Goal: Task Accomplishment & Management: Use online tool/utility

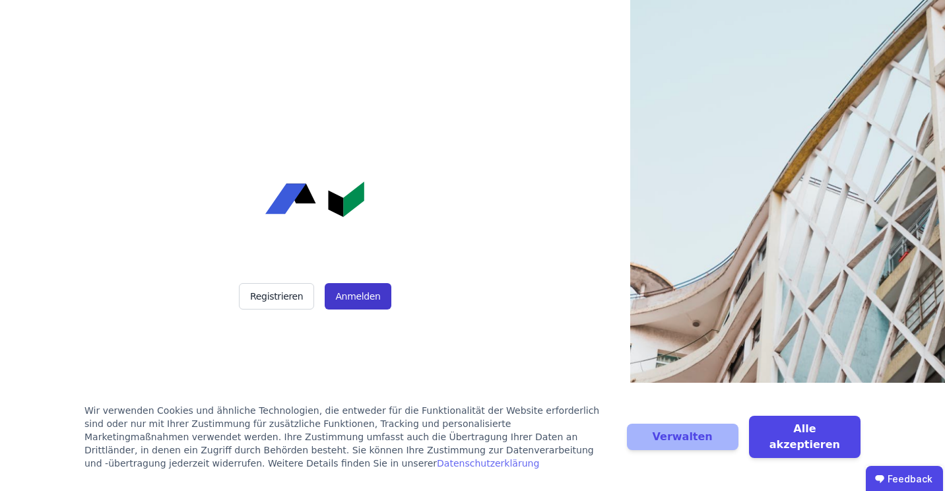
click at [369, 292] on button "Anmelden" at bounding box center [358, 296] width 66 height 26
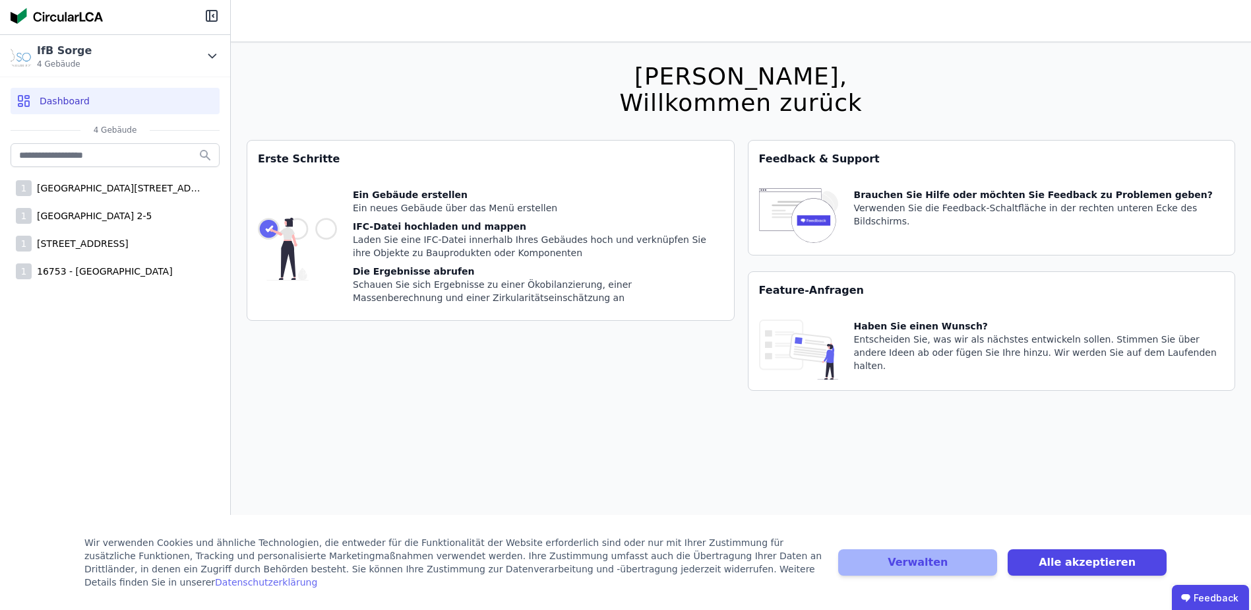
click at [595, 423] on div "Hallo Tonja, Willkommen zurück Sie verwenden derzeit eine Beta-Version. Es könn…" at bounding box center [741, 347] width 989 height 610
click at [133, 189] on div "16532 Mozartstraße, Haus 1" at bounding box center [118, 187] width 172 height 13
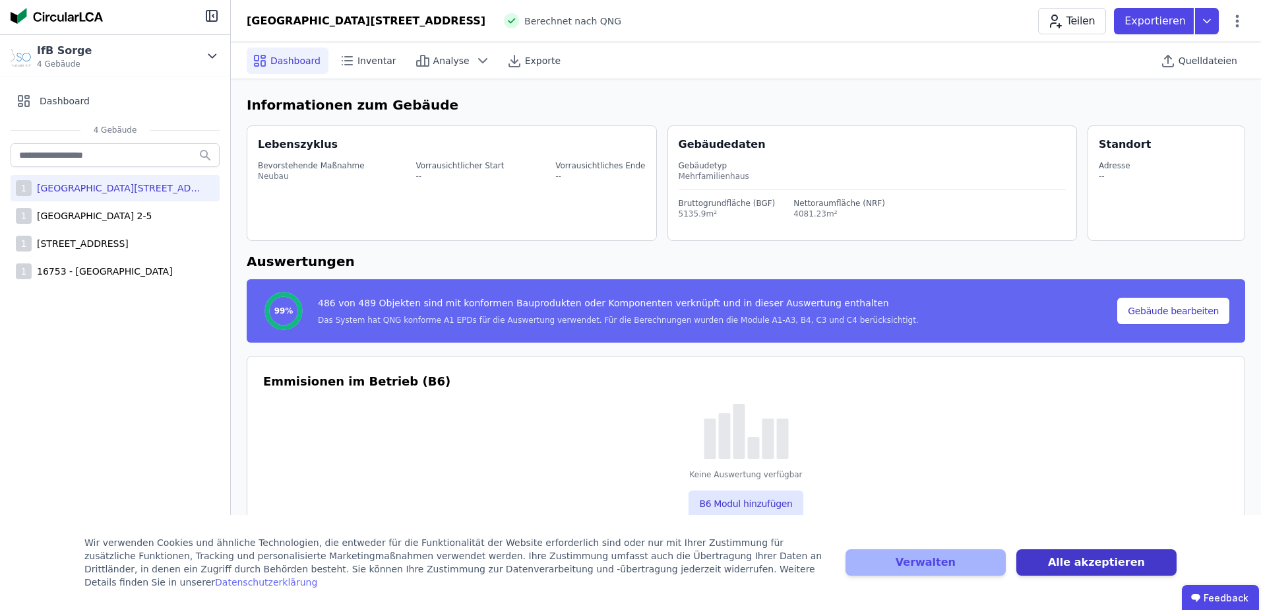
select select "*"
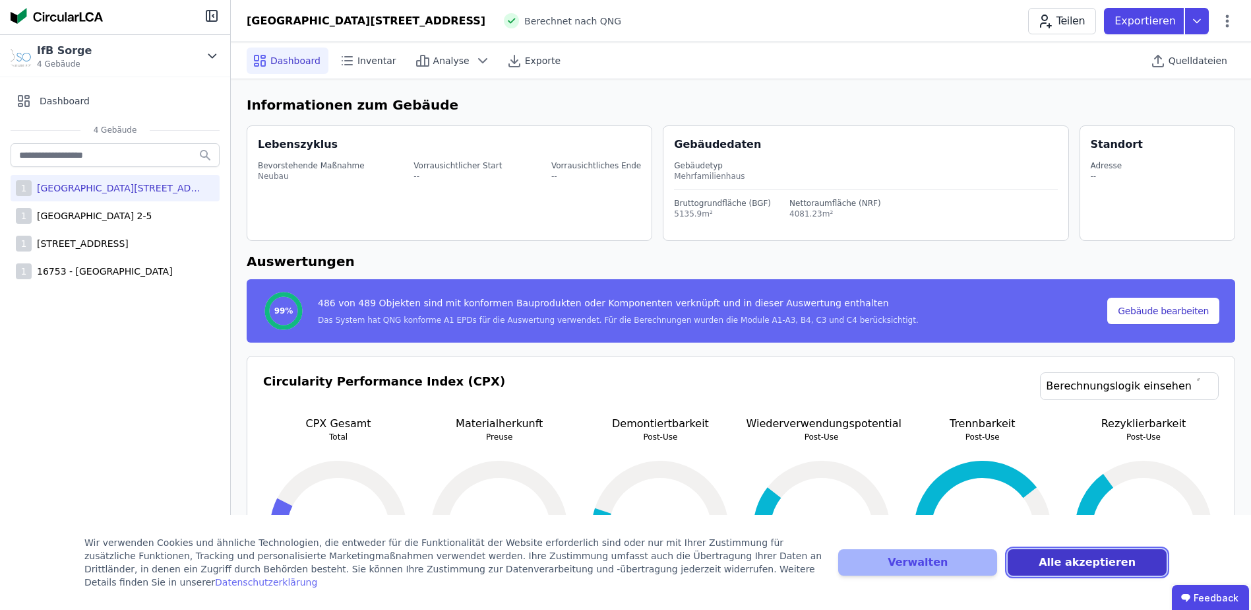
click at [944, 490] on button "Alle akzeptieren" at bounding box center [1087, 562] width 159 height 26
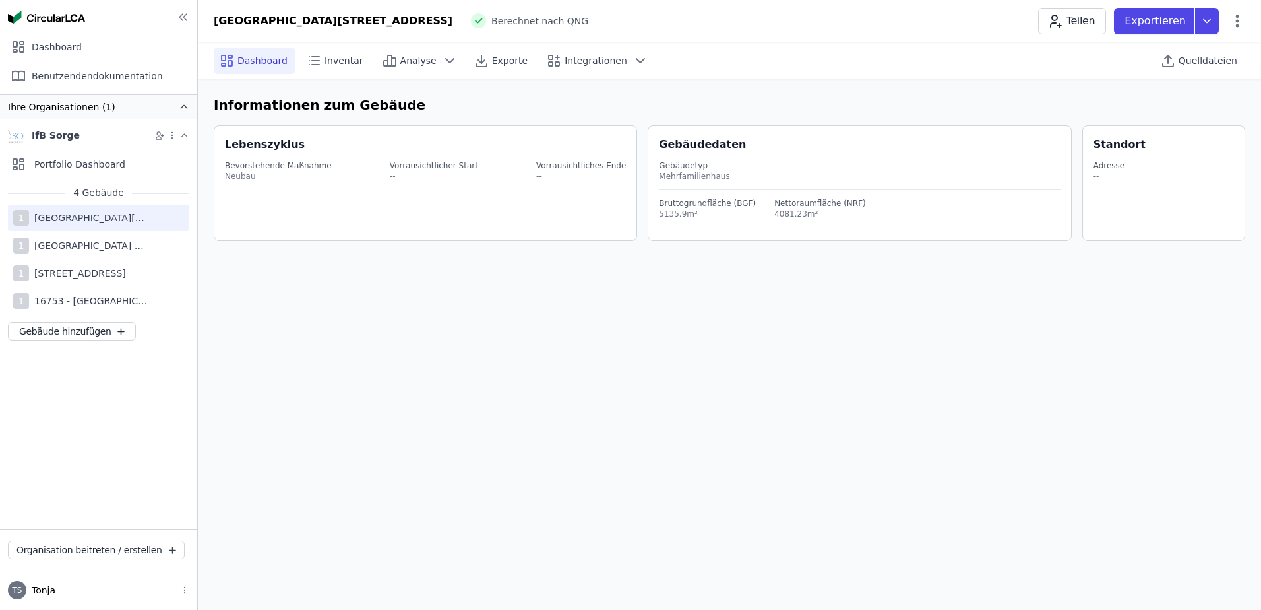
select select "*"
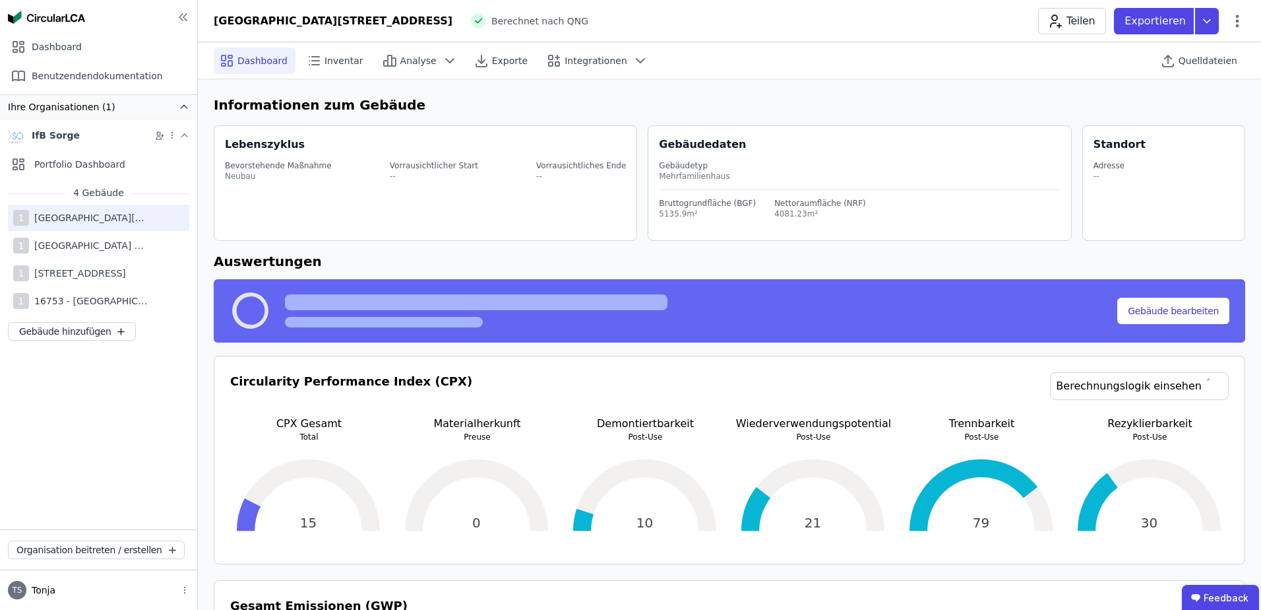
select select "*"
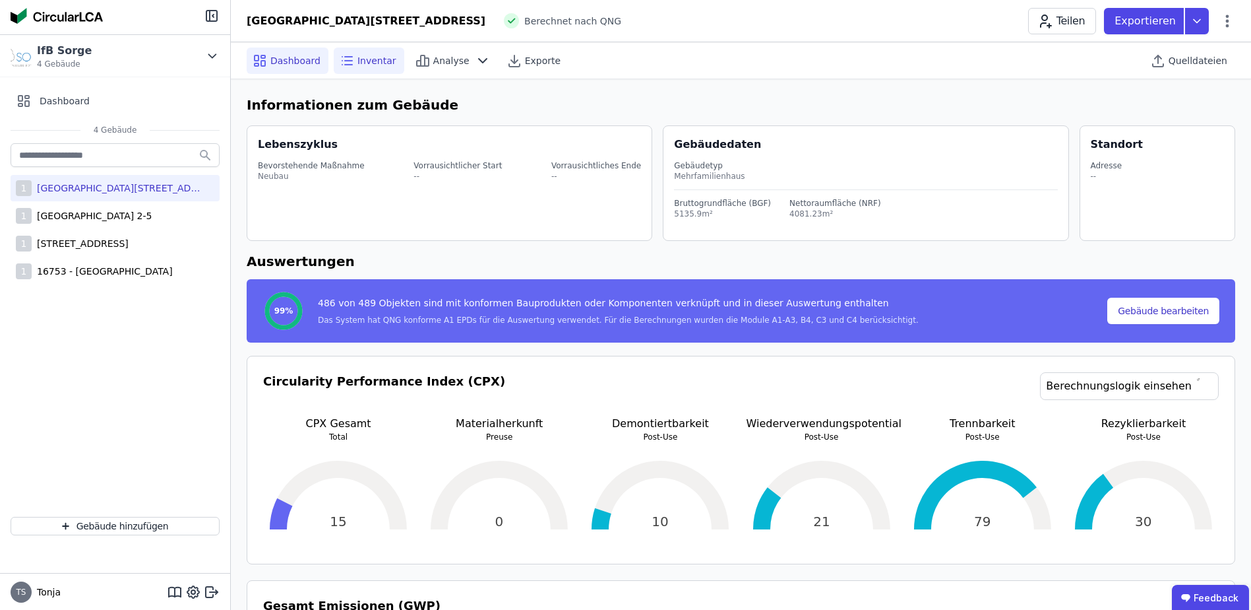
click at [361, 57] on span "Inventar" at bounding box center [377, 60] width 39 height 13
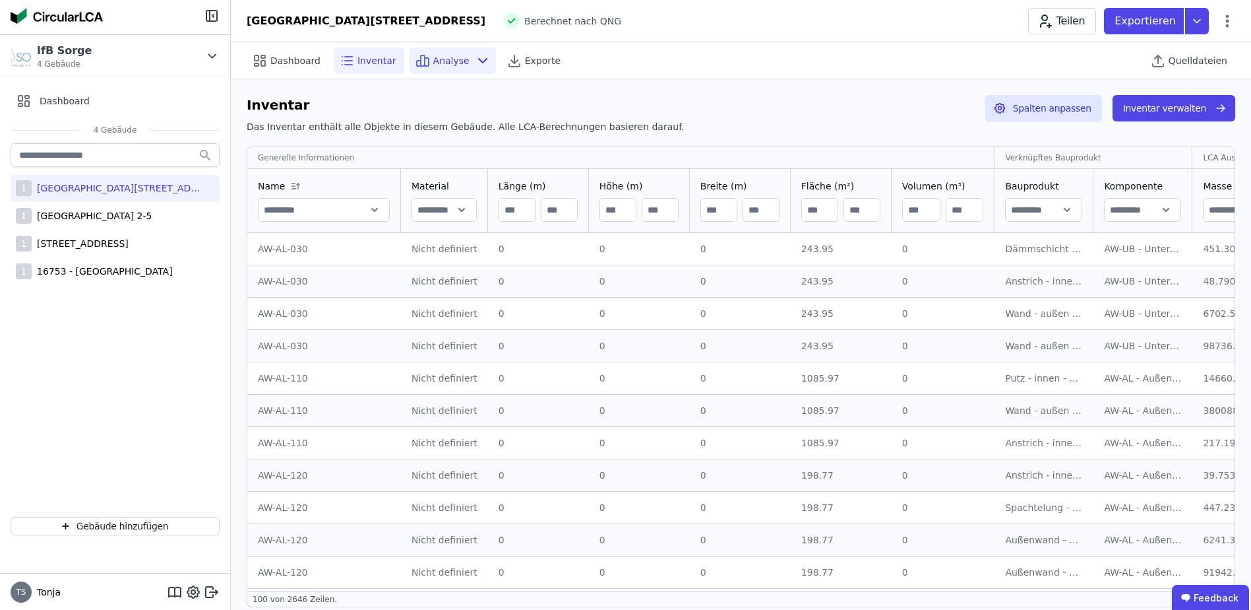
click at [475, 64] on icon at bounding box center [483, 61] width 16 height 16
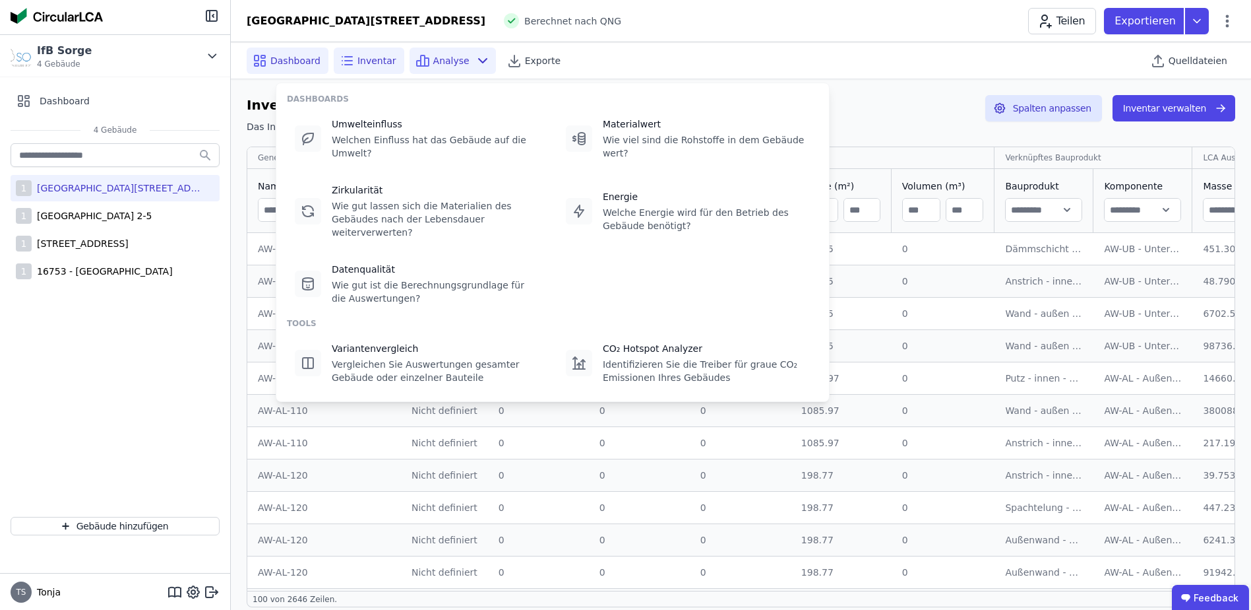
click at [269, 54] on div "Dashboard" at bounding box center [288, 60] width 82 height 26
select select "*"
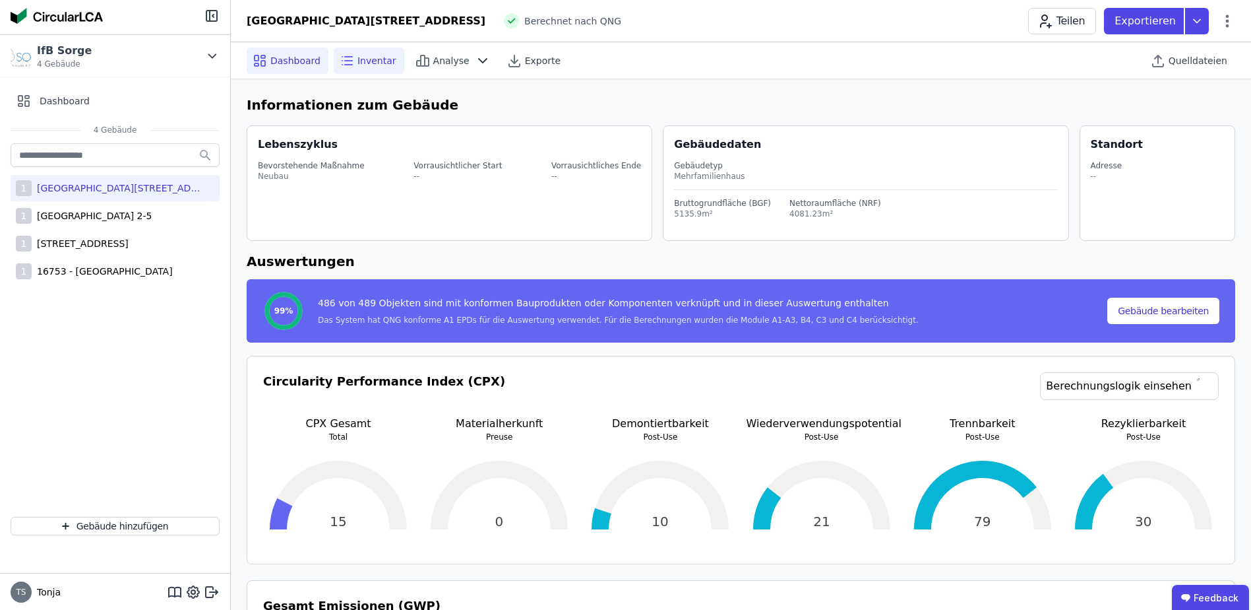
click at [372, 62] on span "Inventar" at bounding box center [377, 60] width 39 height 13
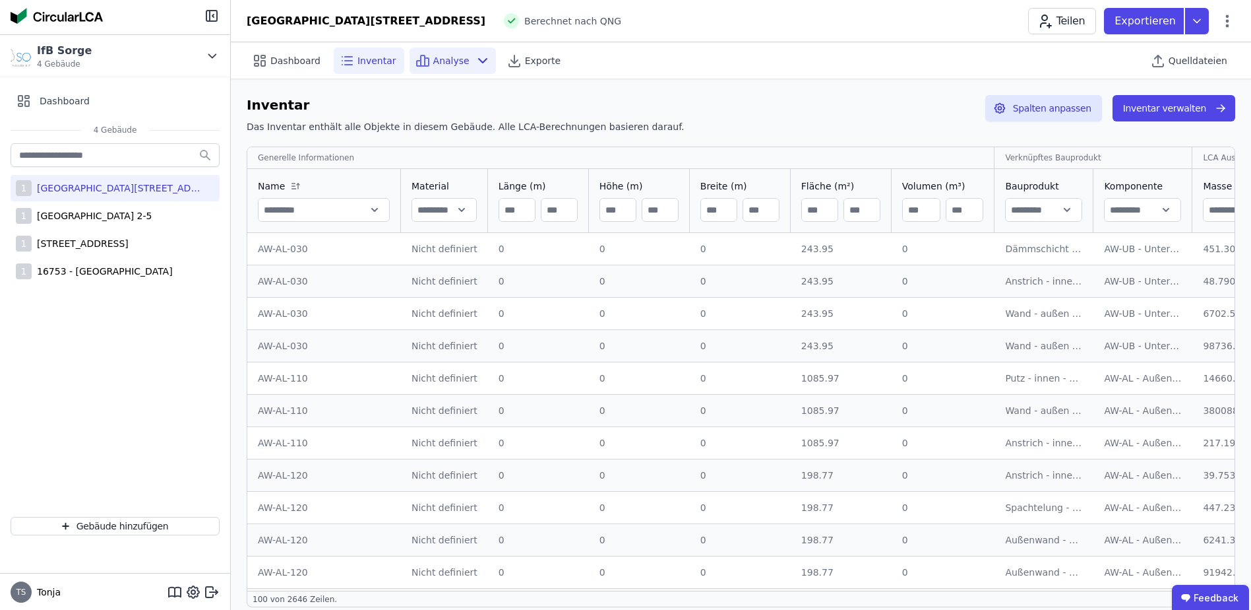
click at [436, 59] on span "Analyse" at bounding box center [451, 60] width 36 height 13
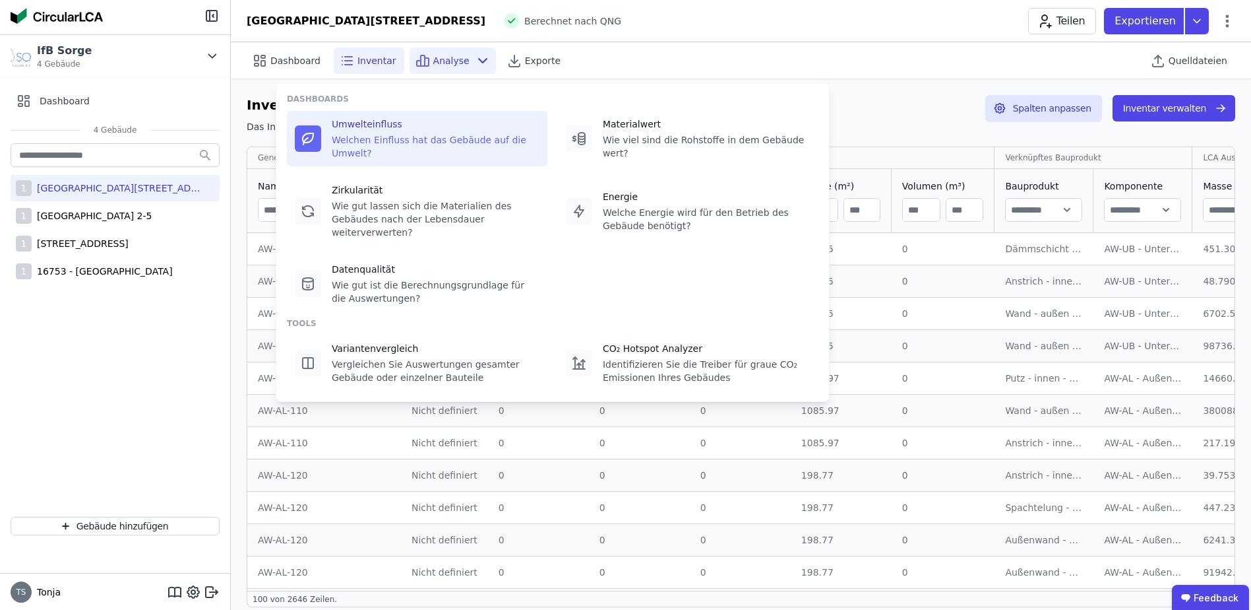
click at [388, 127] on div "Umwelteinfluss" at bounding box center [436, 123] width 208 height 13
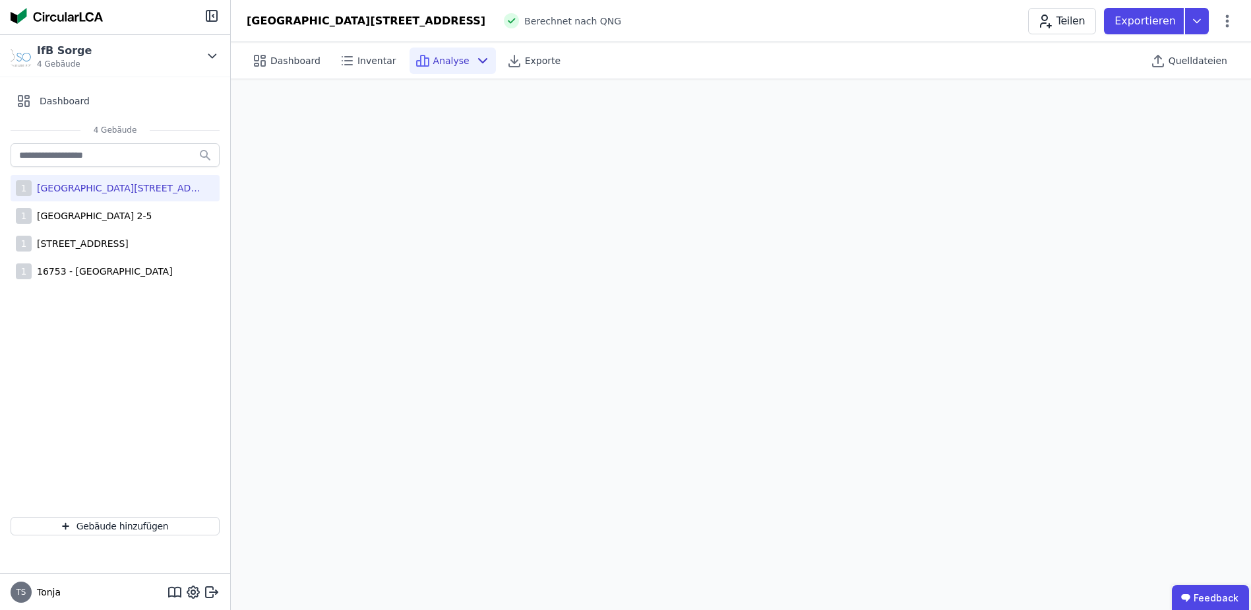
click at [457, 61] on div "Analyse" at bounding box center [453, 60] width 86 height 26
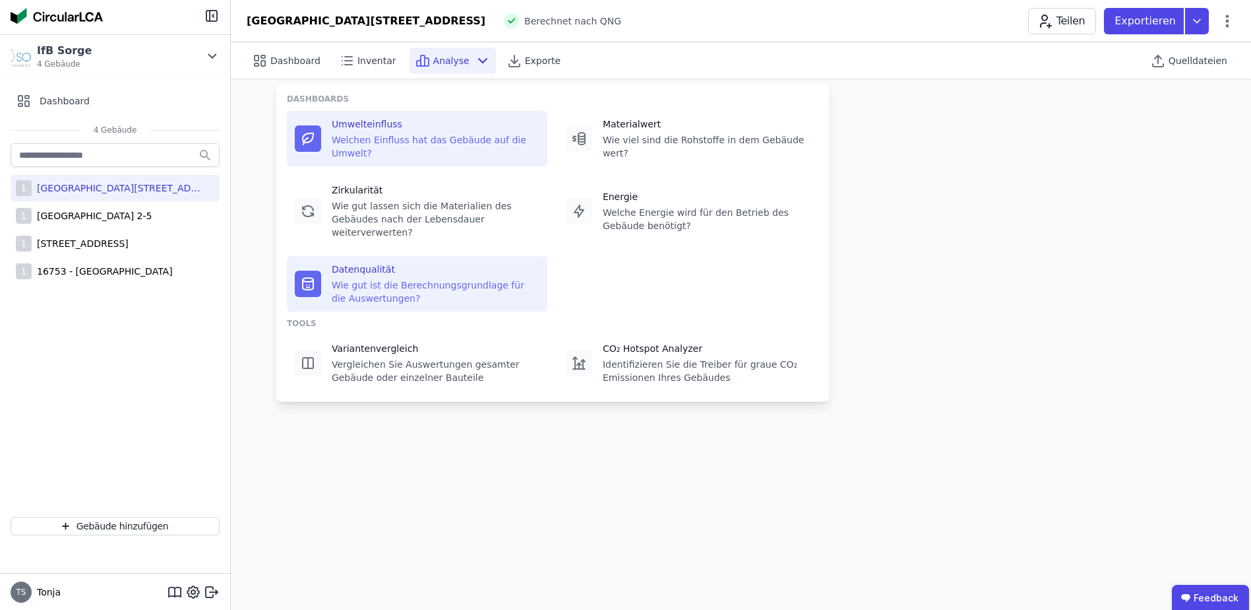
click at [422, 278] on div "Wie gut ist die Berechnungsgrundlage für die Auswertungen?" at bounding box center [436, 291] width 208 height 26
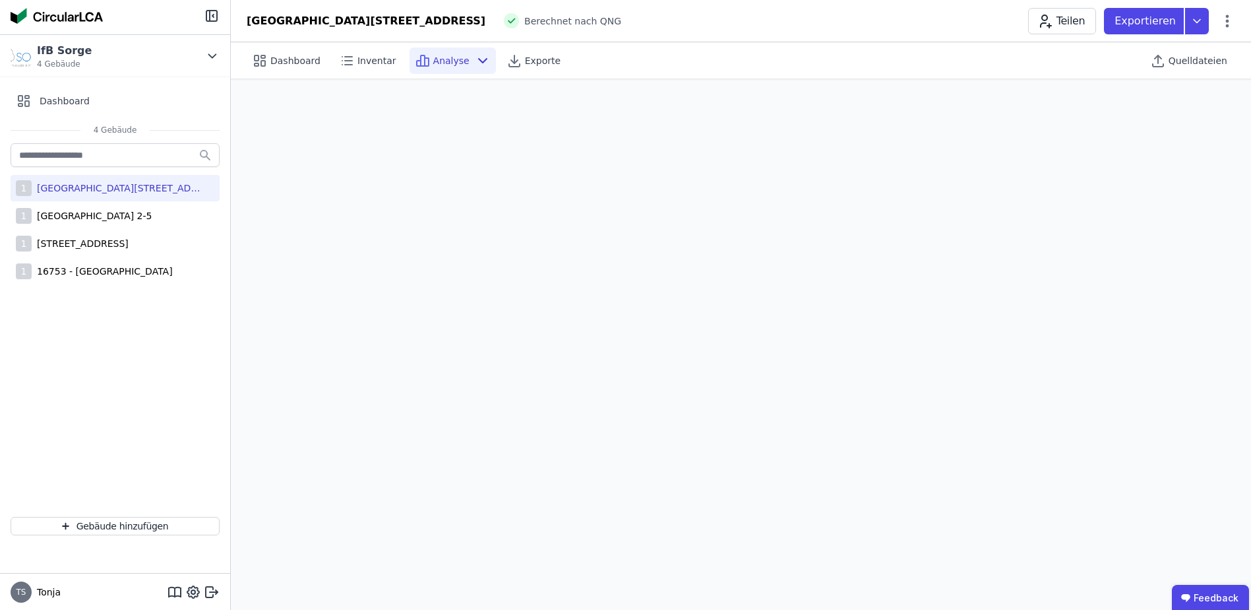
click at [447, 67] on span "Analyse" at bounding box center [451, 60] width 36 height 13
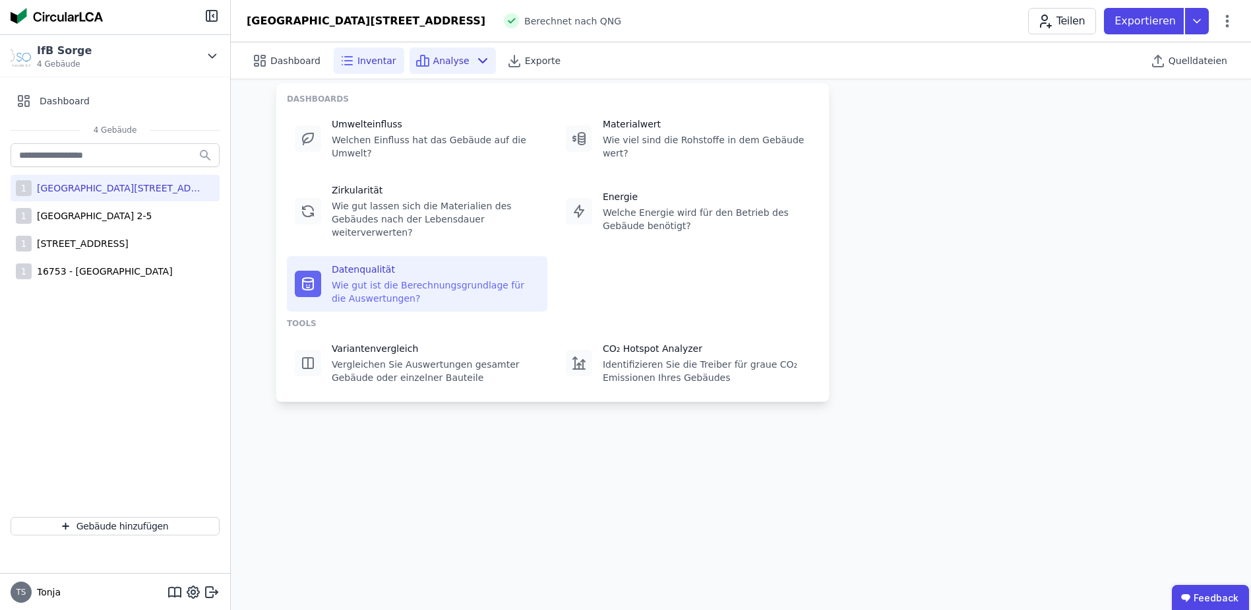
click at [358, 66] on span "Inventar" at bounding box center [377, 60] width 39 height 13
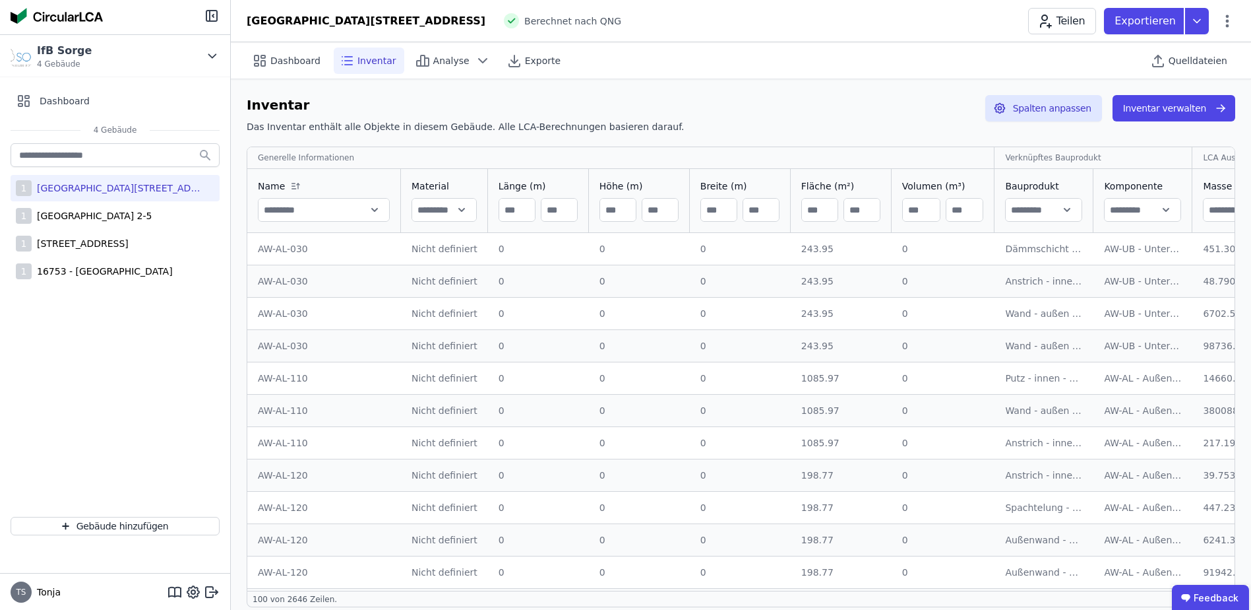
drag, startPoint x: 575, startPoint y: 67, endPoint x: 497, endPoint y: 133, distance: 102.0
click at [497, 133] on div "Inventar Das Inventar enthält alle Objekte in diesem Gebäude. Alle LCA-Berechnu…" at bounding box center [466, 117] width 438 height 44
click at [1170, 111] on button "Inventar verwalten" at bounding box center [1174, 108] width 123 height 26
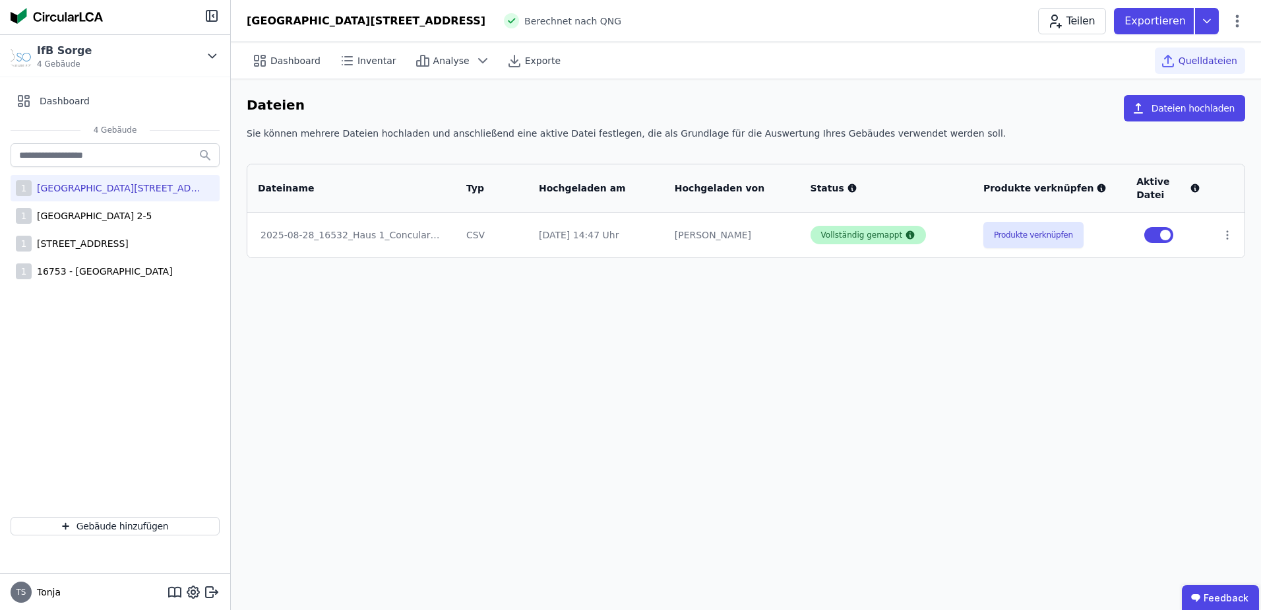
click at [857, 237] on div "Vollständig gemappt" at bounding box center [862, 235] width 82 height 11
click at [412, 235] on div "2025-08-28_16532_Haus 1_Concular(4).xlsx" at bounding box center [352, 234] width 182 height 13
click at [1012, 234] on button "Produkte verknüpfen" at bounding box center [1034, 235] width 100 height 26
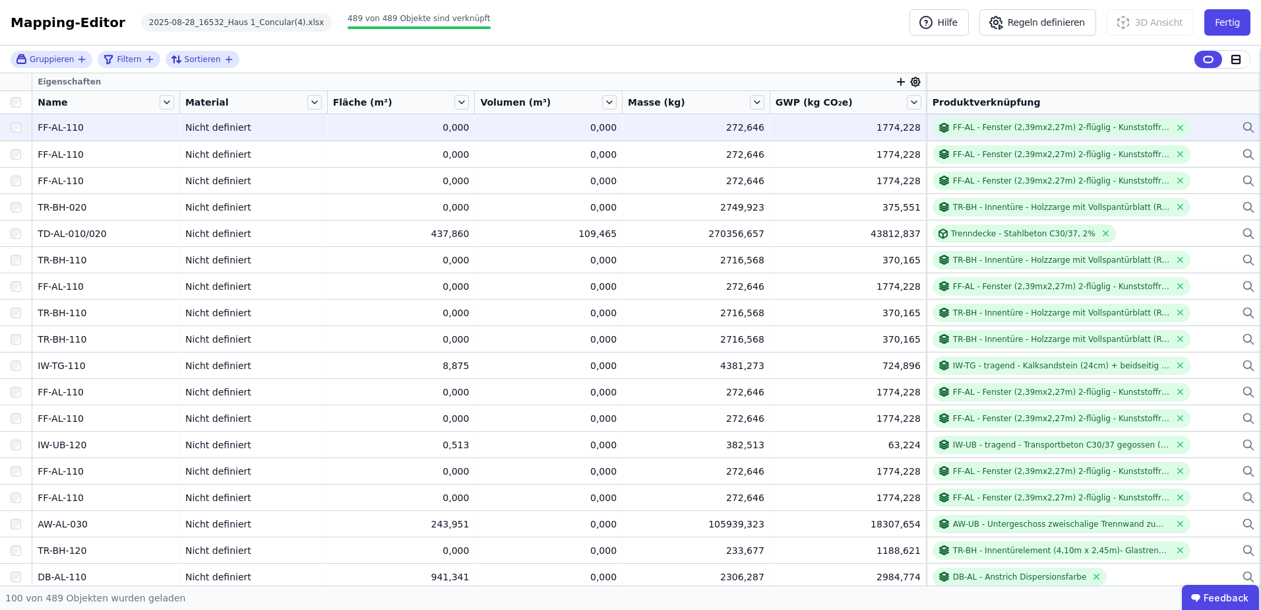
click at [111, 127] on div "FF-AL-110" at bounding box center [106, 127] width 137 height 13
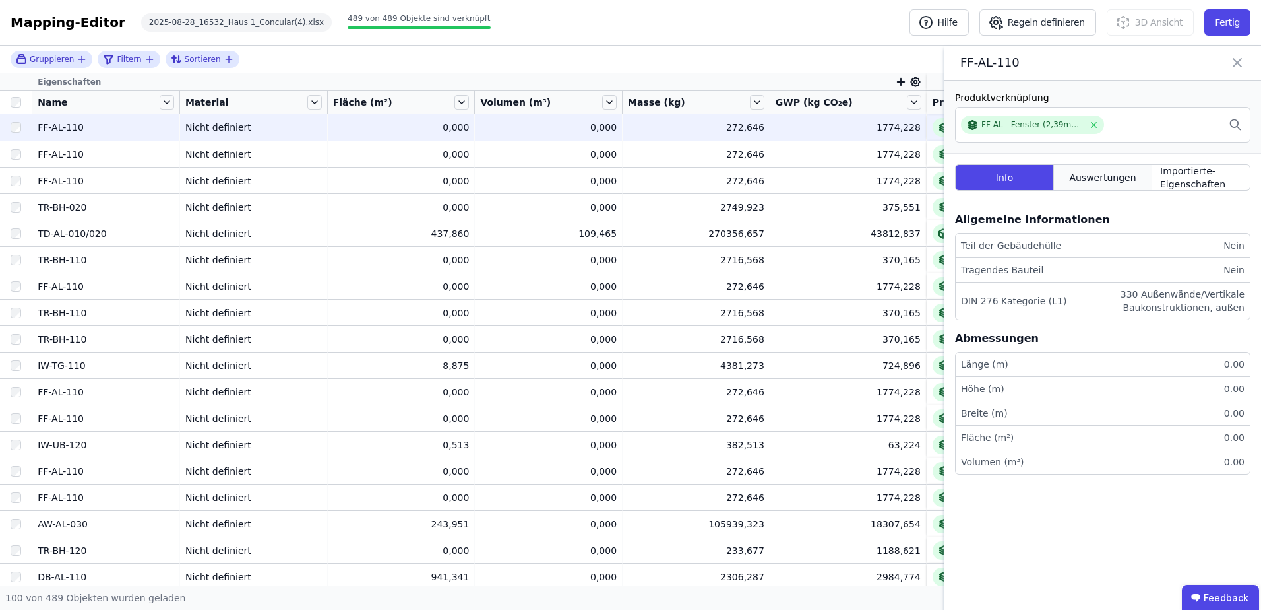
click at [1091, 183] on span "Auswertungen" at bounding box center [1102, 177] width 67 height 13
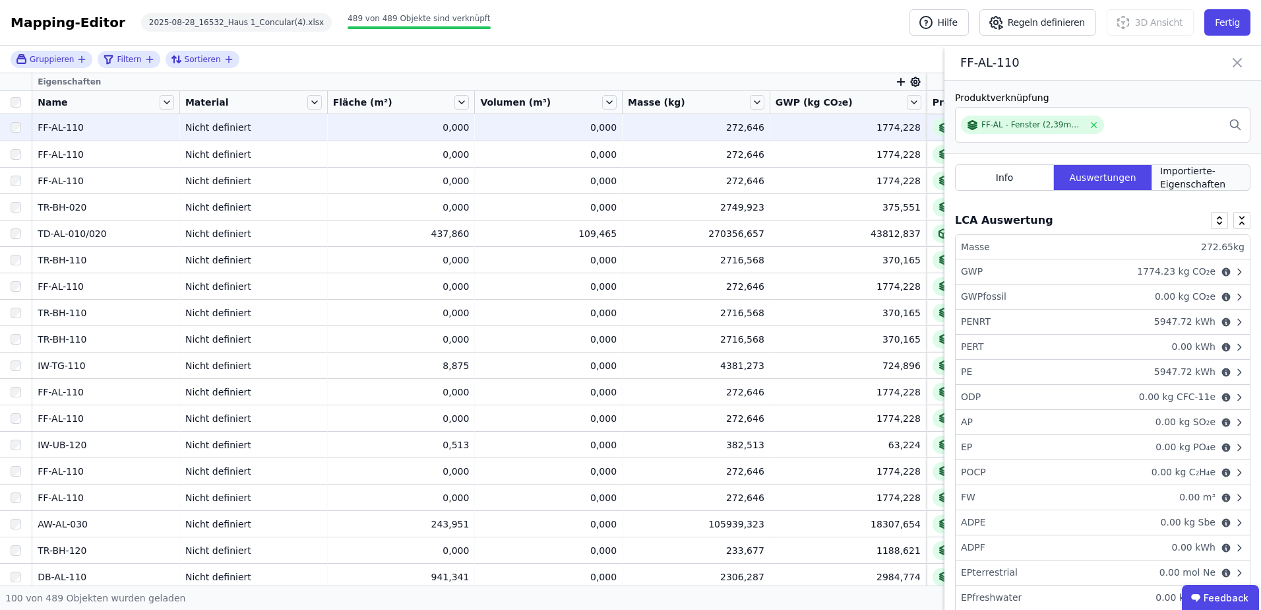
click at [1166, 177] on span "Importierte-Eigenschaften" at bounding box center [1201, 177] width 82 height 26
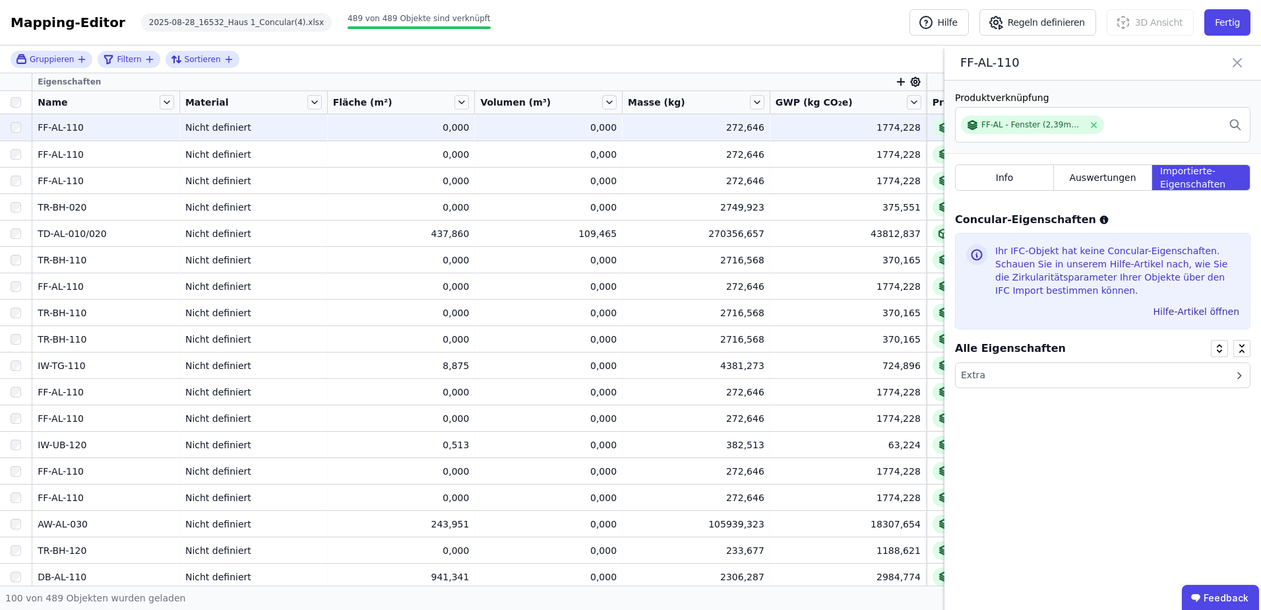
click at [1232, 61] on icon at bounding box center [1238, 62] width 16 height 18
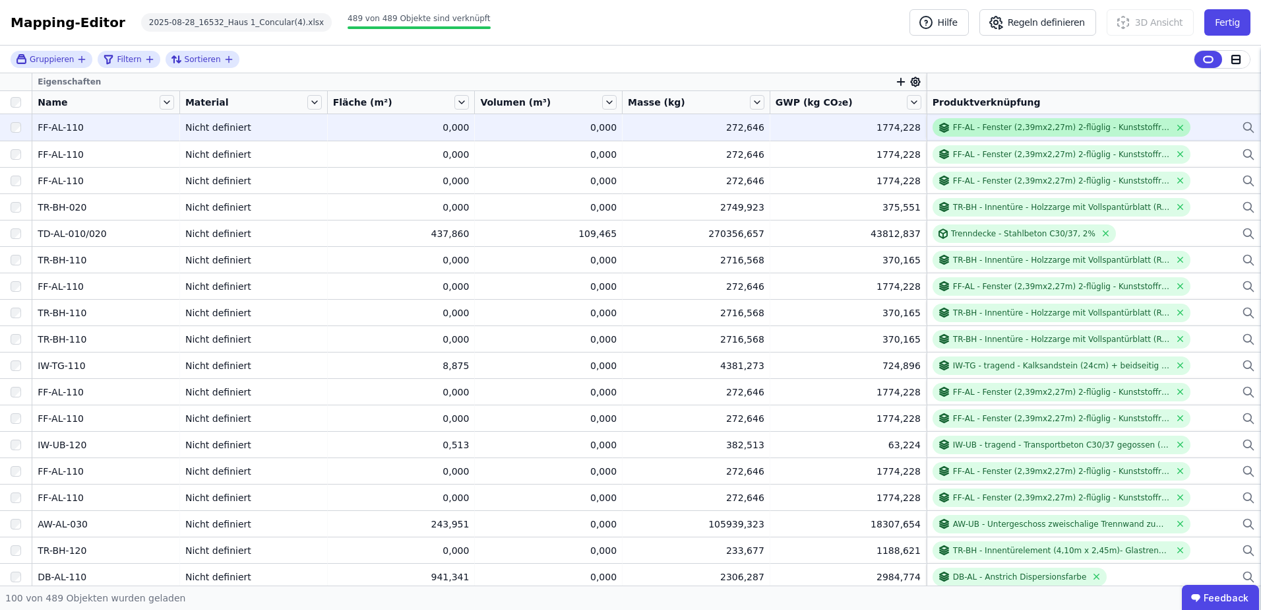
click at [1000, 131] on div "FF-AL - Fenster (2,39mx2,27m) 2-flüglig - Kunststoffrahmen - Dreifachverglasung…" at bounding box center [1061, 127] width 217 height 11
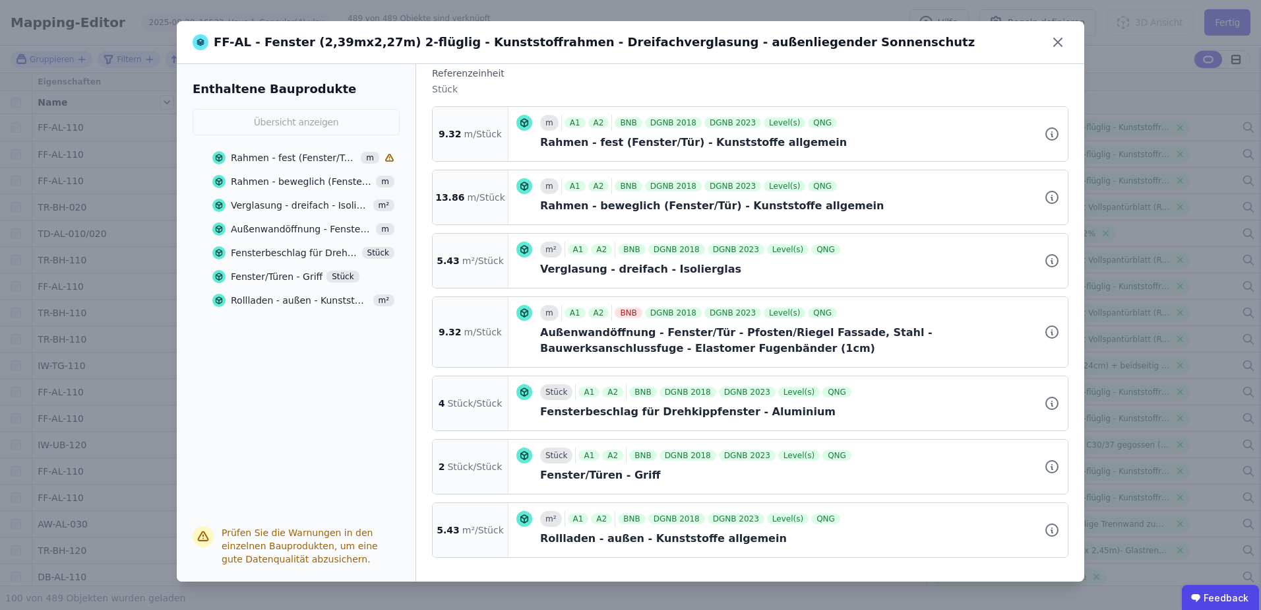
scroll to position [178, 0]
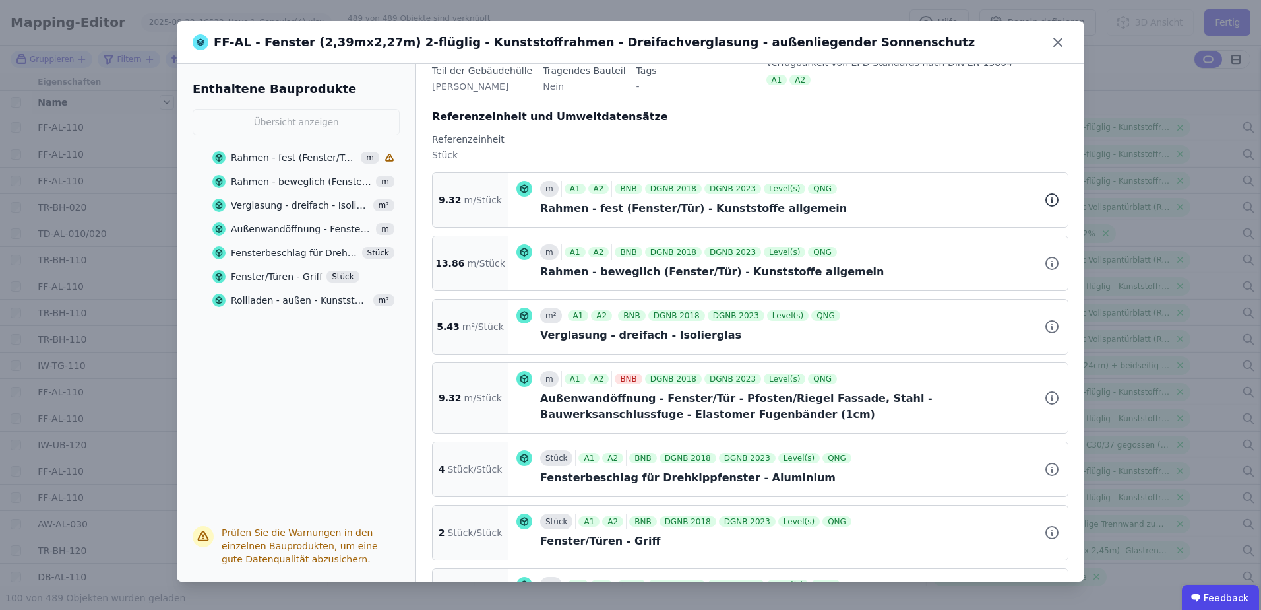
click at [1044, 201] on icon at bounding box center [1052, 200] width 16 height 16
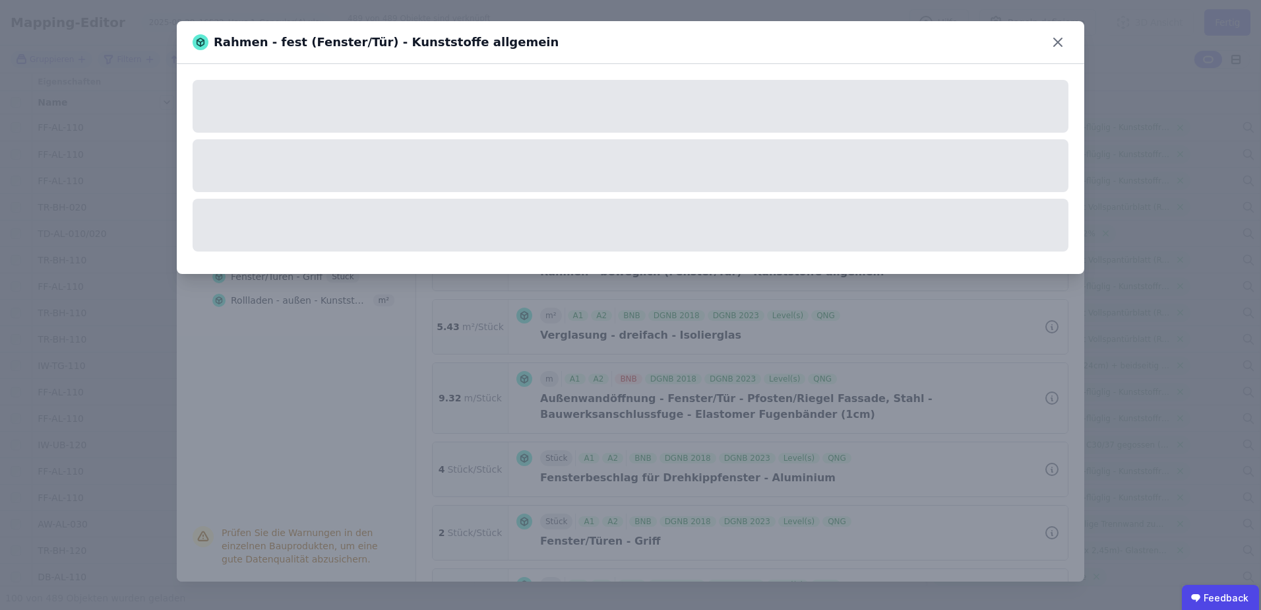
scroll to position [0, 0]
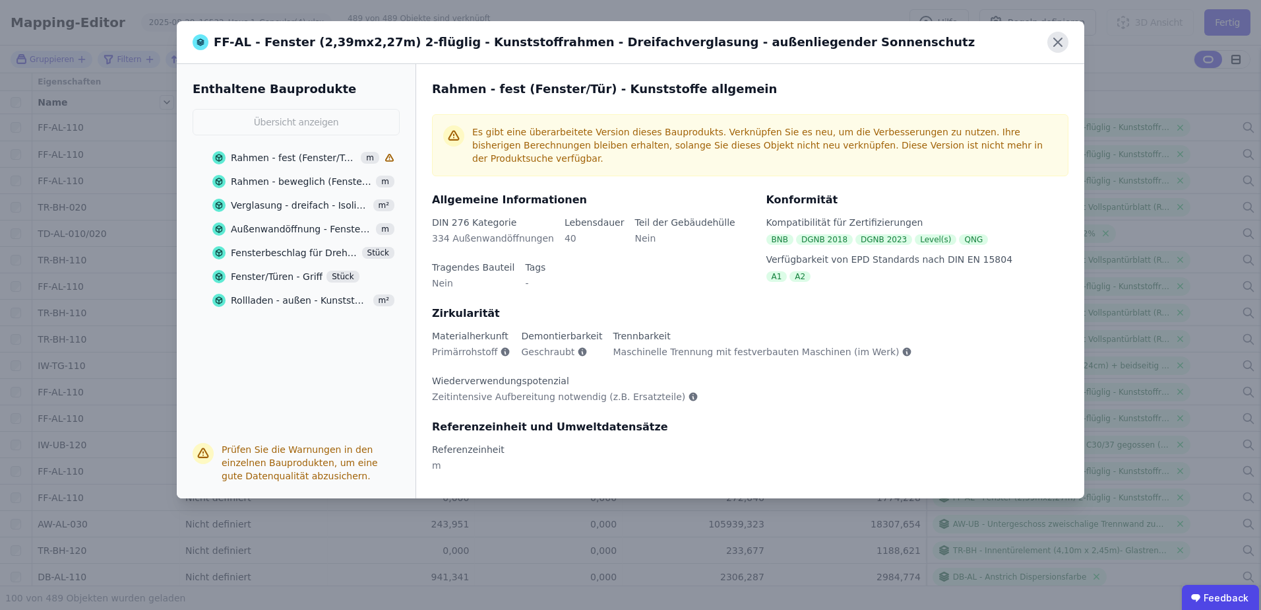
click at [1059, 46] on icon at bounding box center [1058, 42] width 21 height 21
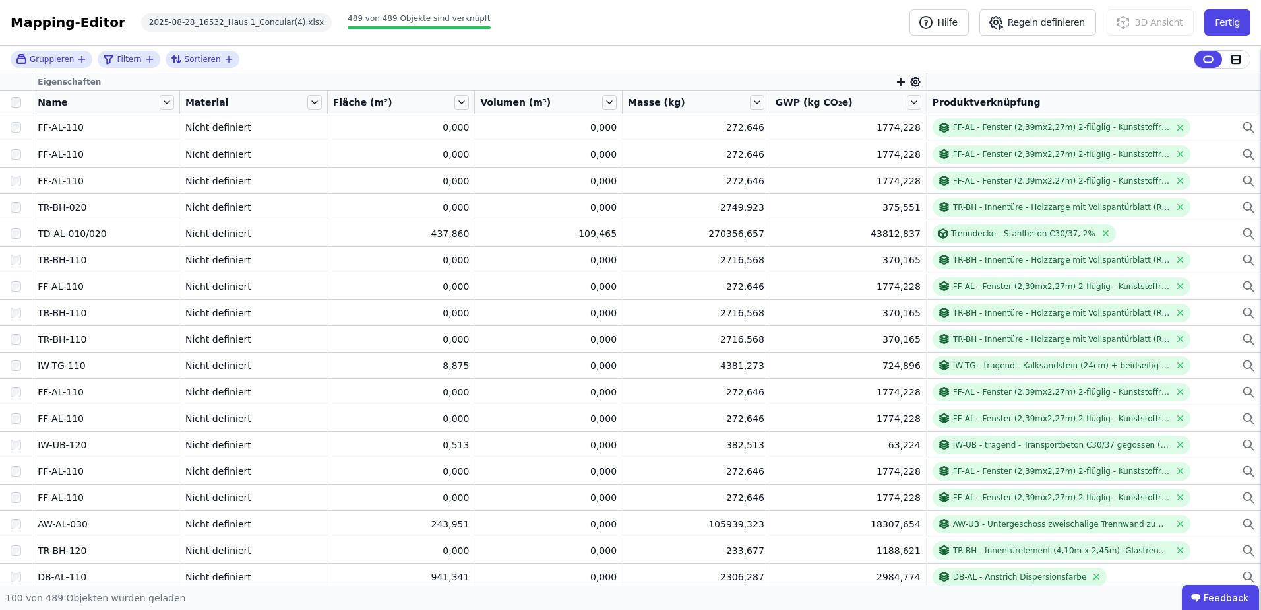
click at [113, 108] on div "Name" at bounding box center [97, 102] width 119 height 13
click at [164, 100] on icon at bounding box center [167, 102] width 15 height 15
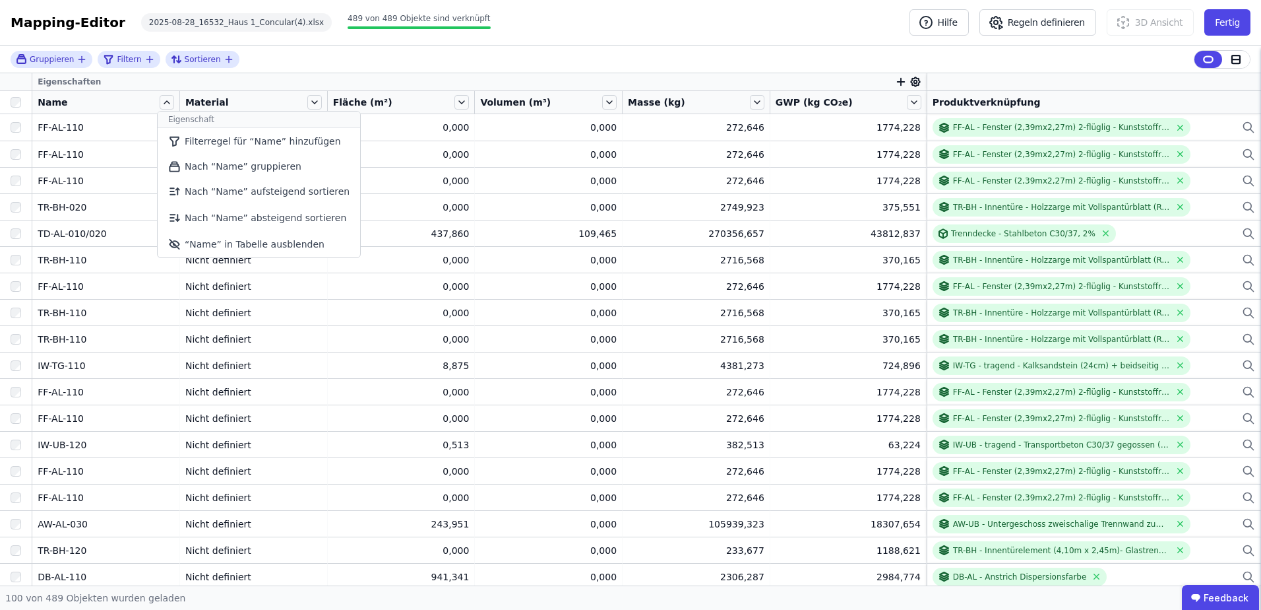
click at [43, 102] on span "Name" at bounding box center [53, 102] width 30 height 13
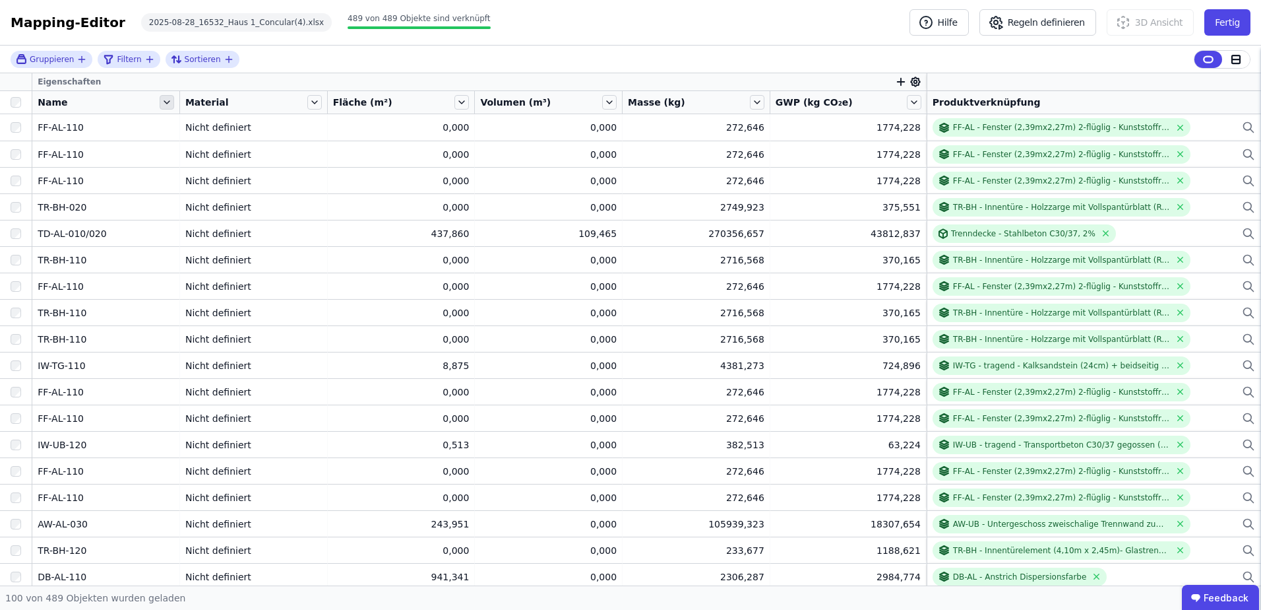
click at [168, 100] on icon at bounding box center [167, 102] width 15 height 15
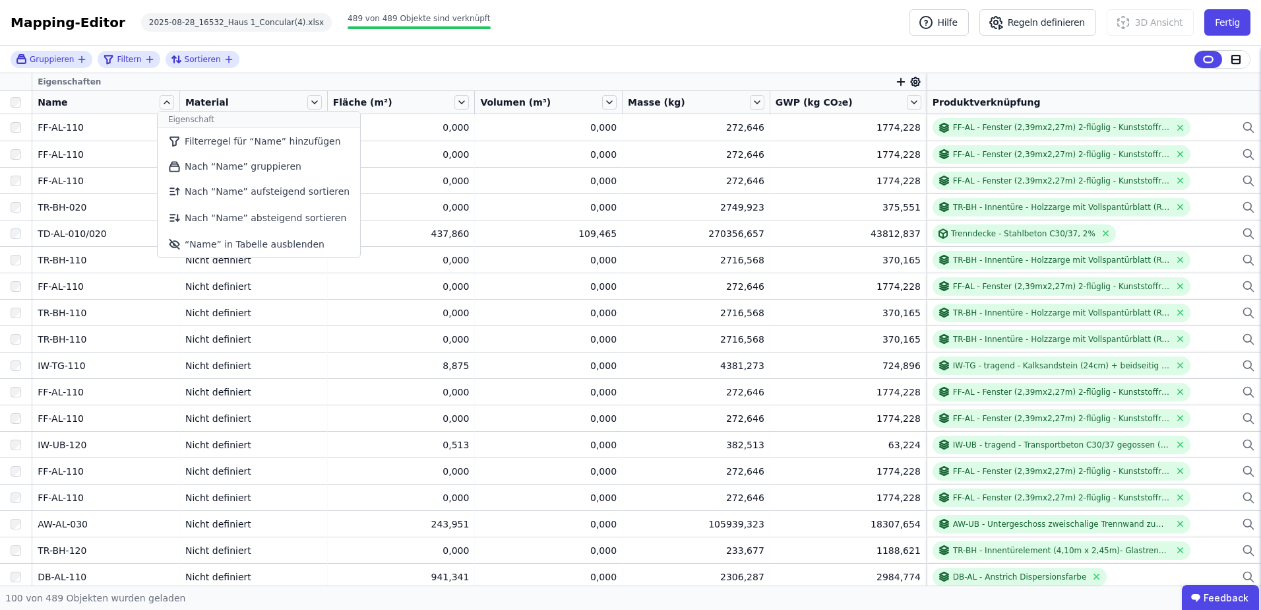
click at [96, 99] on div "Name" at bounding box center [97, 102] width 119 height 13
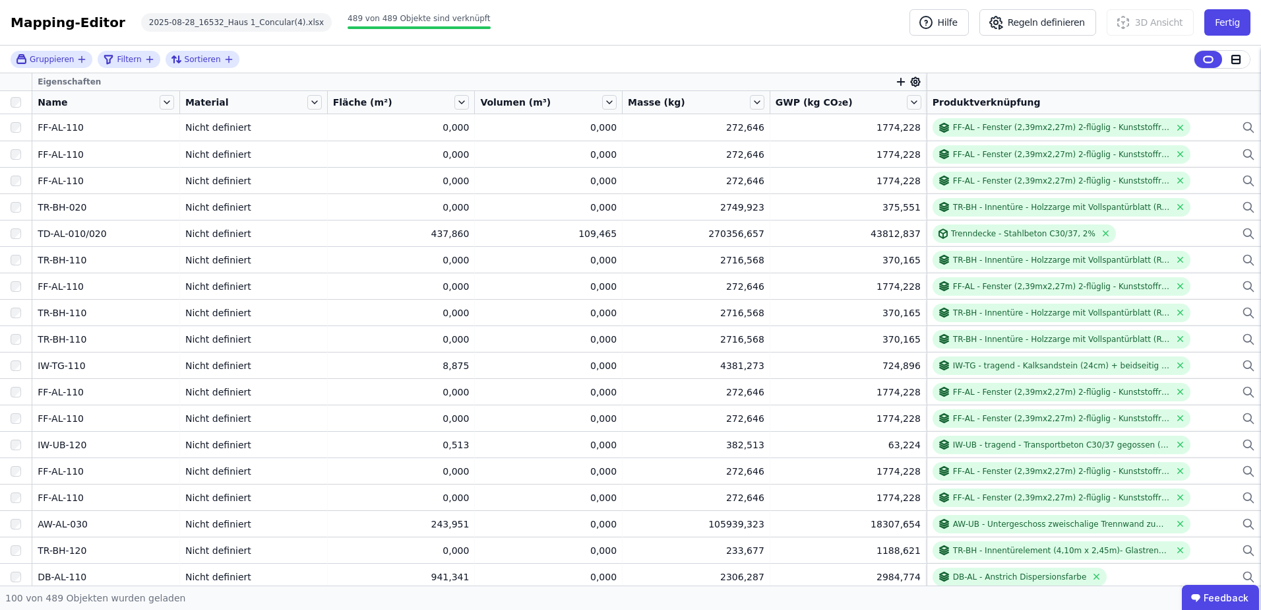
click at [51, 101] on span "Name" at bounding box center [53, 102] width 30 height 13
click at [49, 104] on span "Name" at bounding box center [53, 102] width 30 height 13
click at [87, 96] on div "Name" at bounding box center [97, 102] width 119 height 13
click at [170, 102] on icon at bounding box center [167, 102] width 15 height 15
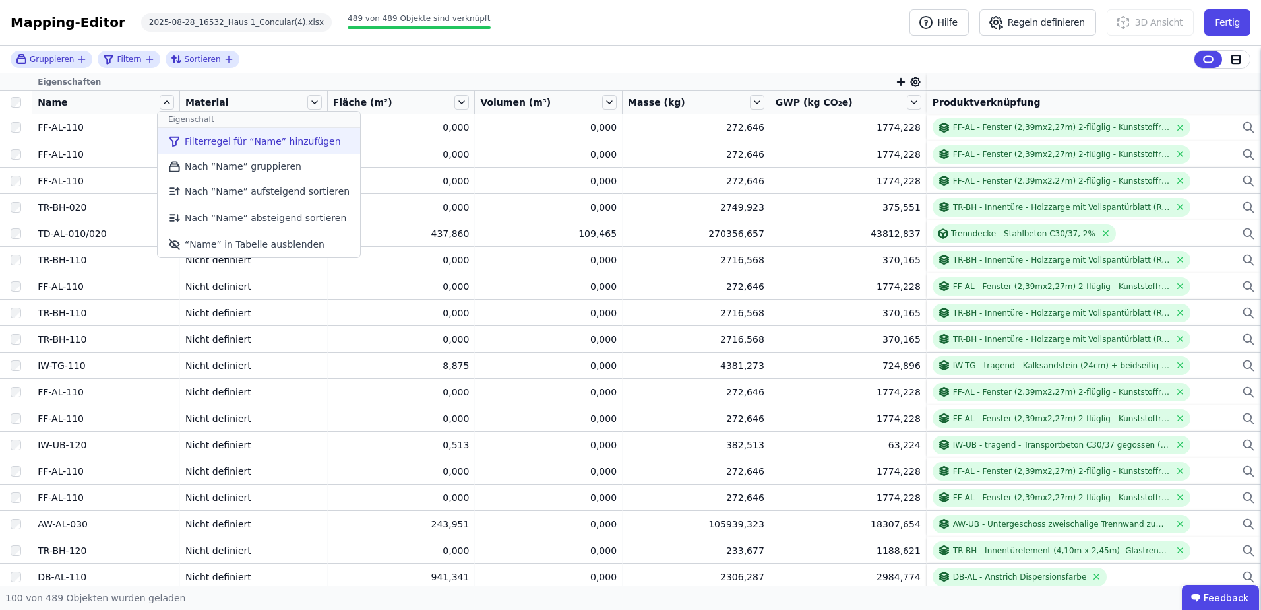
click at [209, 145] on li "Filterregel für “Name” hinzufügen" at bounding box center [259, 141] width 203 height 26
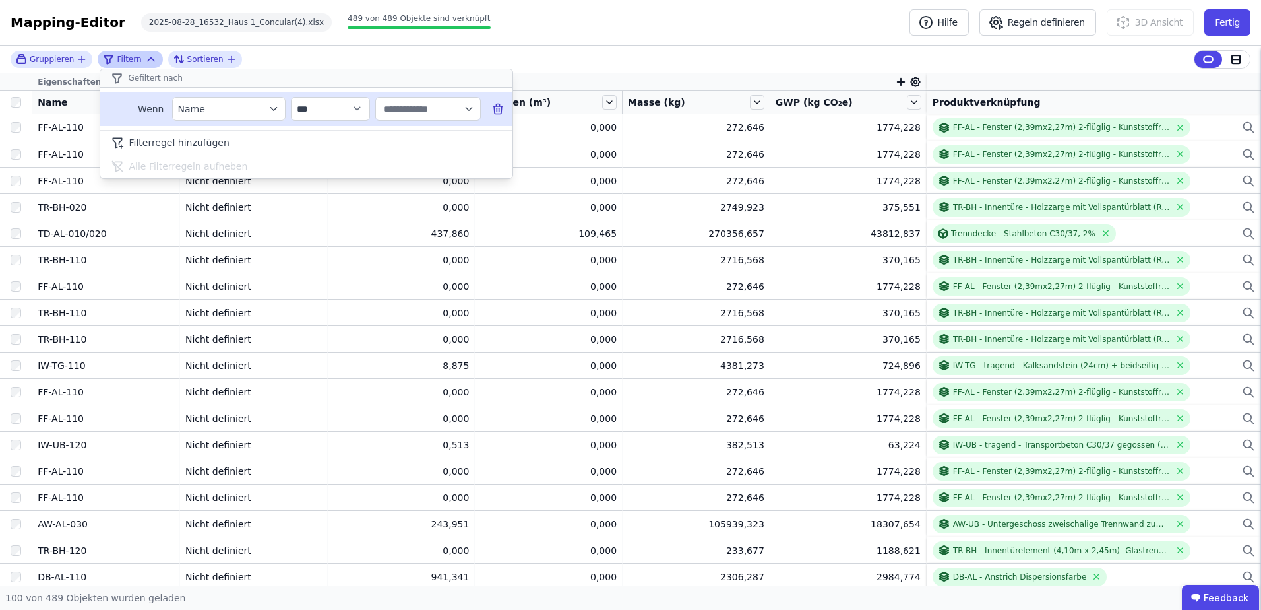
click at [276, 107] on icon "filter_by" at bounding box center [273, 108] width 6 height 3
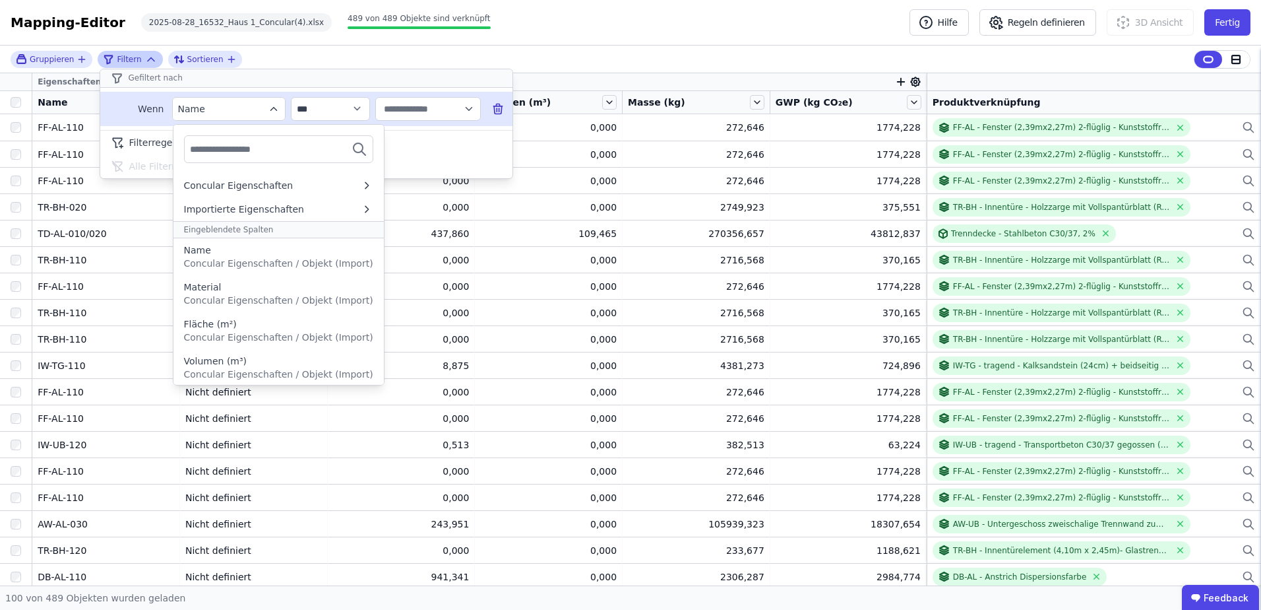
click at [276, 107] on icon "filter_by" at bounding box center [274, 109] width 12 height 12
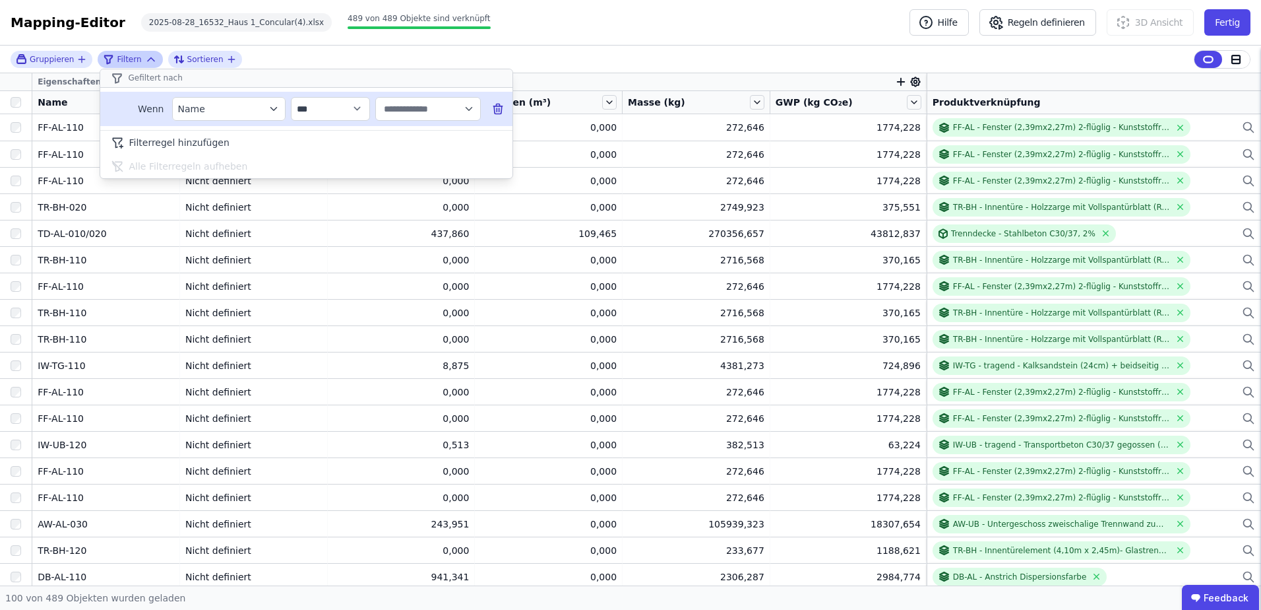
click at [423, 110] on input "text" at bounding box center [422, 109] width 82 height 24
click at [416, 139] on span "FF-AL-110" at bounding box center [410, 137] width 46 height 13
type input "*********"
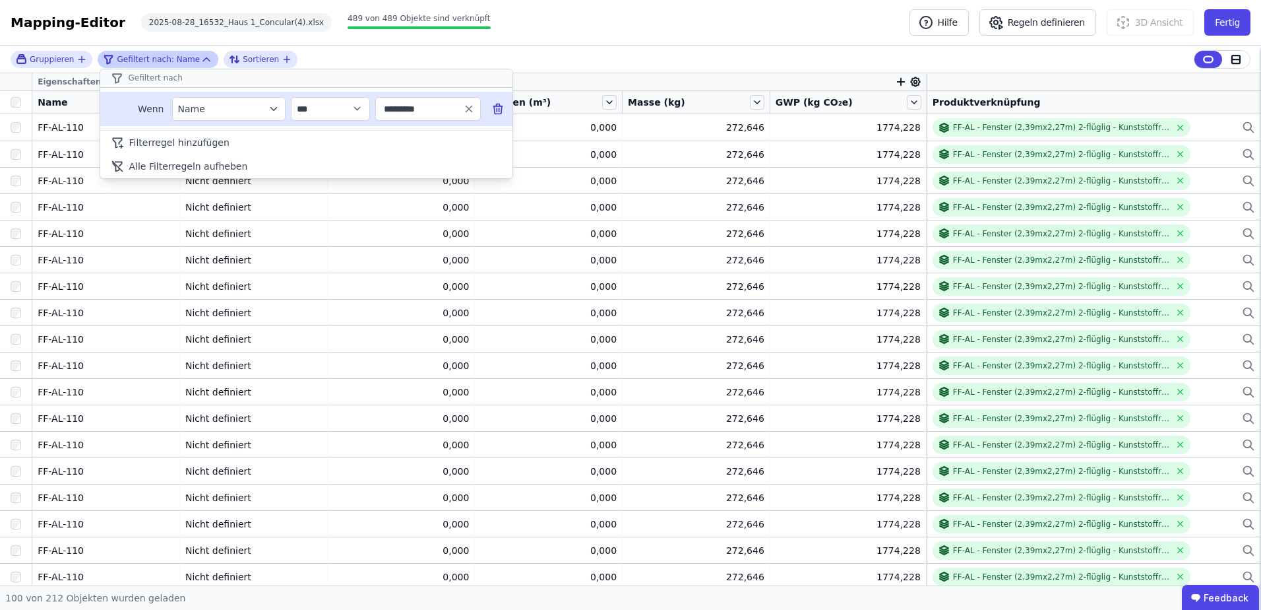
click at [563, 65] on div "**********" at bounding box center [630, 60] width 1261 height 28
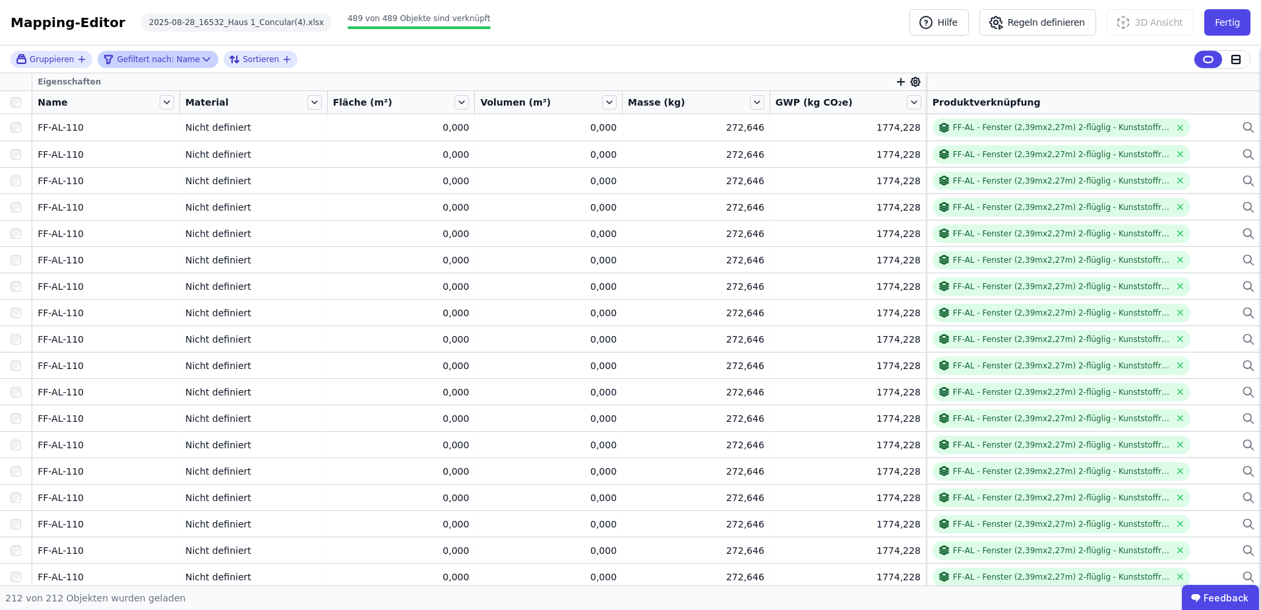
click at [73, 19] on div "Mapping-Editor" at bounding box center [68, 22] width 115 height 18
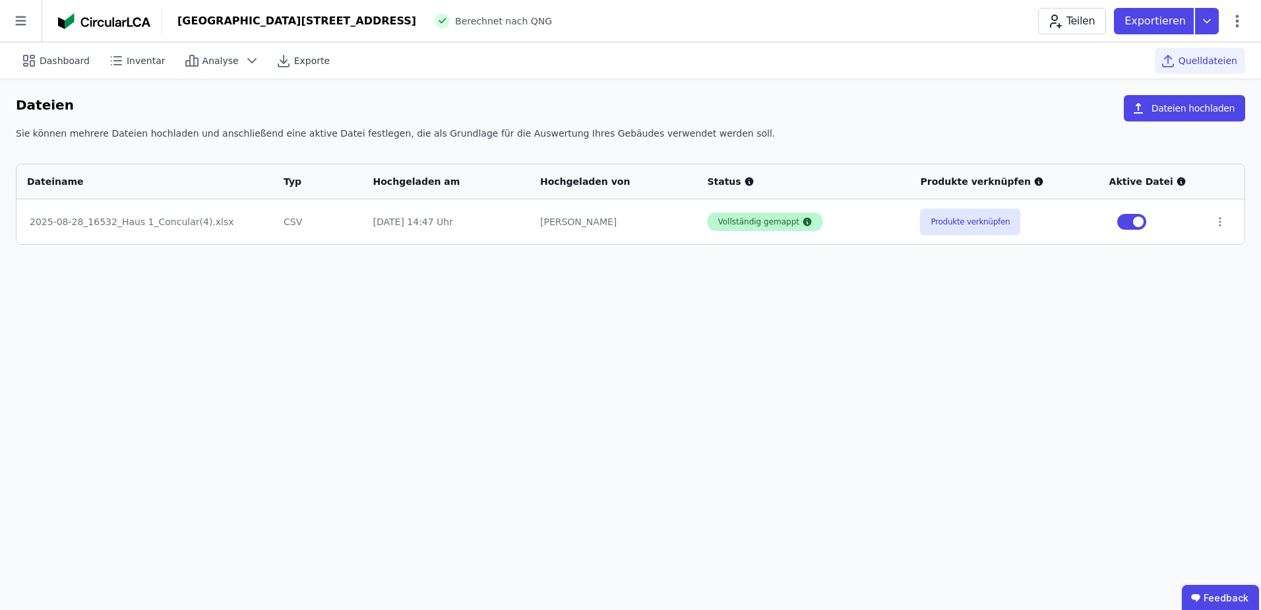
click at [728, 224] on div "Vollständig gemappt" at bounding box center [759, 221] width 82 height 11
click at [148, 220] on div "2025-08-28_16532_Haus 1_Concular(4).xlsx" at bounding box center [145, 221] width 230 height 13
click at [126, 224] on div "2025-08-28_16532_Haus 1_Concular(4).xlsx" at bounding box center [145, 221] width 230 height 13
click at [959, 224] on button "Produkte verknüpfen" at bounding box center [970, 221] width 100 height 26
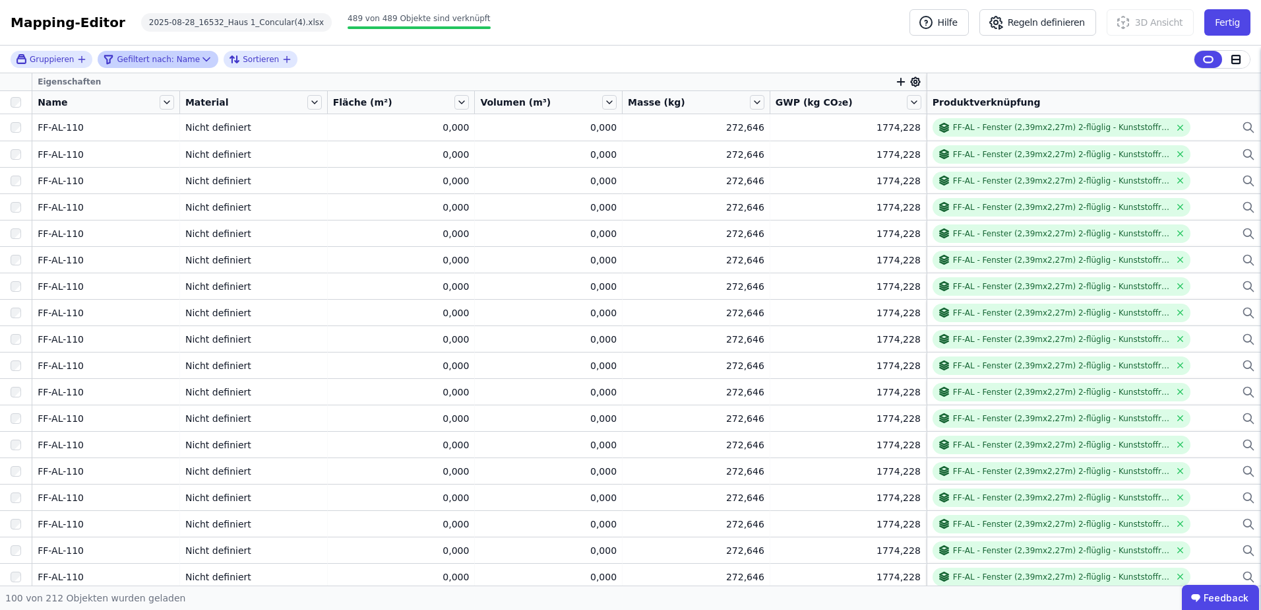
click at [165, 62] on div "Gefiltert nach: Name" at bounding box center [151, 59] width 97 height 16
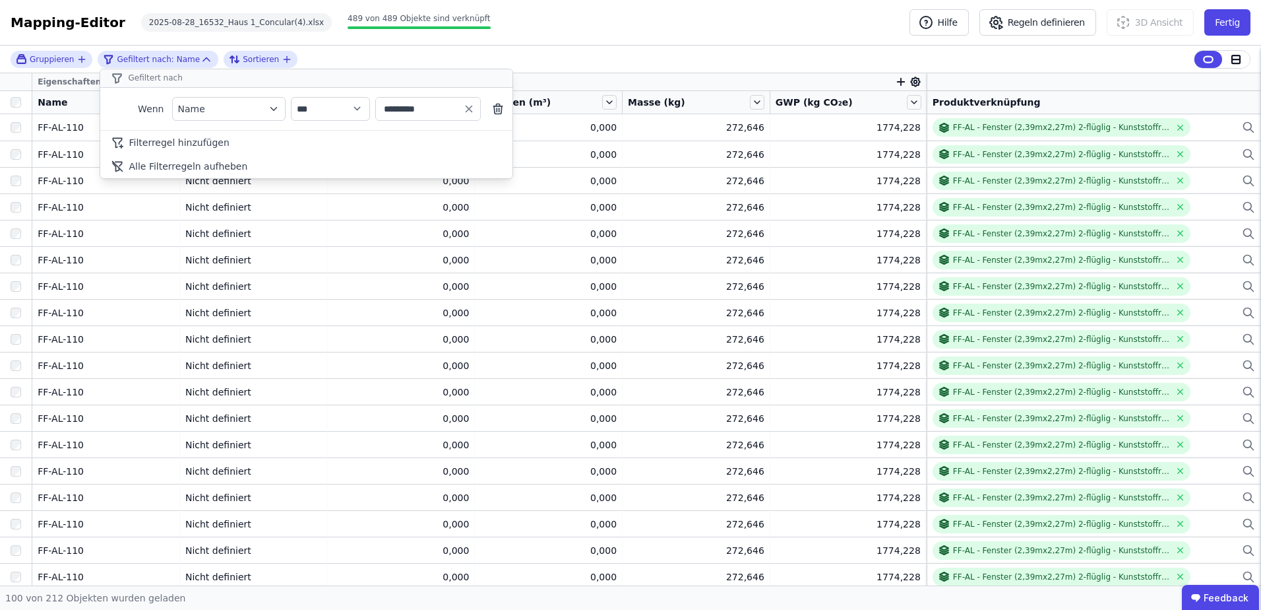
click at [330, 280] on div "**********" at bounding box center [630, 316] width 1261 height 540
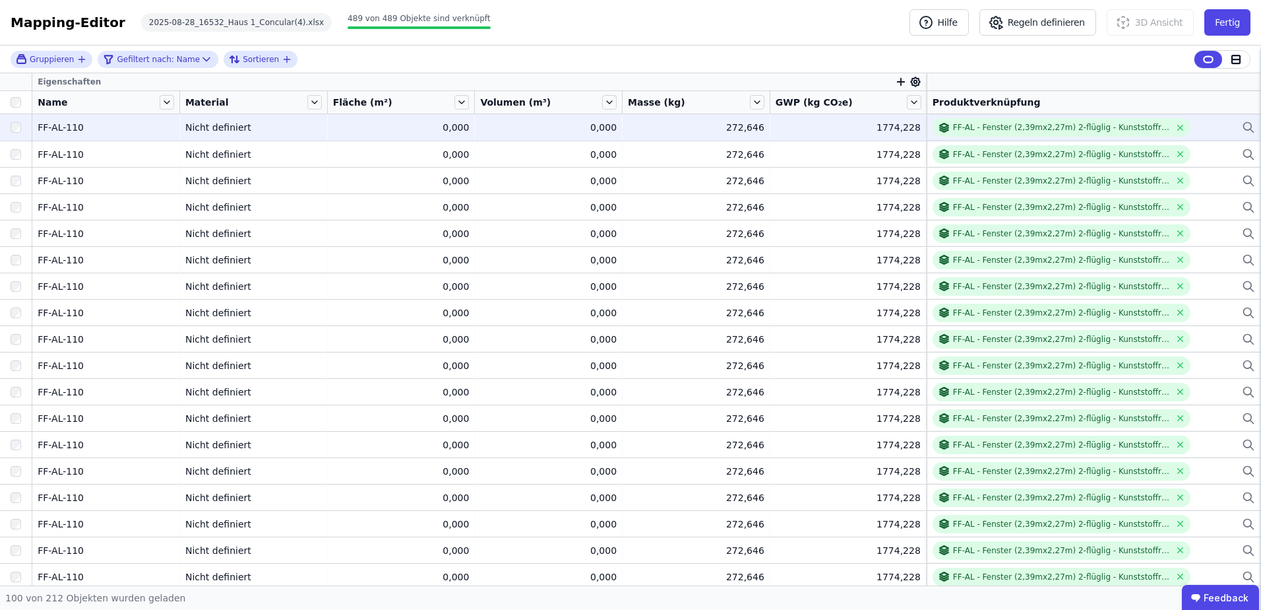
click at [1242, 125] on icon at bounding box center [1248, 127] width 13 height 16
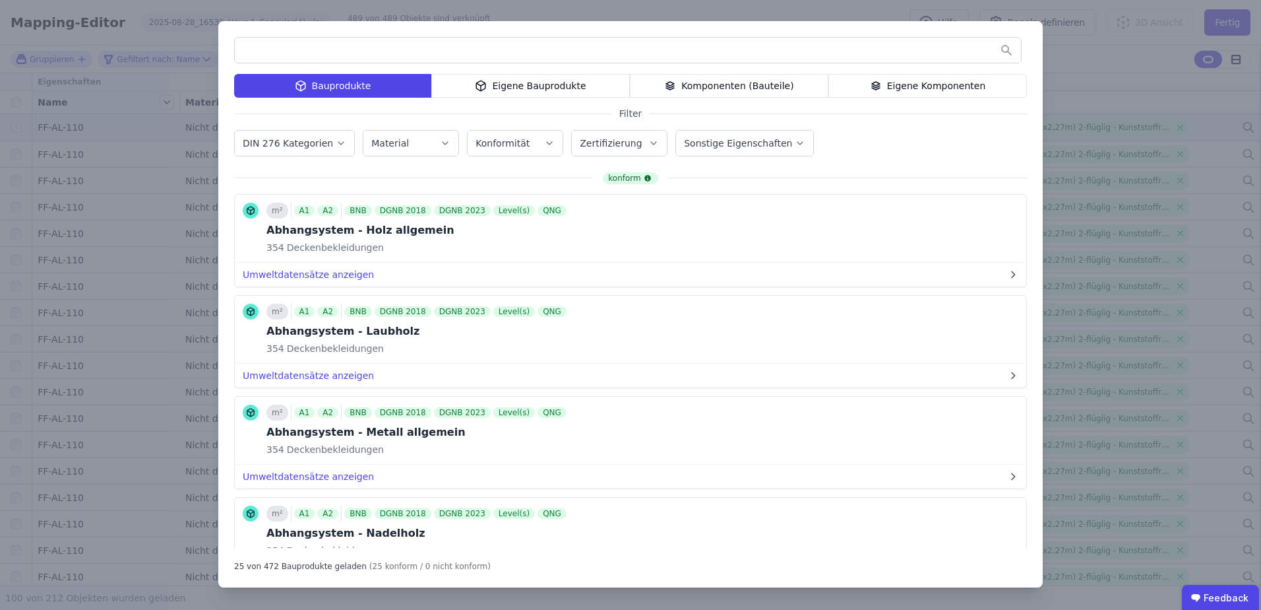
click at [1108, 199] on div "Bauprodukte Eigene Bauprodukte Komponenten (Bauteile) Eigene Komponenten Filter…" at bounding box center [630, 305] width 1261 height 610
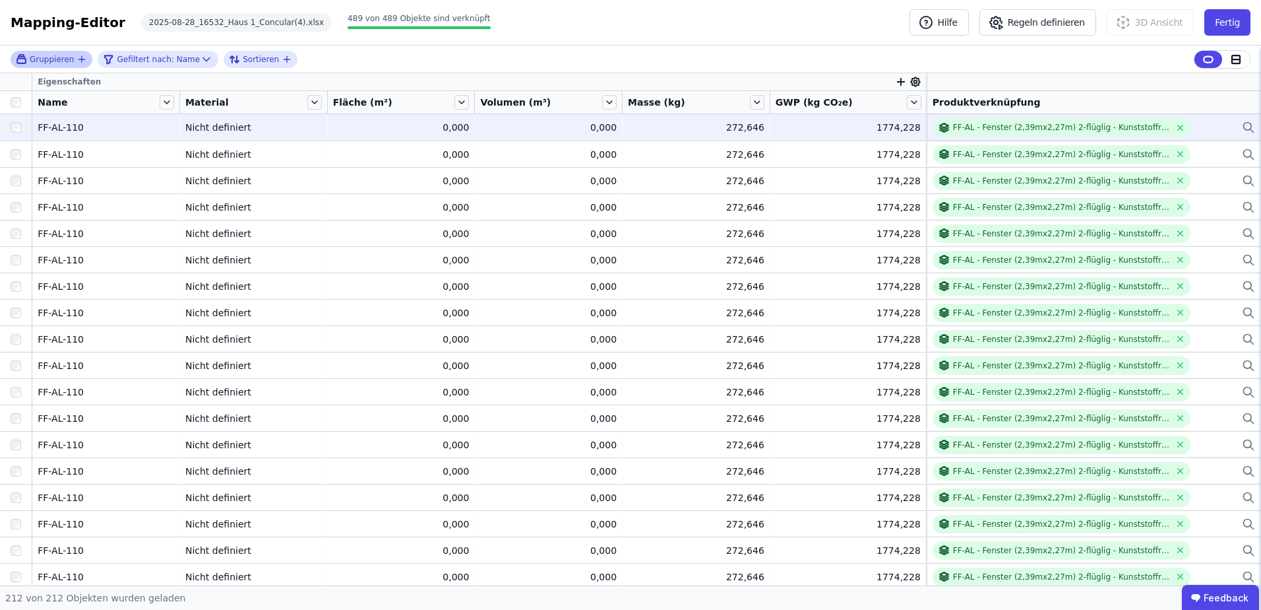
click at [65, 57] on span "Gruppieren" at bounding box center [52, 59] width 44 height 11
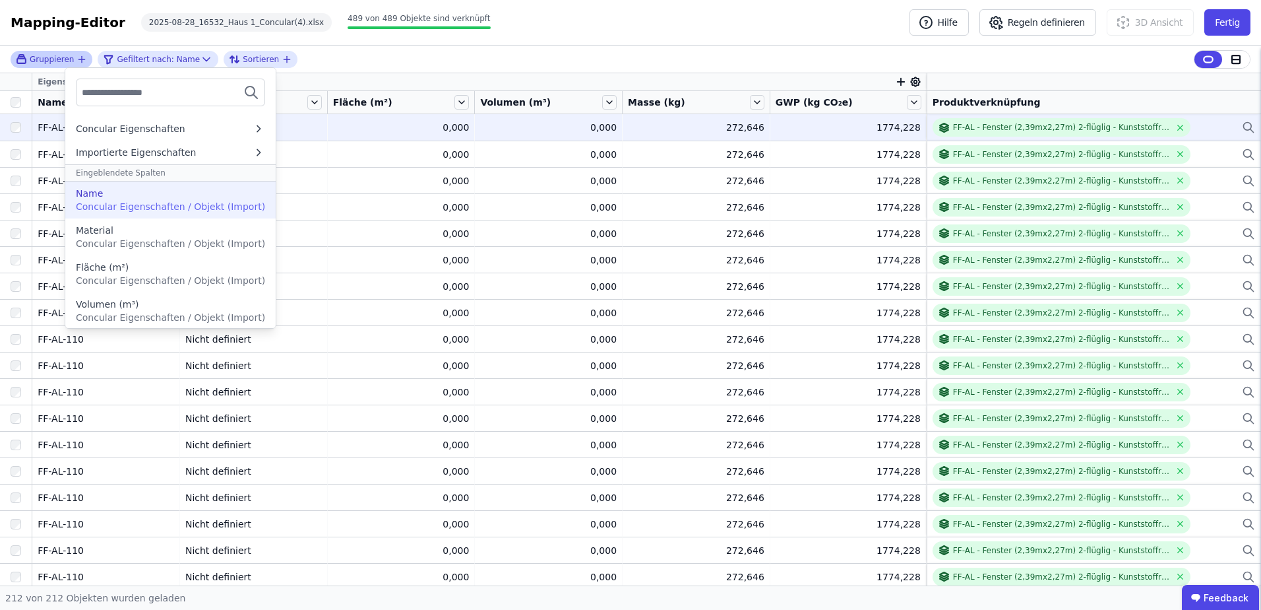
click at [155, 195] on div "Name" at bounding box center [170, 193] width 189 height 13
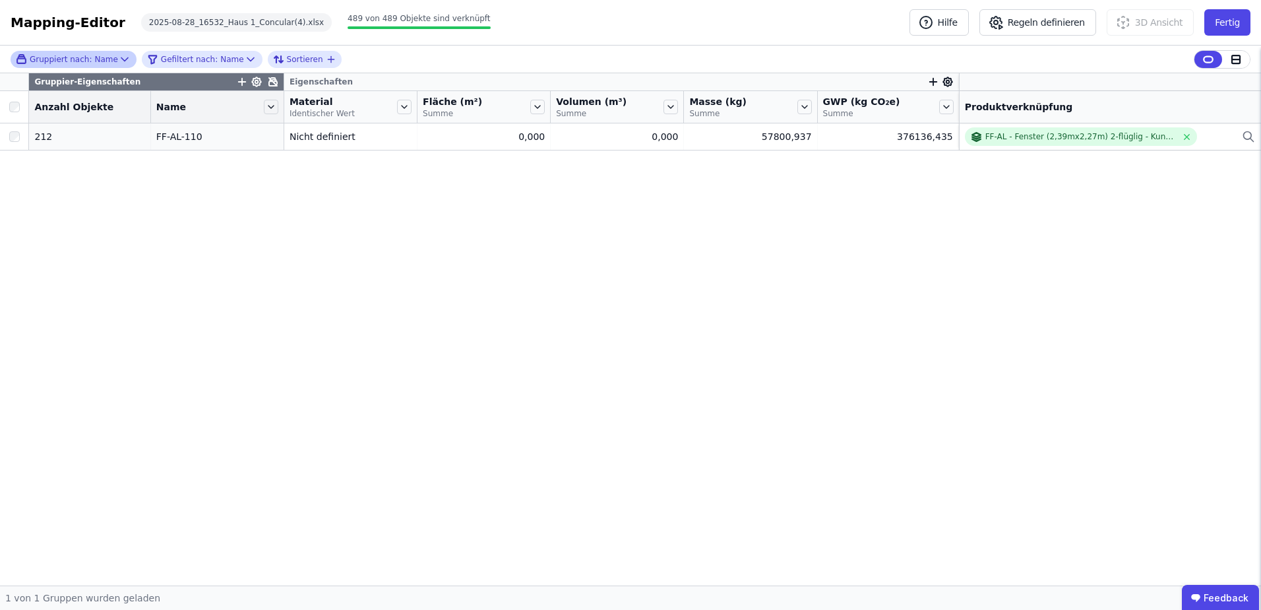
click at [240, 260] on div "Gruppier-Eigenschaften Eigenschaften Anzahl Objekte Name Material Identischer W…" at bounding box center [630, 329] width 1261 height 512
click at [223, 281] on div "Gruppier-Eigenschaften Eigenschaften Anzahl Objekte Name Material Identischer W…" at bounding box center [630, 329] width 1261 height 512
click at [244, 61] on icon at bounding box center [250, 59] width 13 height 13
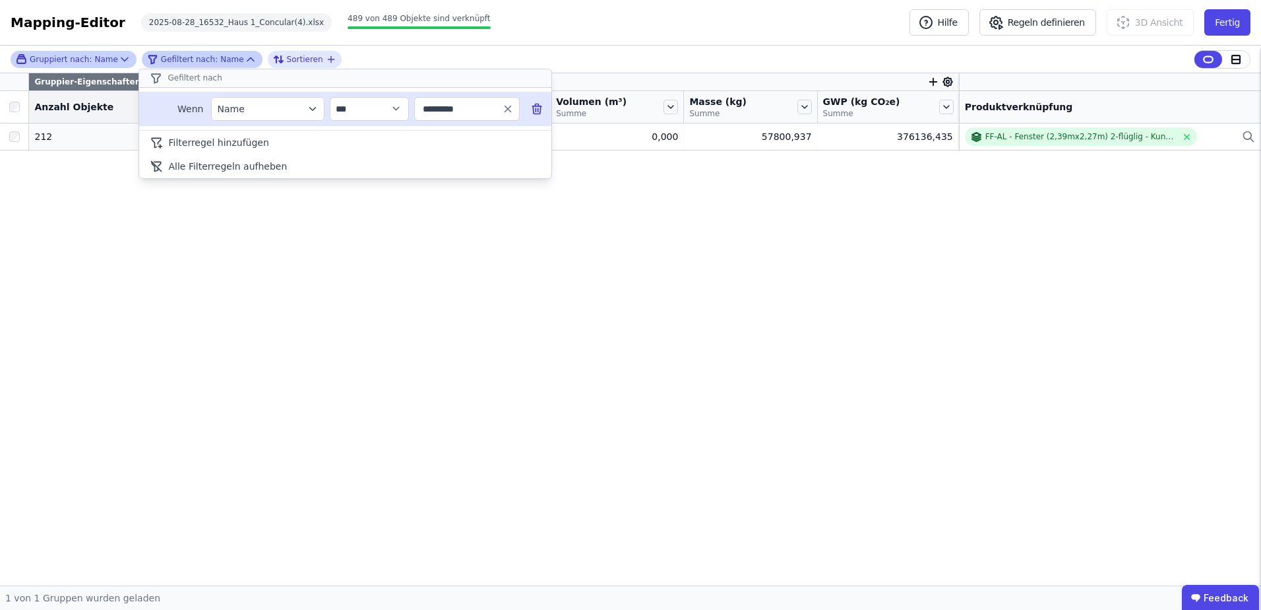
click at [538, 110] on icon at bounding box center [536, 108] width 13 height 13
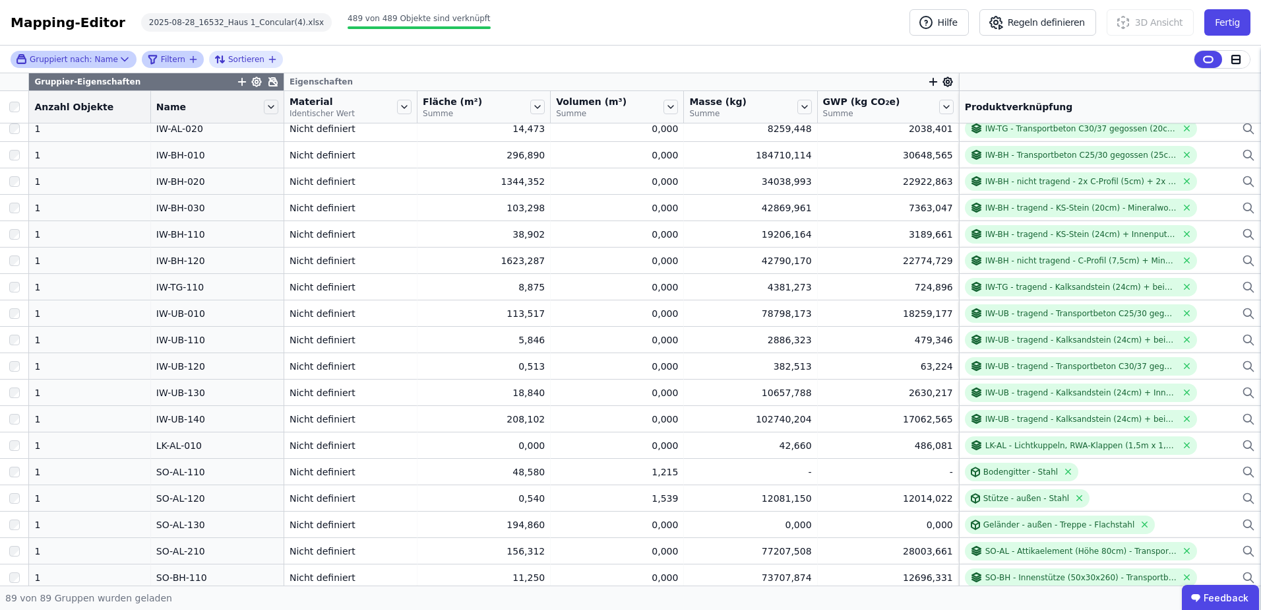
scroll to position [819, 0]
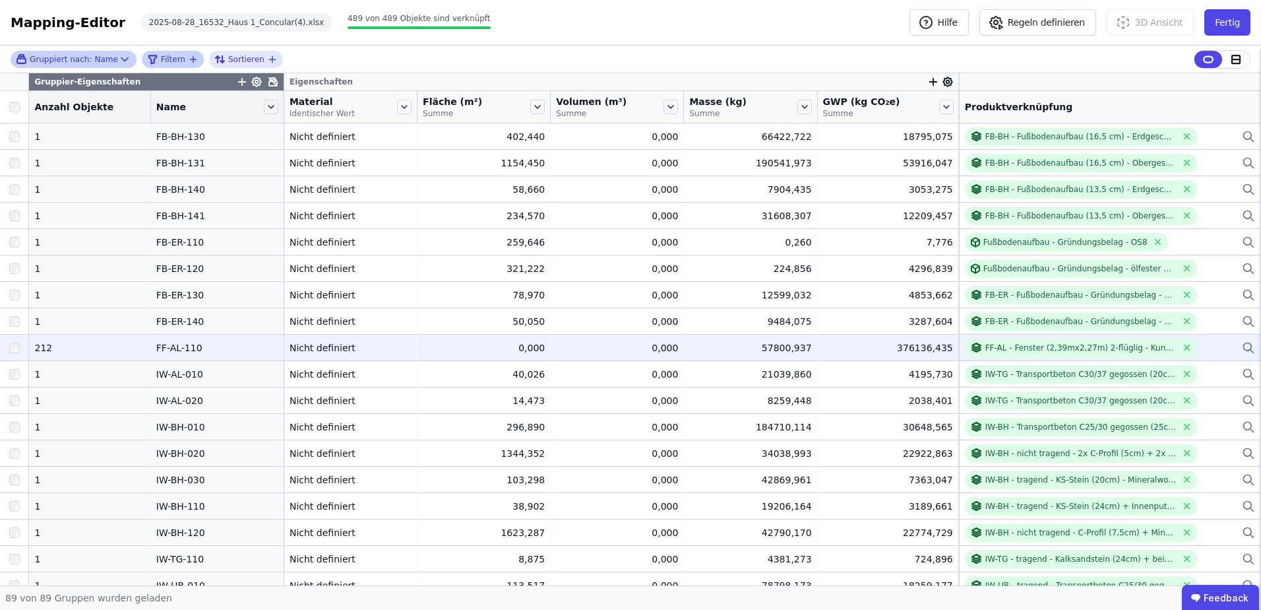
click at [80, 341] on div "212" at bounding box center [89, 347] width 110 height 13
click at [1040, 347] on div "FF-AL - Fenster (2,39mx2,27m) 2-flüglig - Kunststoffrahmen - Dreifachverglasung…" at bounding box center [1081, 347] width 191 height 11
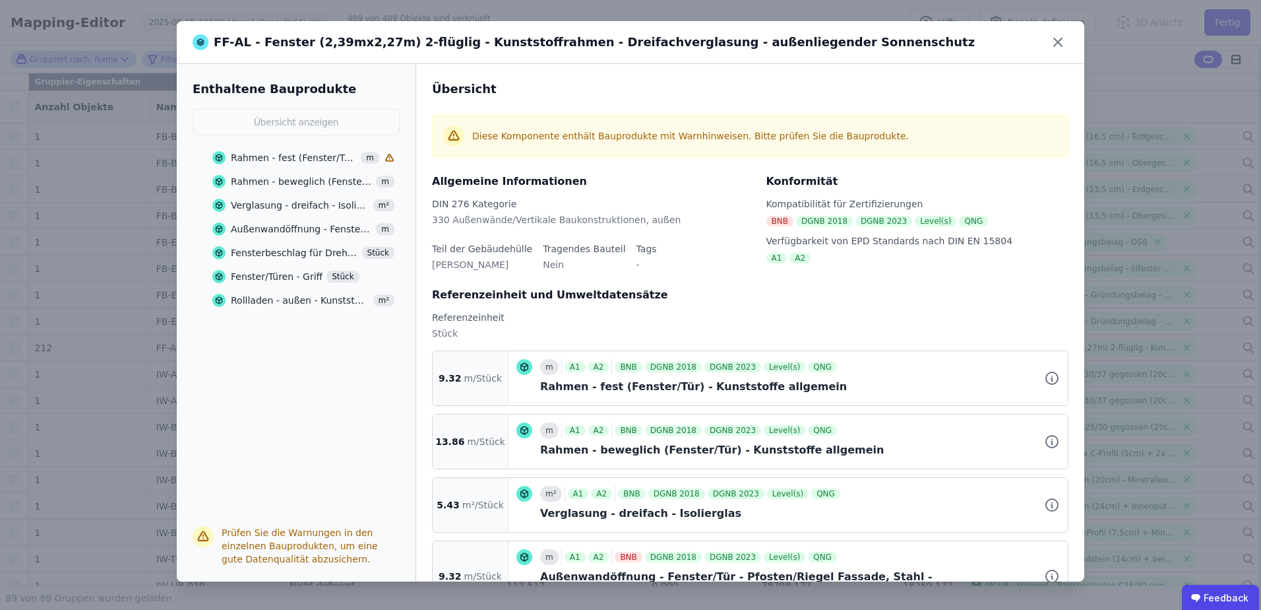
click at [278, 156] on div "Rahmen - fest (Fenster/Tür) - Kunststoffe allgemein" at bounding box center [294, 157] width 126 height 13
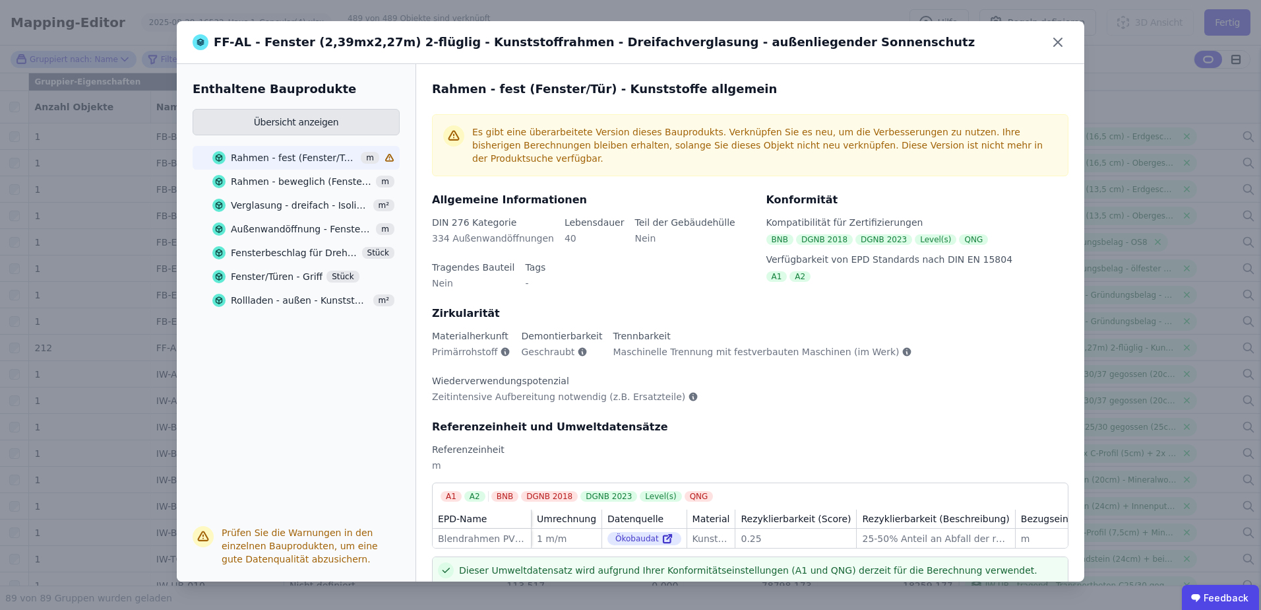
click at [299, 117] on button "Übersicht anzeigen" at bounding box center [296, 122] width 207 height 26
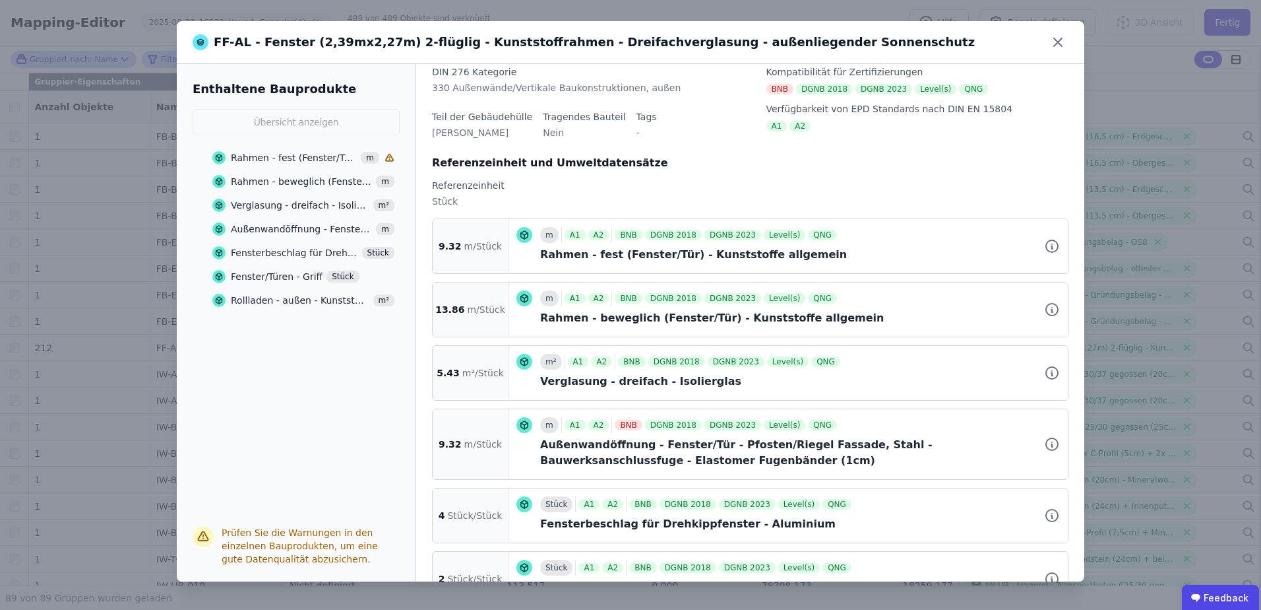
scroll to position [198, 0]
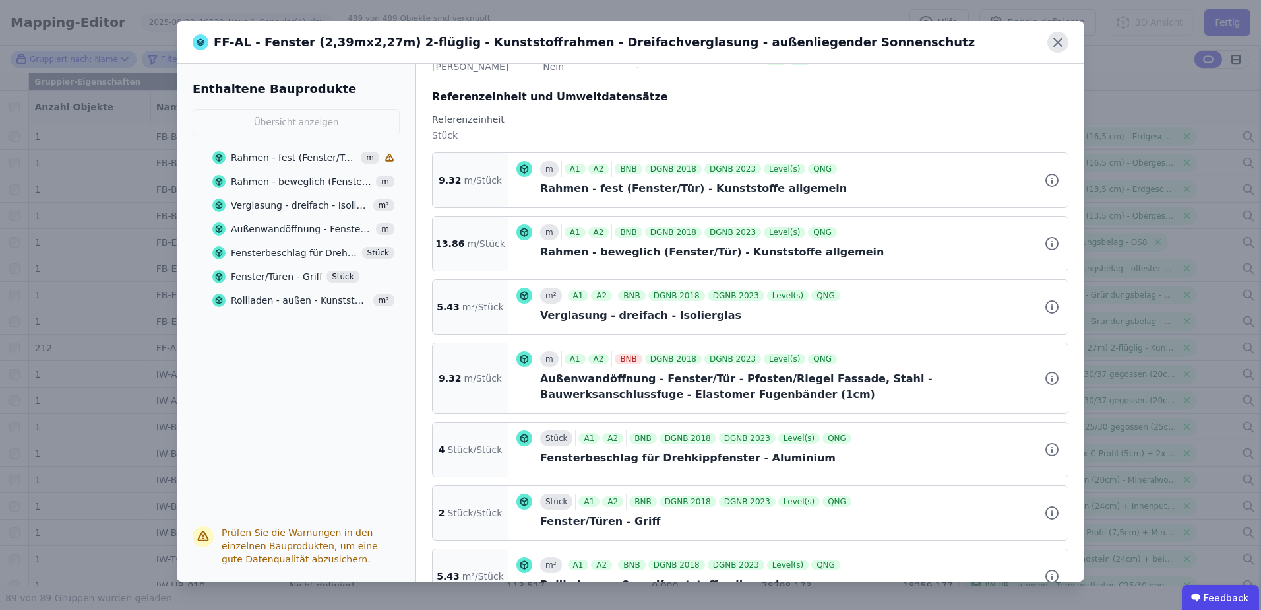
click at [1051, 39] on icon at bounding box center [1058, 42] width 21 height 21
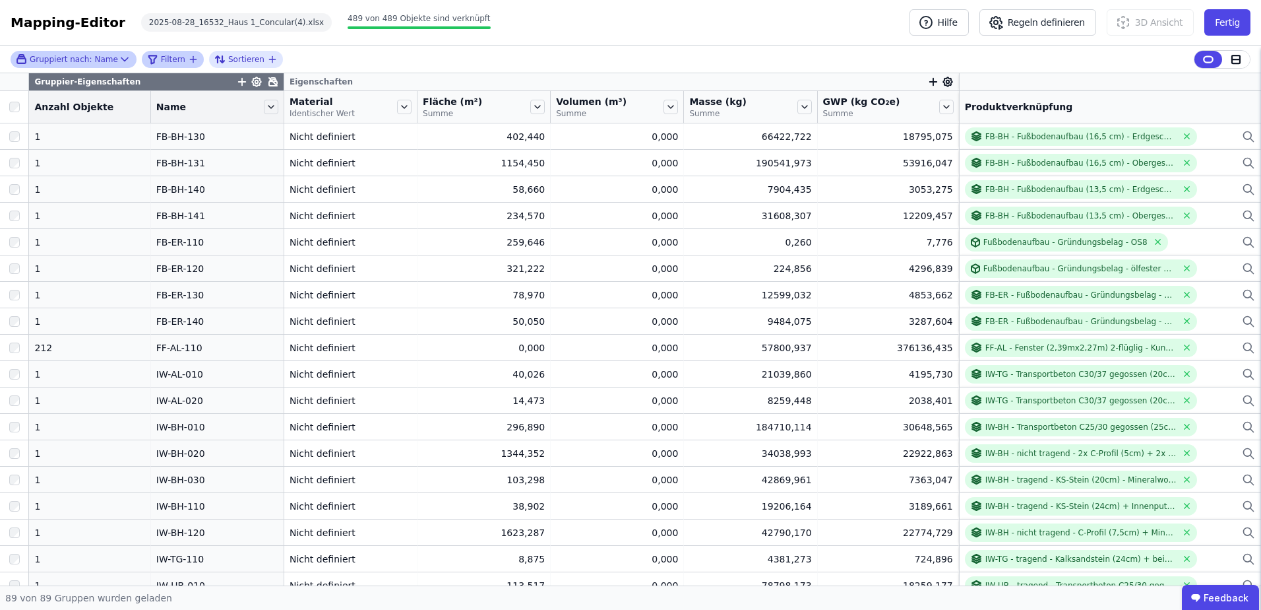
scroll to position [0, 0]
click at [165, 21] on div "2025-08-28_16532_Haus 1_Concular(4).xlsx" at bounding box center [236, 22] width 191 height 18
click at [623, 29] on div "Mapping-Editor Hilfe Regeln definieren 3D Ansicht Fertig 2025-08-28_16532_Haus …" at bounding box center [630, 23] width 1261 height 46
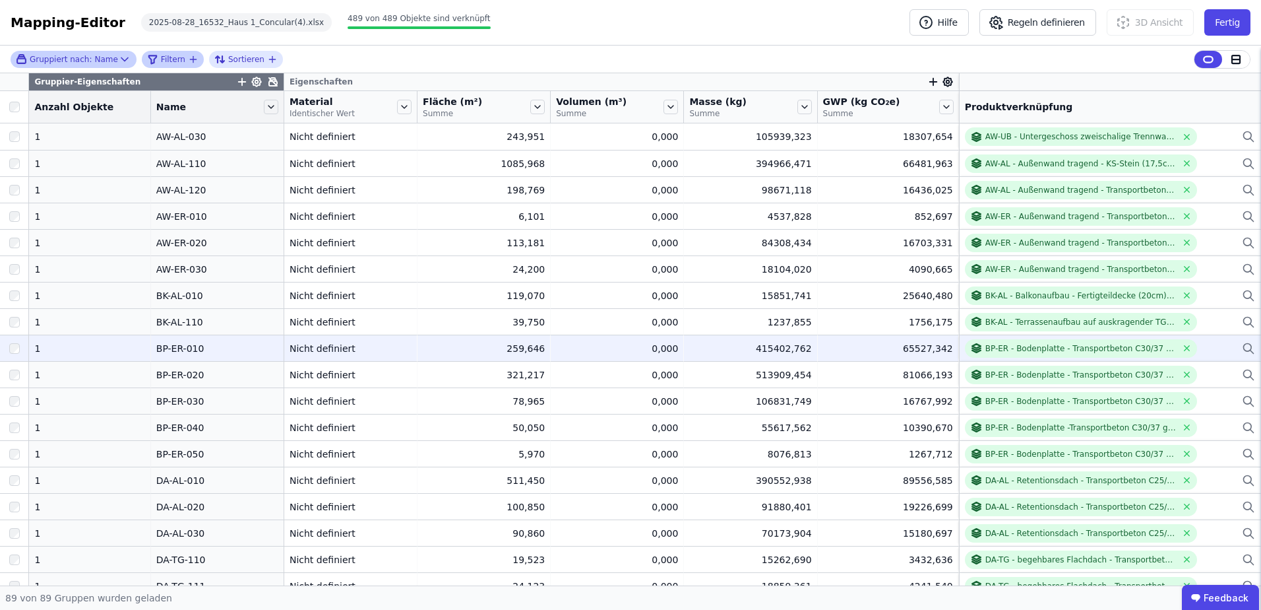
click at [164, 348] on div "BP-ER-010" at bounding box center [217, 348] width 122 height 13
click at [1006, 351] on div "BP-ER - Bodenplatte - Transportbeton C30/37 gegossen (60cm) Bewehrung (2%) + Sa…" at bounding box center [1081, 348] width 191 height 11
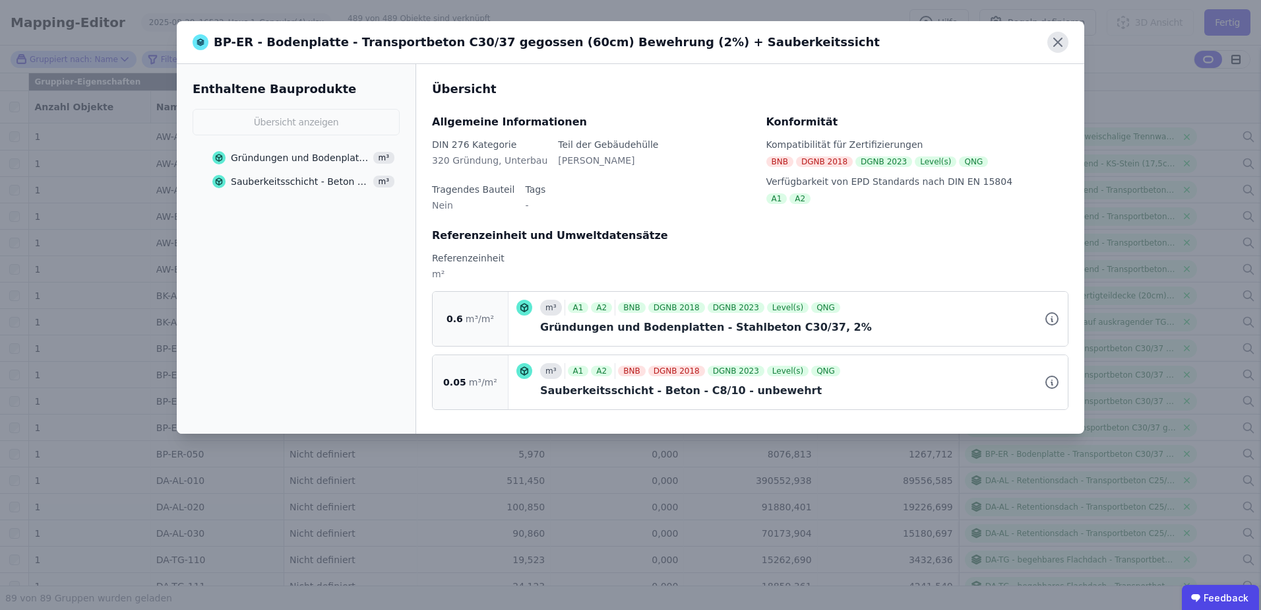
click at [1051, 42] on icon at bounding box center [1058, 42] width 21 height 21
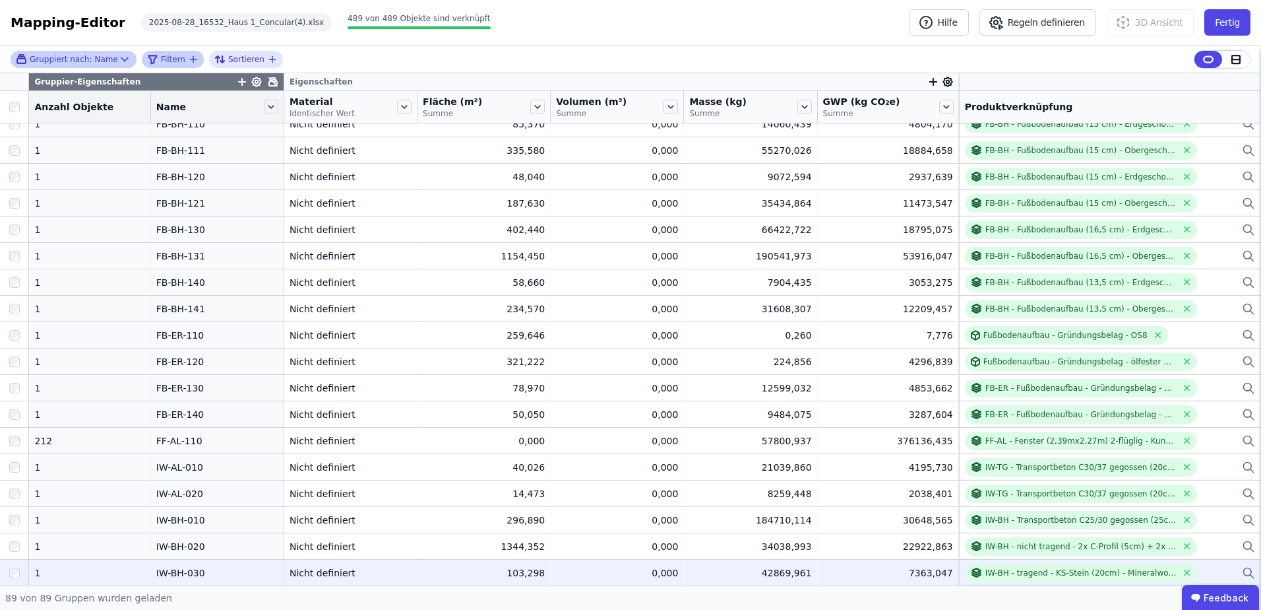
scroll to position [462, 0]
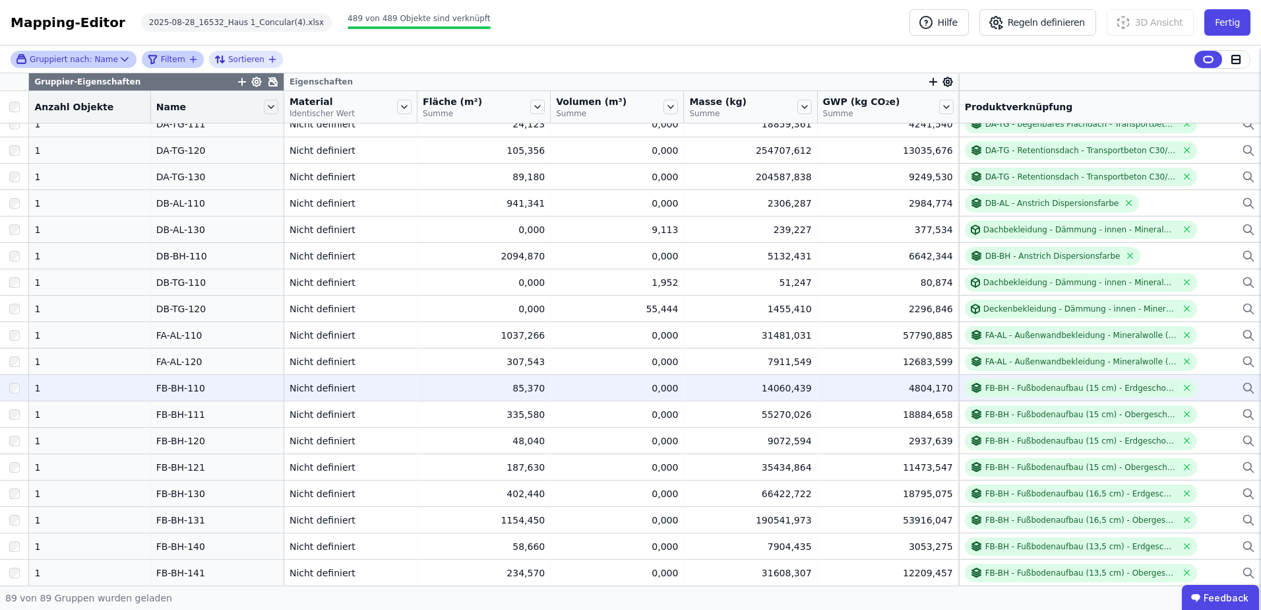
click at [172, 391] on div "FB-BH-110" at bounding box center [217, 387] width 122 height 13
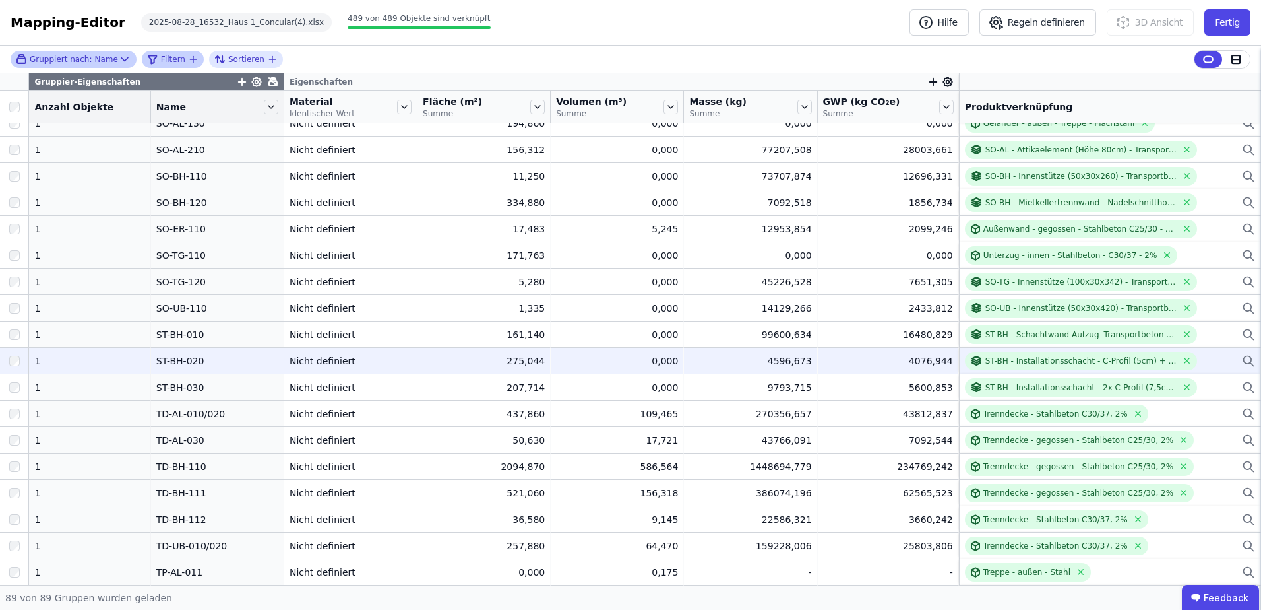
scroll to position [1360, 0]
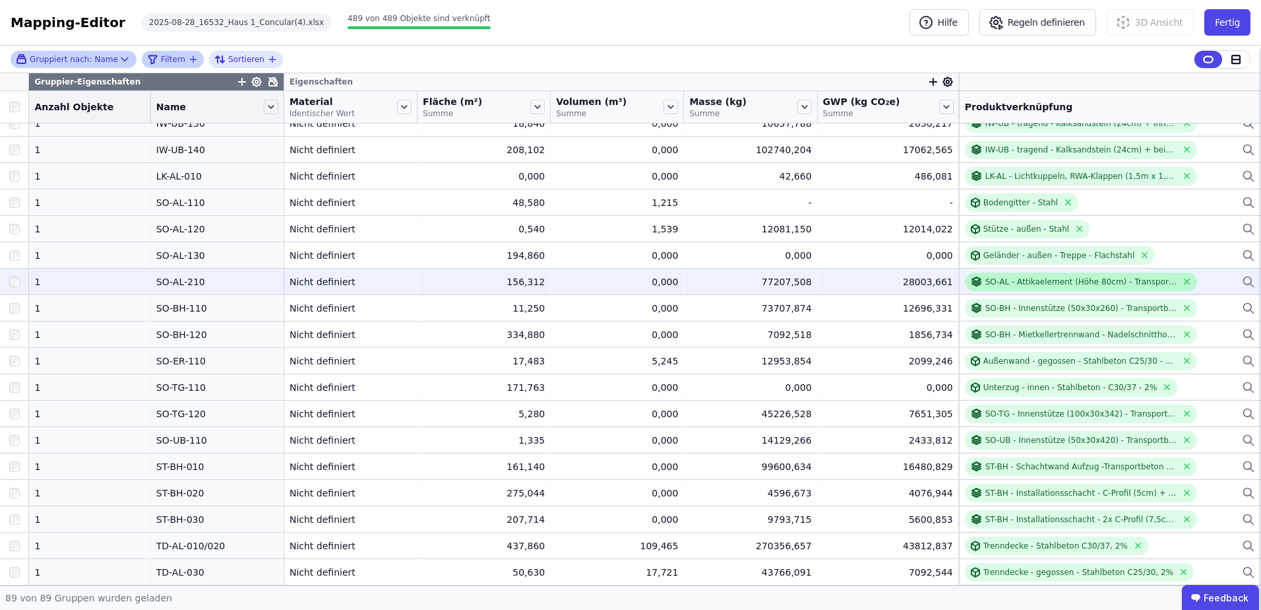
click at [986, 282] on div "SO-AL - Attikaelement (Höhe 80cm) - Transportbeton C25/30 (17,5cm) mit Bewehrun…" at bounding box center [1081, 281] width 191 height 11
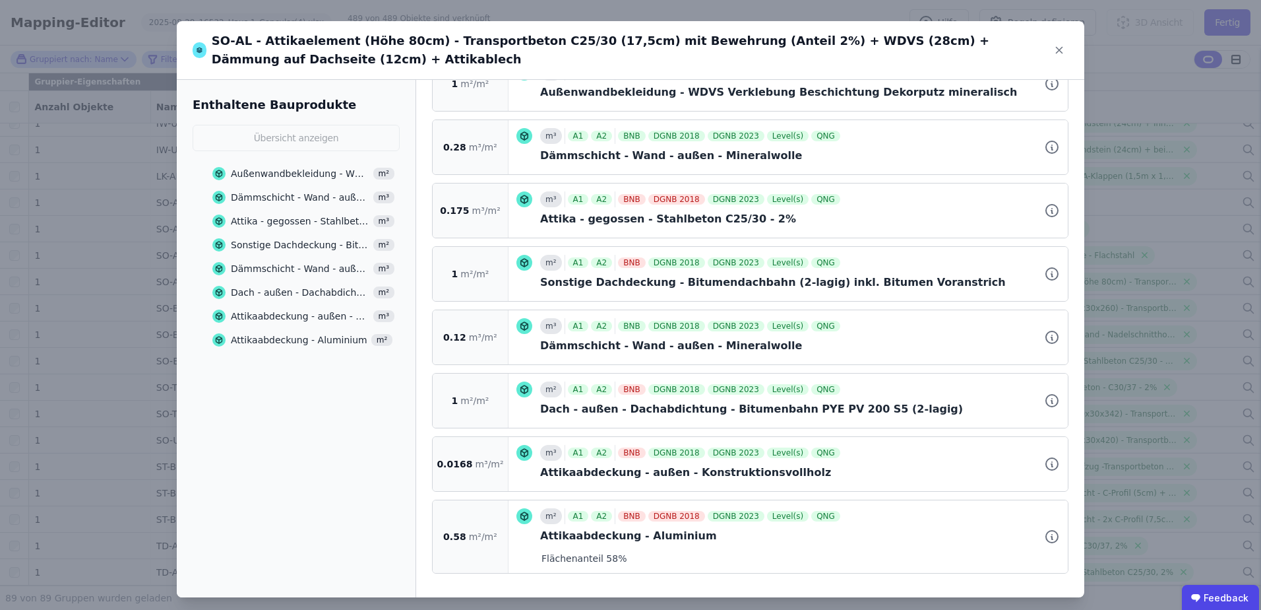
scroll to position [0, 0]
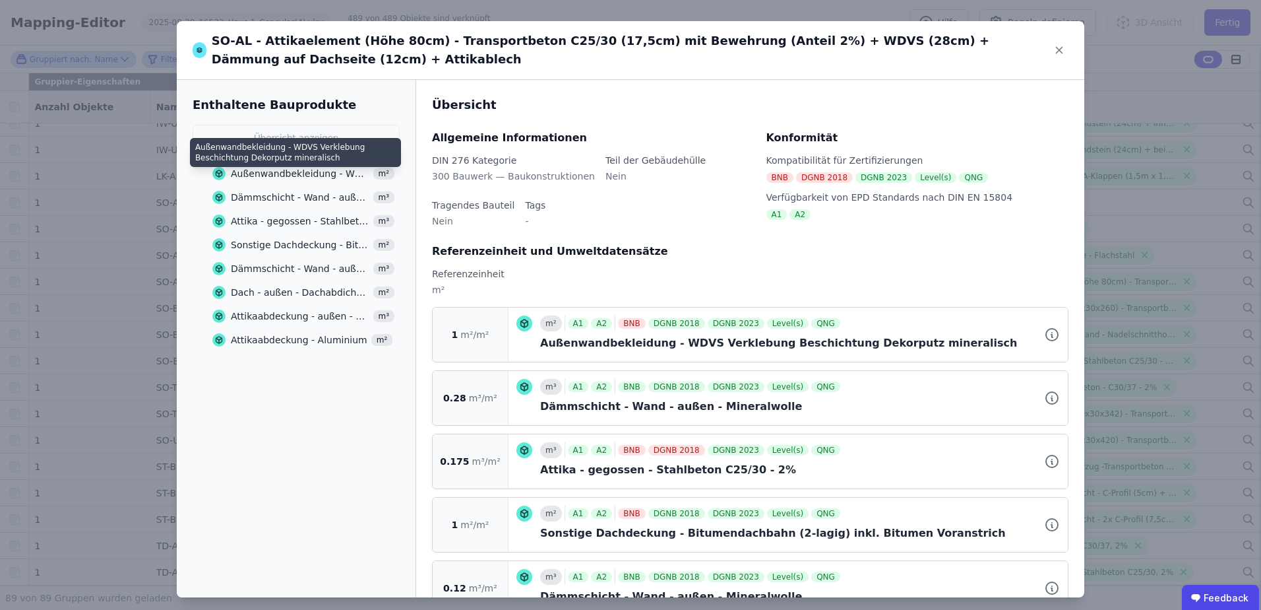
click at [290, 172] on div "Außenwandbekleidung - WDVS Verklebung Beschichtung Dekorputz mineralisch" at bounding box center [300, 173] width 139 height 13
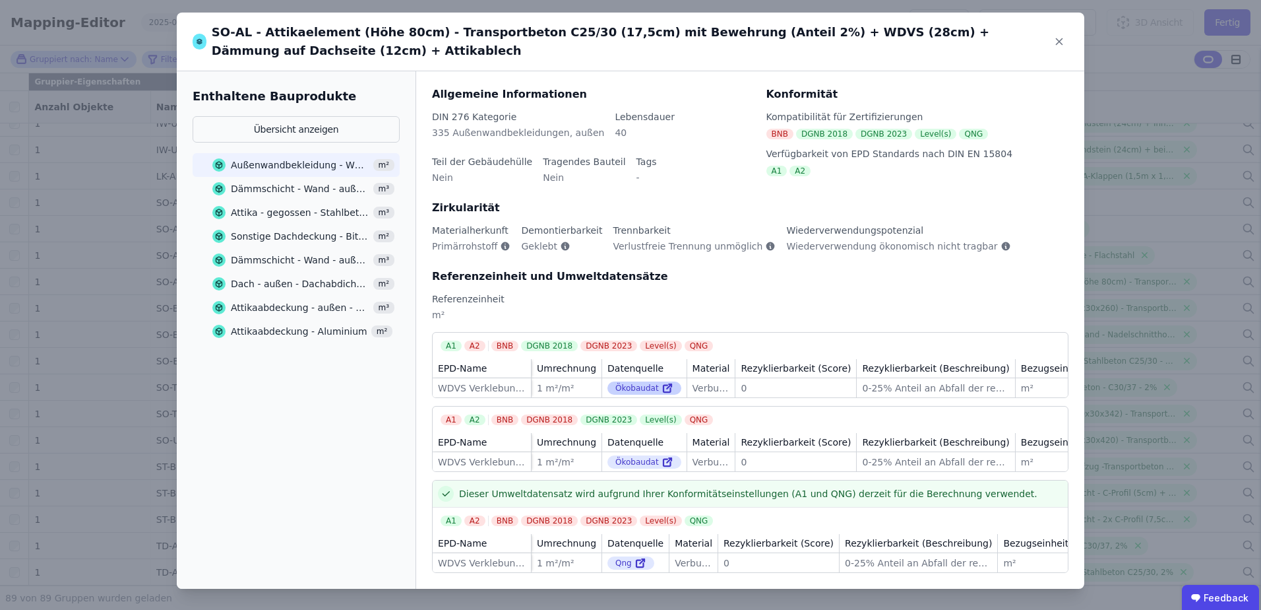
click at [635, 381] on div "Ökobaudat" at bounding box center [645, 387] width 74 height 13
click at [627, 381] on div "Ökobaudat" at bounding box center [645, 387] width 74 height 13
click at [627, 455] on div "Ökobaudat" at bounding box center [645, 461] width 74 height 13
click at [662, 454] on icon at bounding box center [668, 462] width 12 height 16
click at [272, 189] on div "Dämmschicht - Wand - außen - Mineralwolle" at bounding box center [300, 188] width 139 height 13
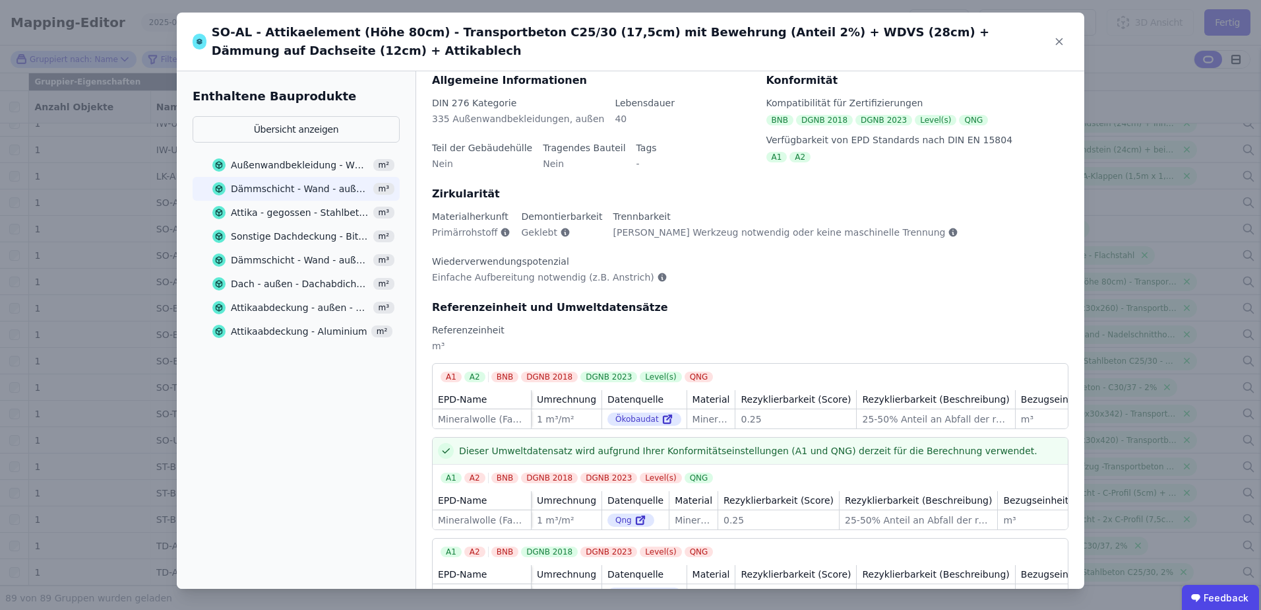
click at [280, 160] on div "Außenwandbekleidung - WDVS Verklebung Beschichtung Dekorputz mineralisch" at bounding box center [300, 164] width 139 height 13
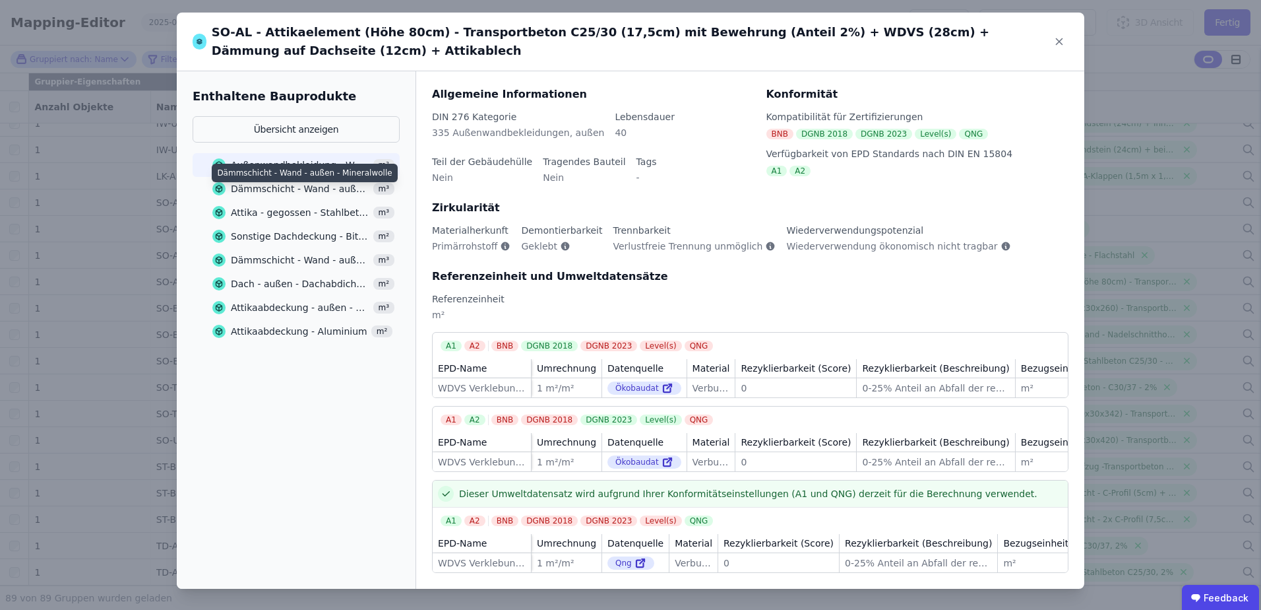
click at [278, 185] on div "Dämmschicht - Wand - außen - Mineralwolle" at bounding box center [300, 188] width 139 height 13
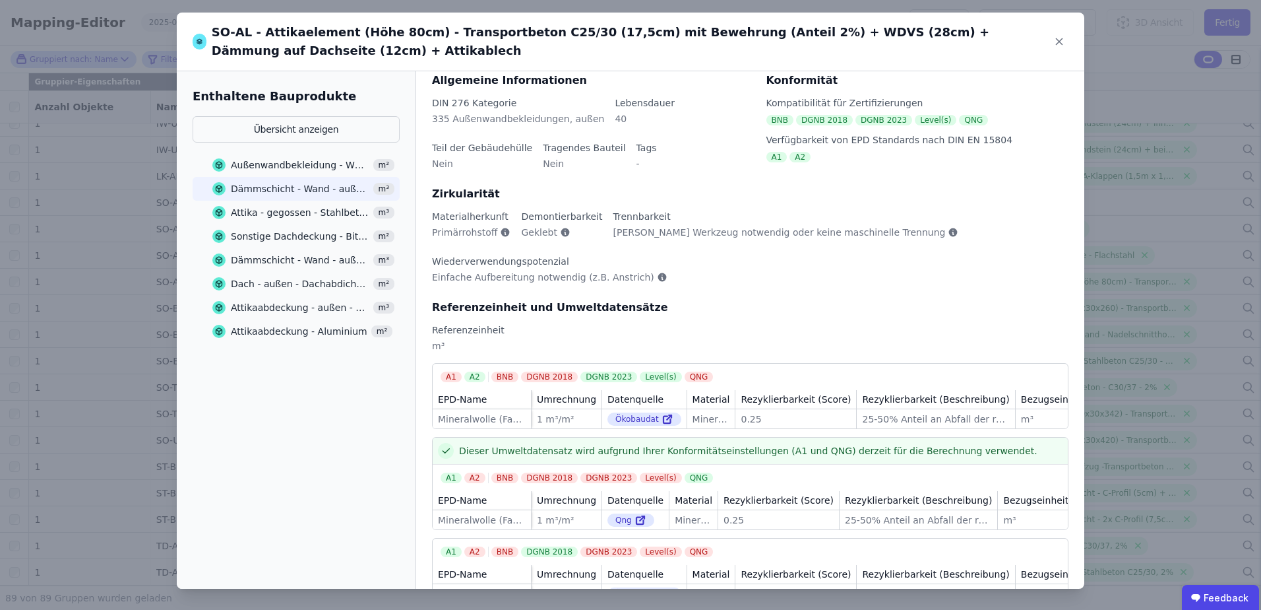
click at [312, 212] on div "Attika - gegossen - Stahlbeton C25/30 - 2%" at bounding box center [300, 212] width 139 height 13
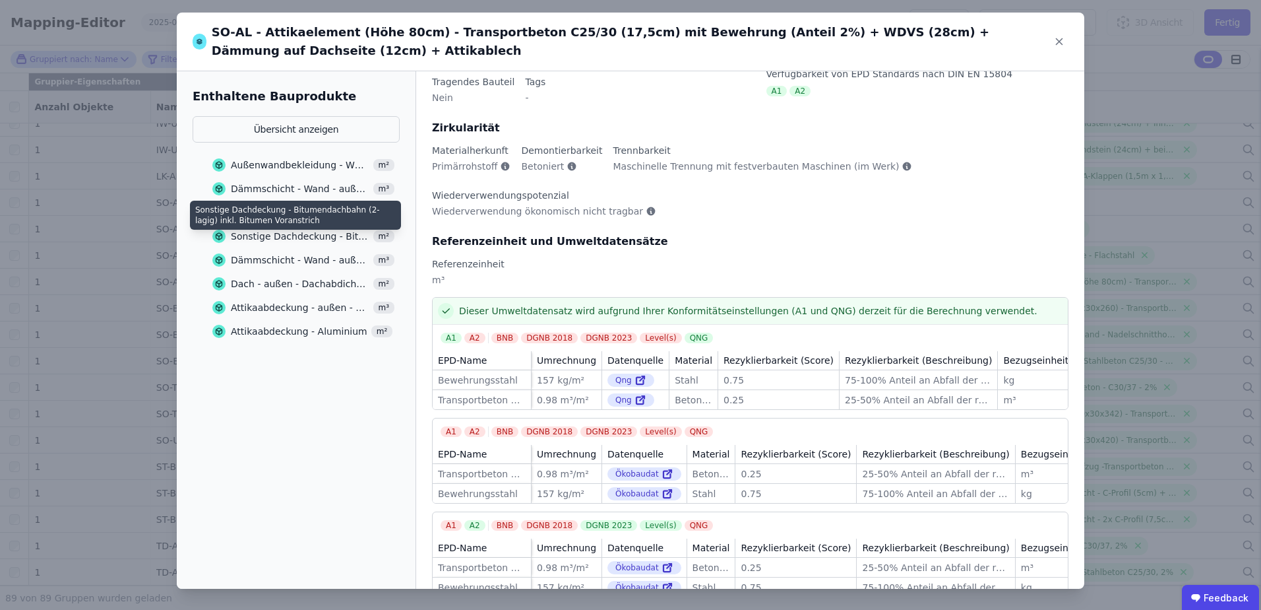
click at [282, 234] on div "Sonstige Dachdeckung - Bitumendachbahn (2-lagig) inkl. Bitumen Voranstrich" at bounding box center [300, 236] width 139 height 13
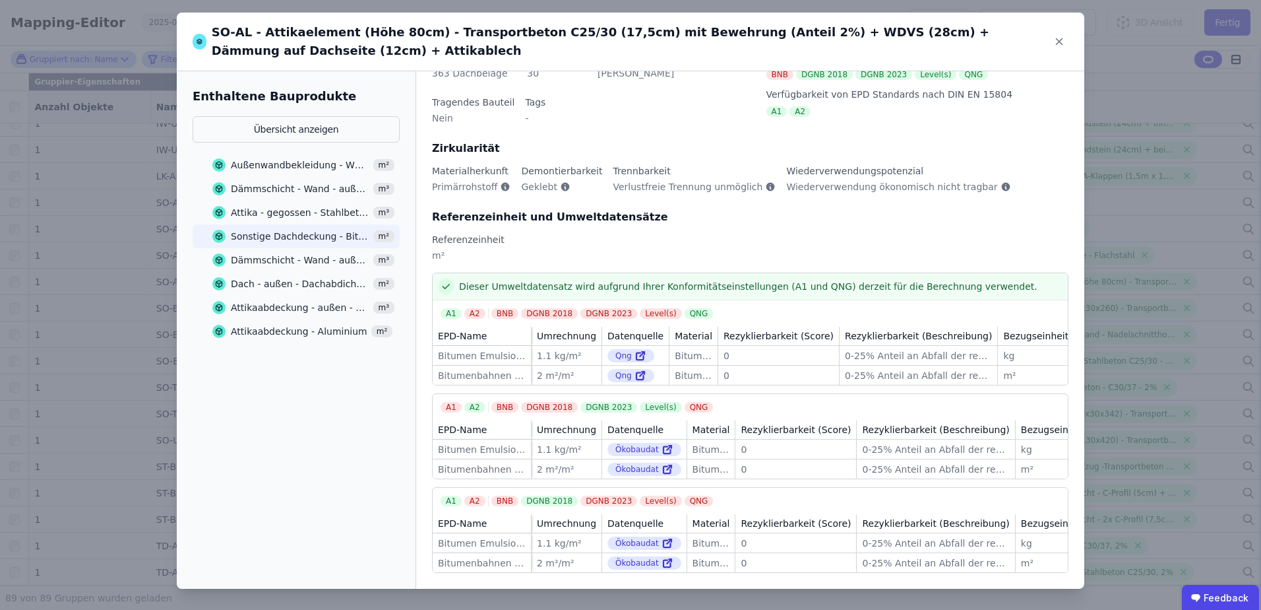
click at [257, 261] on div "Dämmschicht - Wand - außen - Mineralwolle" at bounding box center [300, 259] width 139 height 13
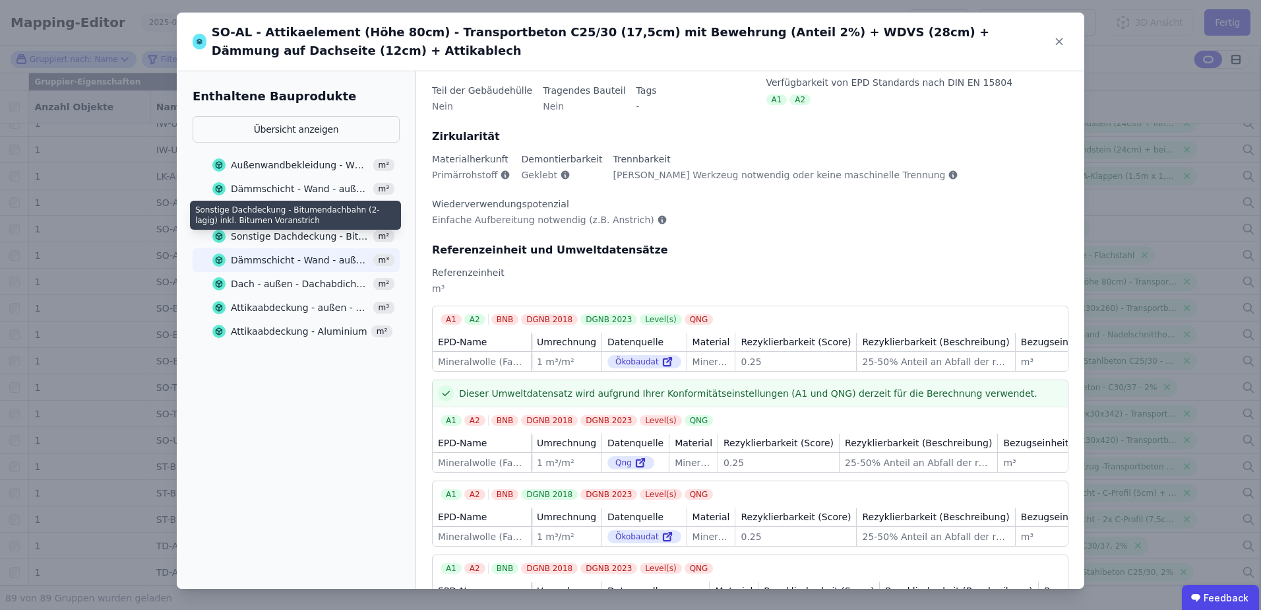
click at [270, 233] on div "Sonstige Dachdeckung - Bitumendachbahn (2-lagig) inkl. Bitumen Voranstrich" at bounding box center [300, 236] width 139 height 13
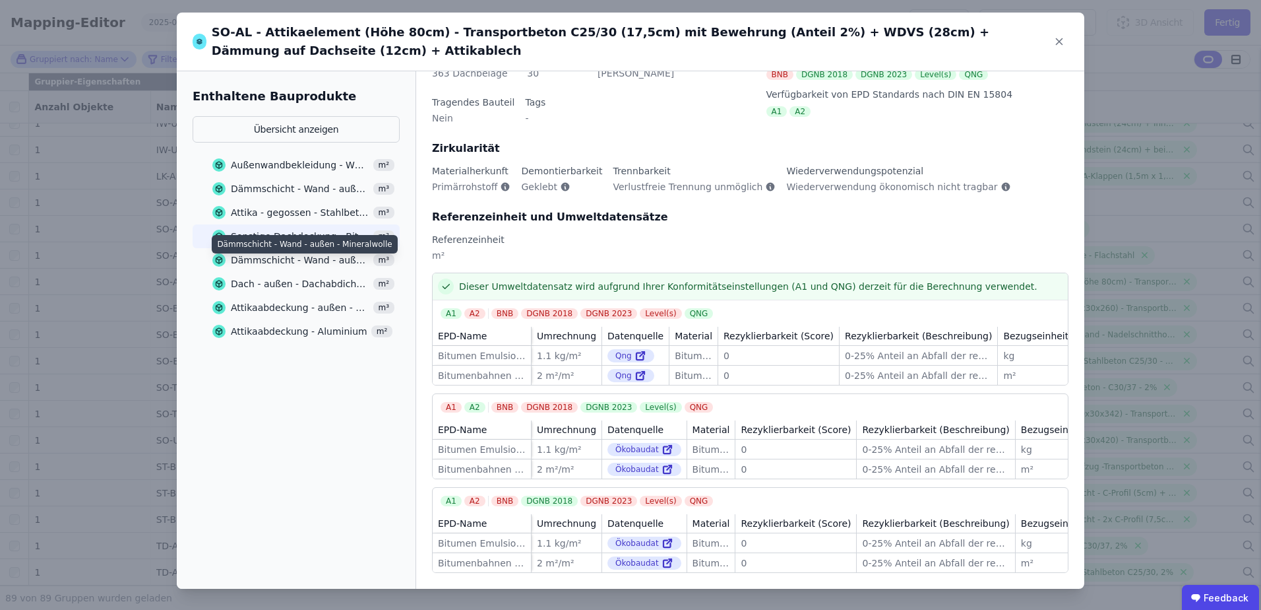
click at [270, 260] on div "Dämmschicht - Wand - außen - Mineralwolle" at bounding box center [300, 259] width 139 height 13
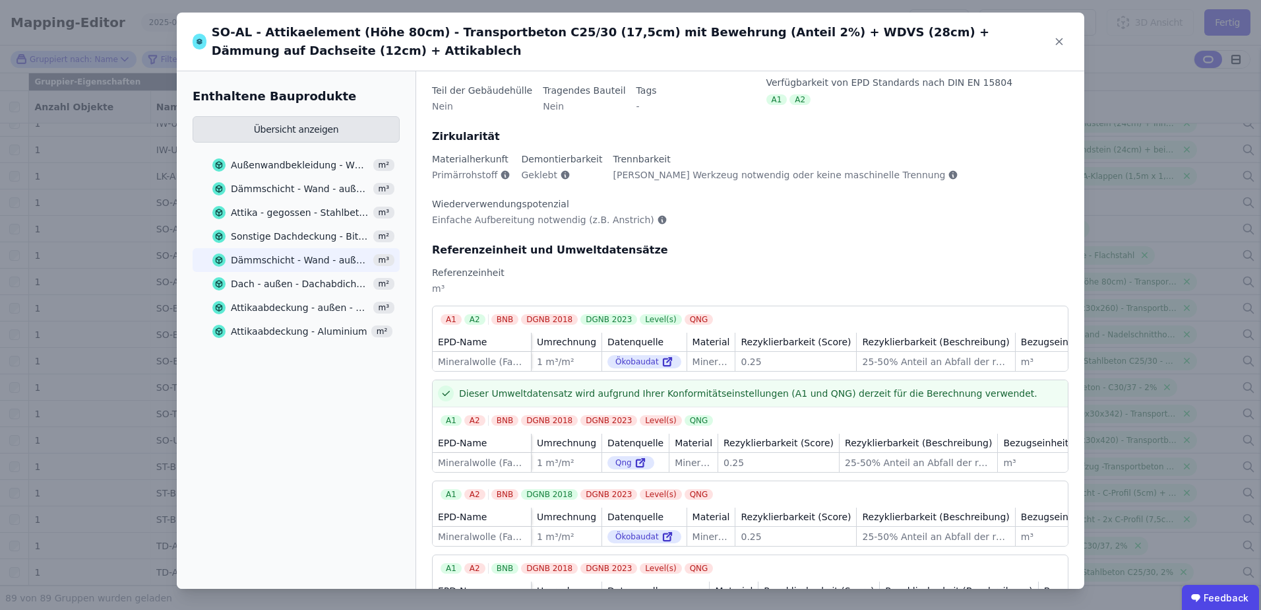
click at [284, 125] on button "Übersicht anzeigen" at bounding box center [296, 129] width 207 height 26
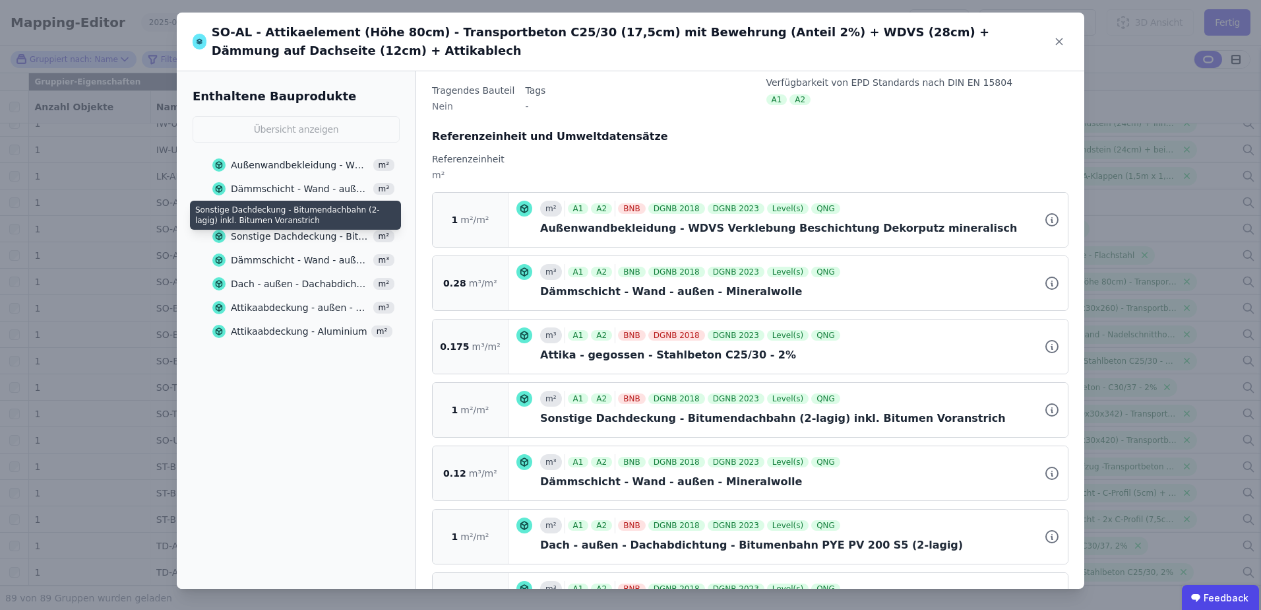
click at [268, 234] on div "Sonstige Dachdeckung - Bitumendachbahn (2-lagig) inkl. Bitumen Voranstrich" at bounding box center [300, 236] width 139 height 13
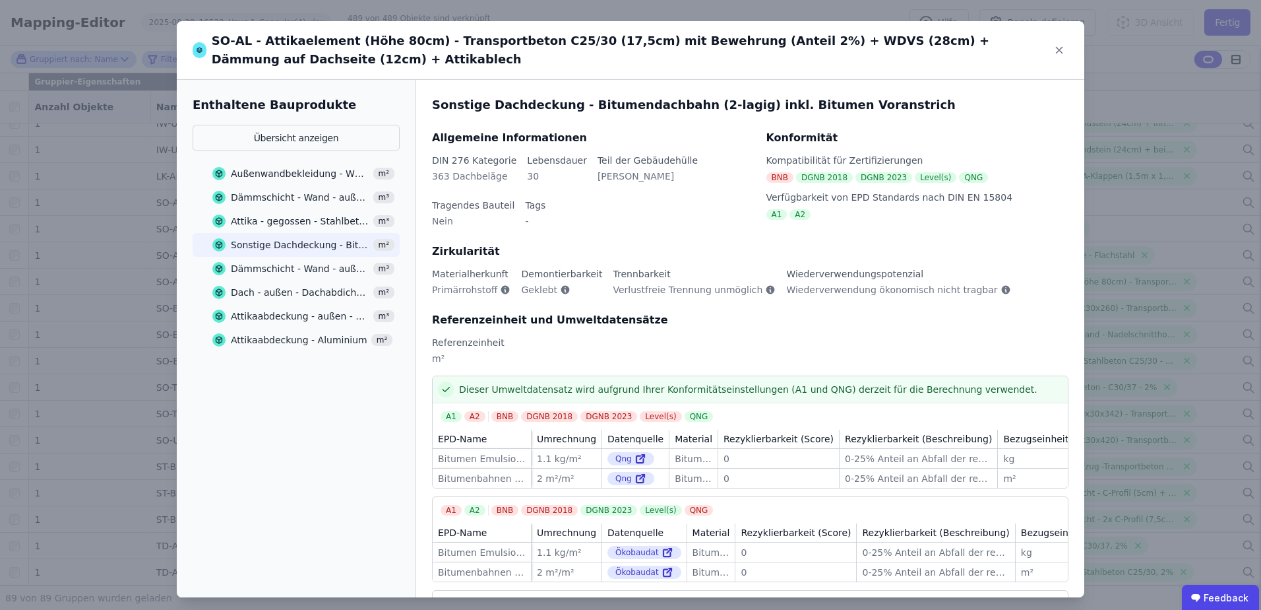
click at [315, 270] on div "Dämmschicht - Wand - außen - Mineralwolle" at bounding box center [300, 268] width 139 height 13
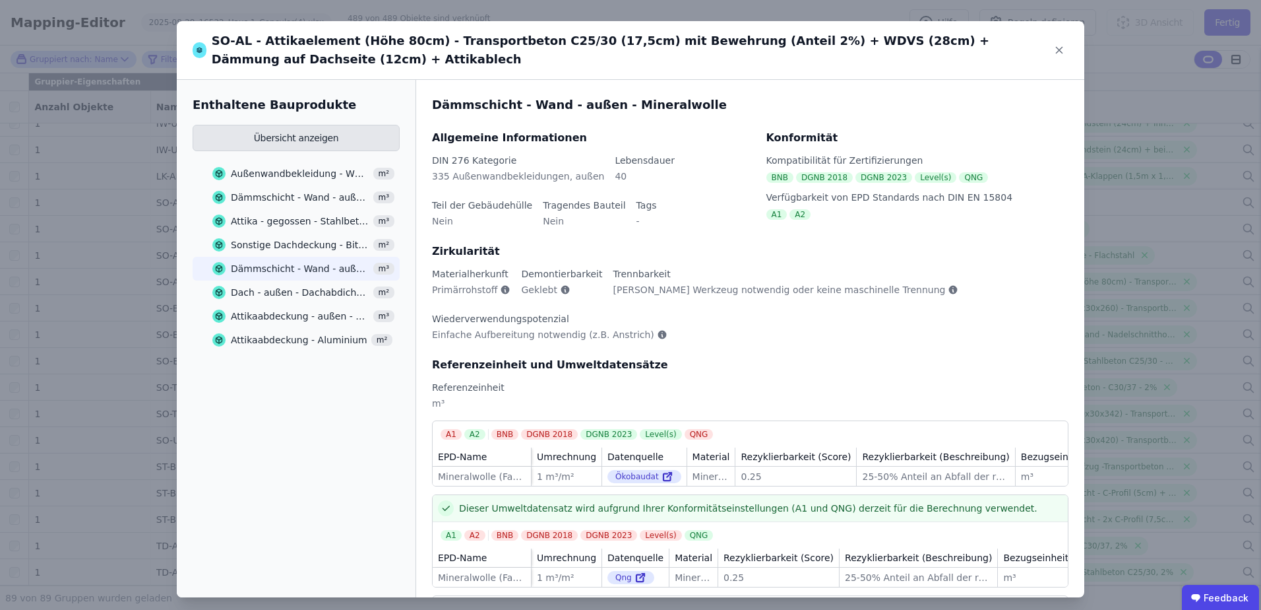
click at [286, 141] on button "Übersicht anzeigen" at bounding box center [296, 138] width 207 height 26
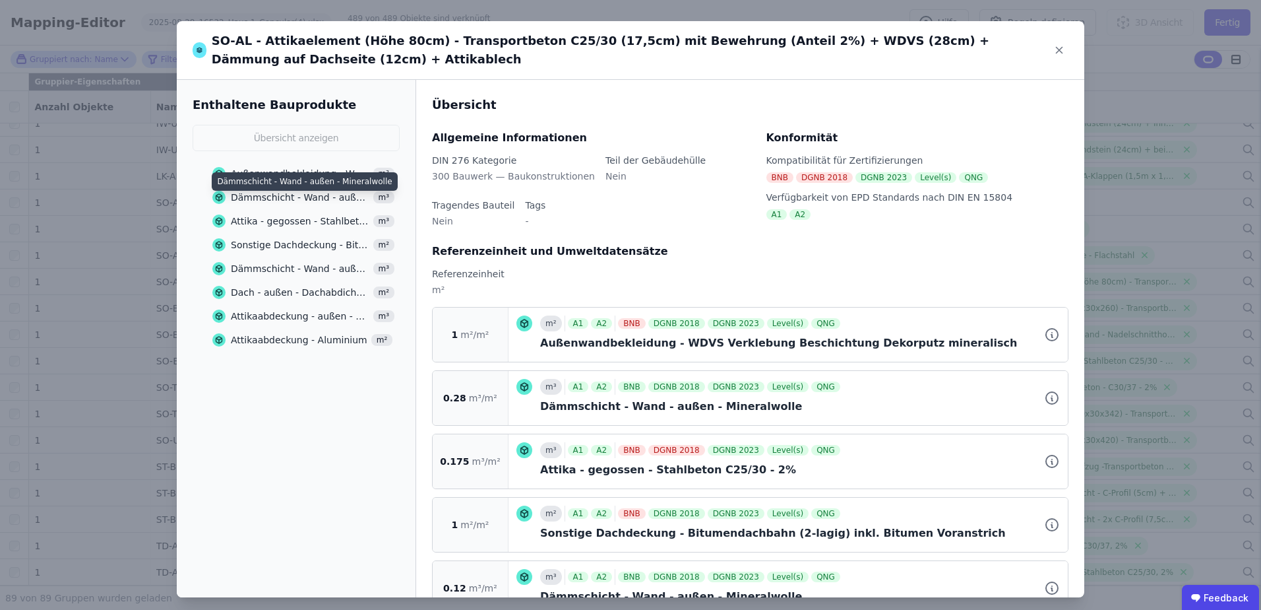
click at [284, 197] on div "Dämmschicht - Wand - außen - Mineralwolle" at bounding box center [300, 197] width 139 height 13
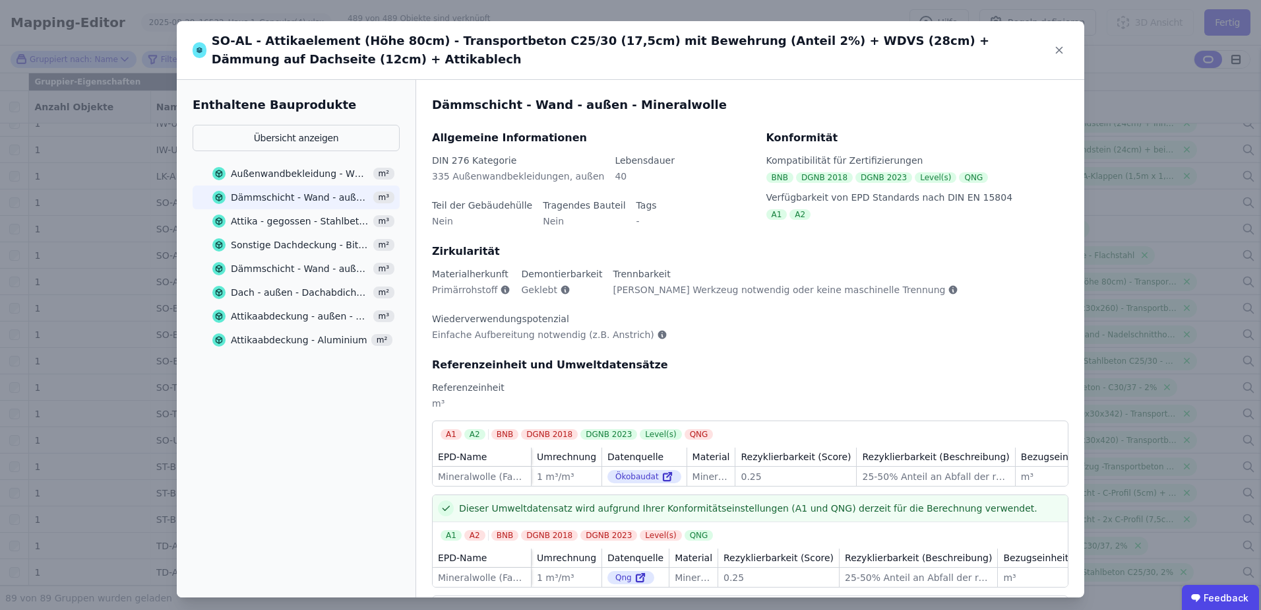
click at [289, 223] on div "Attika - gegossen - Stahlbeton C25/30 - 2%" at bounding box center [300, 220] width 139 height 13
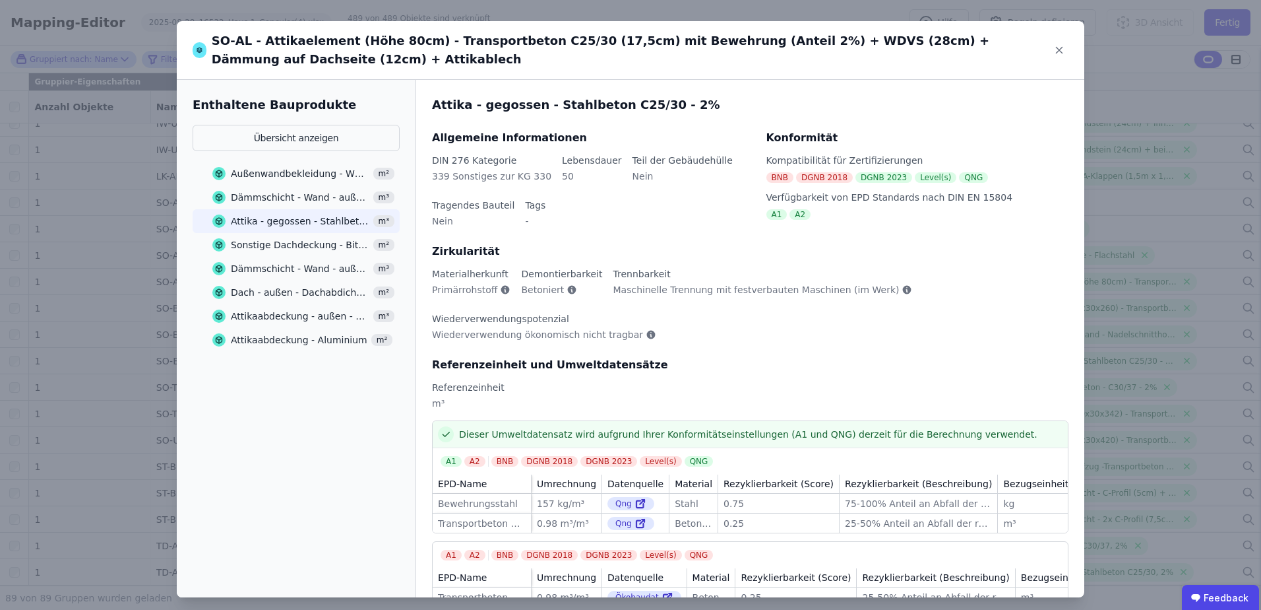
click at [278, 271] on div "Dämmschicht - Wand - außen - Mineralwolle" at bounding box center [300, 268] width 139 height 13
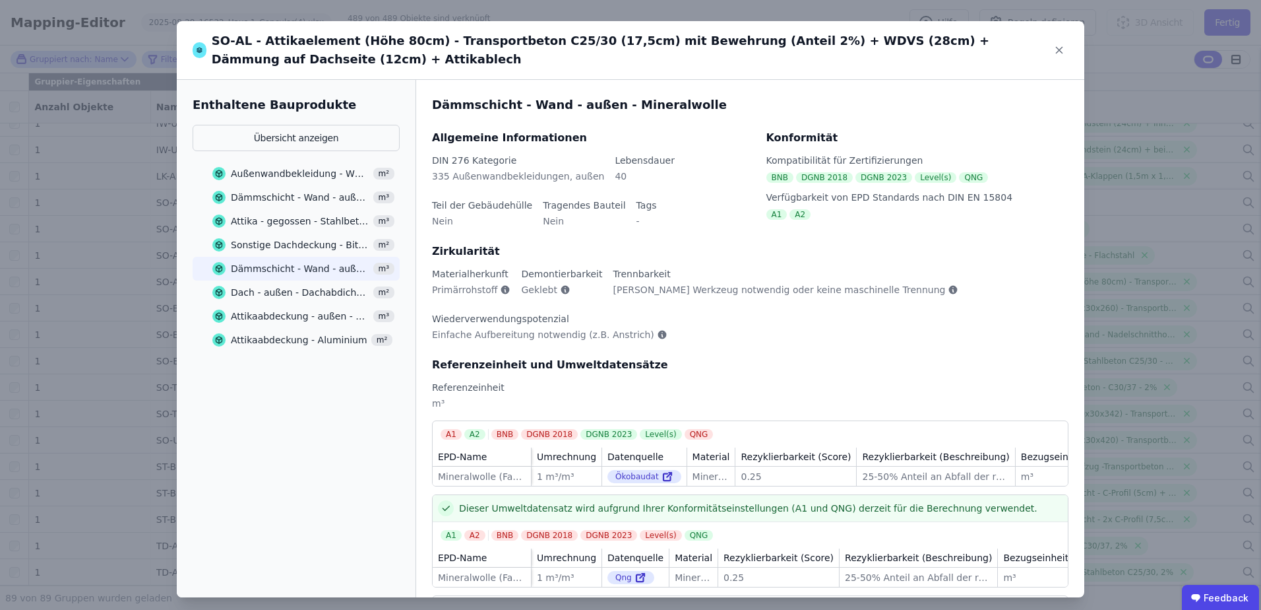
click at [276, 286] on div "Dach - außen - Dachabdichtung - Bitumenbahn PYE PV 200 S5 (2-lagig)" at bounding box center [300, 292] width 139 height 13
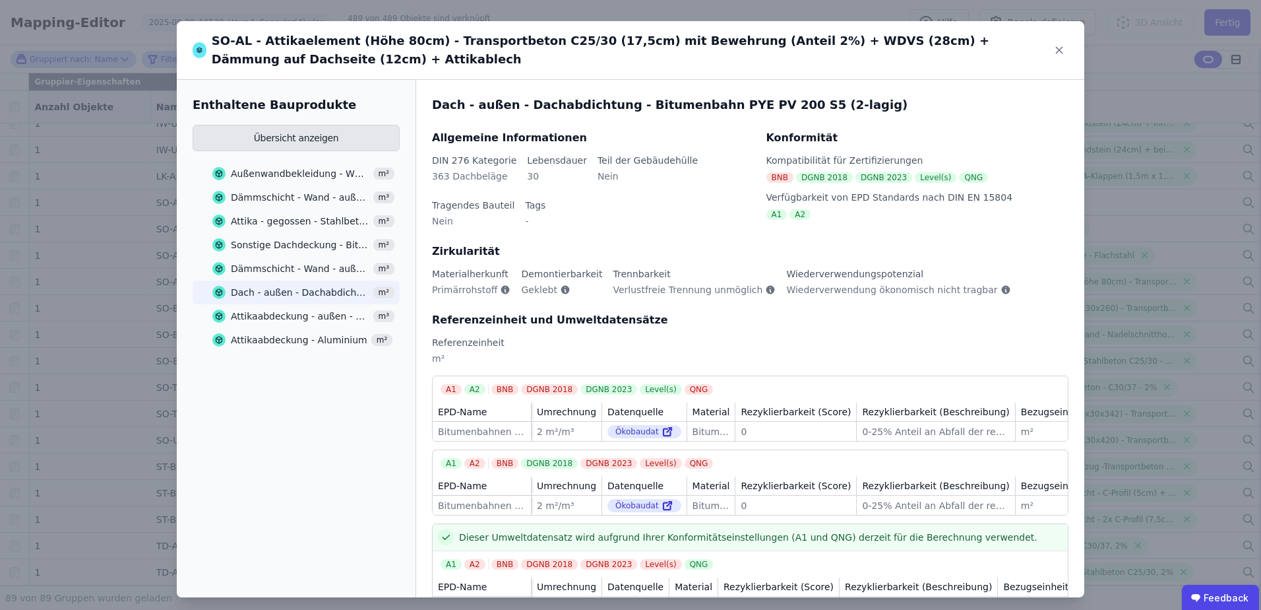
click at [288, 137] on button "Übersicht anzeigen" at bounding box center [296, 138] width 207 height 26
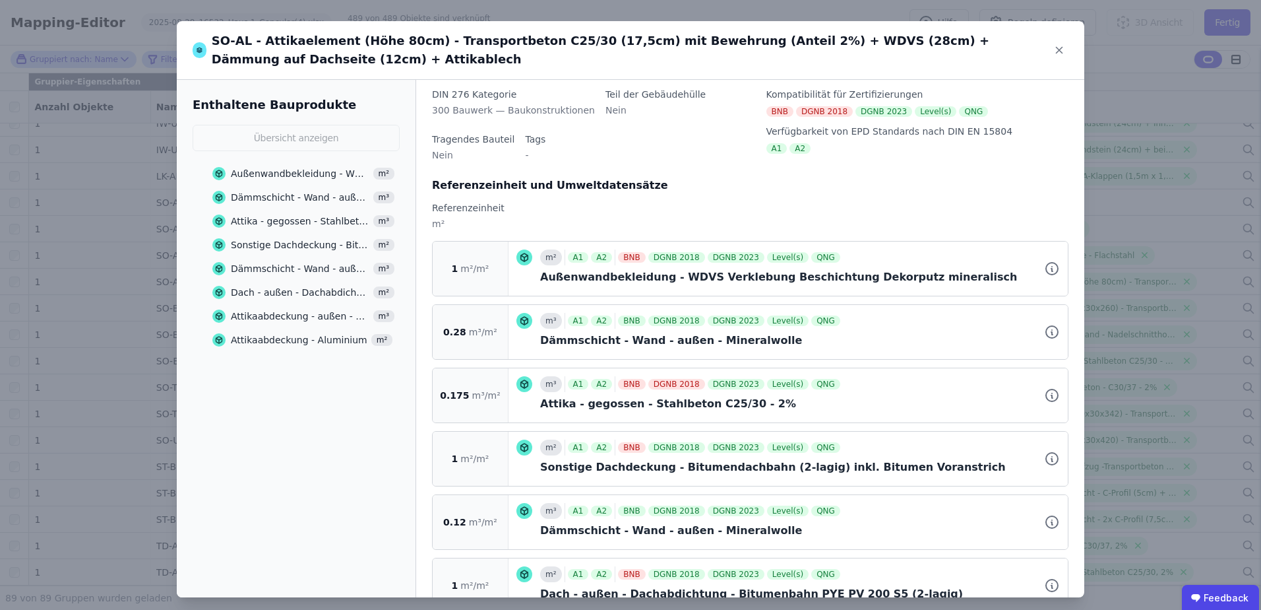
scroll to position [132, 0]
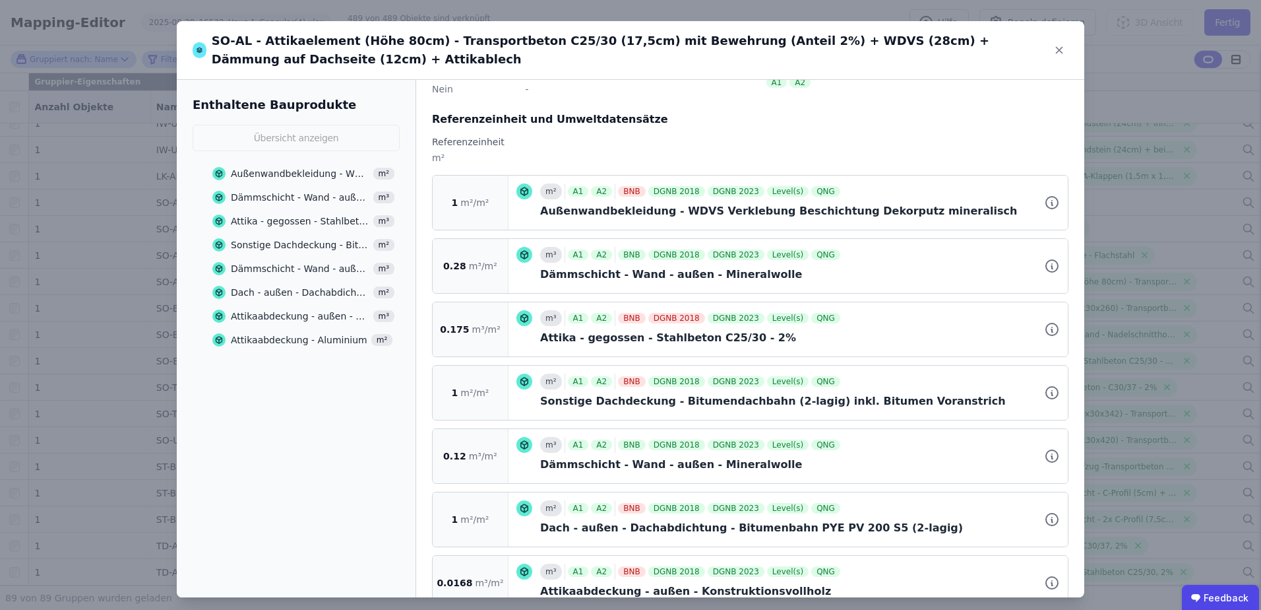
click at [285, 292] on div "Dach - außen - Dachabdichtung - Bitumenbahn PYE PV 200 S5 (2-lagig)" at bounding box center [300, 292] width 139 height 13
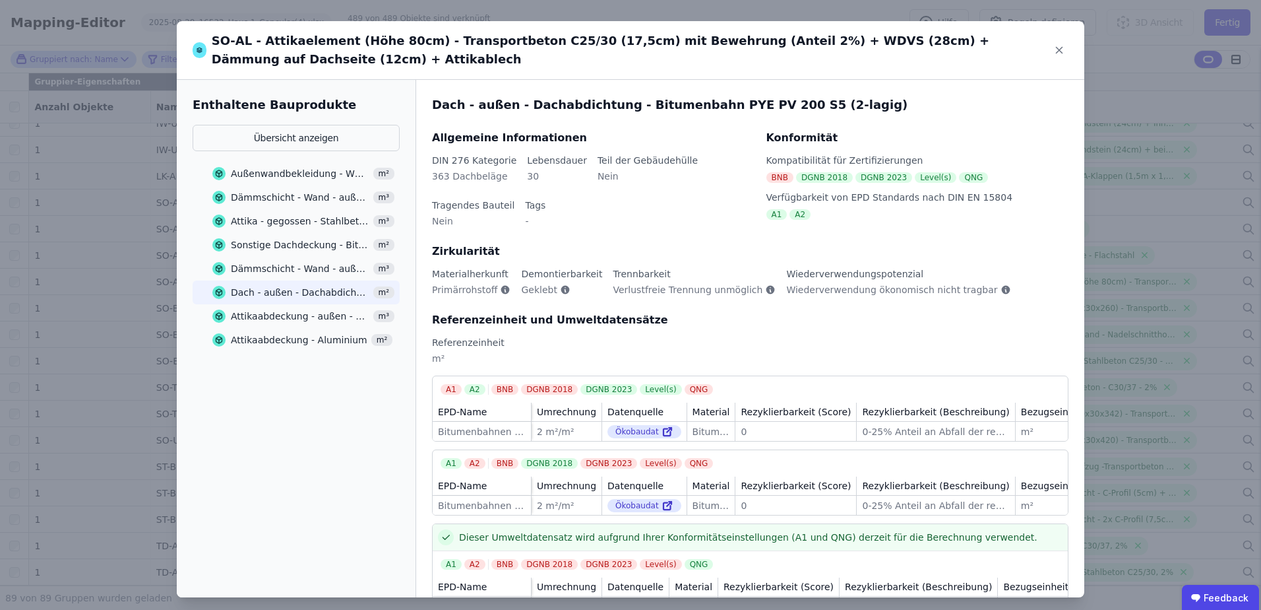
scroll to position [49, 0]
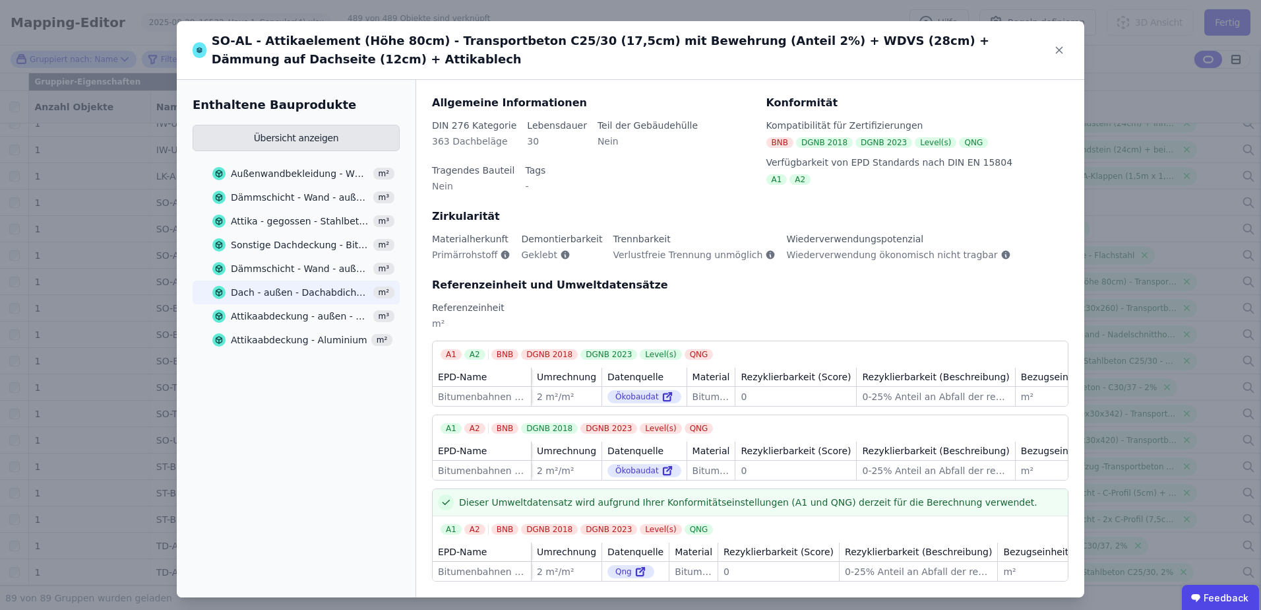
click at [276, 137] on button "Übersicht anzeigen" at bounding box center [296, 138] width 207 height 26
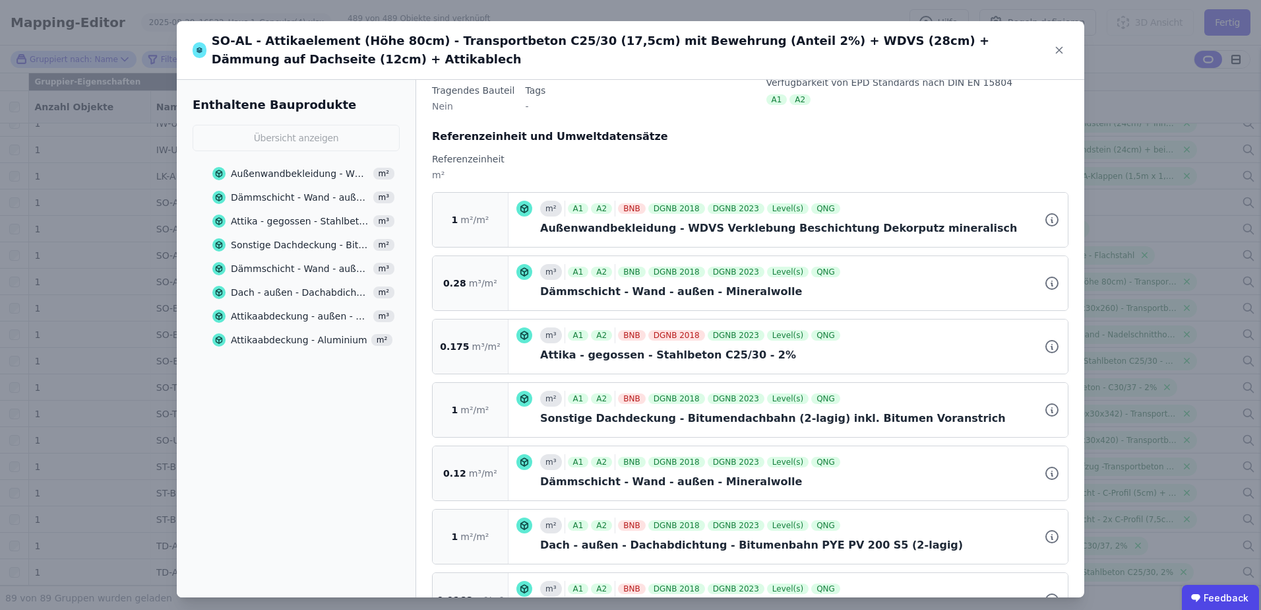
scroll to position [181, 0]
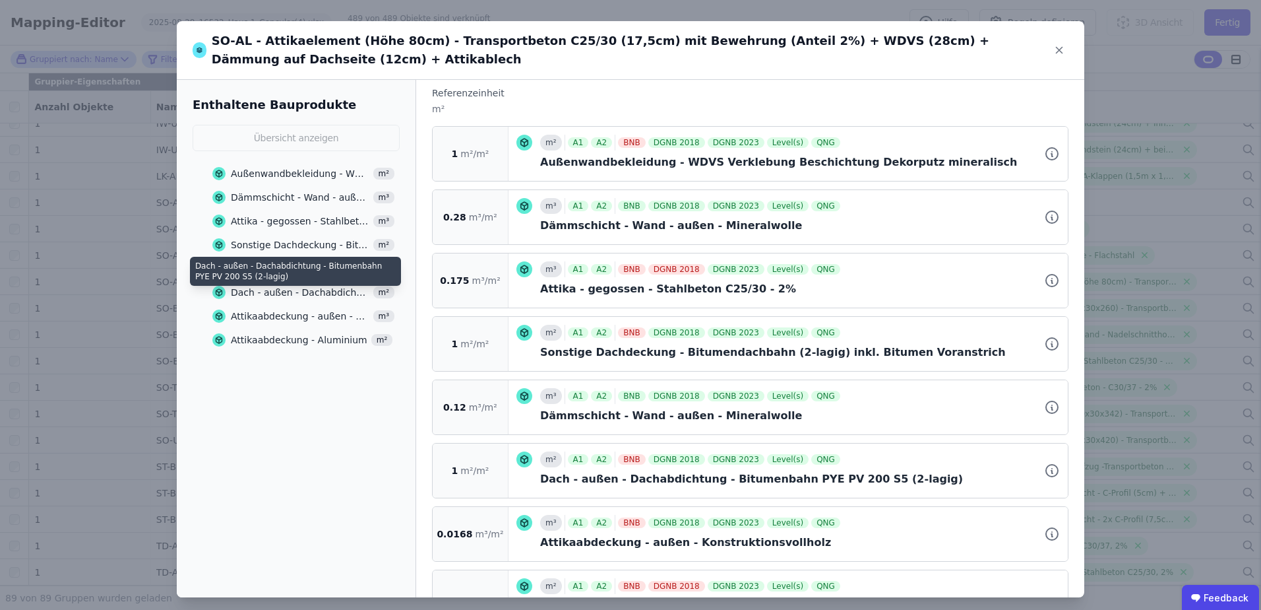
click at [286, 290] on div "Dach - außen - Dachabdichtung - Bitumenbahn PYE PV 200 S5 (2-lagig)" at bounding box center [300, 292] width 139 height 13
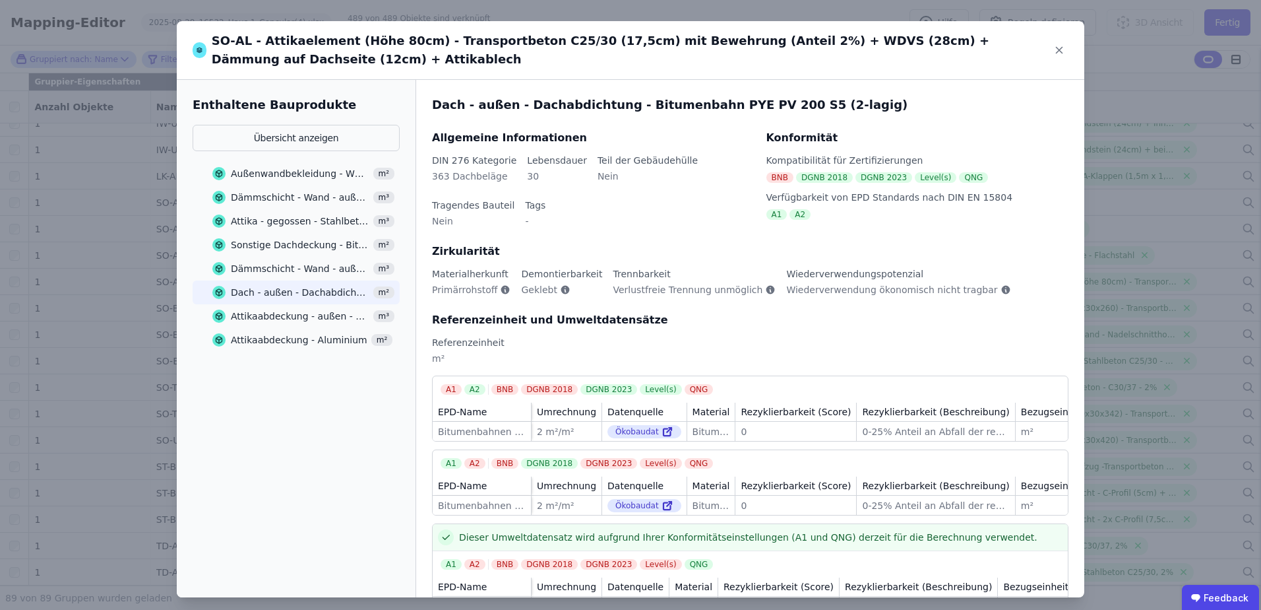
click at [254, 315] on div "Attikaabdeckung - außen - Konstruktionsvollholz" at bounding box center [300, 315] width 139 height 13
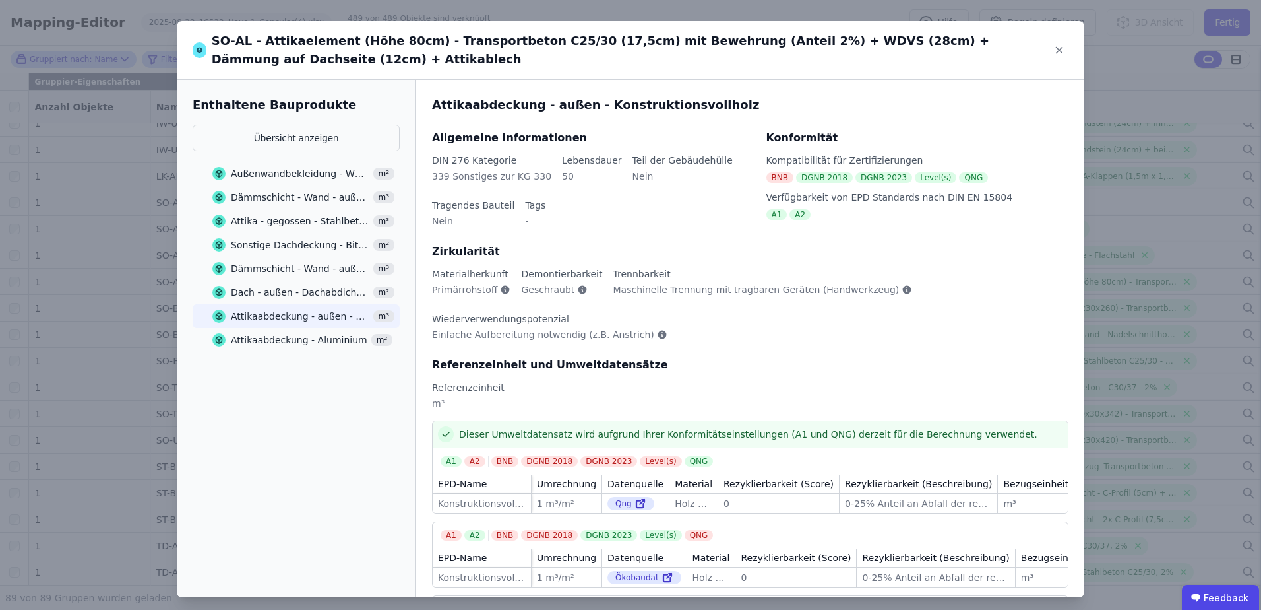
scroll to position [66, 0]
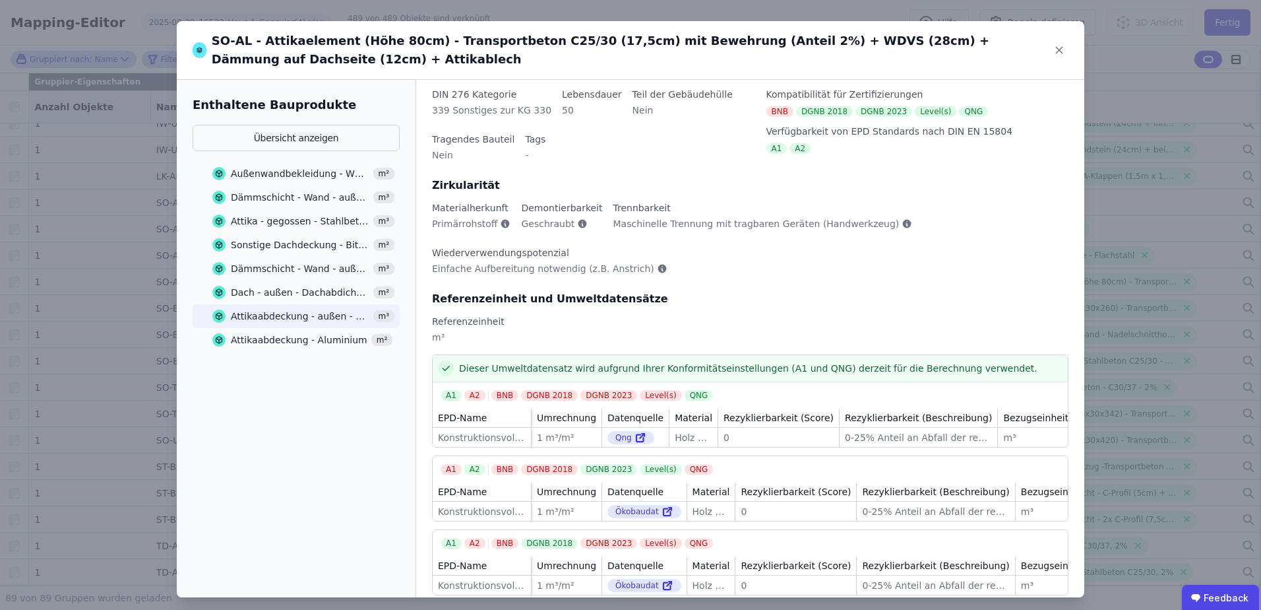
click at [276, 344] on div "Attikaabdeckung - Aluminium" at bounding box center [299, 339] width 137 height 13
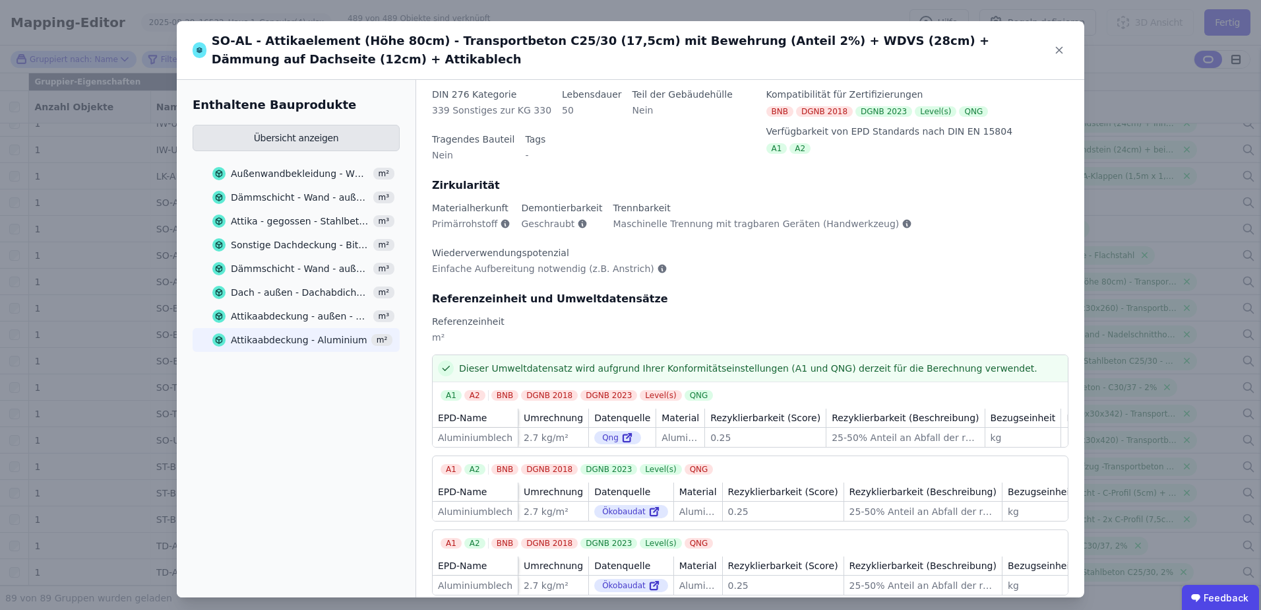
click at [290, 145] on button "Übersicht anzeigen" at bounding box center [296, 138] width 207 height 26
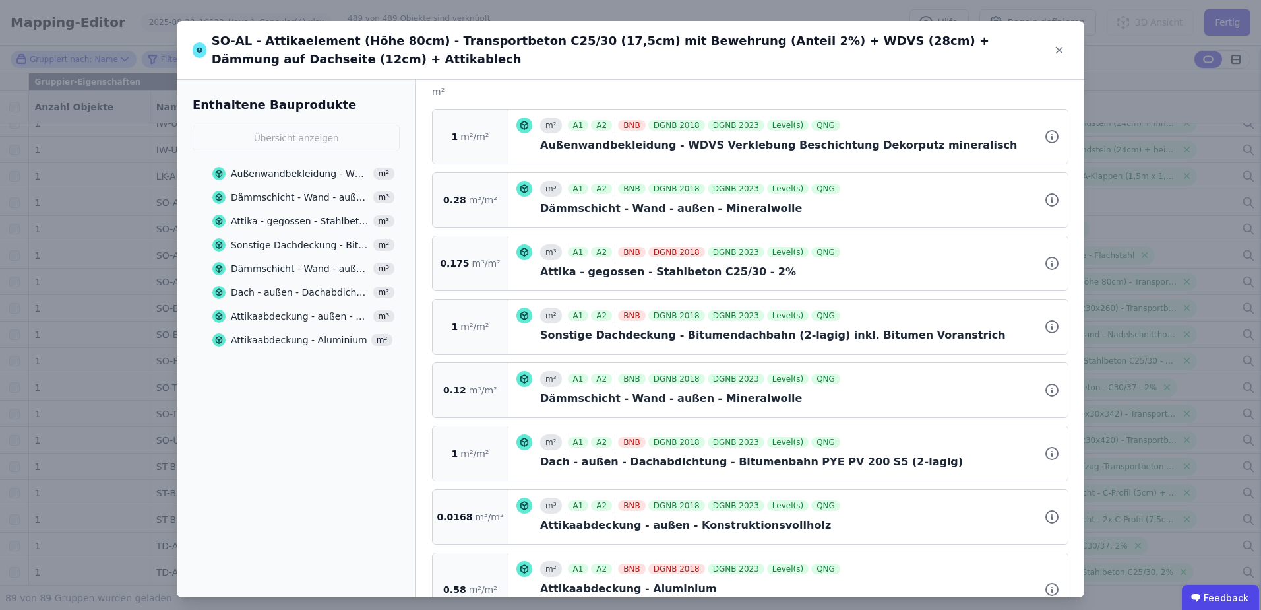
scroll to position [251, 0]
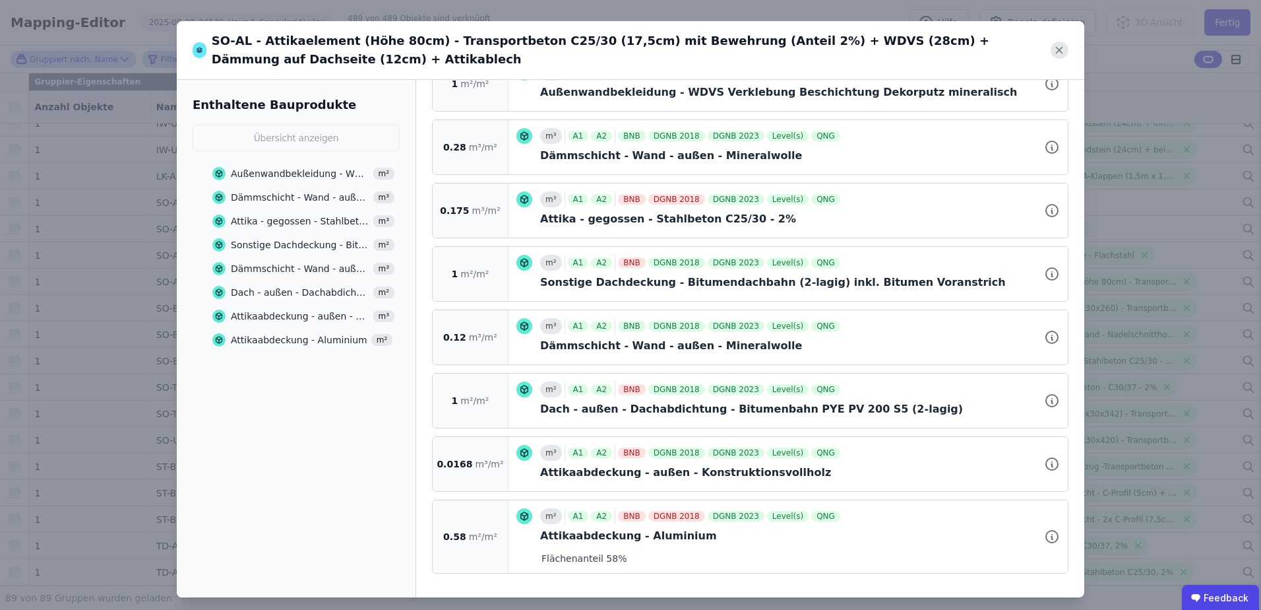
click at [1051, 53] on icon at bounding box center [1060, 51] width 18 height 18
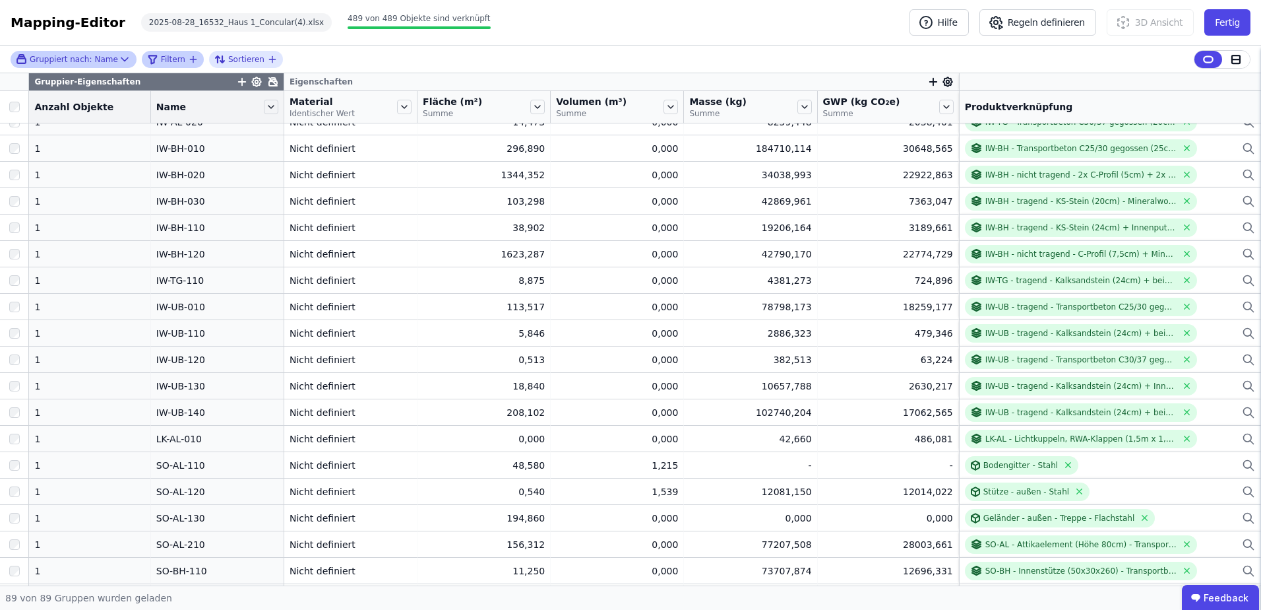
scroll to position [1238, 0]
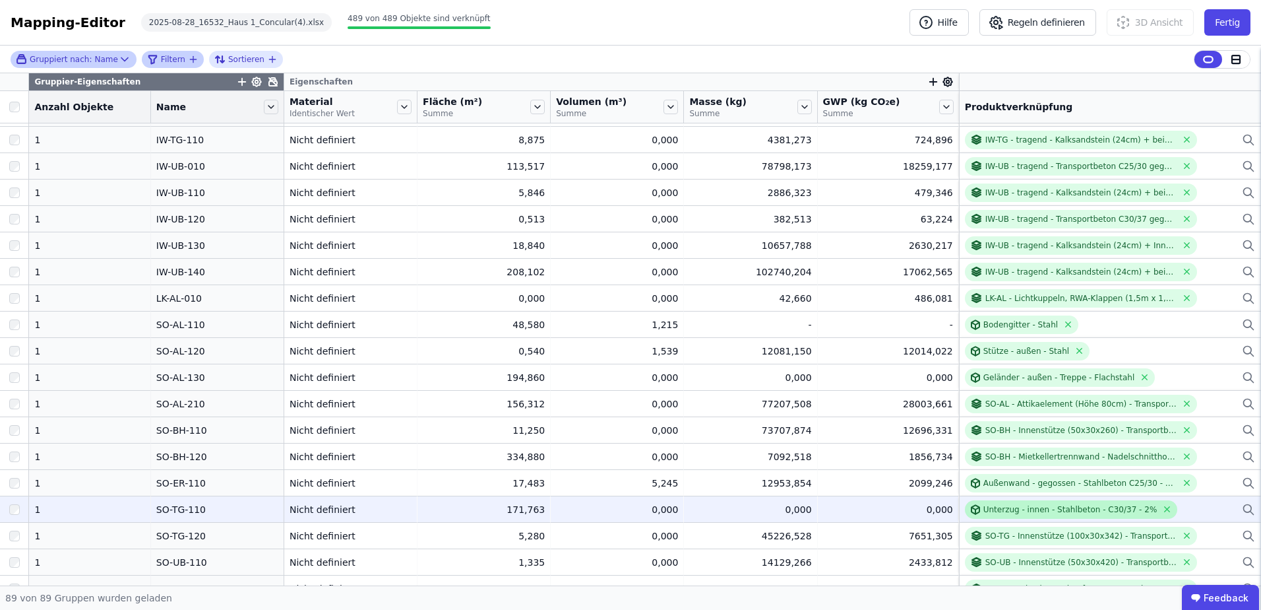
click at [987, 508] on div "Unterzug - innen - Stahlbeton - C30/37 - 2%" at bounding box center [1071, 509] width 174 height 11
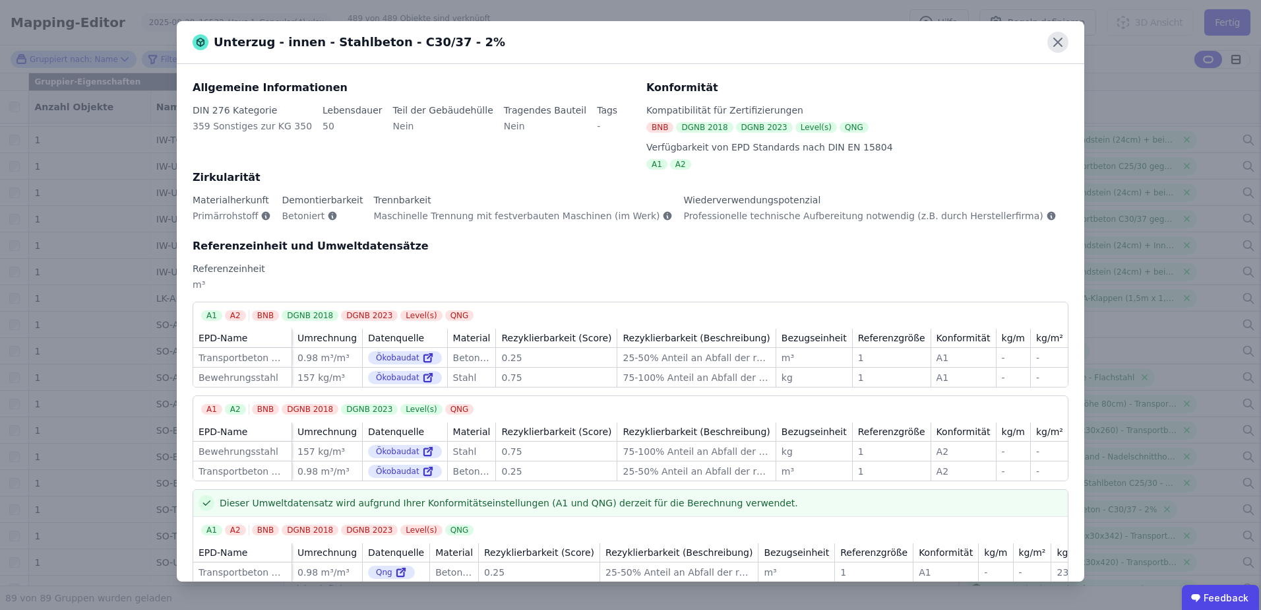
click at [1058, 45] on icon at bounding box center [1058, 42] width 21 height 21
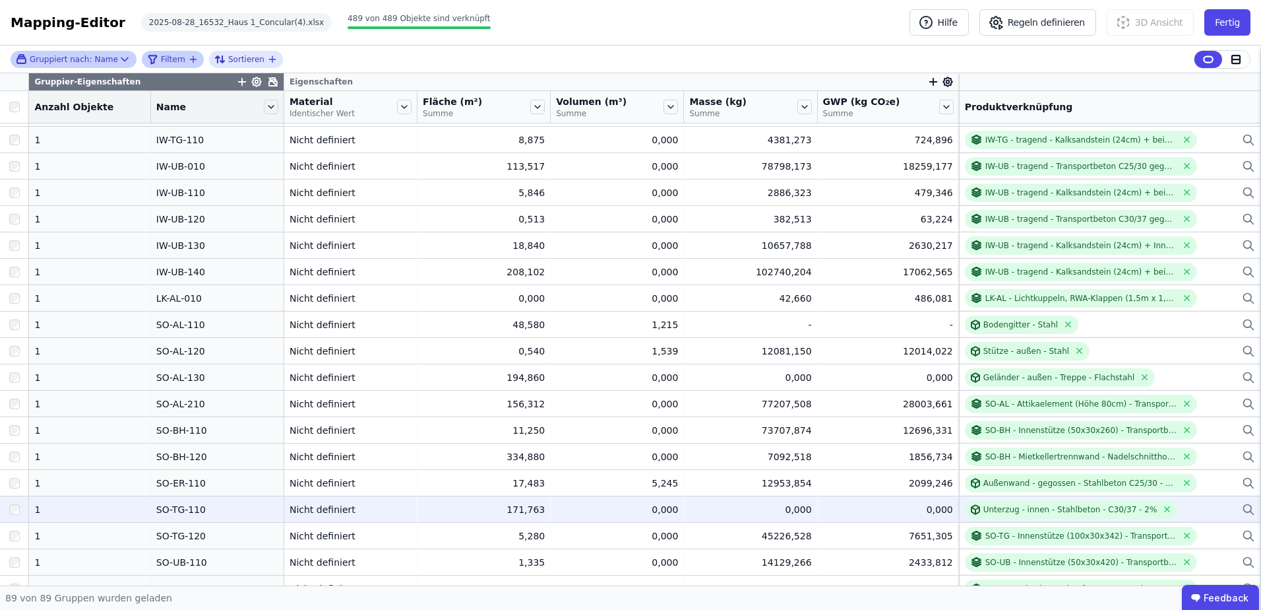
scroll to position [1303, 0]
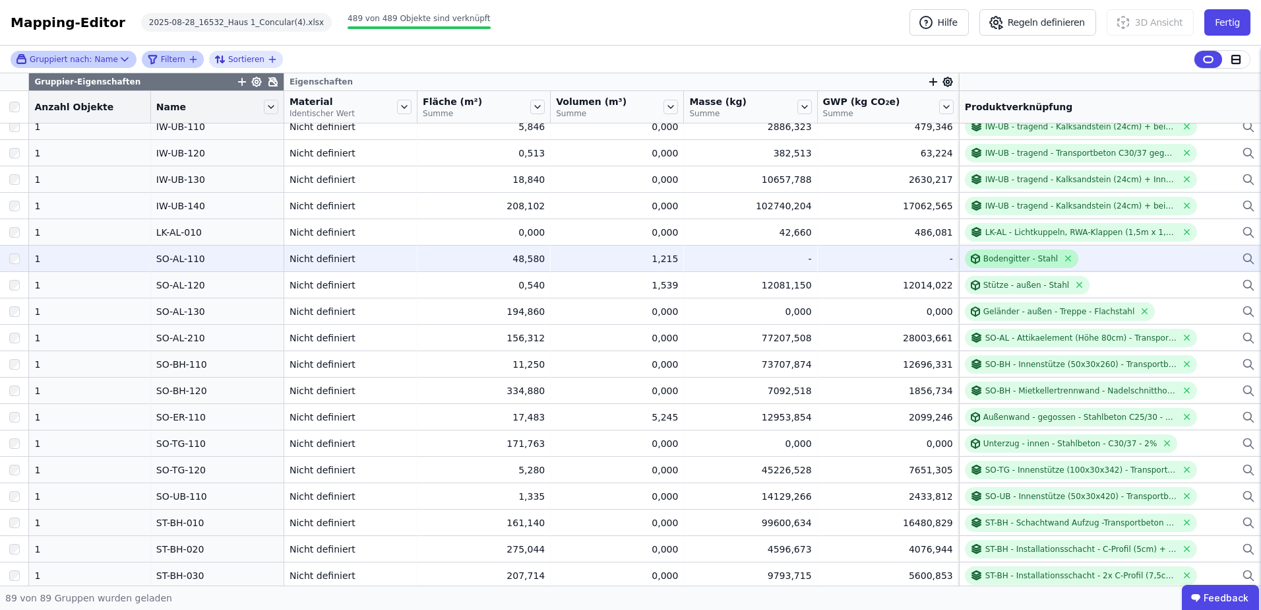
click at [998, 258] on div "Bodengitter - Stahl" at bounding box center [1021, 258] width 75 height 11
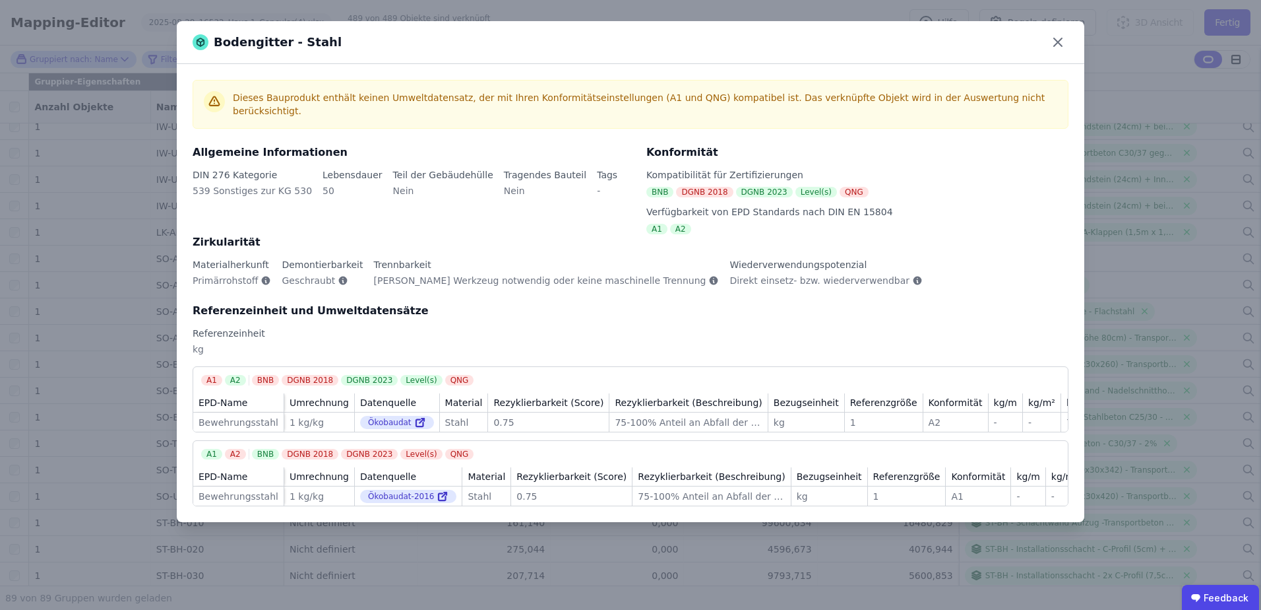
click at [708, 333] on div "Referenzeinheit" at bounding box center [631, 333] width 876 height 13
click at [69, 517] on div "Bodengitter - Stahl Dieses Bauprodukt enthält keinen Umweltdatensatz, der mit I…" at bounding box center [630, 305] width 1261 height 610
click at [1061, 47] on icon at bounding box center [1058, 42] width 21 height 21
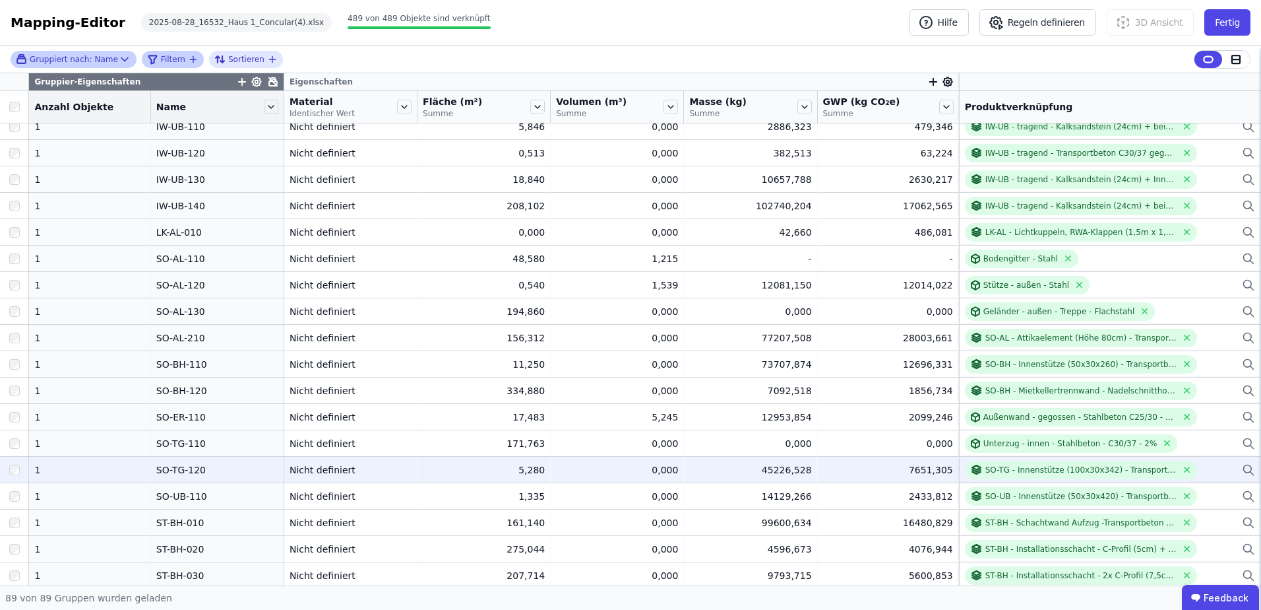
click at [56, 482] on td "1 1" at bounding box center [89, 469] width 121 height 26
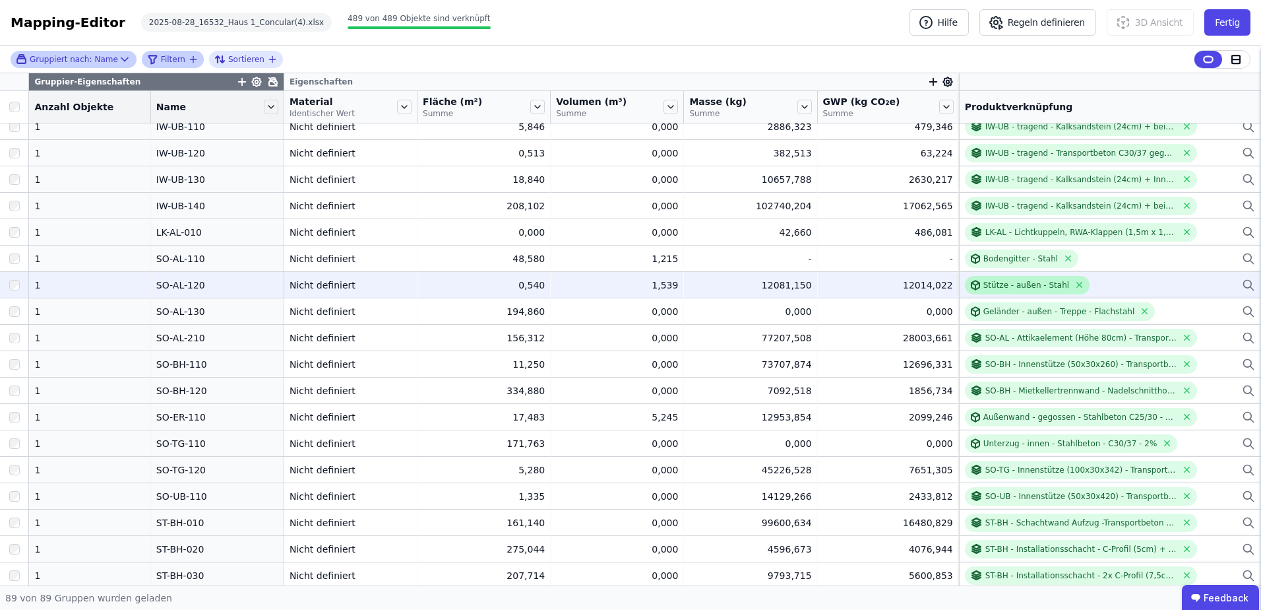
click at [1005, 290] on div "Stütze - außen - Stahl" at bounding box center [1027, 285] width 86 height 11
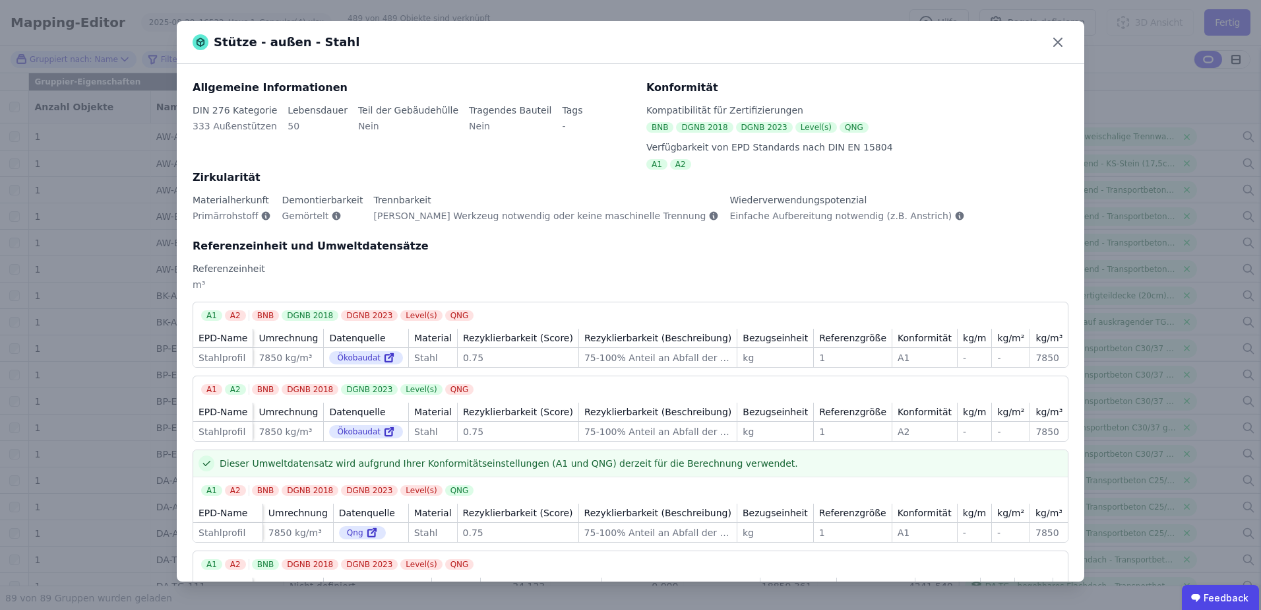
scroll to position [1303, 0]
click at [72, 491] on div "Stütze - außen - Stahl Allgemeine Informationen DIN 276 Kategorie 333 Außenstüt…" at bounding box center [630, 305] width 1261 height 610
click at [1054, 38] on icon at bounding box center [1058, 42] width 21 height 21
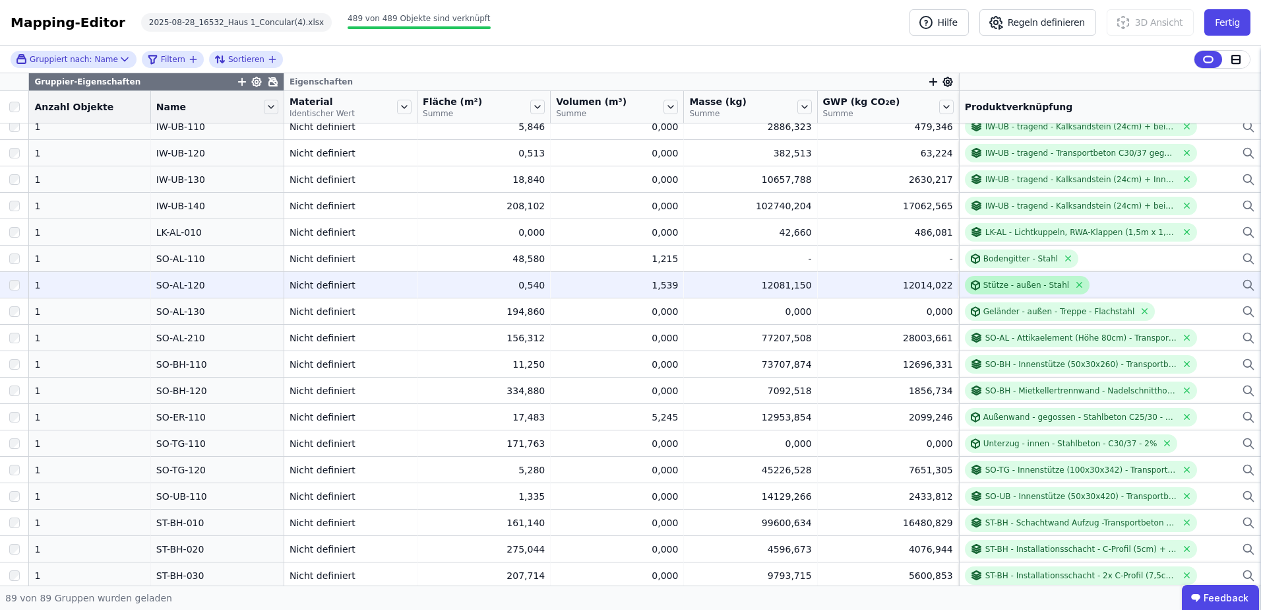
click at [985, 289] on div "Stütze - außen - Stahl" at bounding box center [1027, 285] width 86 height 11
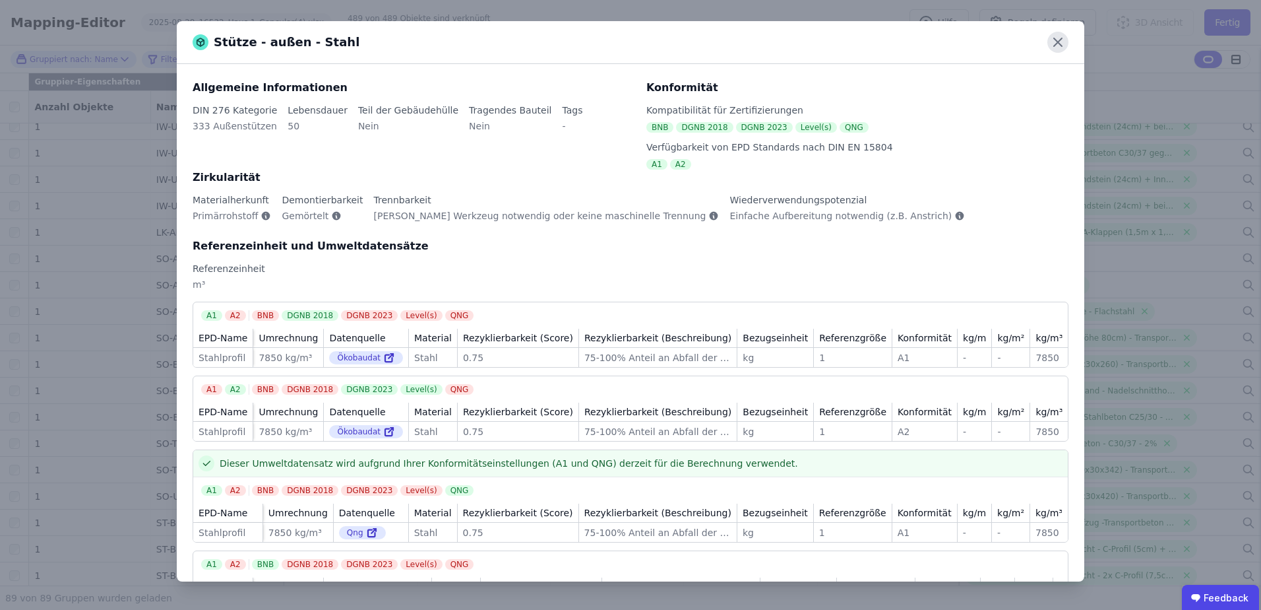
click at [1061, 35] on icon at bounding box center [1058, 42] width 21 height 21
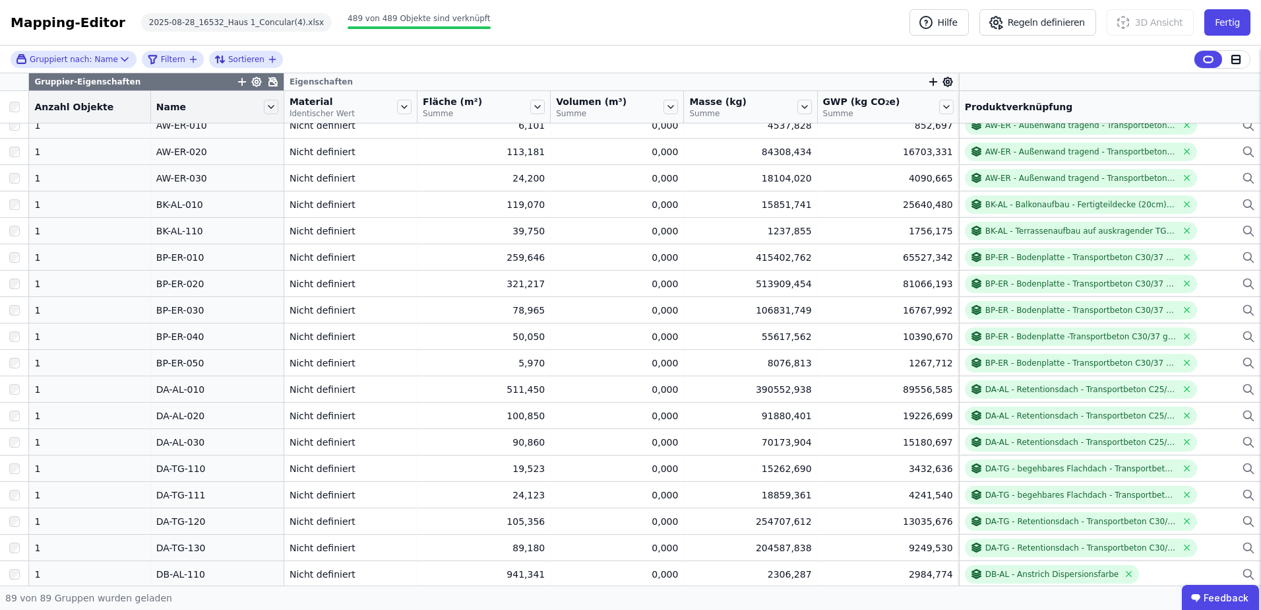
scroll to position [0, 0]
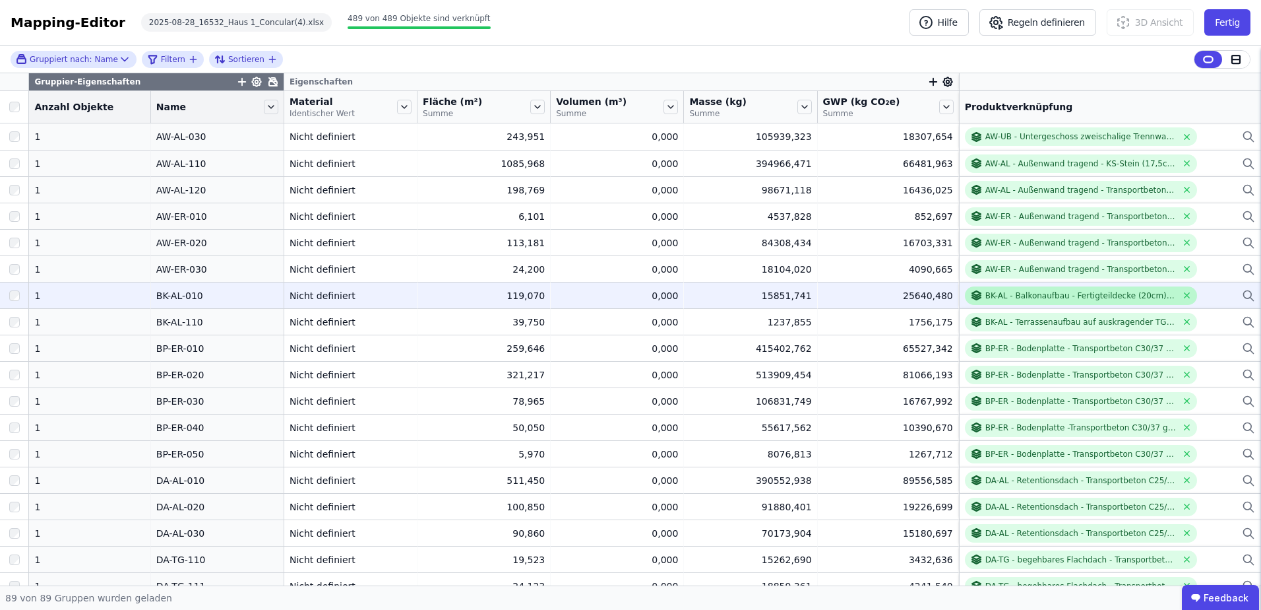
click at [986, 291] on div "BK-AL - Balkonaufbau - Fertigteildecke (20cm) + Silikat-Dispersionsfarbe + Trit…" at bounding box center [1081, 295] width 191 height 11
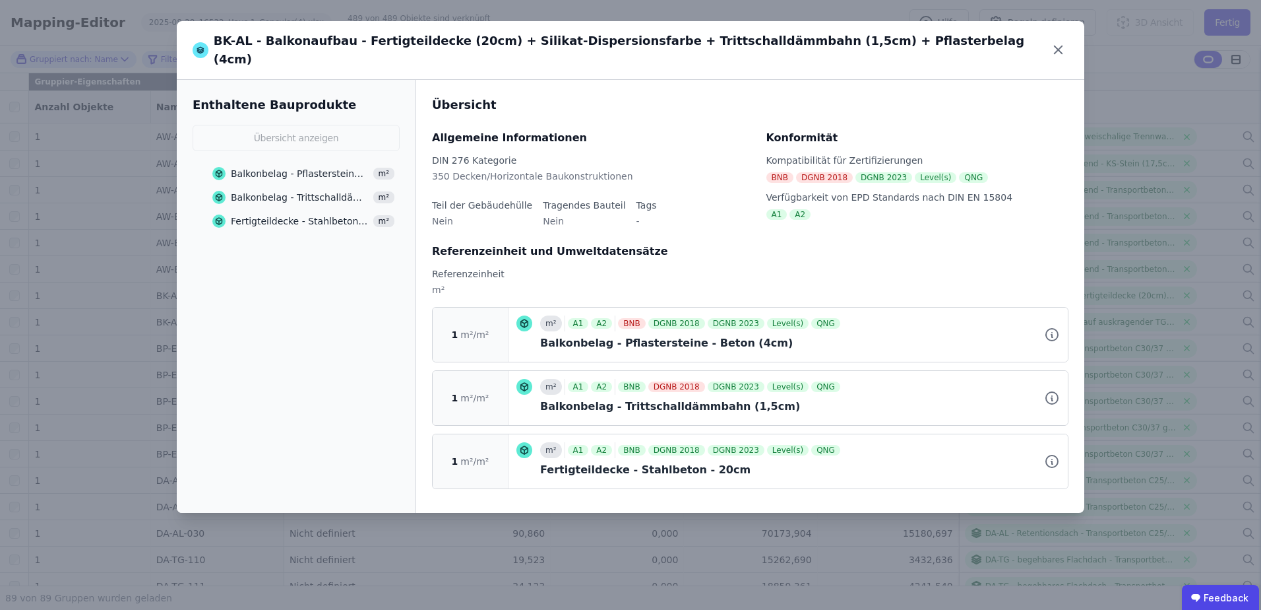
click at [295, 191] on div "Balkonbelag - Trittschalldämmbahn (1,5cm)" at bounding box center [300, 197] width 139 height 13
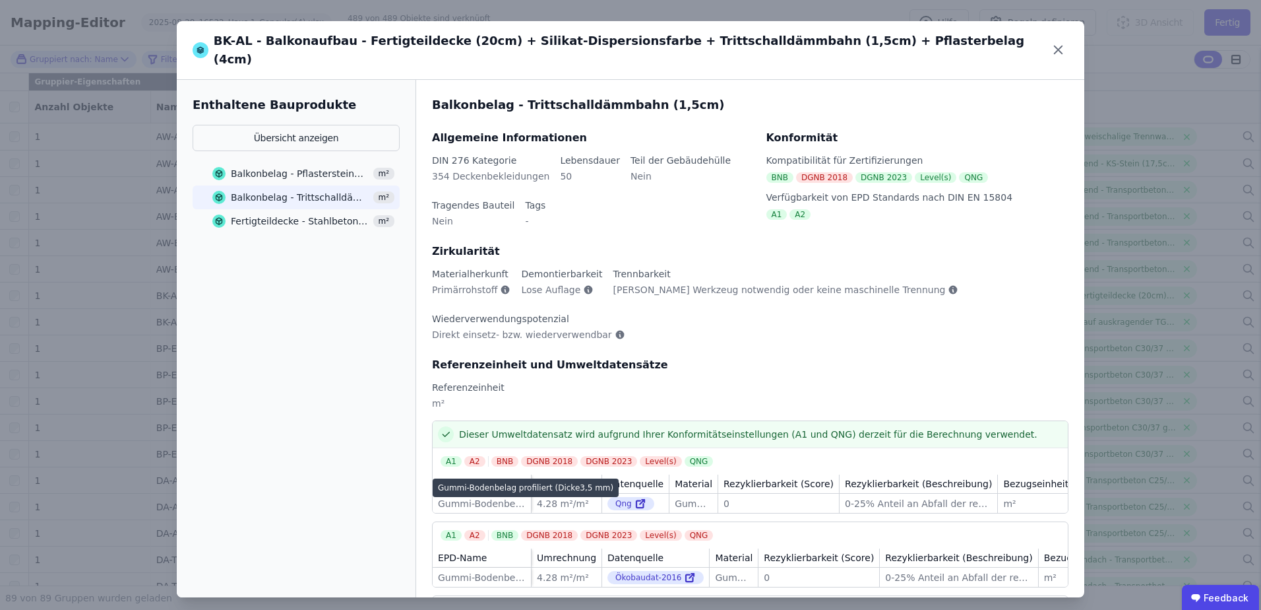
scroll to position [49, 0]
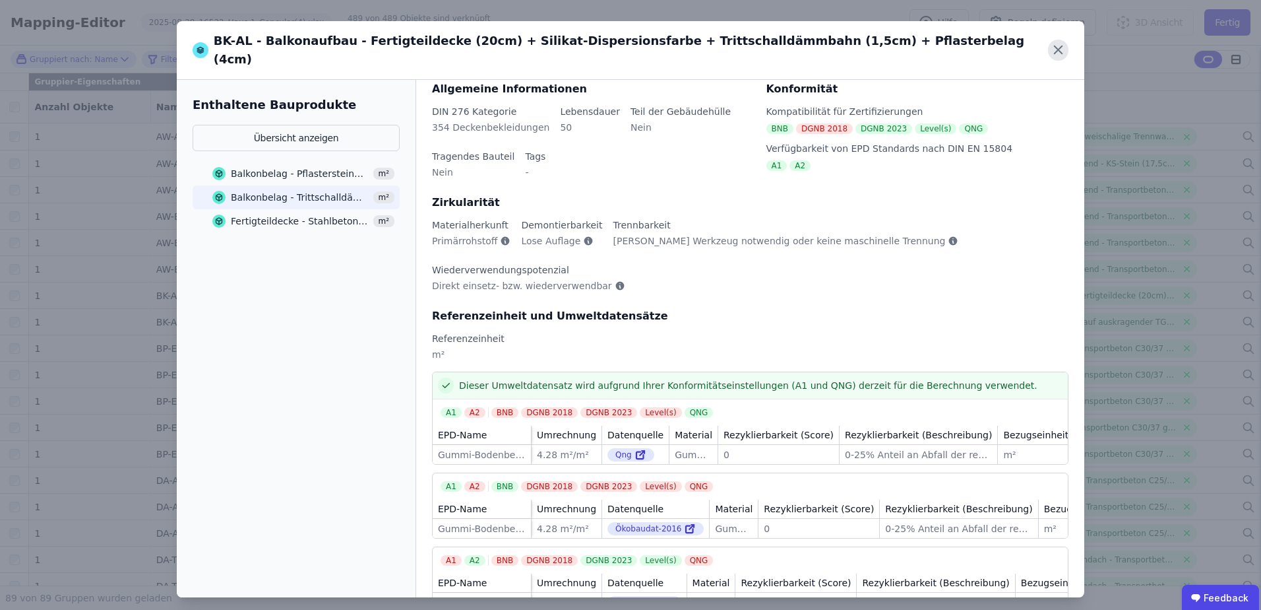
click at [1062, 46] on icon at bounding box center [1058, 50] width 8 height 8
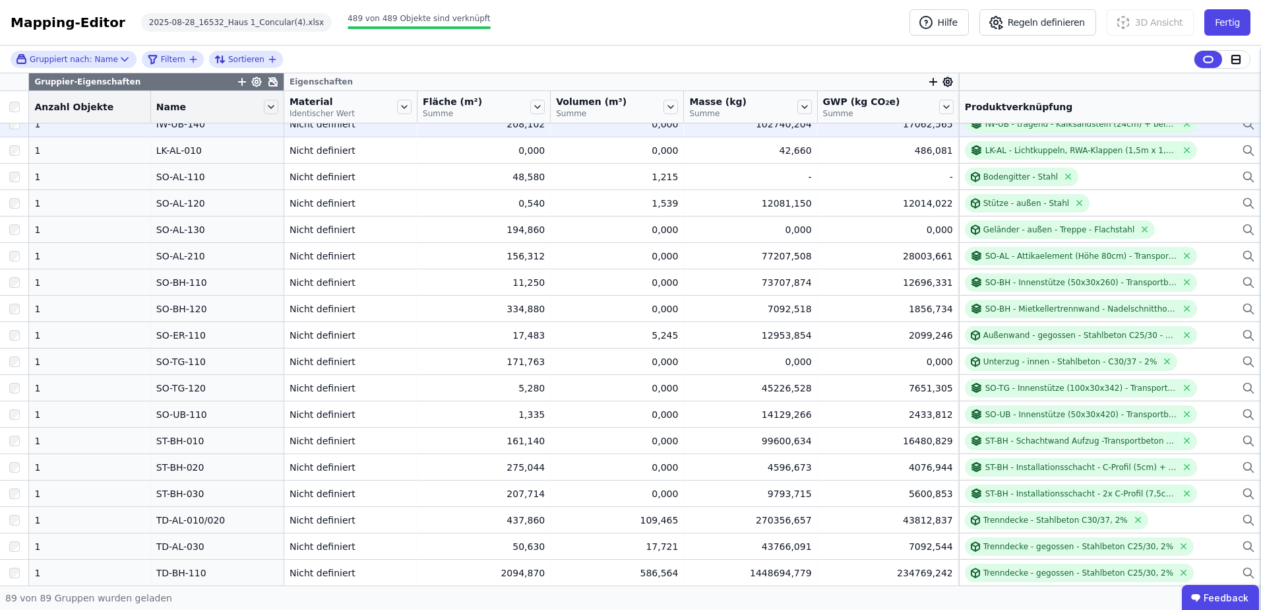
scroll to position [1451, 0]
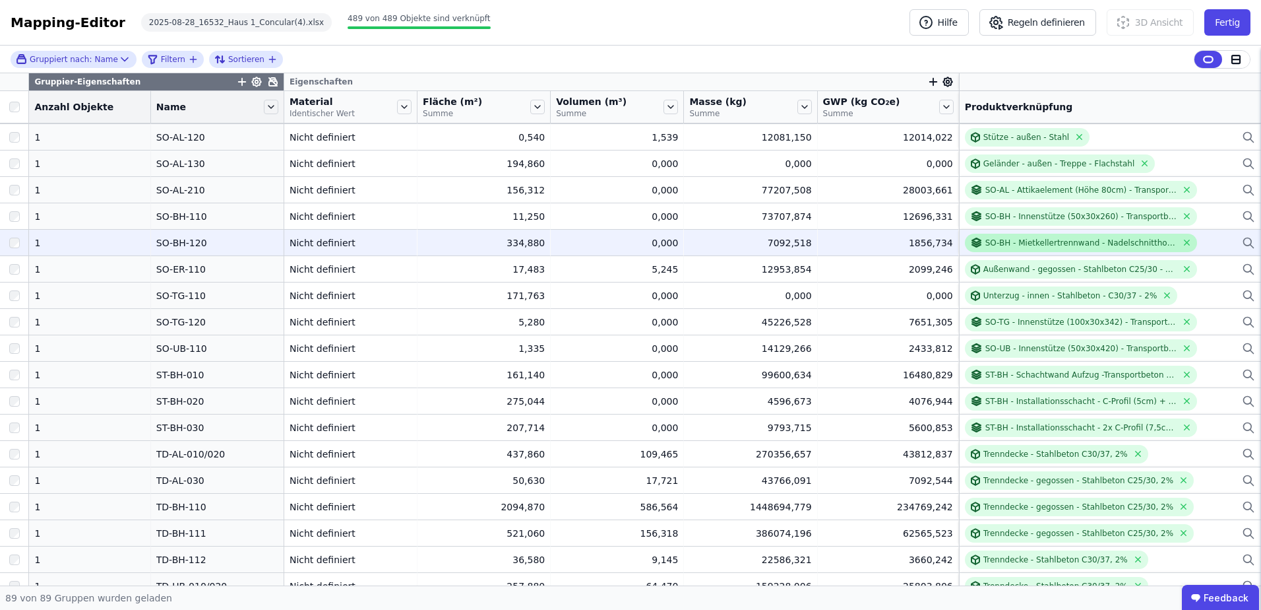
click at [1003, 246] on div "SO-BH - Mietkellertrennwand - Nadelschnittholz + Stahl Feinblech" at bounding box center [1081, 242] width 191 height 11
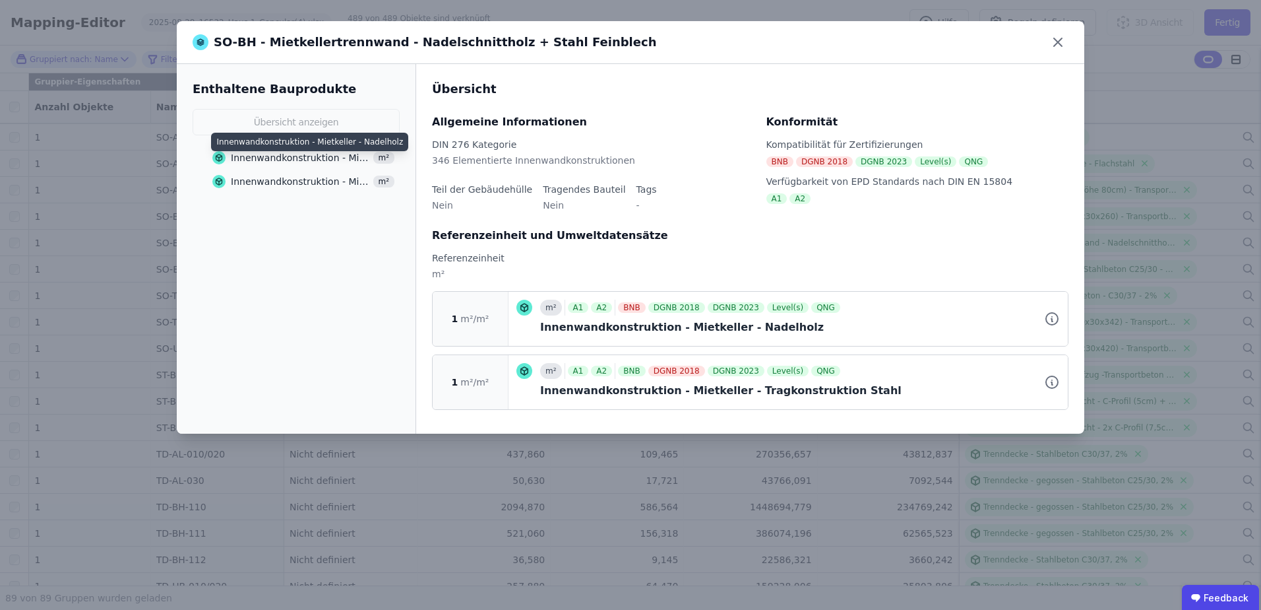
click at [292, 156] on div "Innenwandkonstruktion - Mietkeller - Nadelholz" at bounding box center [300, 157] width 139 height 13
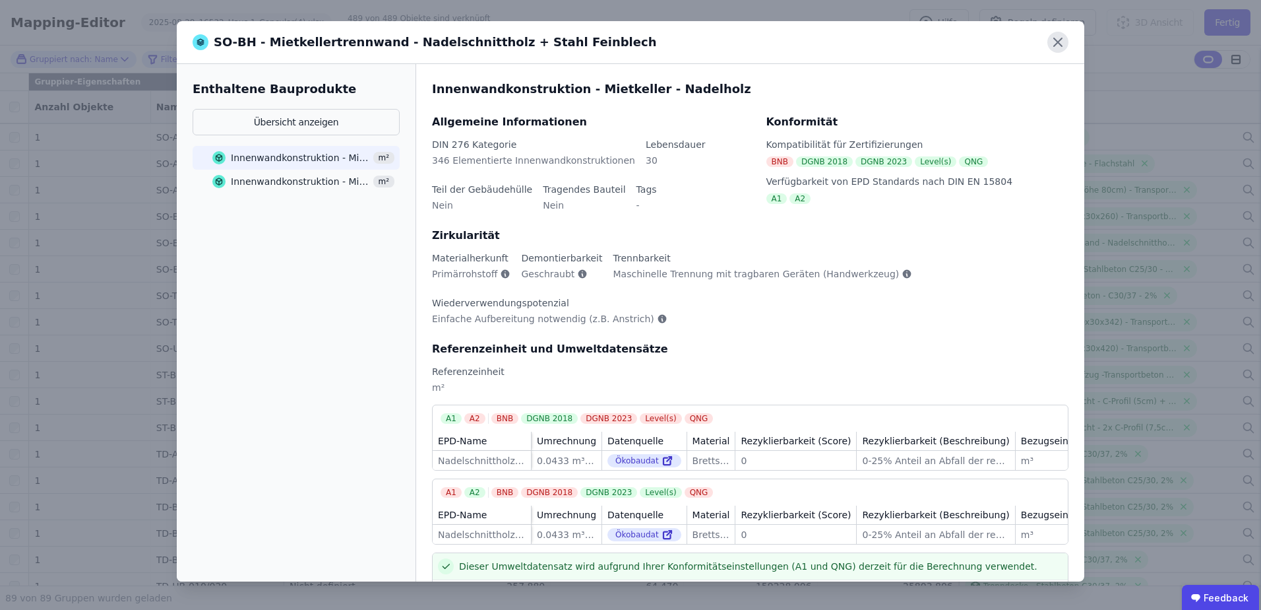
click at [1050, 46] on icon at bounding box center [1058, 42] width 21 height 21
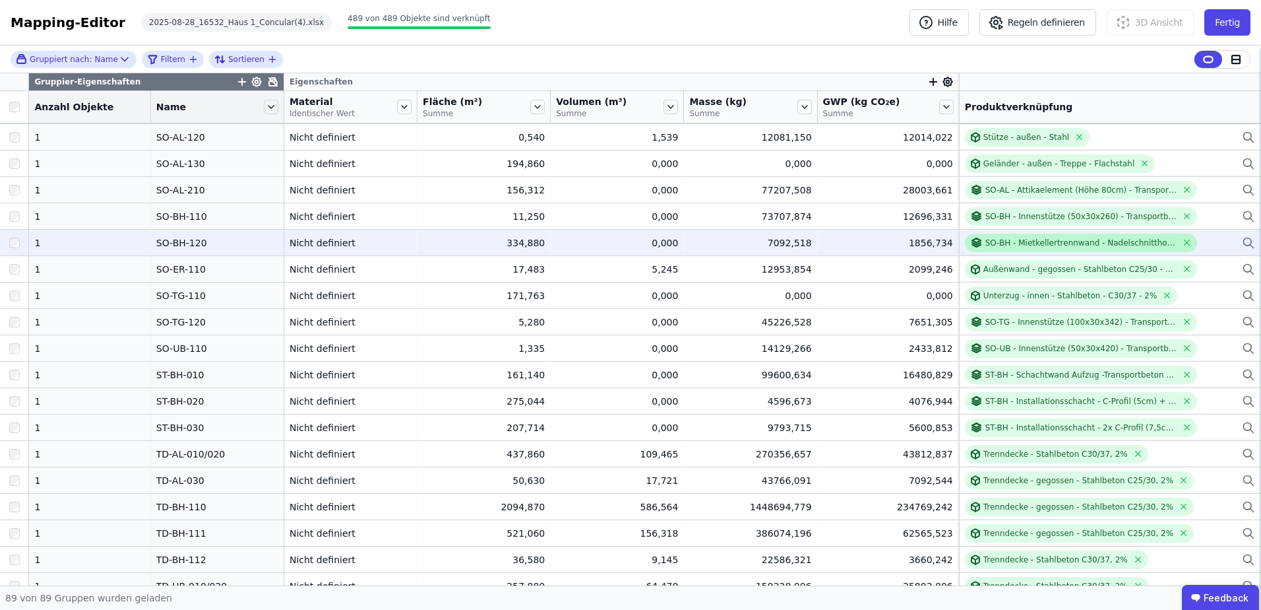
click at [998, 243] on div "SO-BH - Mietkellertrennwand - Nadelschnittholz + Stahl Feinblech" at bounding box center [1081, 242] width 191 height 11
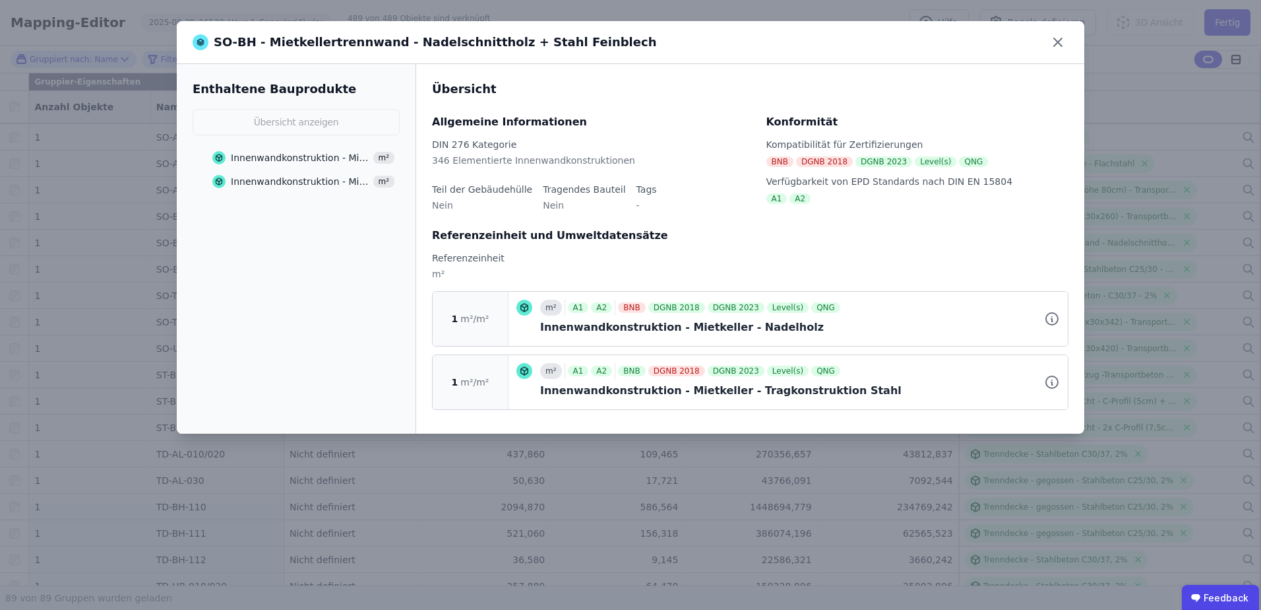
click at [319, 276] on div "Enthaltene Bauprodukte Übersicht anzeigen Innenwandkonstruktion - Mietkeller - …" at bounding box center [296, 248] width 239 height 369
click at [303, 156] on div "Innenwandkonstruktion - Mietkeller - Nadelholz" at bounding box center [300, 157] width 139 height 13
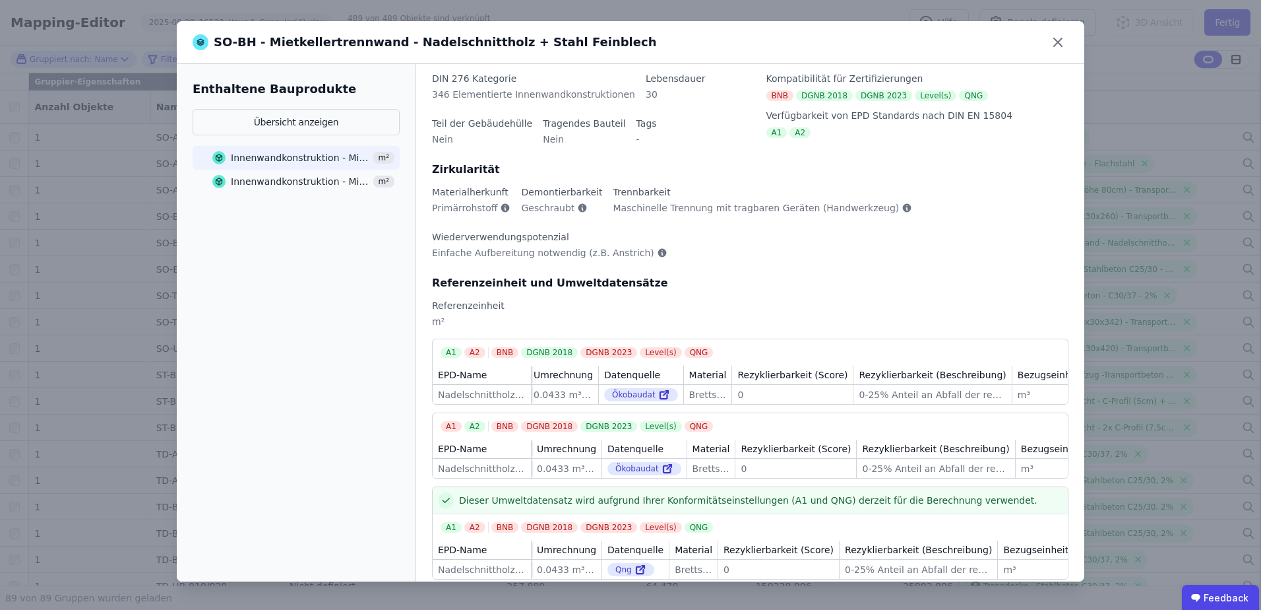
scroll to position [0, 0]
click at [299, 113] on button "Übersicht anzeigen" at bounding box center [296, 122] width 207 height 26
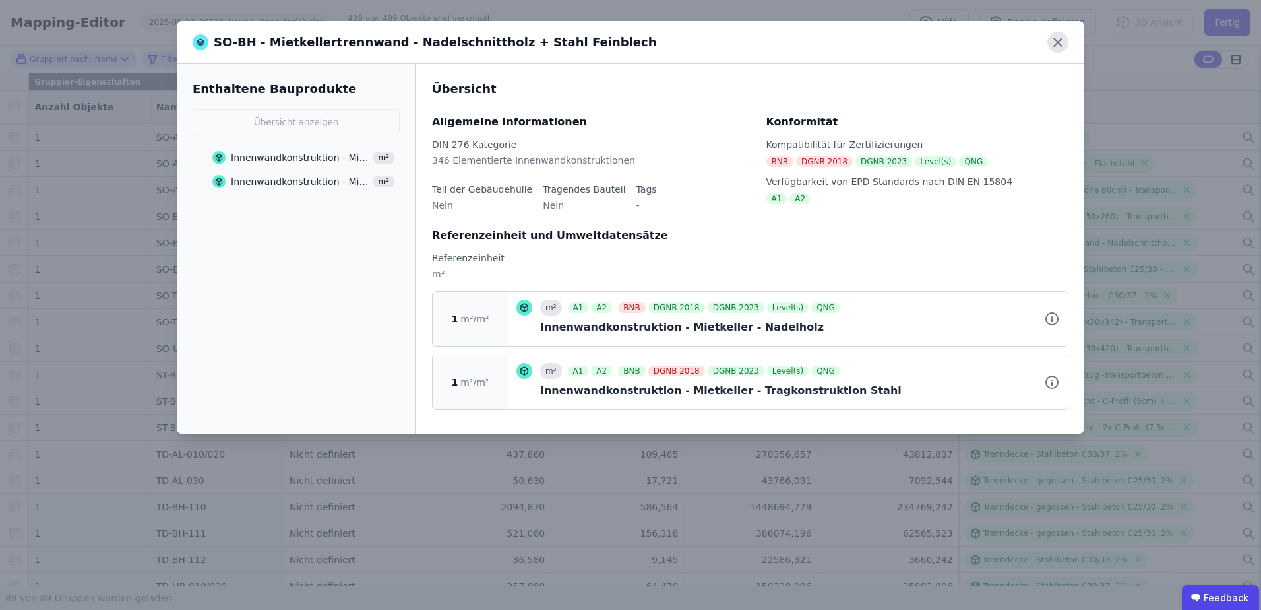
click at [1061, 44] on icon at bounding box center [1058, 42] width 21 height 21
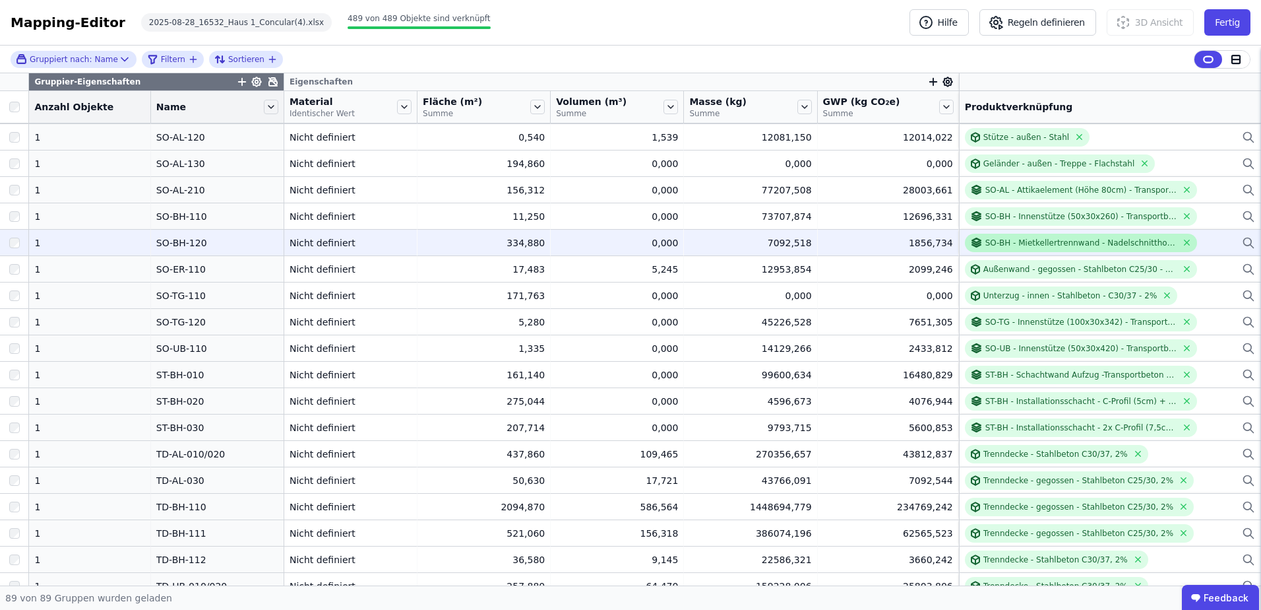
click at [1046, 240] on div "SO-BH - Mietkellertrennwand - Nadelschnittholz + Stahl Feinblech" at bounding box center [1081, 242] width 191 height 11
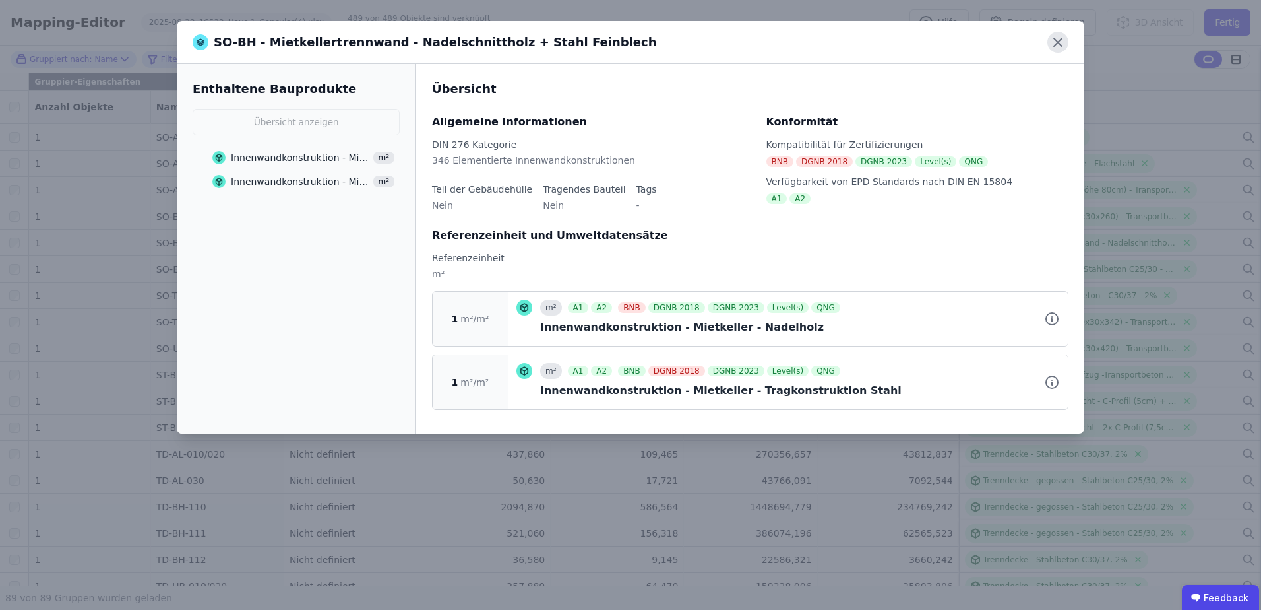
click at [1051, 42] on icon at bounding box center [1058, 42] width 21 height 21
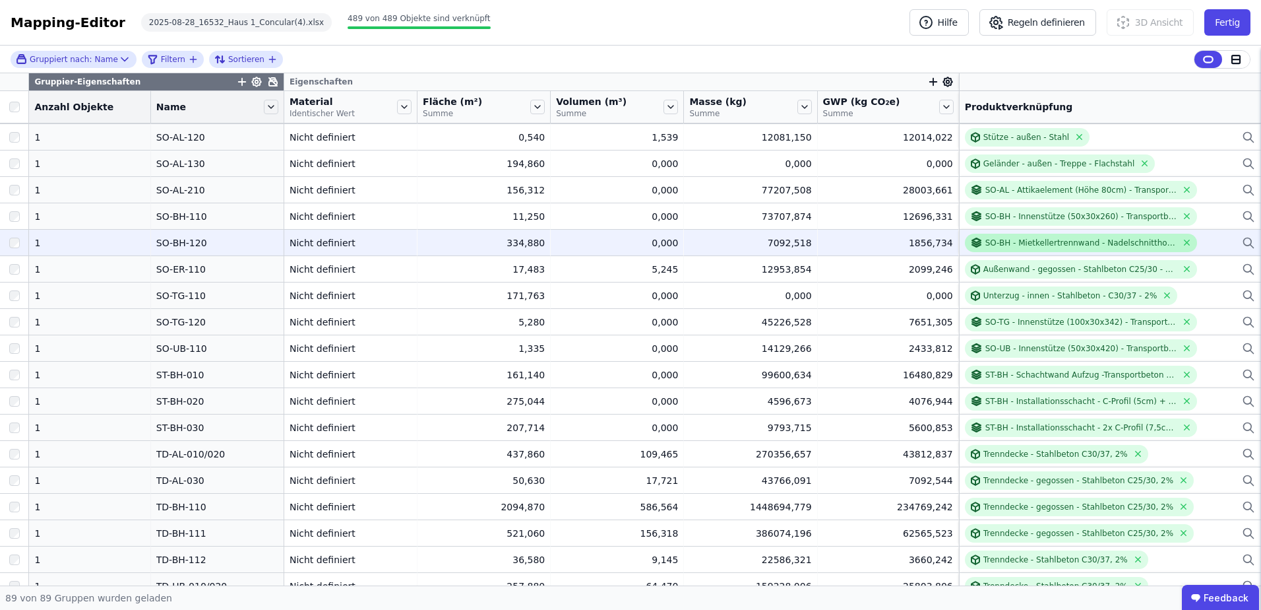
click at [998, 245] on div "SO-BH - Mietkellertrennwand - Nadelschnittholz + Stahl Feinblech" at bounding box center [1081, 242] width 191 height 11
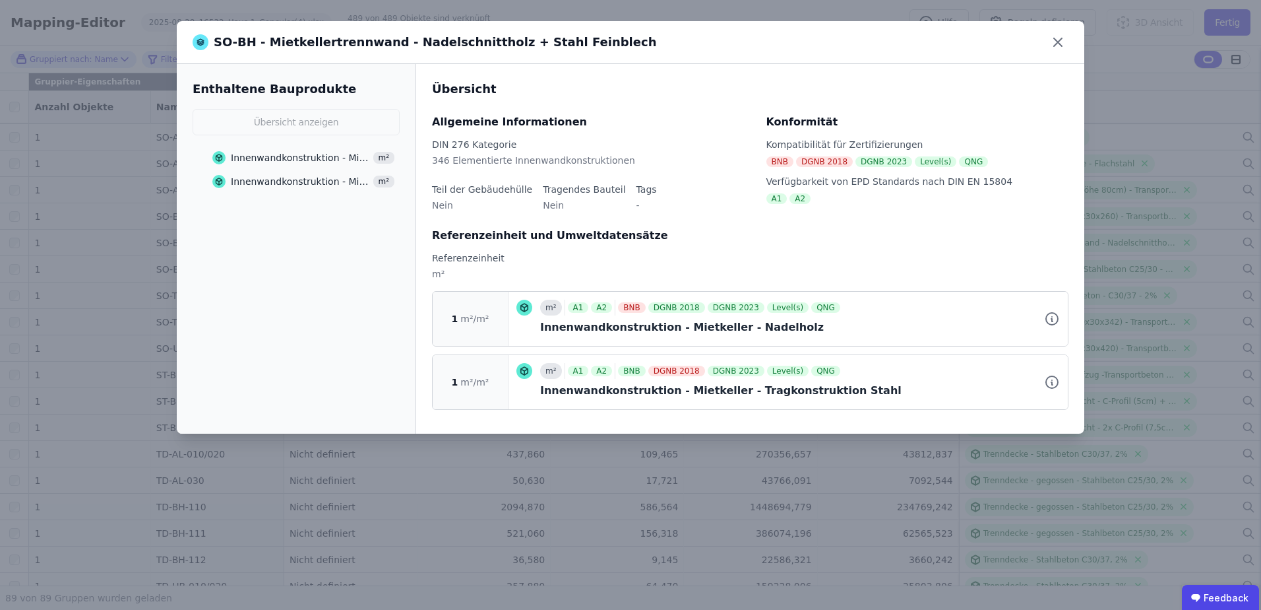
click at [312, 151] on div "Innenwandkonstruktion - Mietkeller - Nadelholz" at bounding box center [300, 157] width 139 height 13
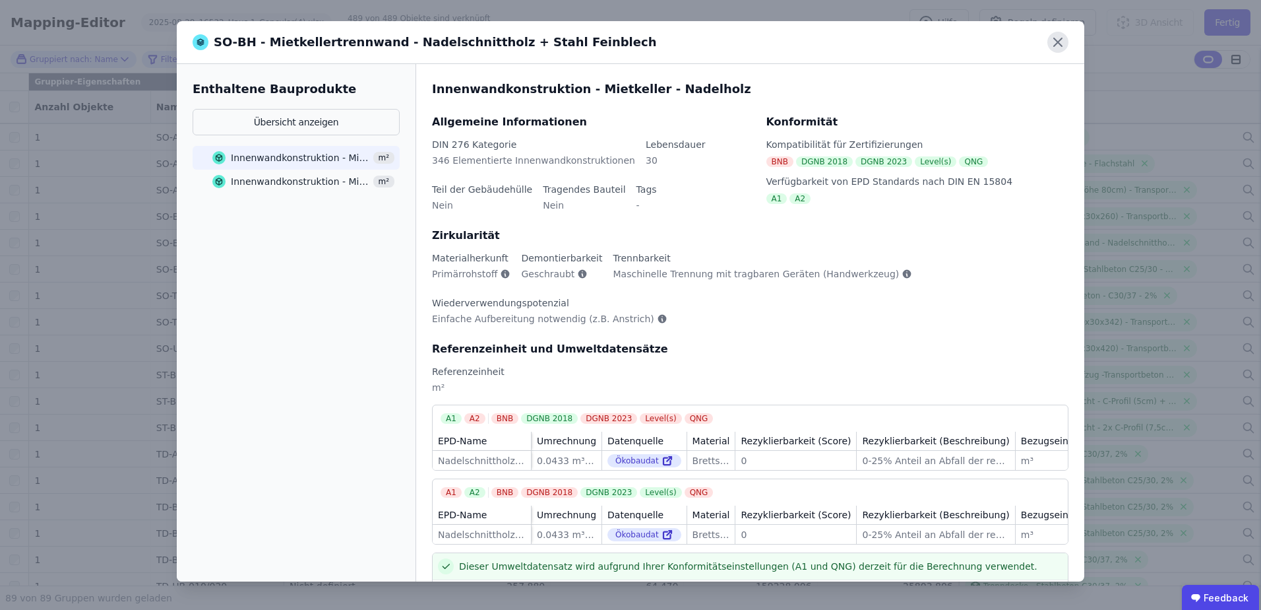
click at [1053, 45] on icon at bounding box center [1058, 42] width 21 height 21
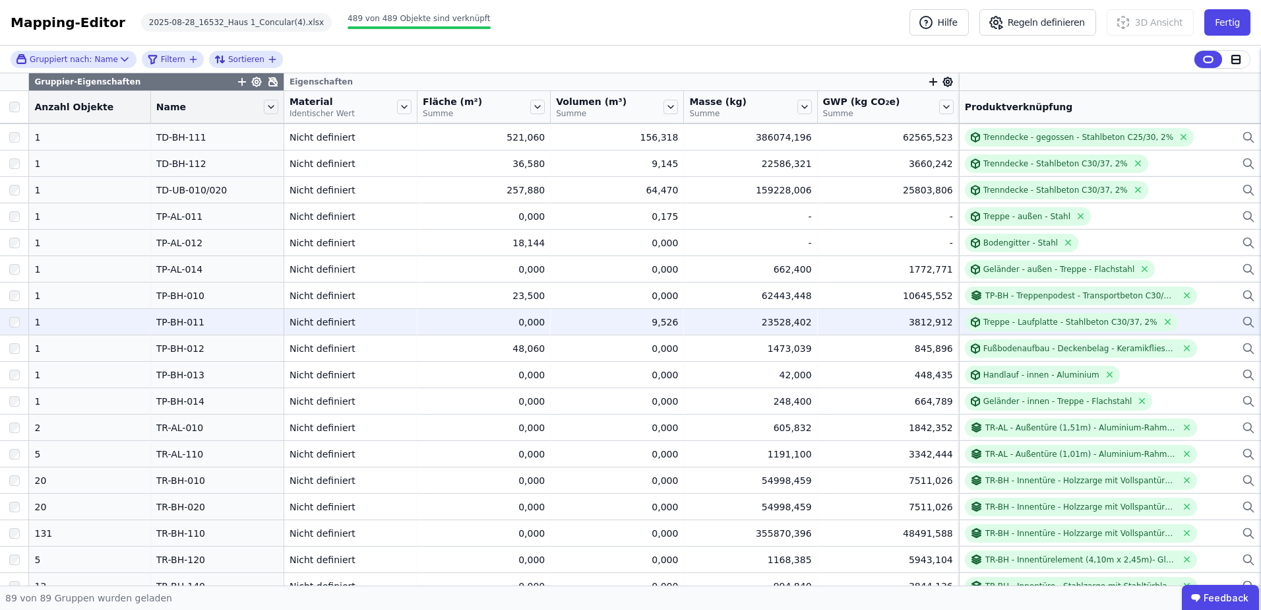
scroll to position [1887, 0]
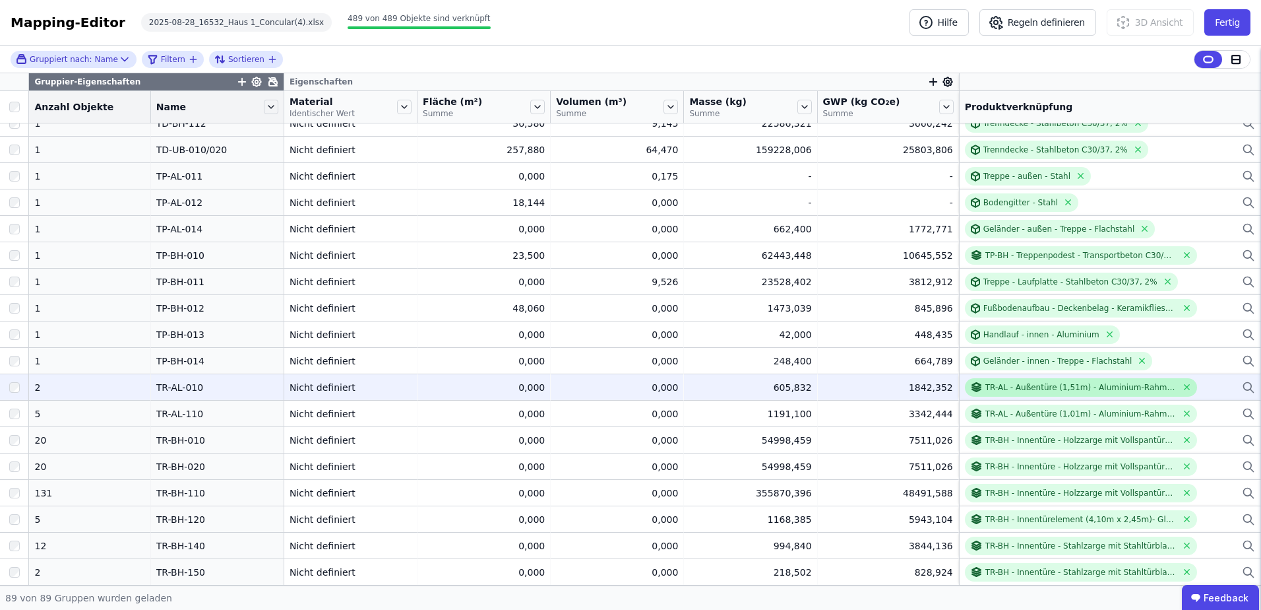
click at [1081, 387] on div "TR-AL - Außentüre (1,51m) - Aluminium-Rahmentür mit Glastürblatt (1,15m Breite)…" at bounding box center [1081, 387] width 191 height 11
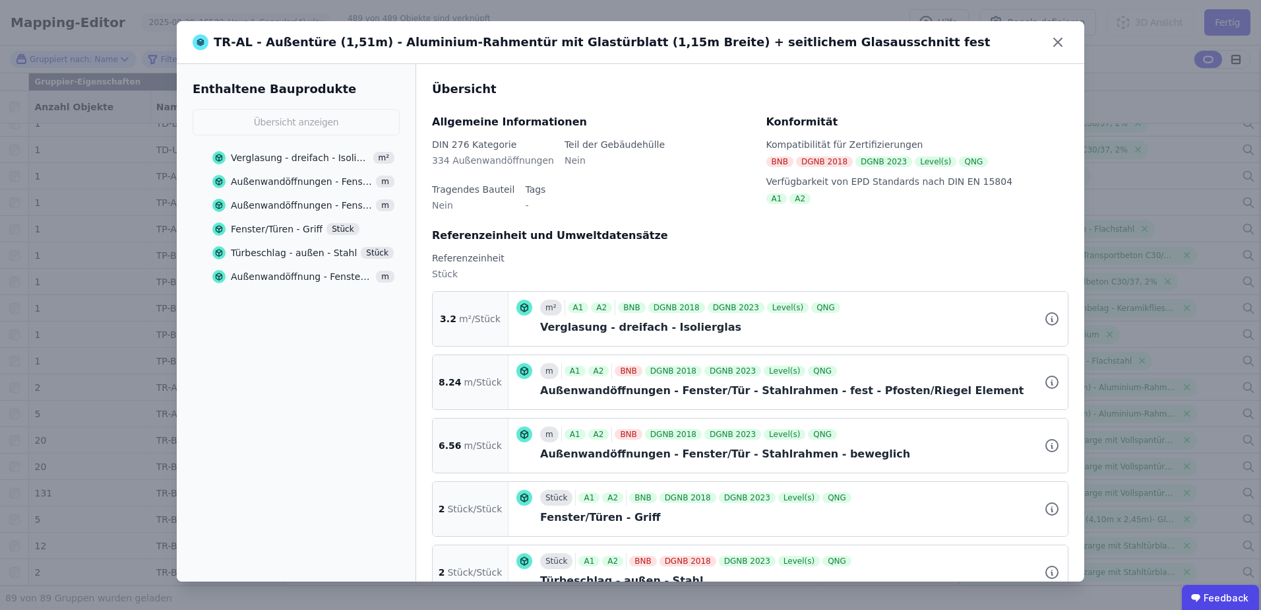
click at [268, 277] on div "Außenwandöffnung - Fenster/Tür - Pfosten/Riegel Fassade, Stahl - Bauwerksanschl…" at bounding box center [301, 276] width 141 height 13
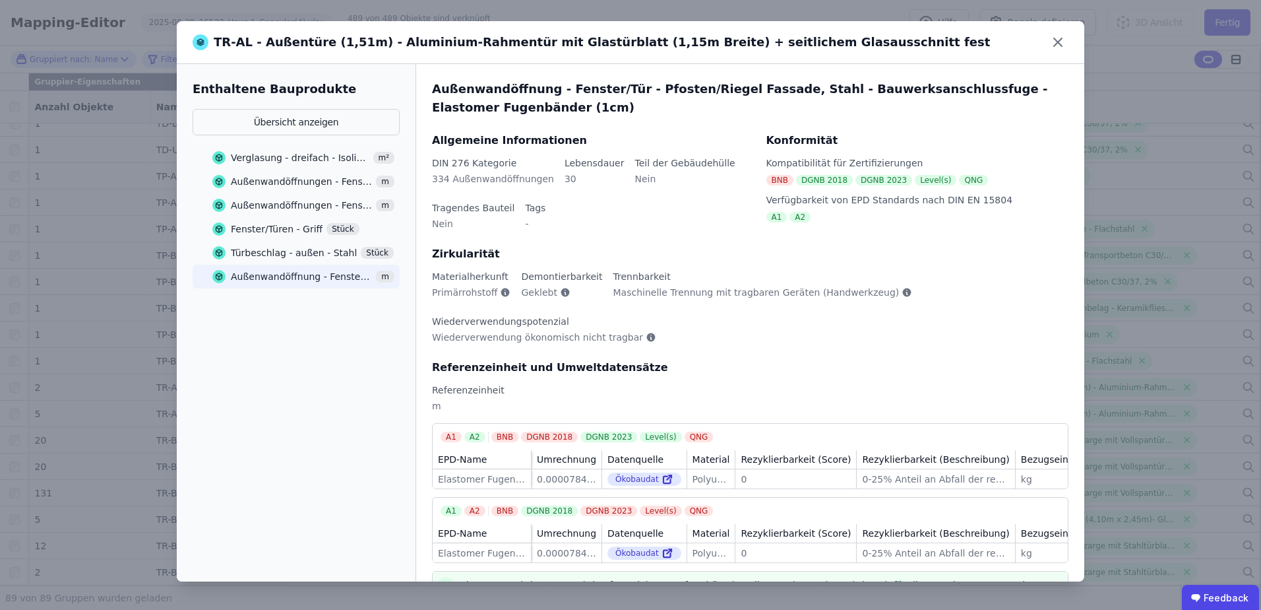
click at [277, 177] on div "Außenwandöffnungen - Fenster/Tür - Stahlrahmen - fest - Pfosten/Riegel Element" at bounding box center [301, 181] width 141 height 13
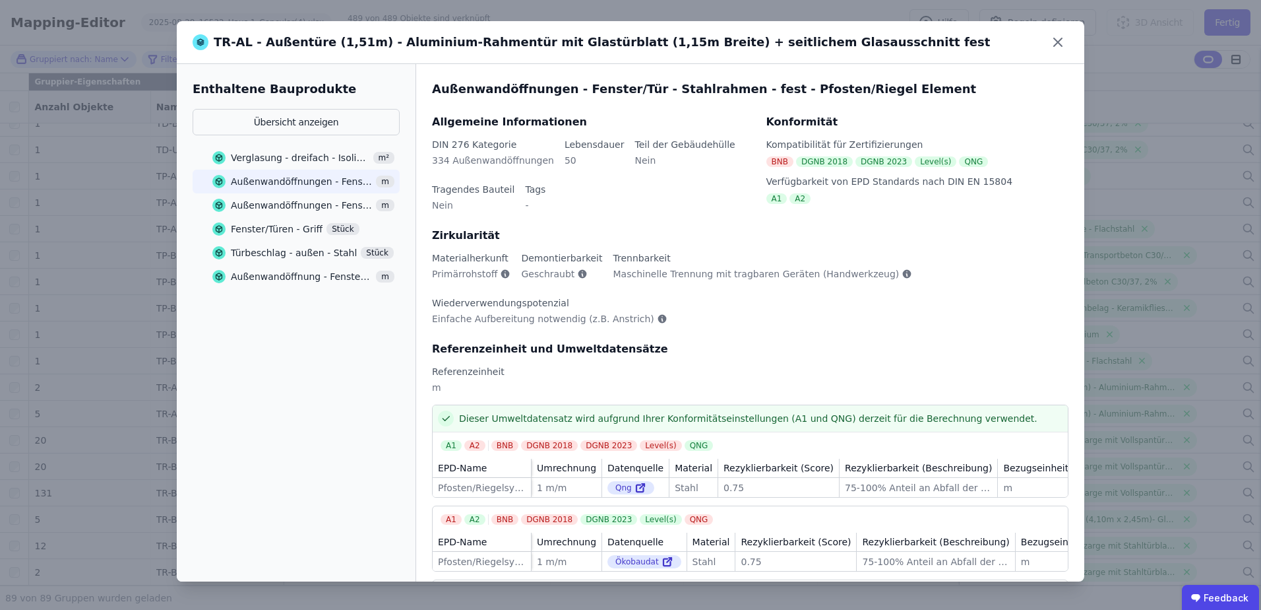
click at [277, 201] on div "Außenwandöffnungen - Fenster/Tür - Stahlrahmen - beweglich" at bounding box center [301, 205] width 141 height 13
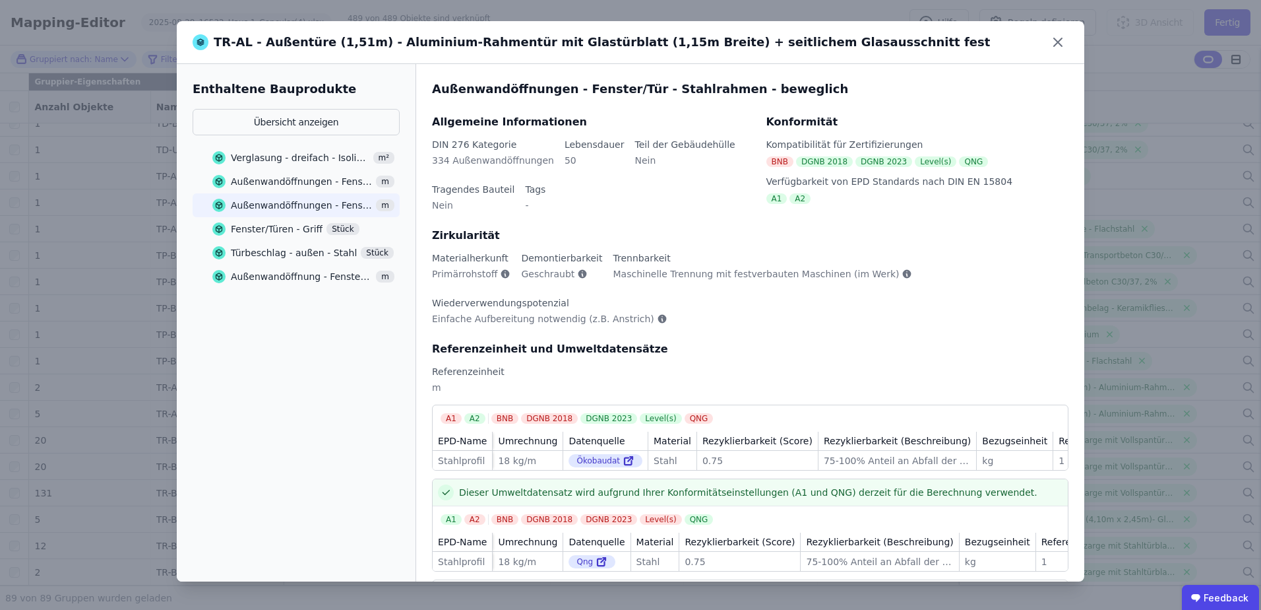
click at [274, 181] on div "Außenwandöffnungen - Fenster/Tür - Stahlrahmen - fest - Pfosten/Riegel Element" at bounding box center [301, 181] width 141 height 13
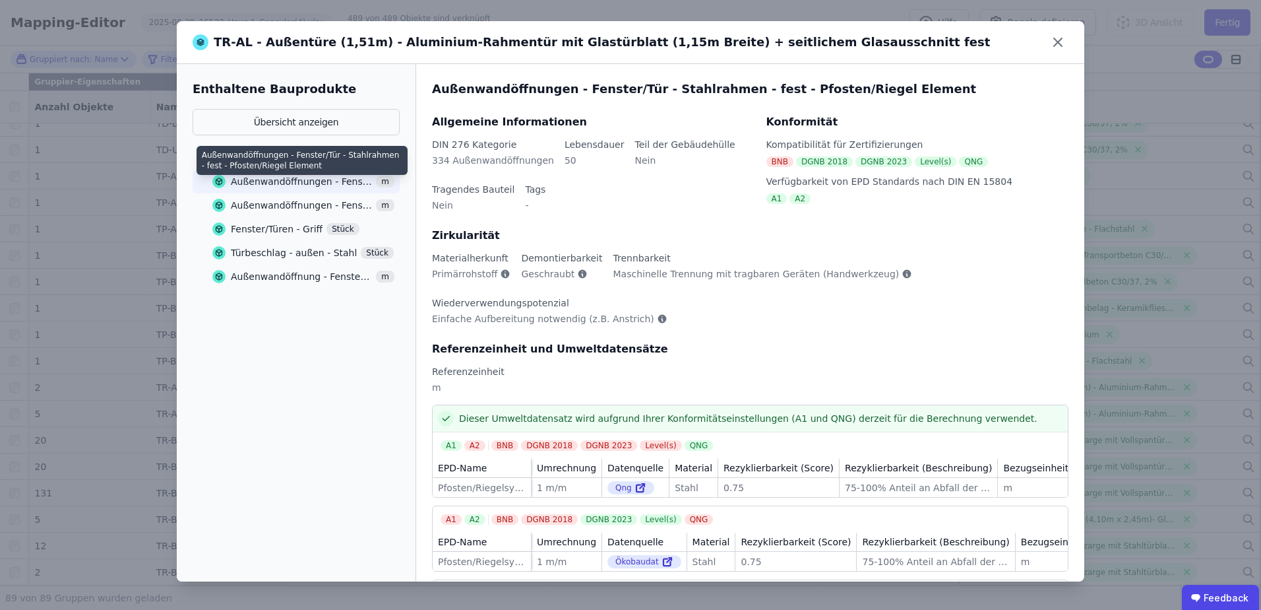
click at [276, 181] on div "Außenwandöffnungen - Fenster/Tür - Stahlrahmen - fest - Pfosten/Riegel Element" at bounding box center [301, 181] width 141 height 13
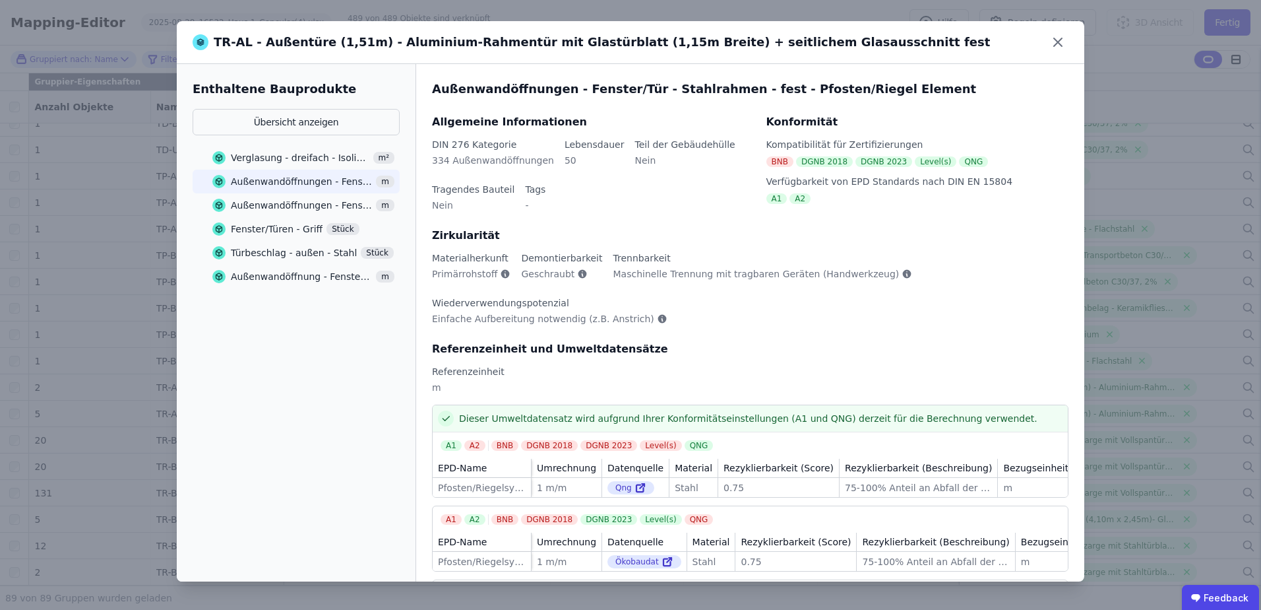
click at [274, 203] on div "Außenwandöffnungen - Fenster/Tür - Stahlrahmen - beweglich" at bounding box center [301, 205] width 141 height 13
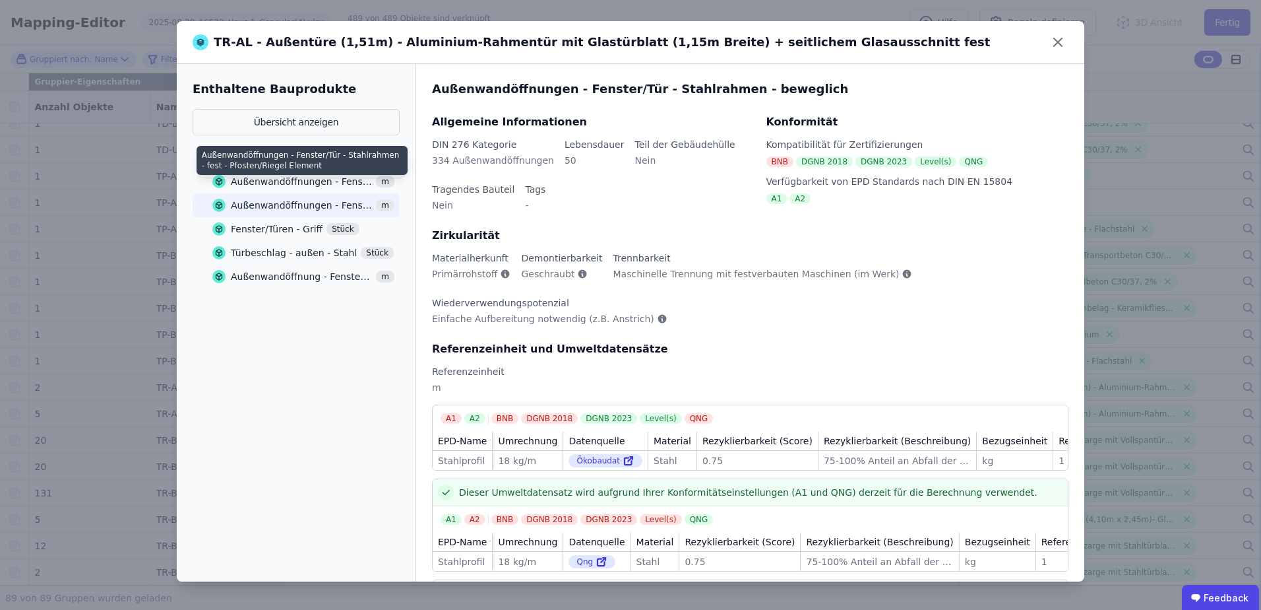
click at [273, 181] on div "Außenwandöffnungen - Fenster/Tür - Stahlrahmen - fest - Pfosten/Riegel Element" at bounding box center [301, 181] width 141 height 13
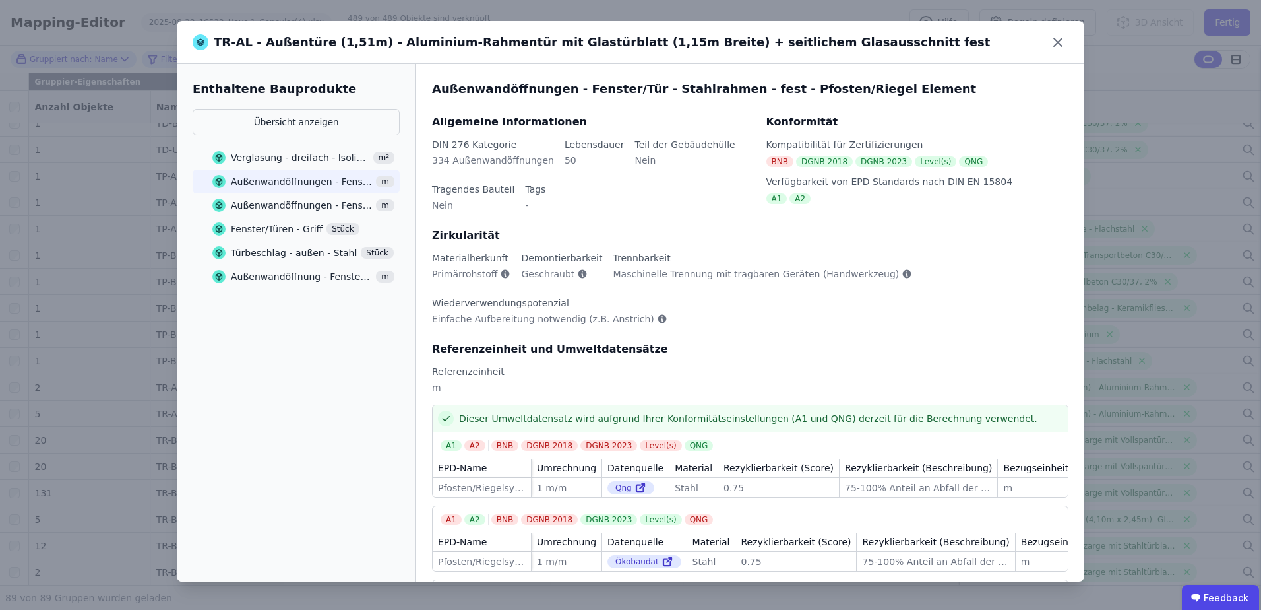
click at [204, 474] on div "Enthaltene Bauprodukte Übersicht anzeigen Verglasung - dreifach - Isolierglas m…" at bounding box center [296, 322] width 239 height 517
click at [290, 274] on div "Außenwandöffnung - Fenster/Tür - Pfosten/Riegel Fassade, Stahl - Bauwerksanschl…" at bounding box center [301, 276] width 141 height 13
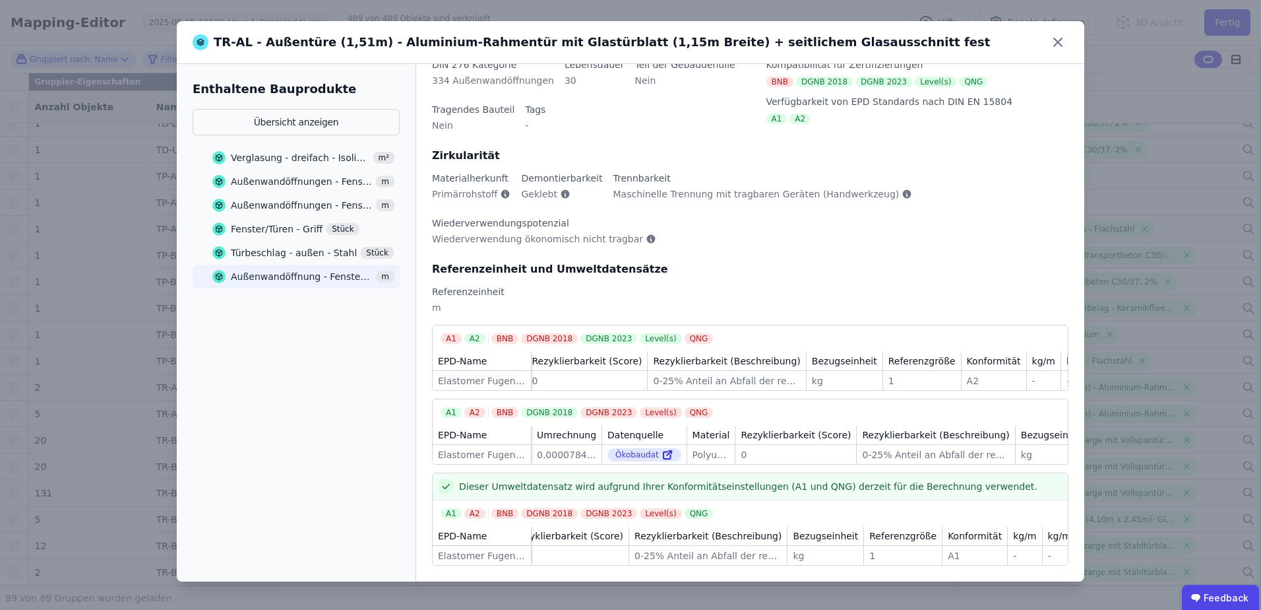
scroll to position [0, 230]
click at [581, 549] on div "0" at bounding box center [568, 555] width 110 height 13
click at [582, 567] on div "Außenwandöffnung - Fenster/Tür - Pfosten/Riegel Fassade, Stahl - Bauwerksanschl…" at bounding box center [750, 322] width 668 height 517
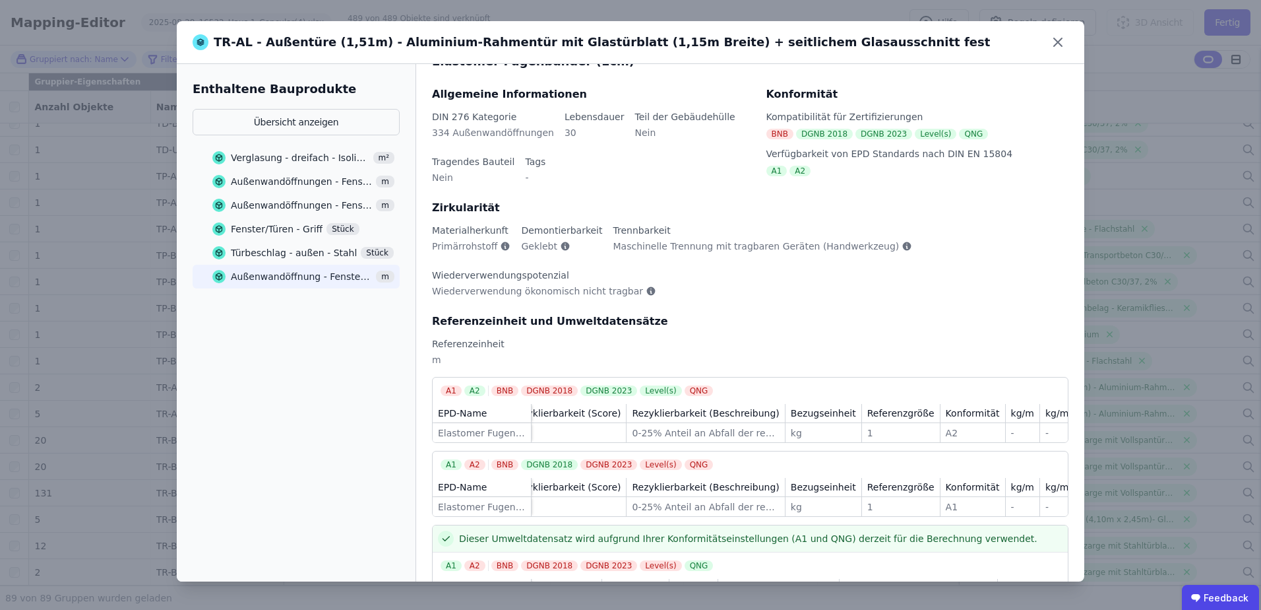
scroll to position [0, 0]
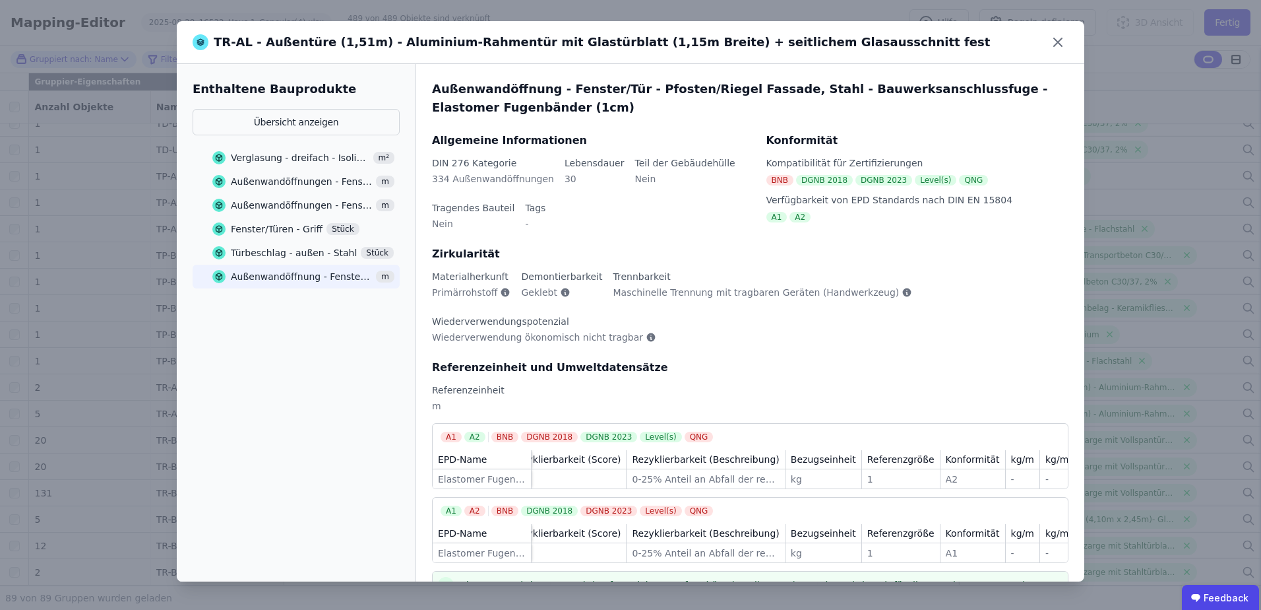
click at [301, 277] on div "Außenwandöffnung - Fenster/Tür - Pfosten/Riegel Fassade, Stahl - Bauwerksanschl…" at bounding box center [301, 276] width 141 height 13
click at [300, 113] on button "Übersicht anzeigen" at bounding box center [296, 122] width 207 height 26
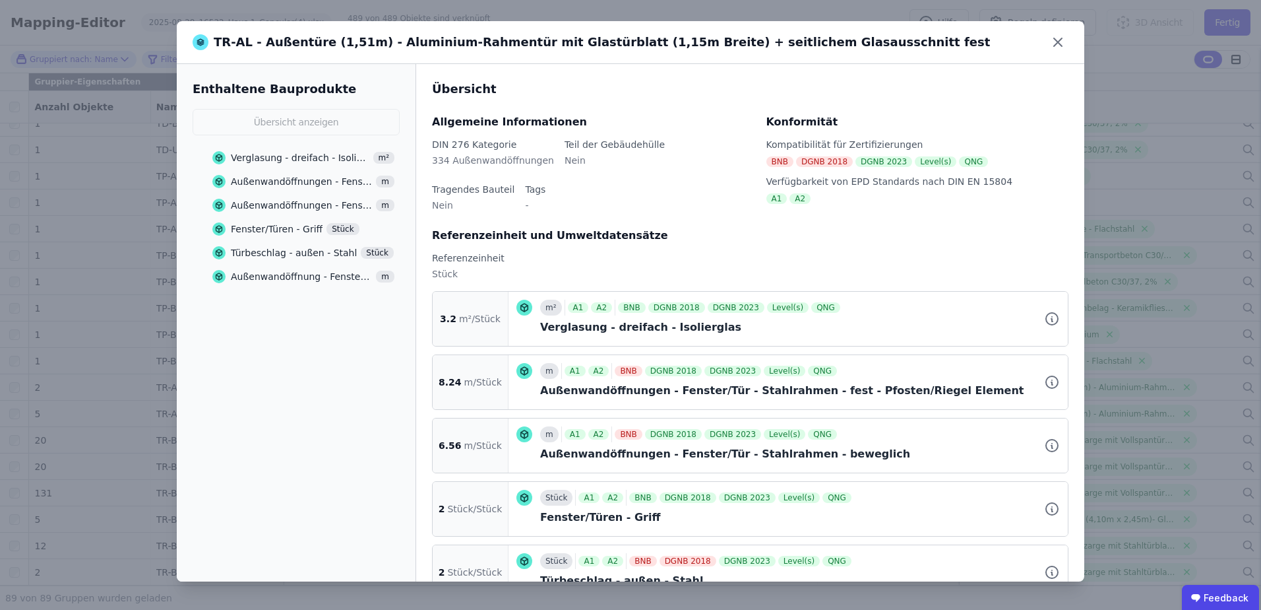
scroll to position [121, 0]
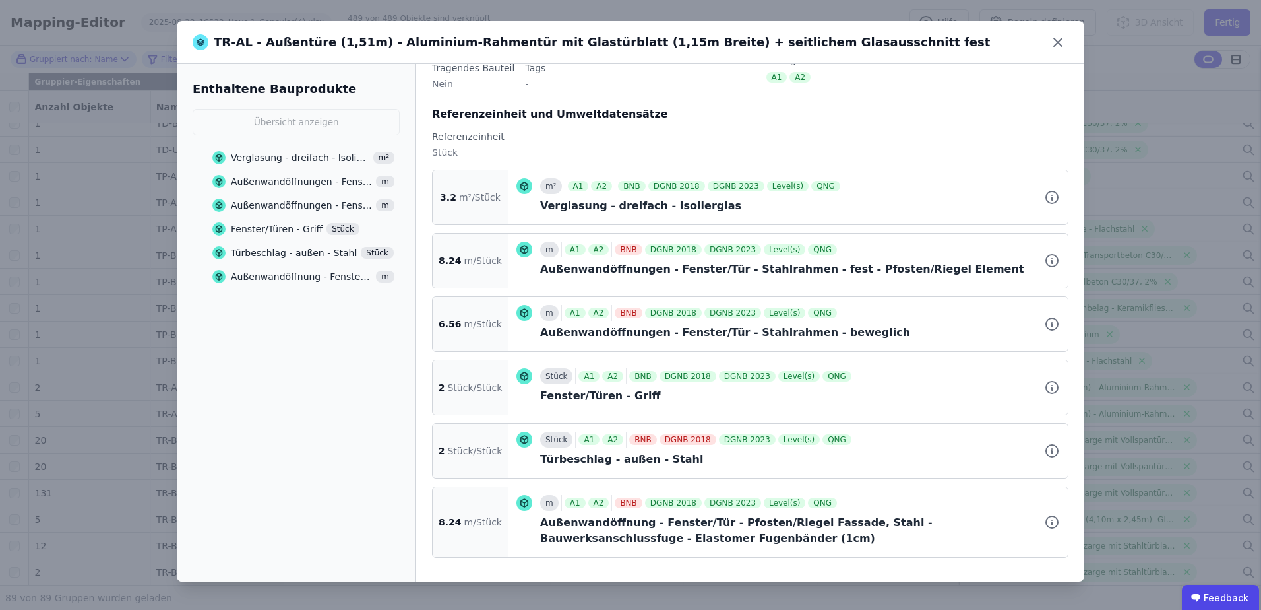
click at [308, 276] on div "Außenwandöffnung - Fenster/Tür - Pfosten/Riegel Fassade, Stahl - Bauwerksanschl…" at bounding box center [301, 276] width 141 height 13
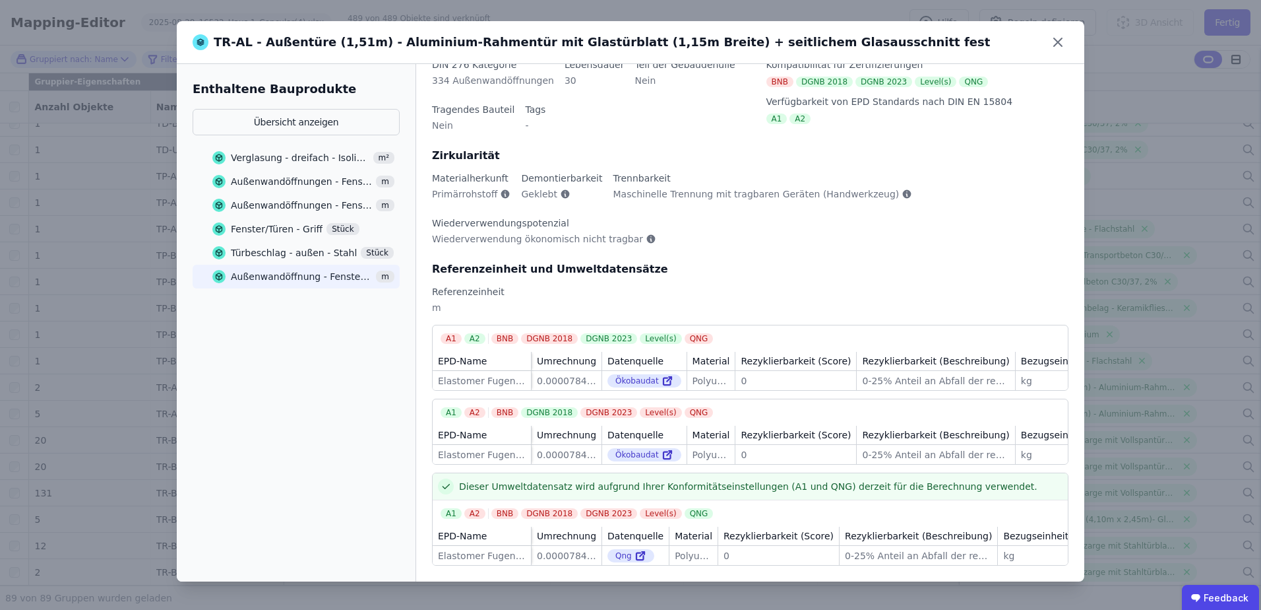
scroll to position [0, 0]
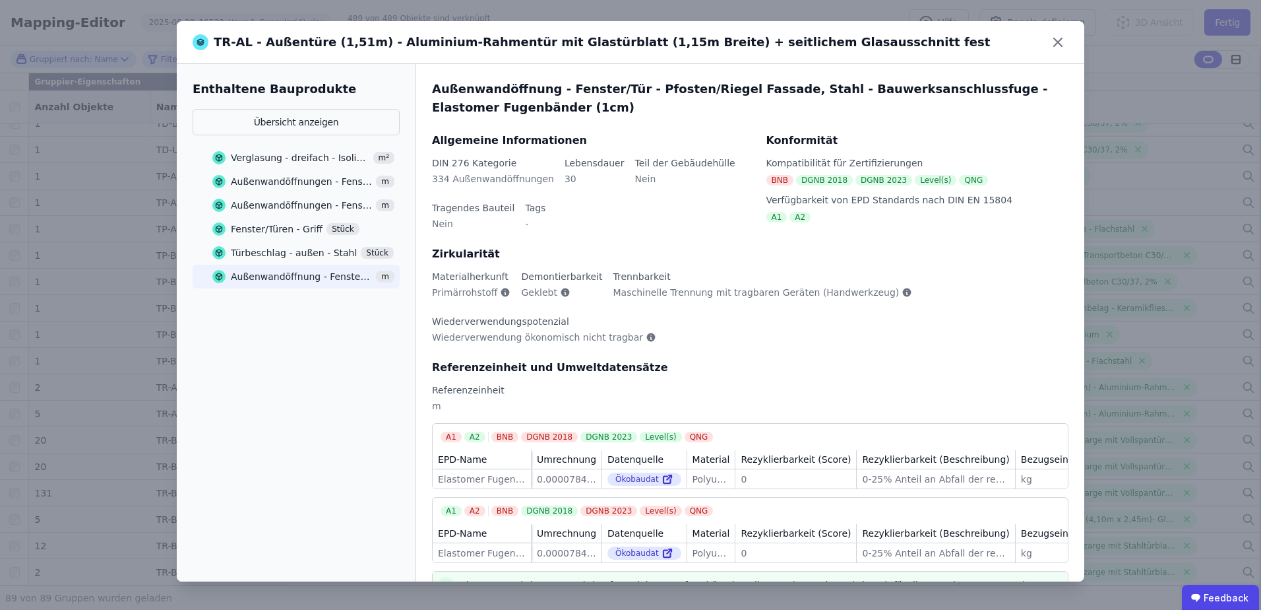
click at [351, 107] on div "Enthaltene Bauprodukte Übersicht anzeigen Verglasung - dreifach - Isolierglas m…" at bounding box center [296, 184] width 207 height 208
click at [348, 115] on button "Übersicht anzeigen" at bounding box center [296, 122] width 207 height 26
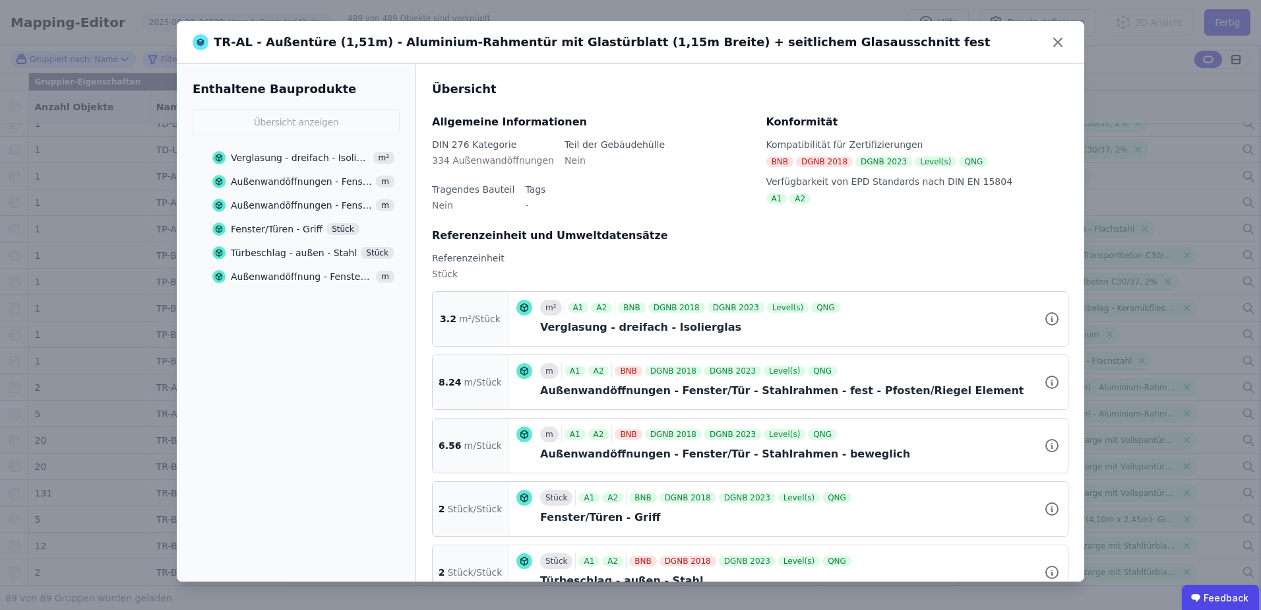
scroll to position [121, 0]
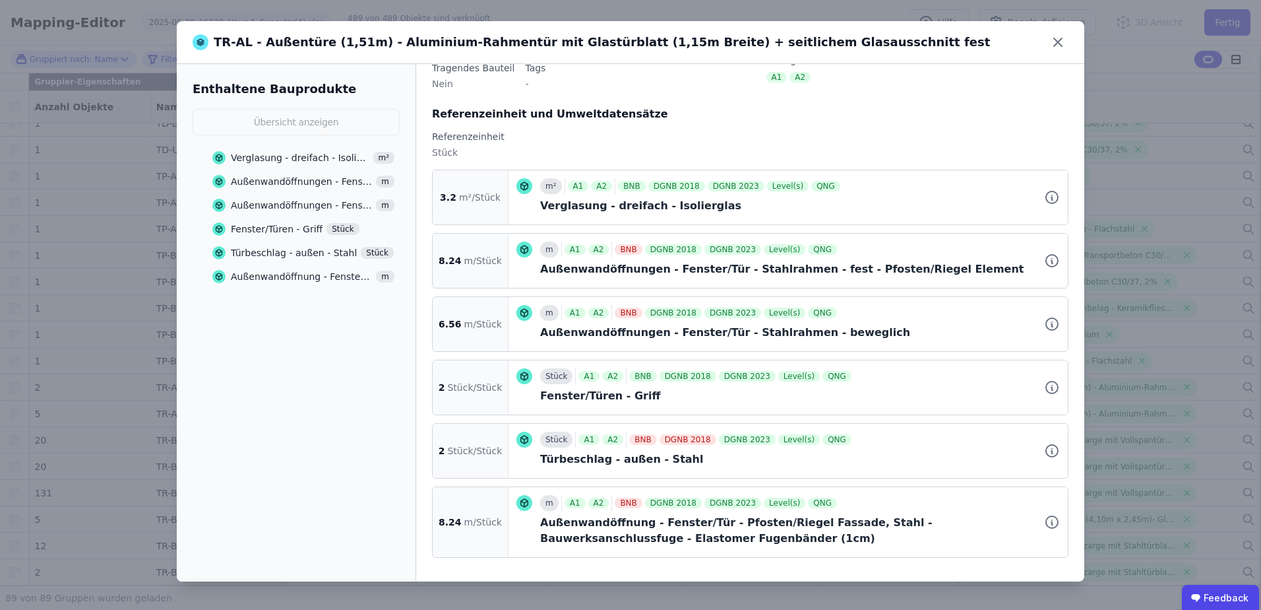
click at [286, 272] on div "Außenwandöffnung - Fenster/Tür - Pfosten/Riegel Fassade, Stahl - Bauwerksanschl…" at bounding box center [301, 276] width 141 height 13
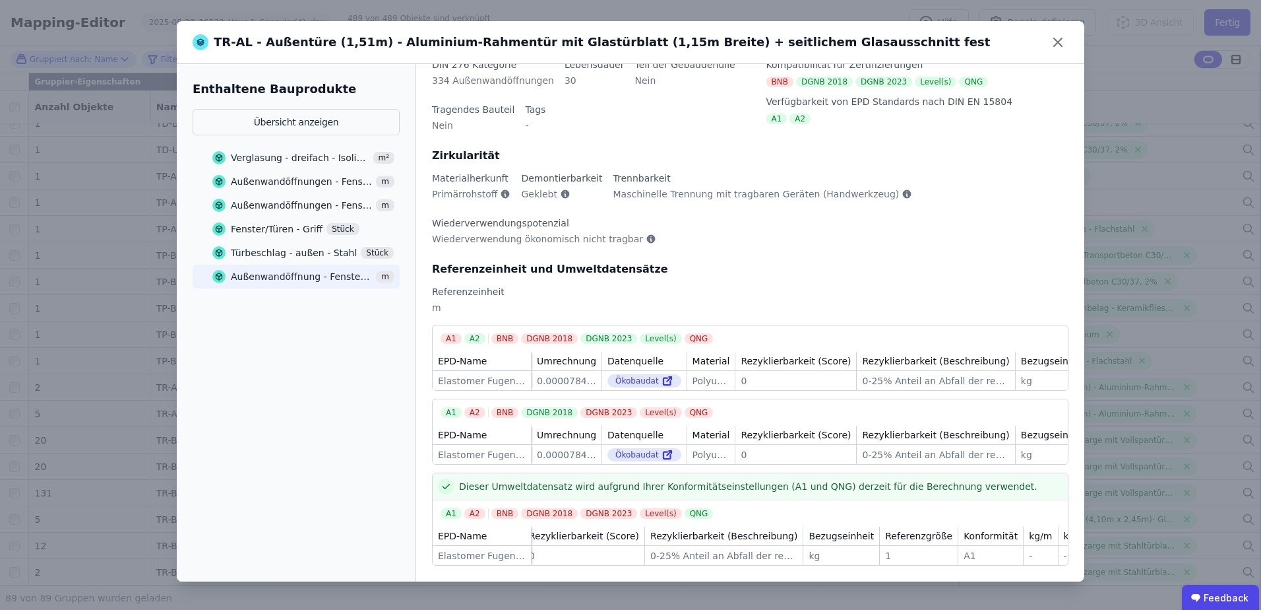
scroll to position [0, 210]
click at [1053, 40] on icon at bounding box center [1058, 42] width 21 height 21
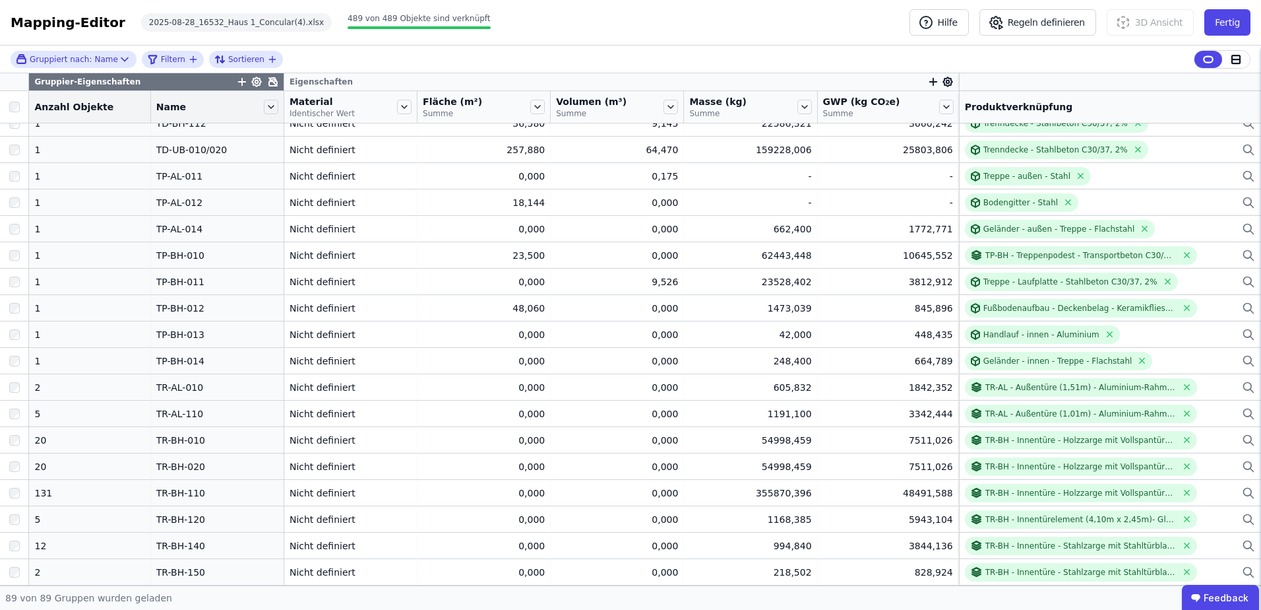
scroll to position [0, 0]
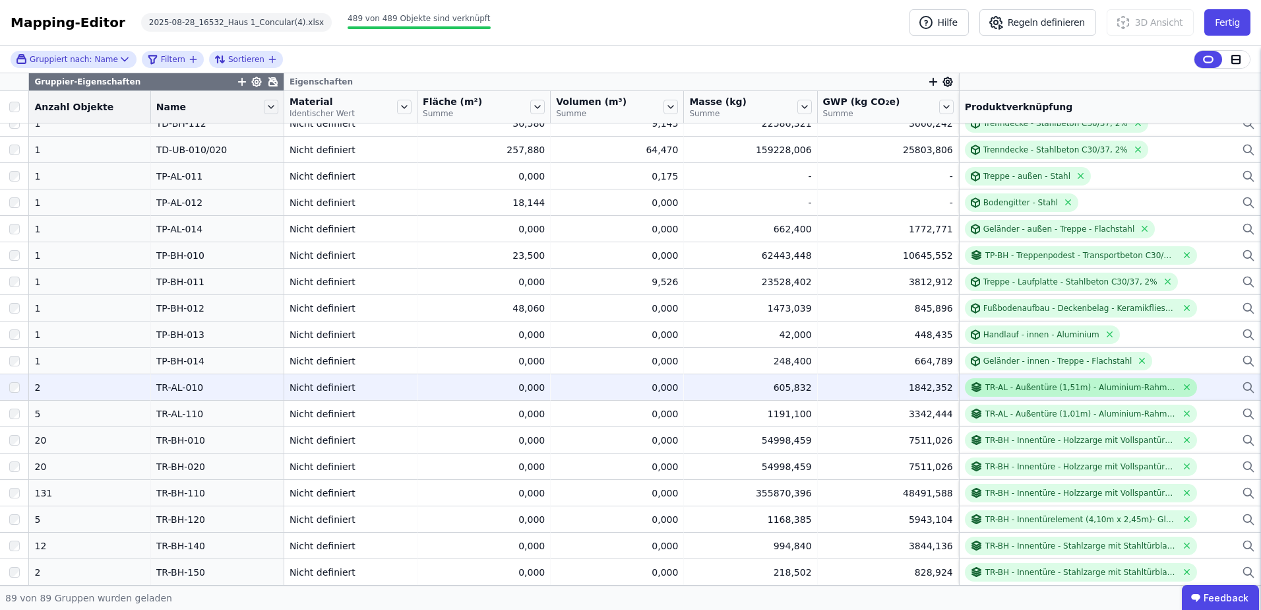
click at [986, 391] on div "TR-AL - Außentüre (1,51m) - Aluminium-Rahmentür mit Glastürblatt (1,15m Breite)…" at bounding box center [1081, 387] width 191 height 11
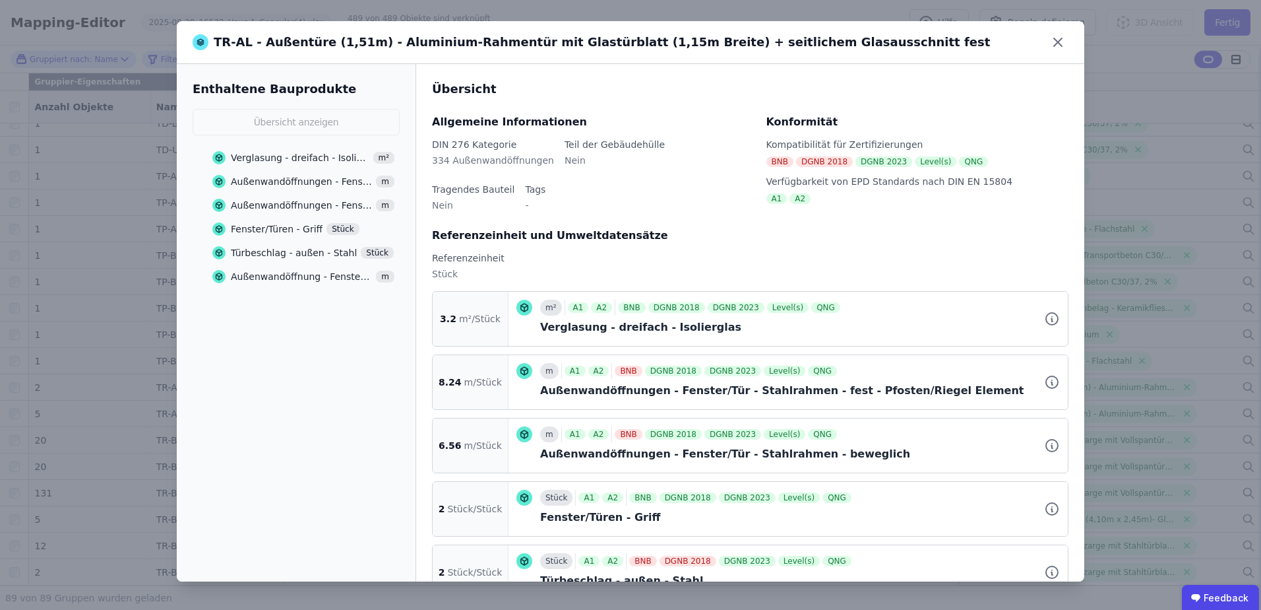
click at [295, 280] on div "Außenwandöffnung - Fenster/Tür - Pfosten/Riegel Fassade, Stahl - Bauwerksanschl…" at bounding box center [301, 276] width 141 height 13
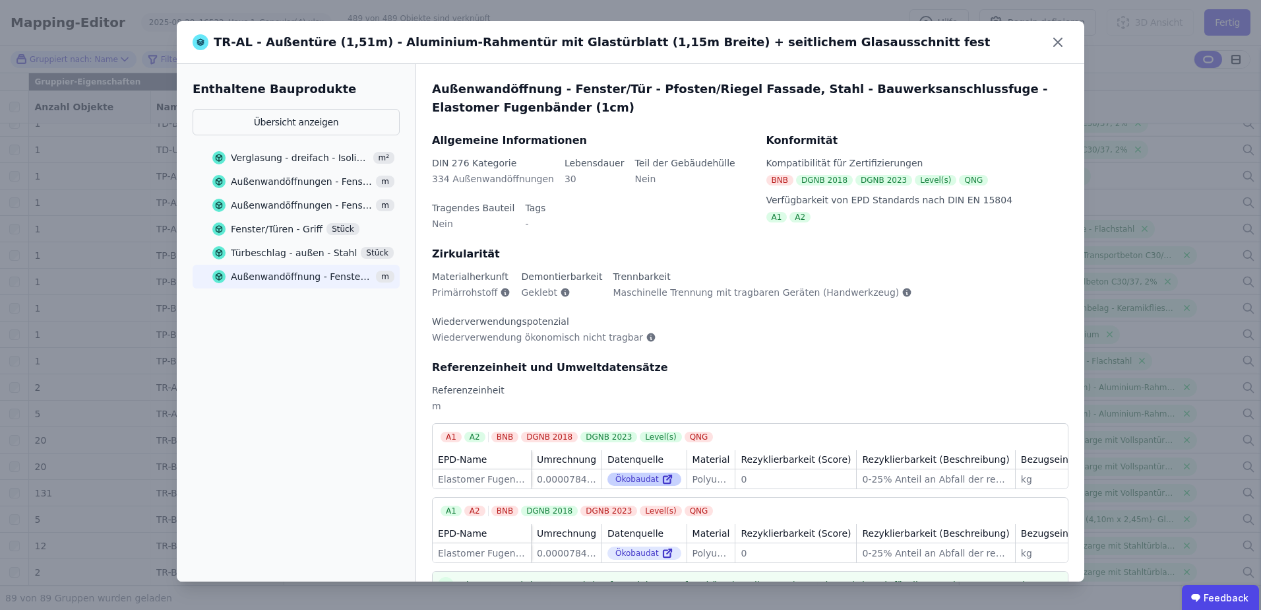
click at [623, 476] on div "Ökobaudat" at bounding box center [645, 478] width 74 height 13
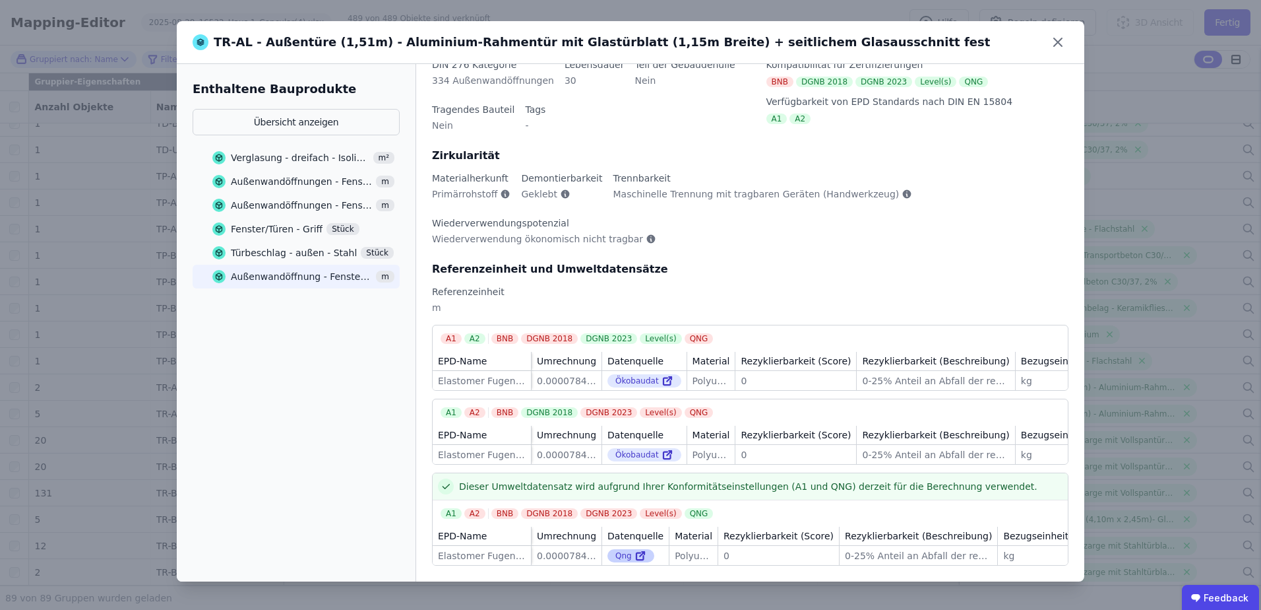
click at [640, 551] on icon at bounding box center [642, 553] width 5 height 5
click at [662, 373] on icon at bounding box center [668, 381] width 12 height 16
click at [270, 114] on button "Übersicht anzeigen" at bounding box center [296, 122] width 207 height 26
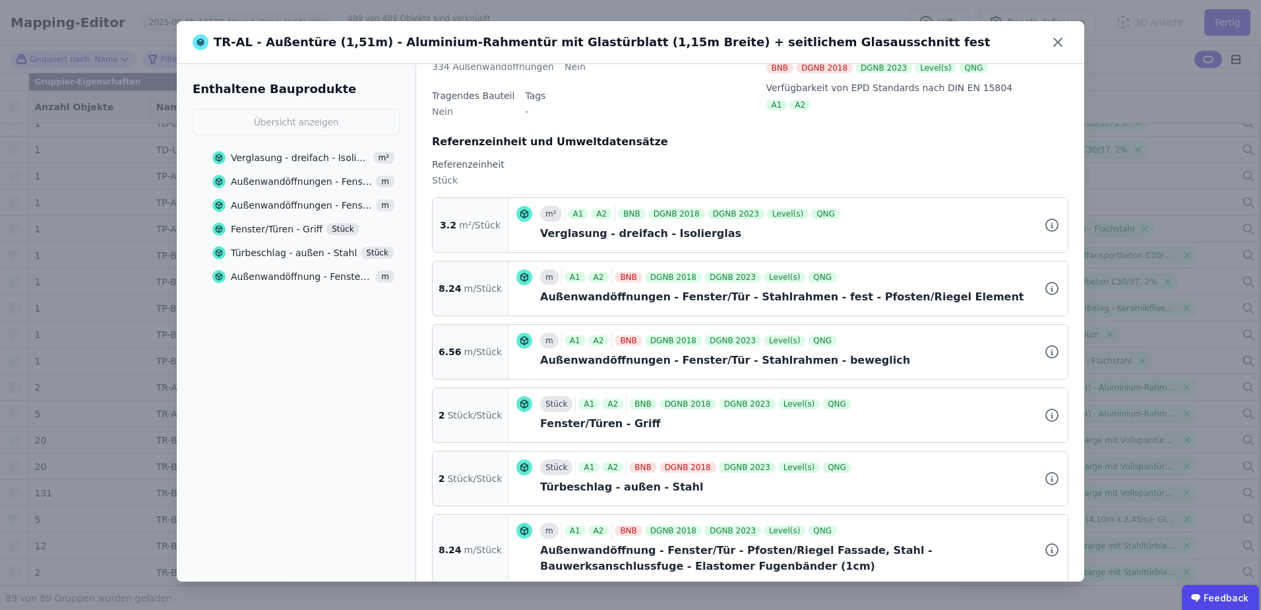
scroll to position [121, 0]
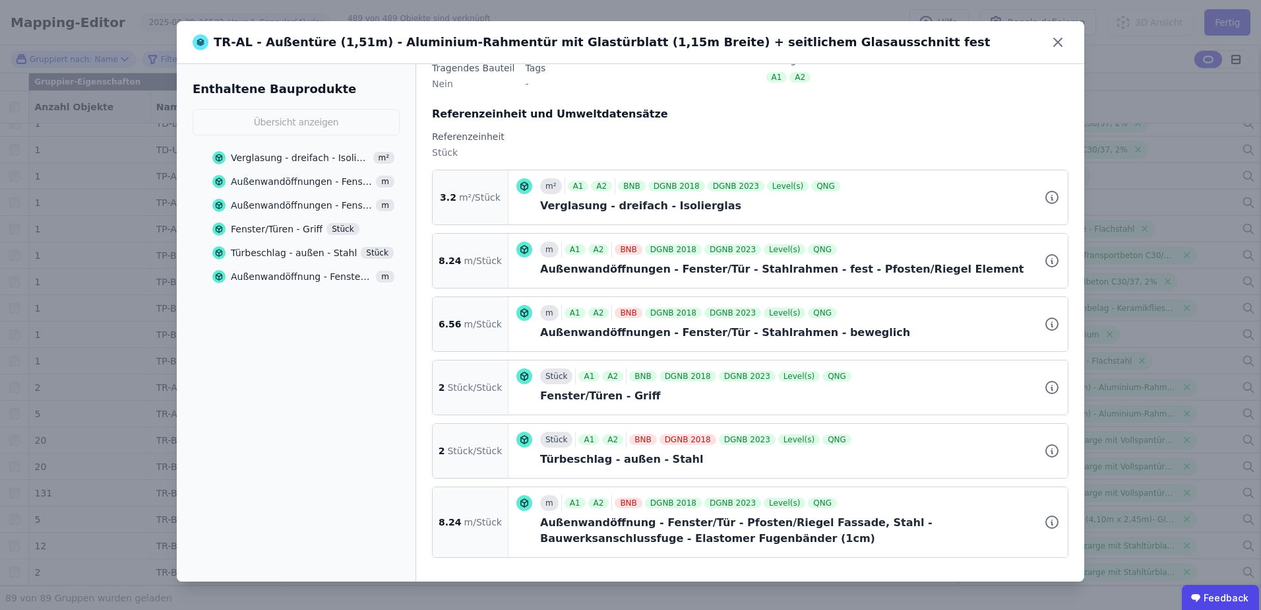
click at [574, 531] on div "Außenwandöffnung - Fenster/Tür - Pfosten/Riegel Fassade, Stahl - Bauwerksanschl…" at bounding box center [800, 531] width 520 height 32
click at [295, 274] on div "Außenwandöffnung - Fenster/Tür - Pfosten/Riegel Fassade, Stahl - Bauwerksanschl…" at bounding box center [301, 276] width 141 height 13
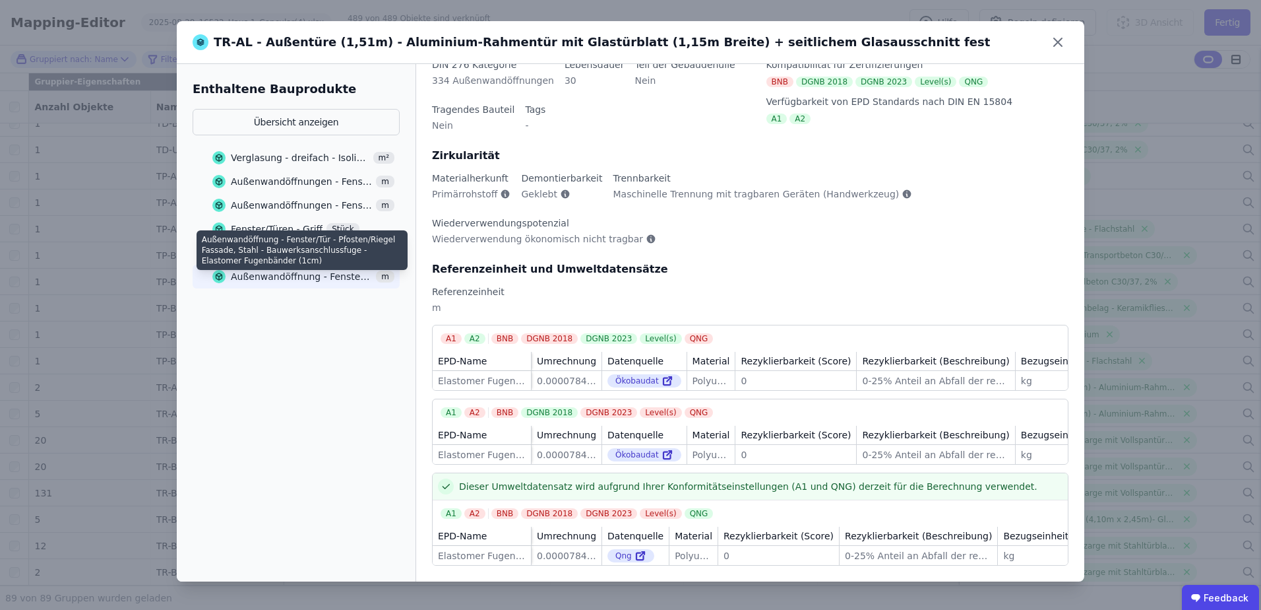
scroll to position [0, 0]
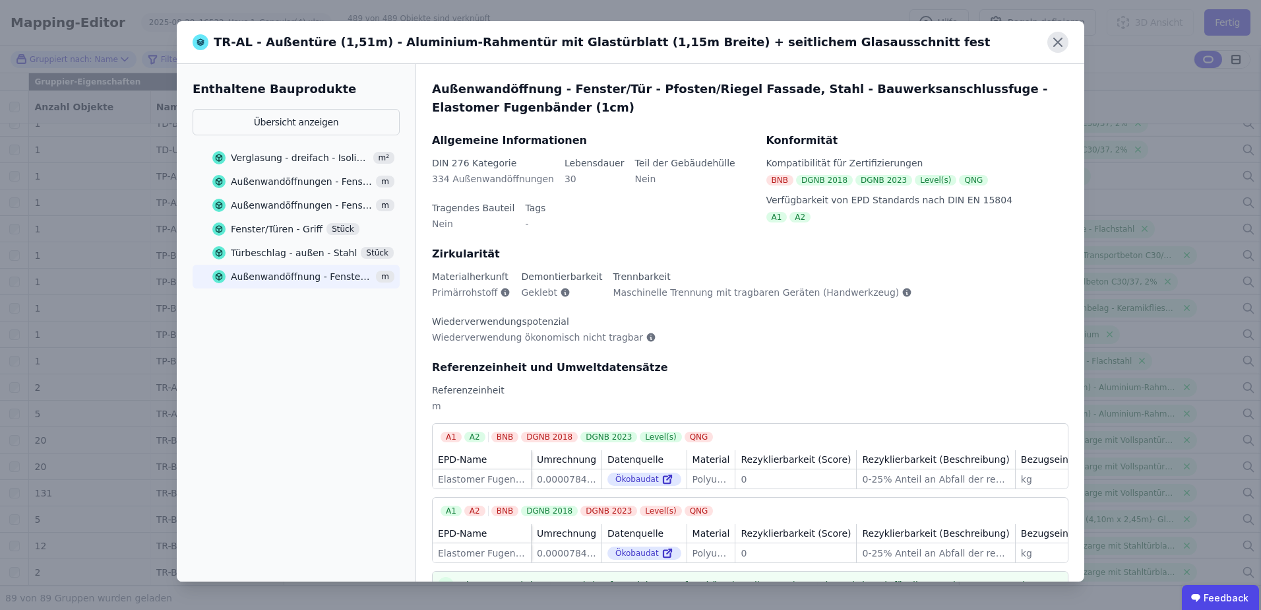
click at [1064, 41] on icon at bounding box center [1058, 42] width 21 height 21
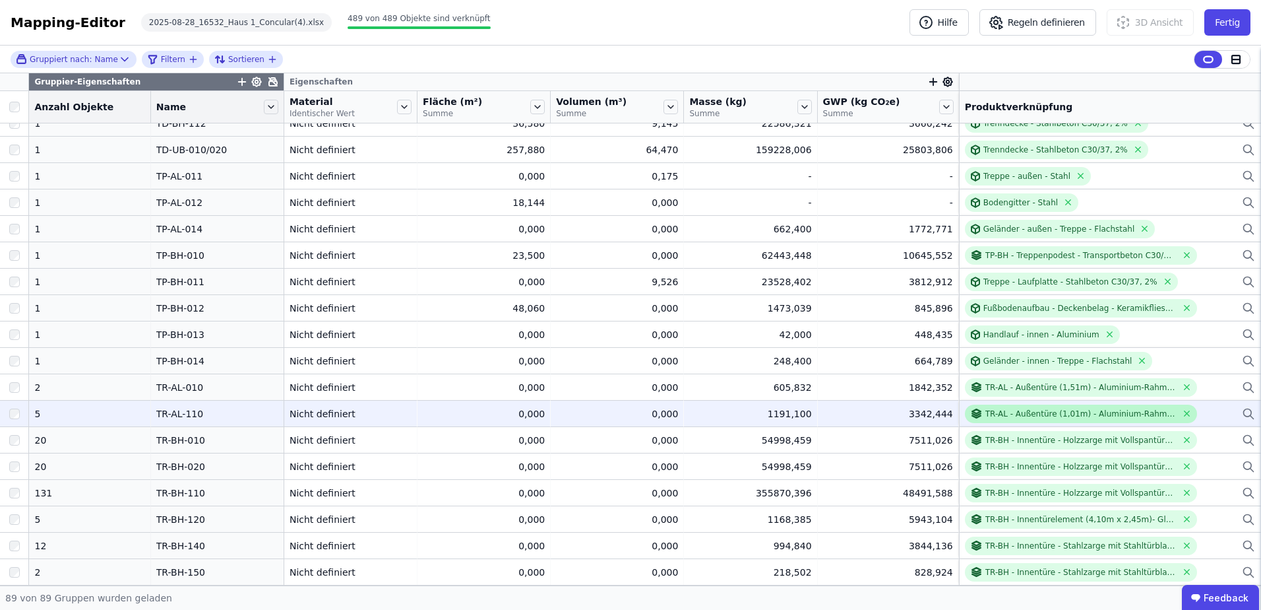
click at [986, 413] on div "TR-AL - Außentüre (1,01m) - Aluminium-Rahmentür mit Glastürblatt" at bounding box center [1081, 413] width 191 height 11
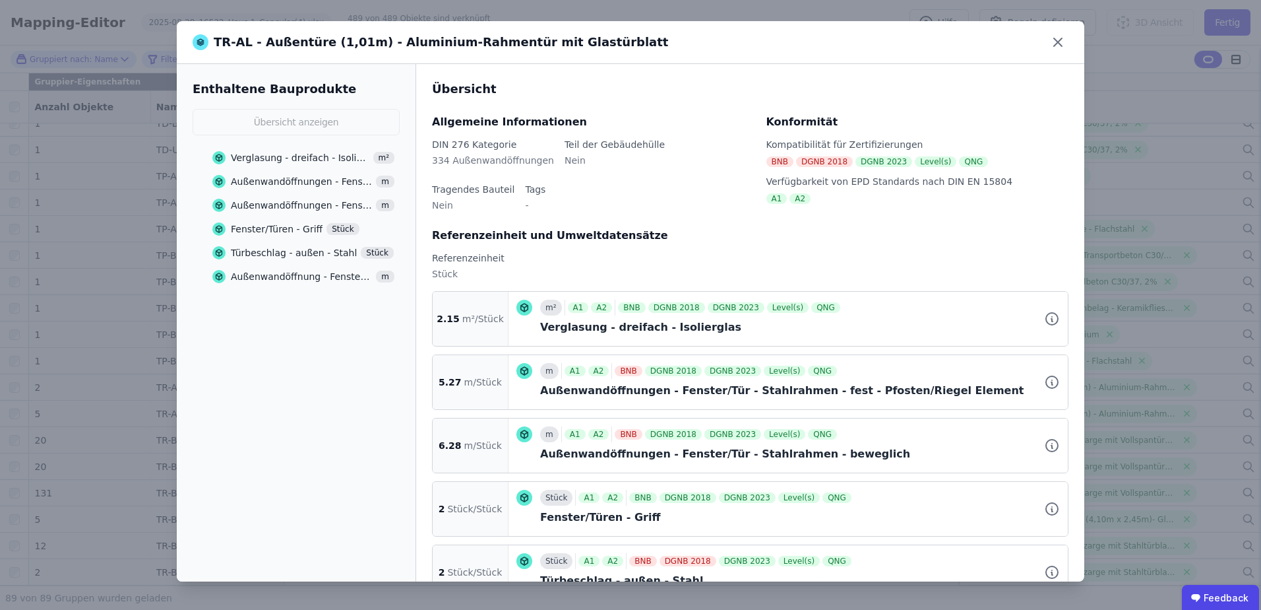
scroll to position [121, 0]
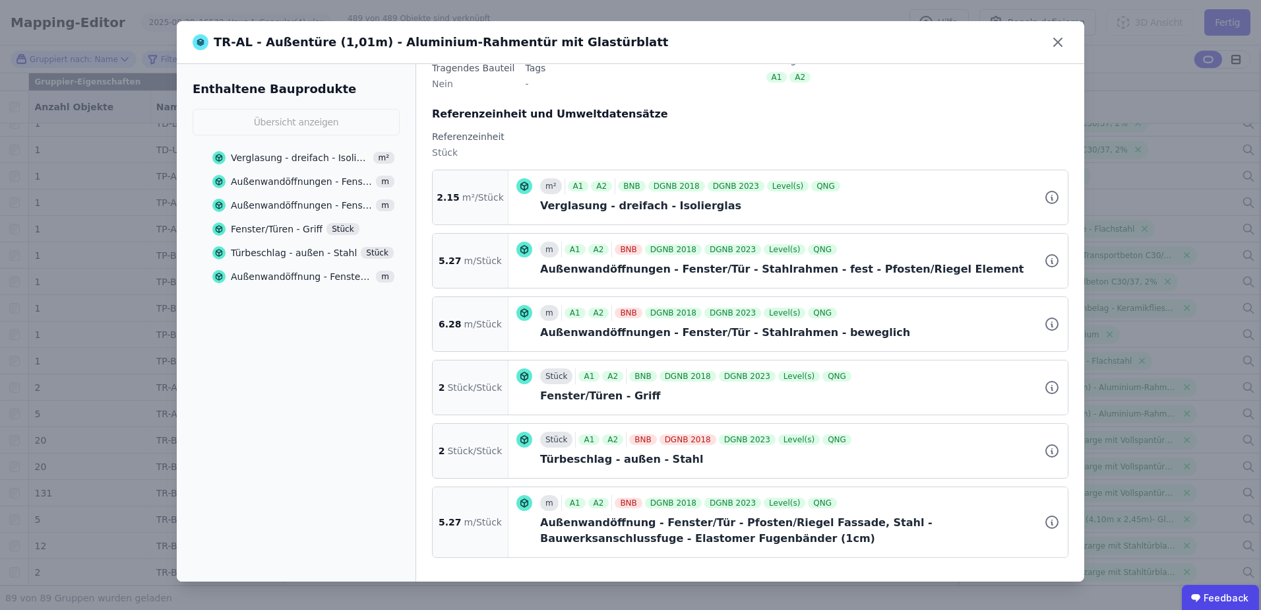
click at [282, 275] on div "Außenwandöffnung - Fenster/Tür - Pfosten/Riegel Fassade, Stahl - Bauwerksanschl…" at bounding box center [301, 276] width 141 height 13
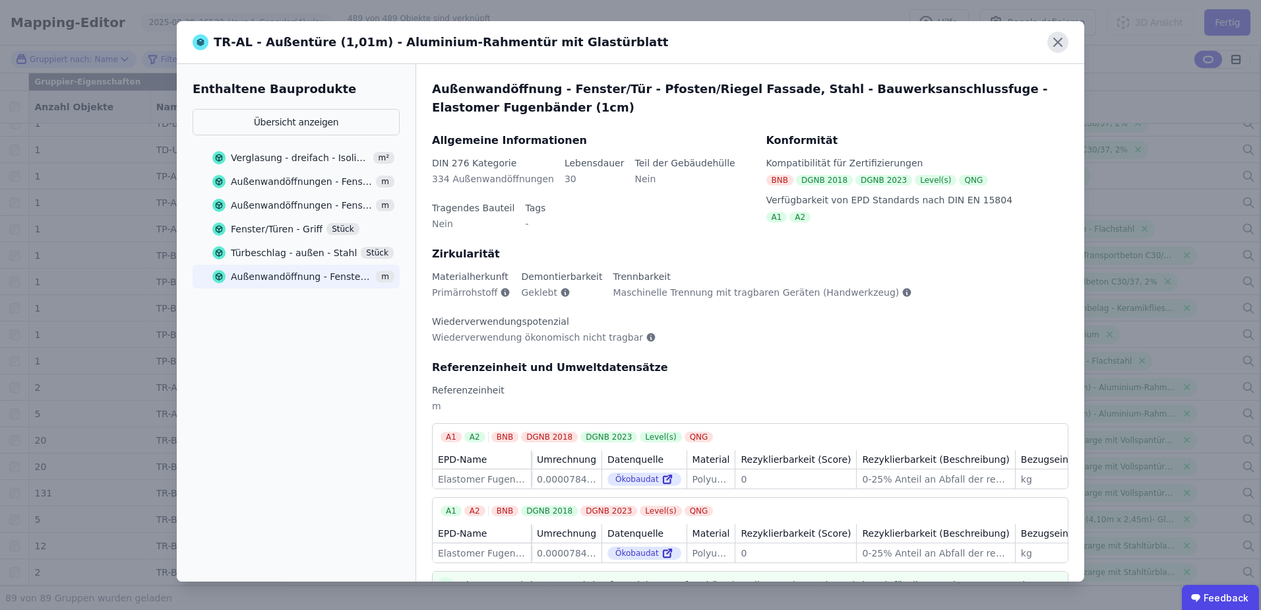
click at [1050, 46] on icon at bounding box center [1058, 42] width 21 height 21
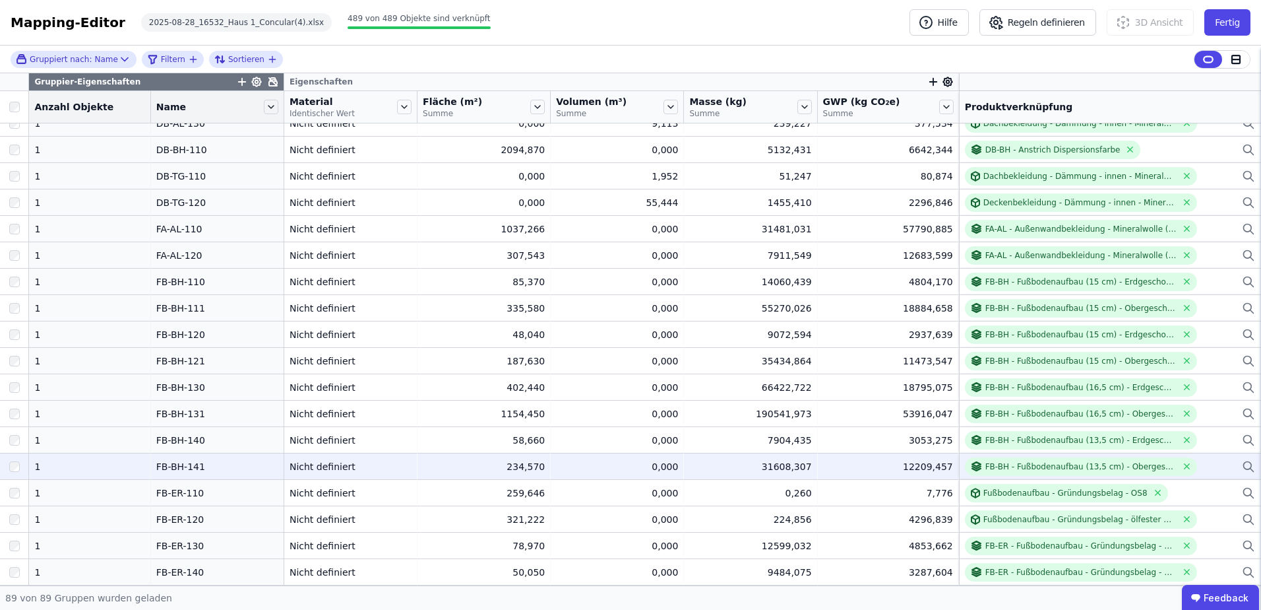
scroll to position [832, 0]
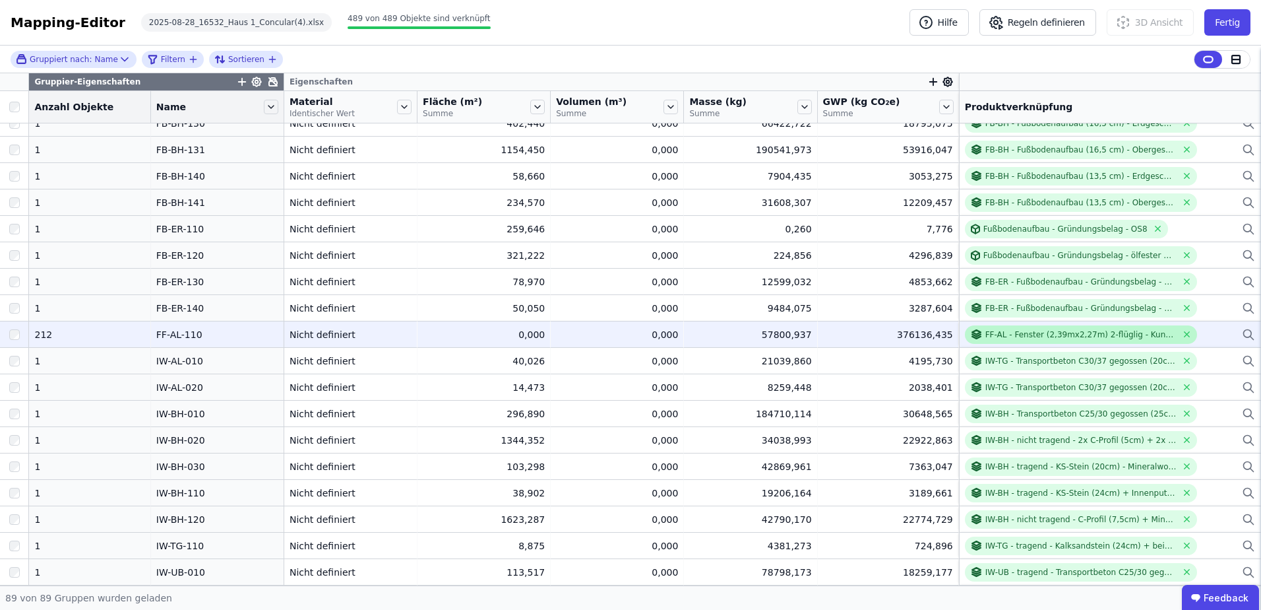
click at [1030, 332] on div "FF-AL - Fenster (2,39mx2,27m) 2-flüglig - Kunststoffrahmen - Dreifachverglasung…" at bounding box center [1081, 334] width 191 height 11
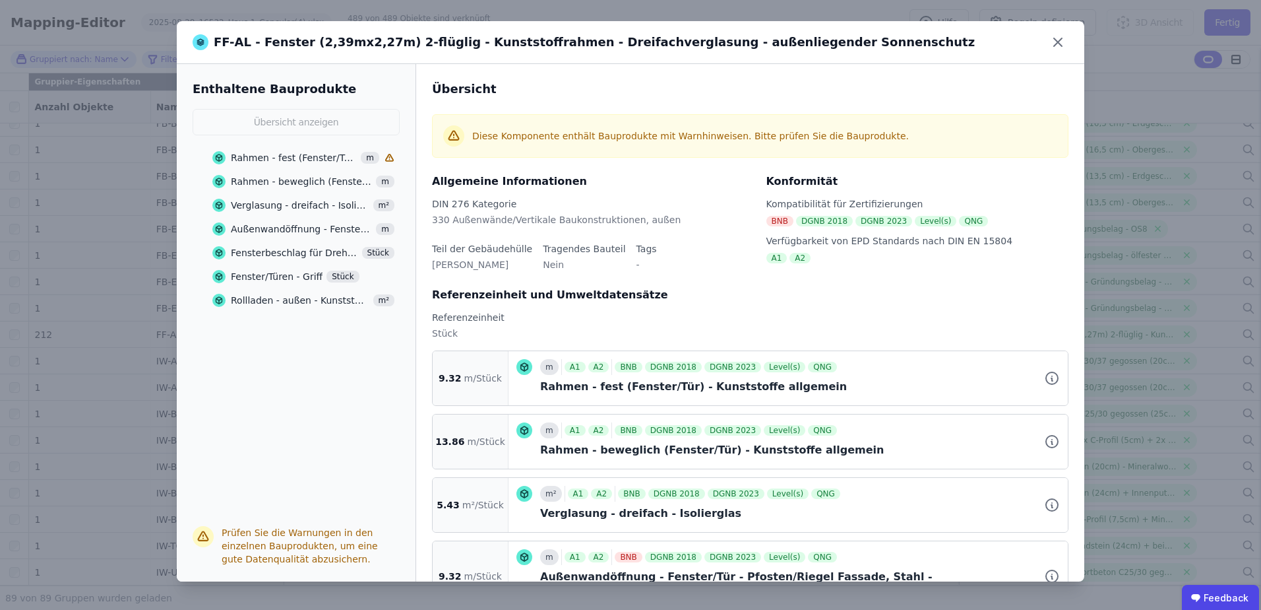
click at [298, 156] on div "Rahmen - fest (Fenster/Tür) - Kunststoffe allgemein" at bounding box center [294, 157] width 126 height 13
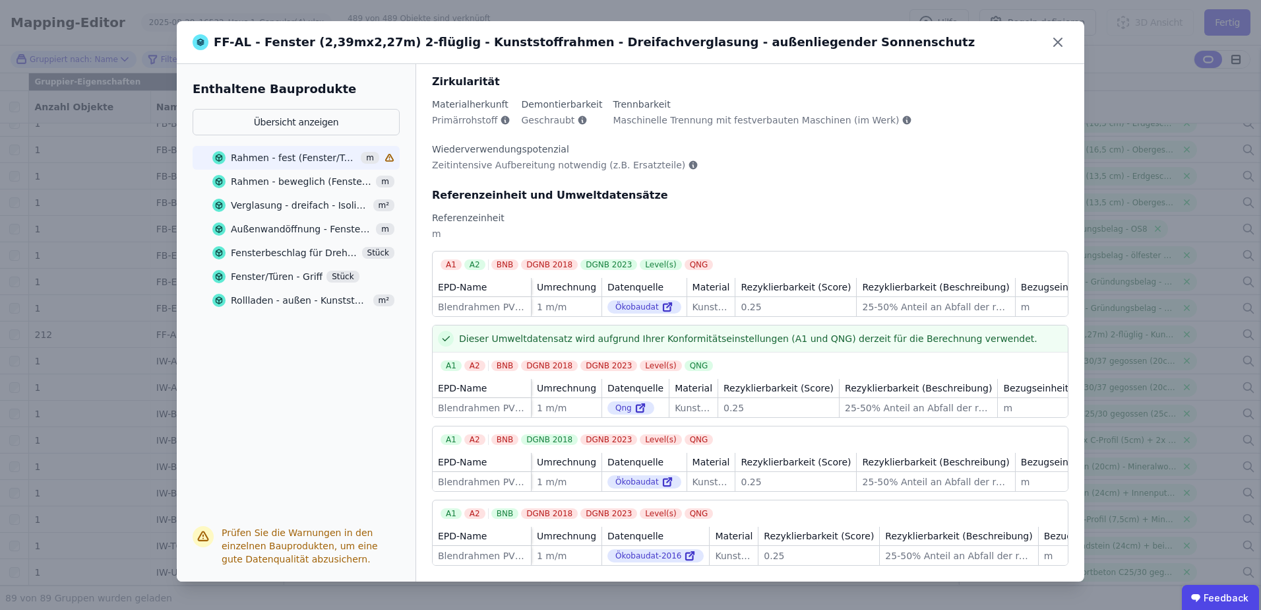
scroll to position [0, 0]
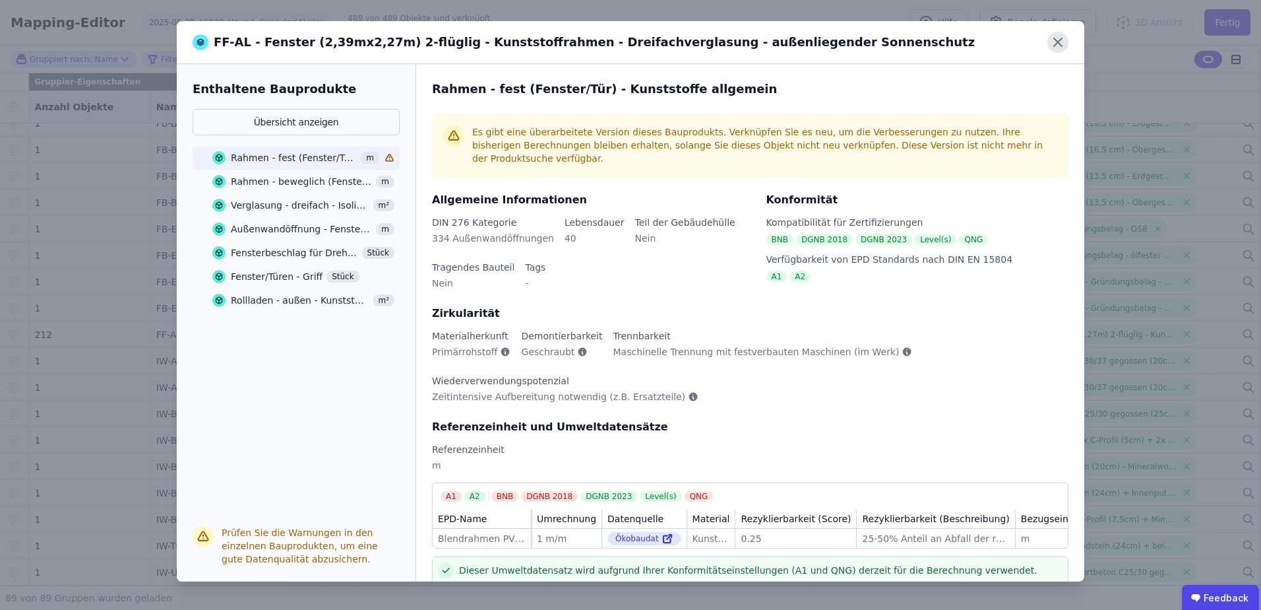
click at [1052, 40] on icon at bounding box center [1058, 42] width 21 height 21
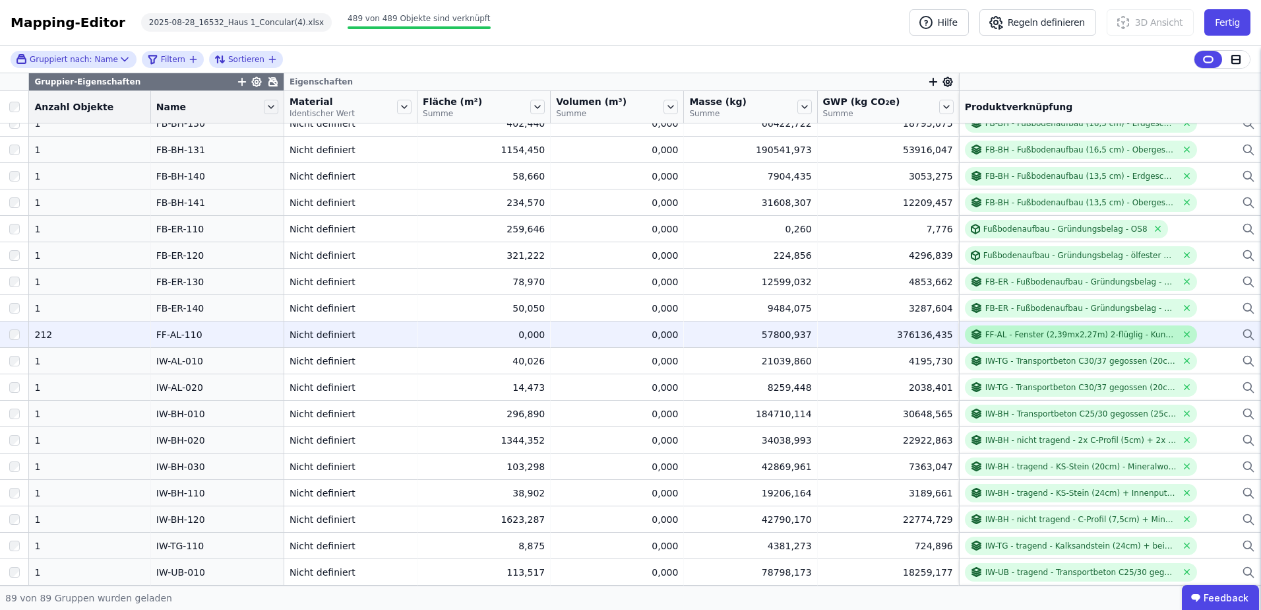
click at [972, 332] on icon at bounding box center [976, 332] width 9 height 4
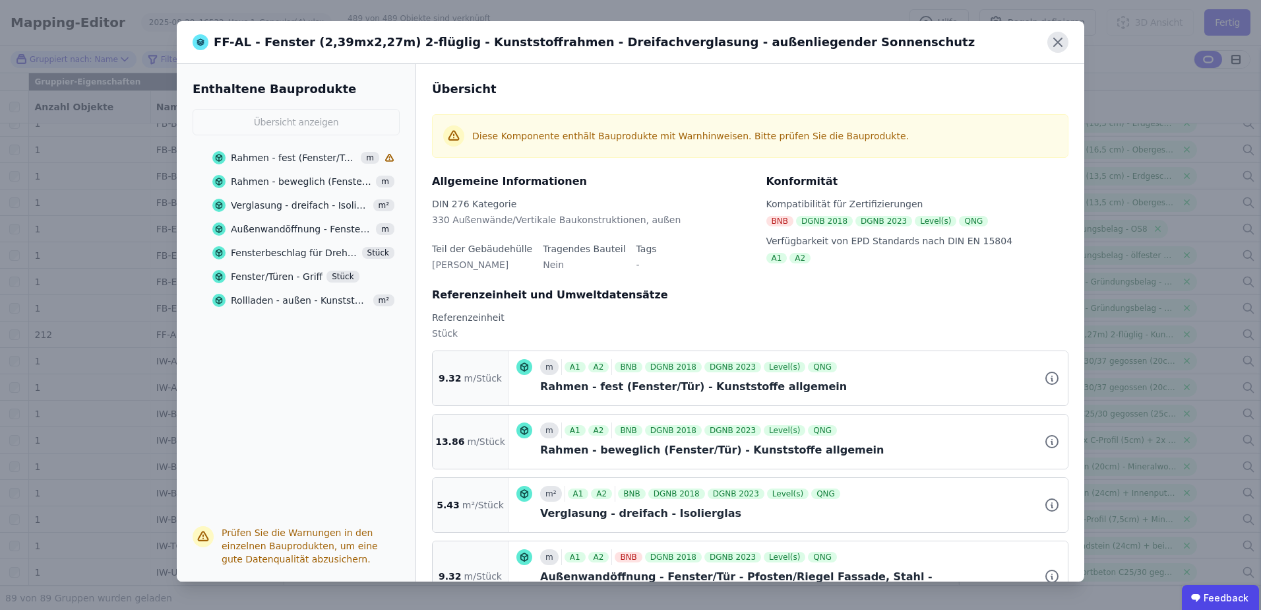
click at [1055, 38] on icon at bounding box center [1058, 42] width 21 height 21
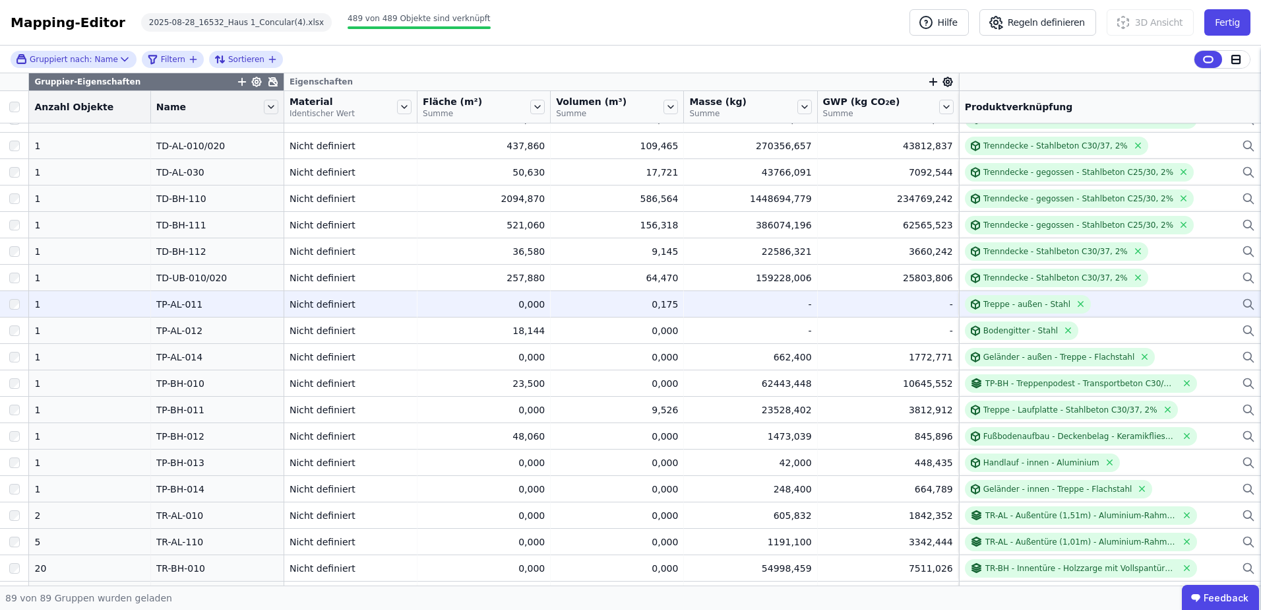
scroll to position [1887, 0]
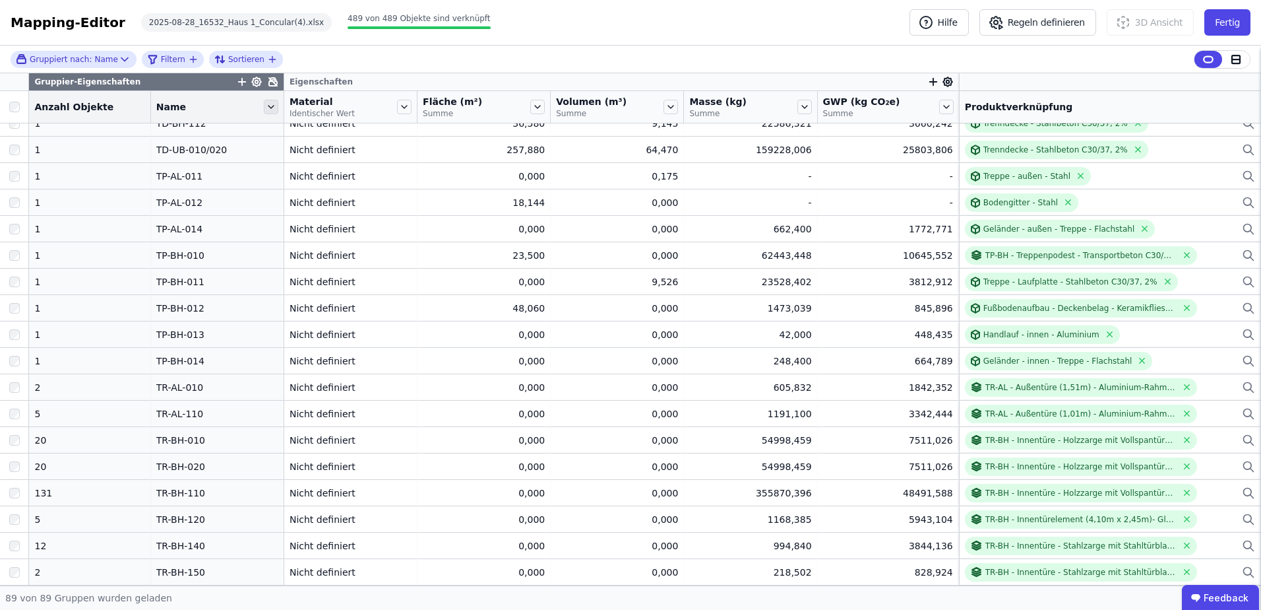
click at [264, 106] on icon at bounding box center [271, 107] width 15 height 15
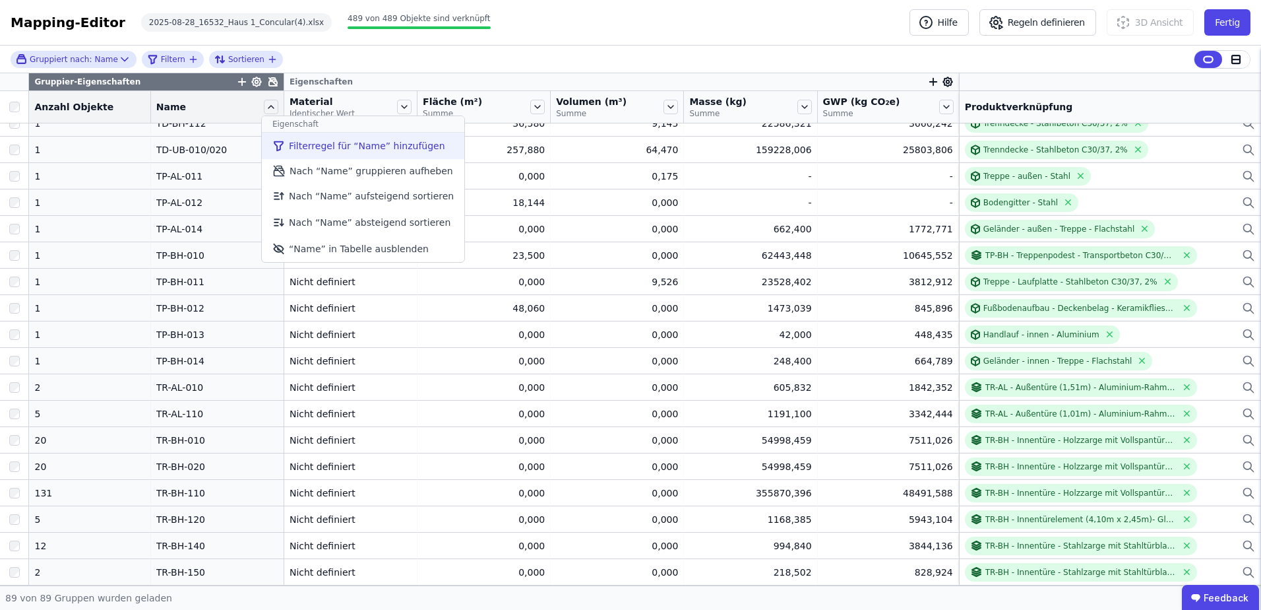
click at [291, 142] on li "Filterregel für “Name” hinzufügen" at bounding box center [363, 146] width 203 height 26
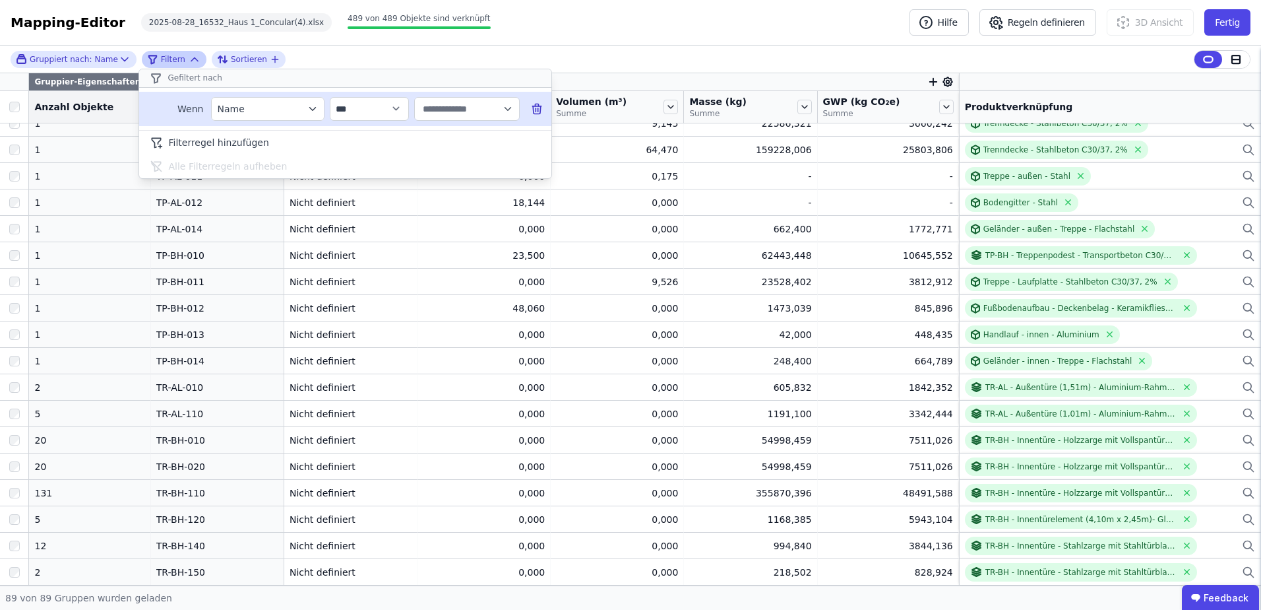
click at [447, 108] on input "text" at bounding box center [461, 109] width 82 height 24
type input "*********"
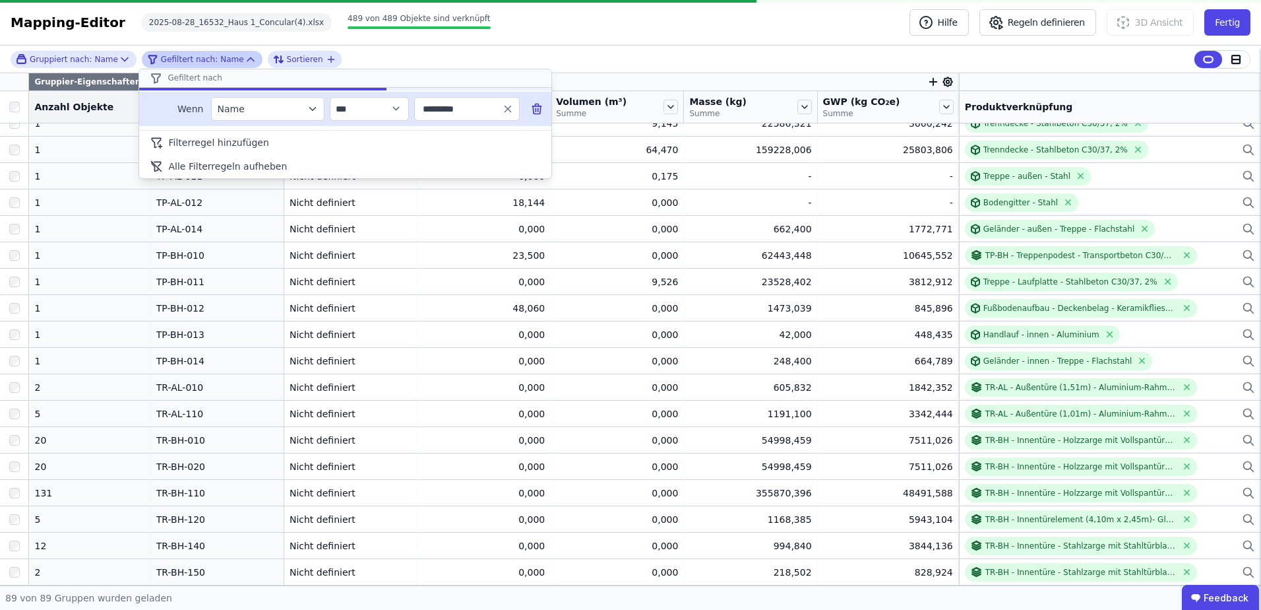
scroll to position [0, 0]
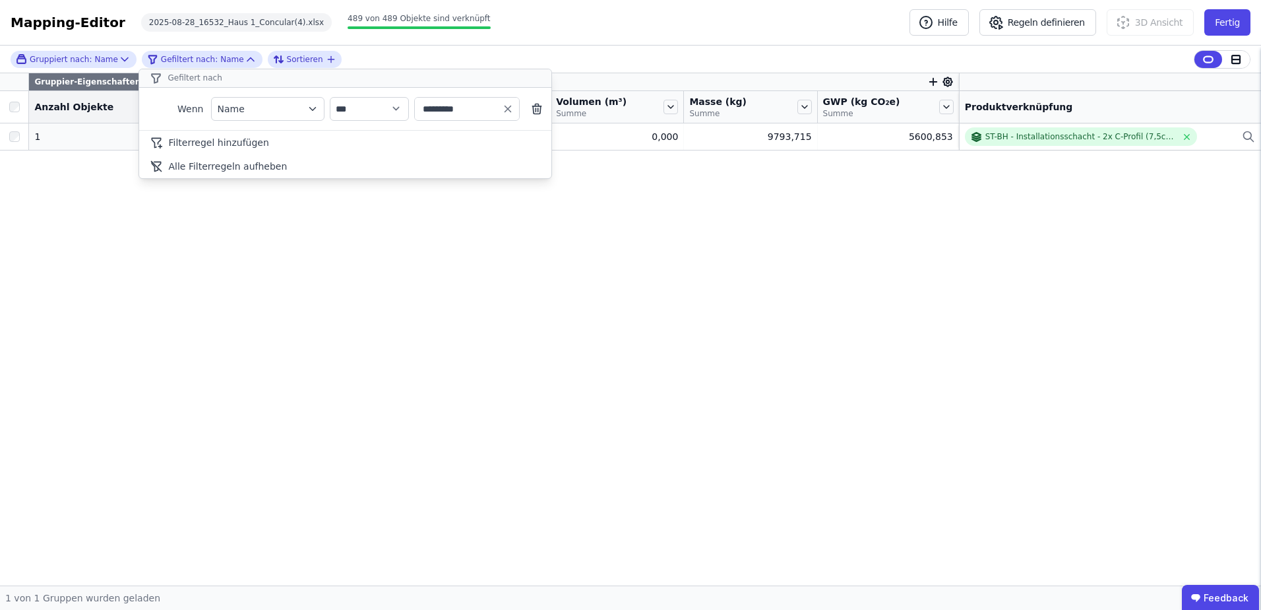
type input "*********"
click at [412, 263] on div "**********" at bounding box center [630, 316] width 1261 height 540
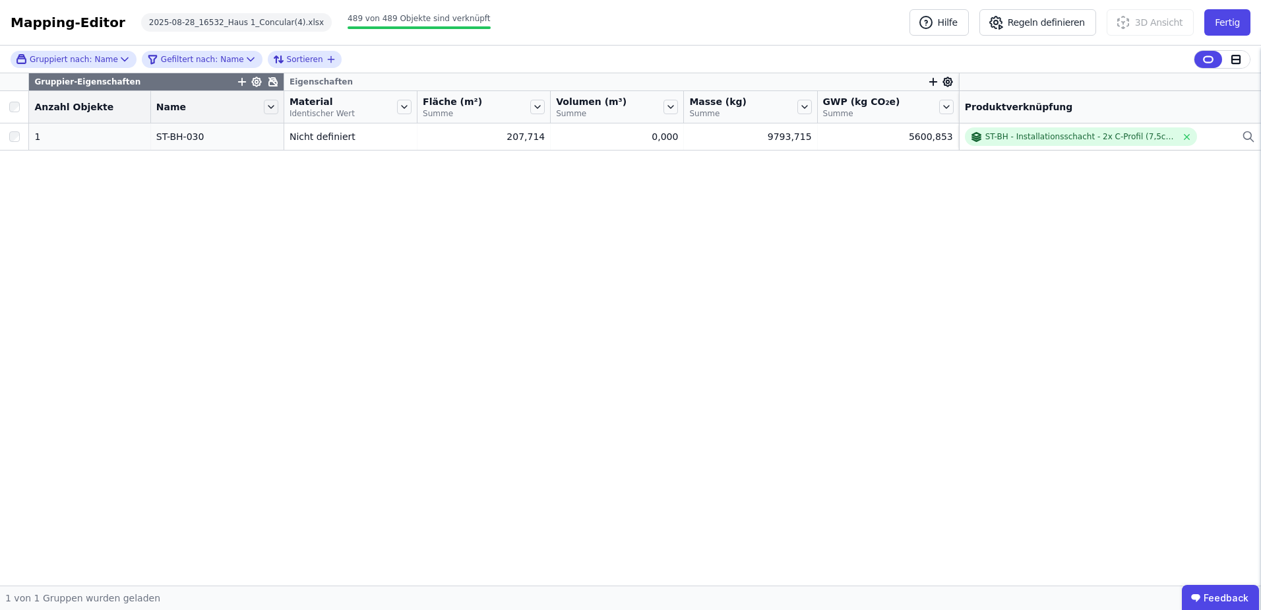
drag, startPoint x: 232, startPoint y: 312, endPoint x: 253, endPoint y: 209, distance: 105.0
click at [232, 312] on div "Gruppier-Eigenschaften Eigenschaften Anzahl Objekte Name Material Identischer W…" at bounding box center [630, 329] width 1261 height 512
click at [264, 104] on icon at bounding box center [271, 107] width 15 height 15
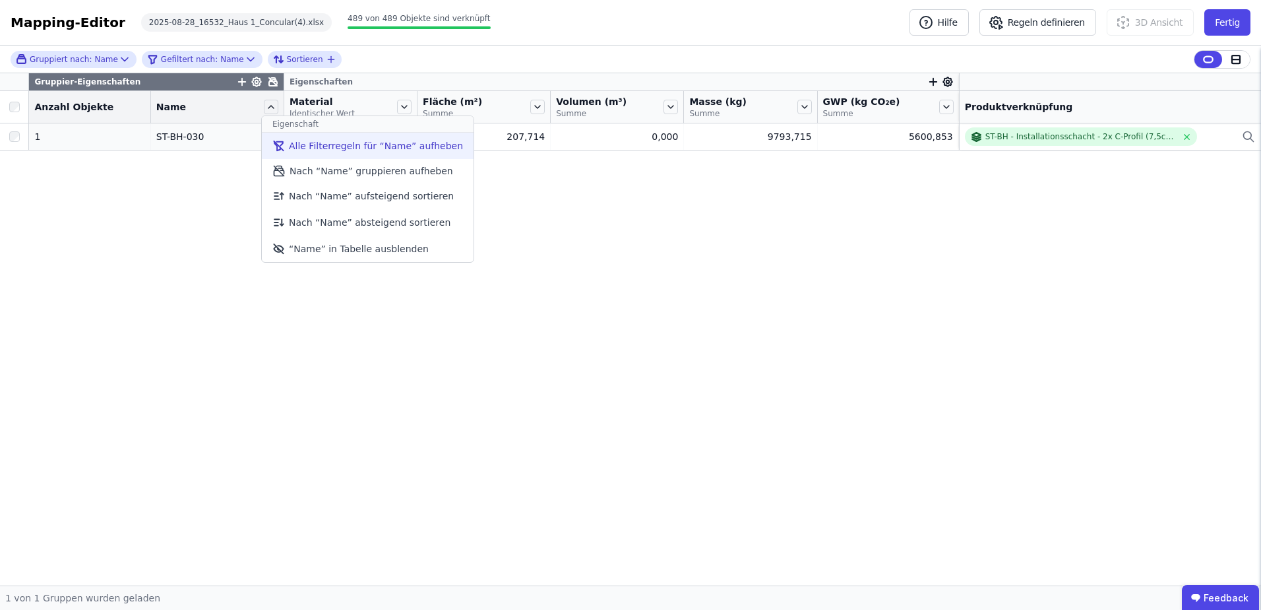
click at [352, 149] on li "Alle Filterregeln für “Name” aufheben" at bounding box center [368, 146] width 212 height 26
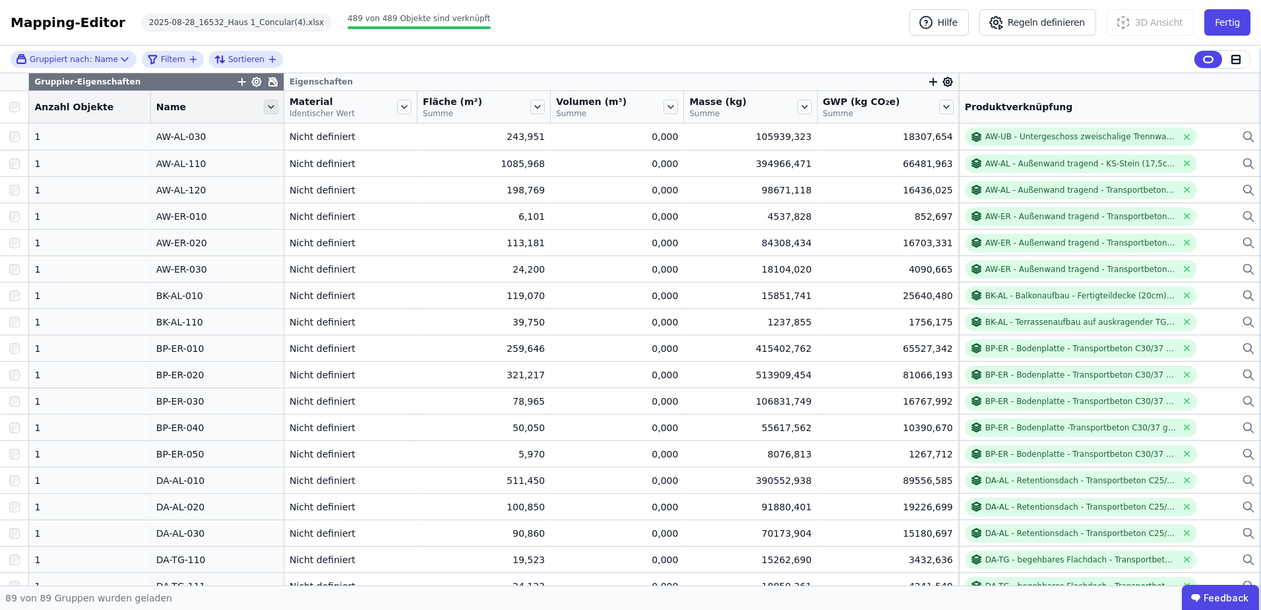
click at [264, 106] on icon at bounding box center [271, 107] width 15 height 15
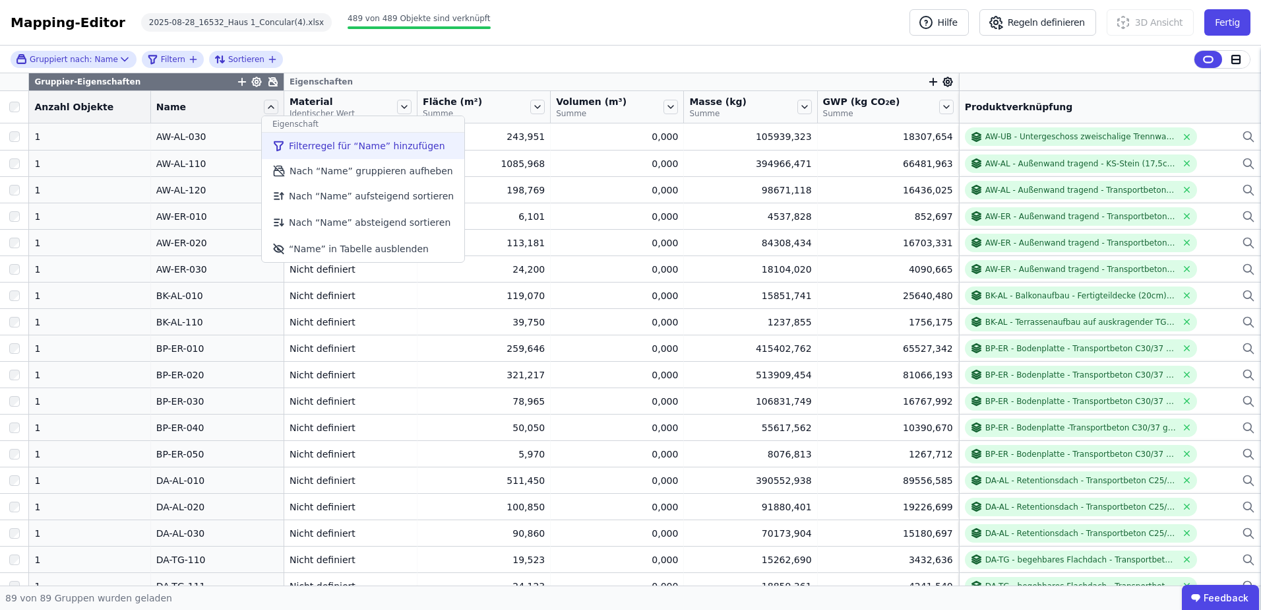
click at [299, 145] on li "Filterregel für “Name” hinzufügen" at bounding box center [363, 146] width 203 height 26
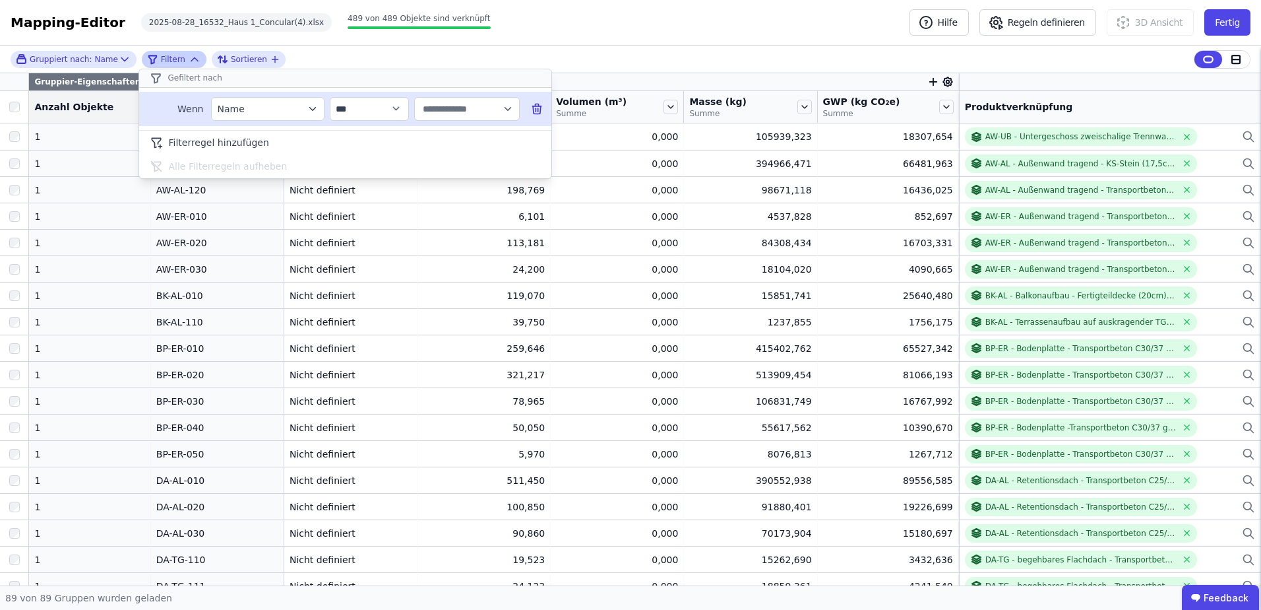
click at [456, 108] on input "text" at bounding box center [461, 109] width 82 height 24
type input "*********"
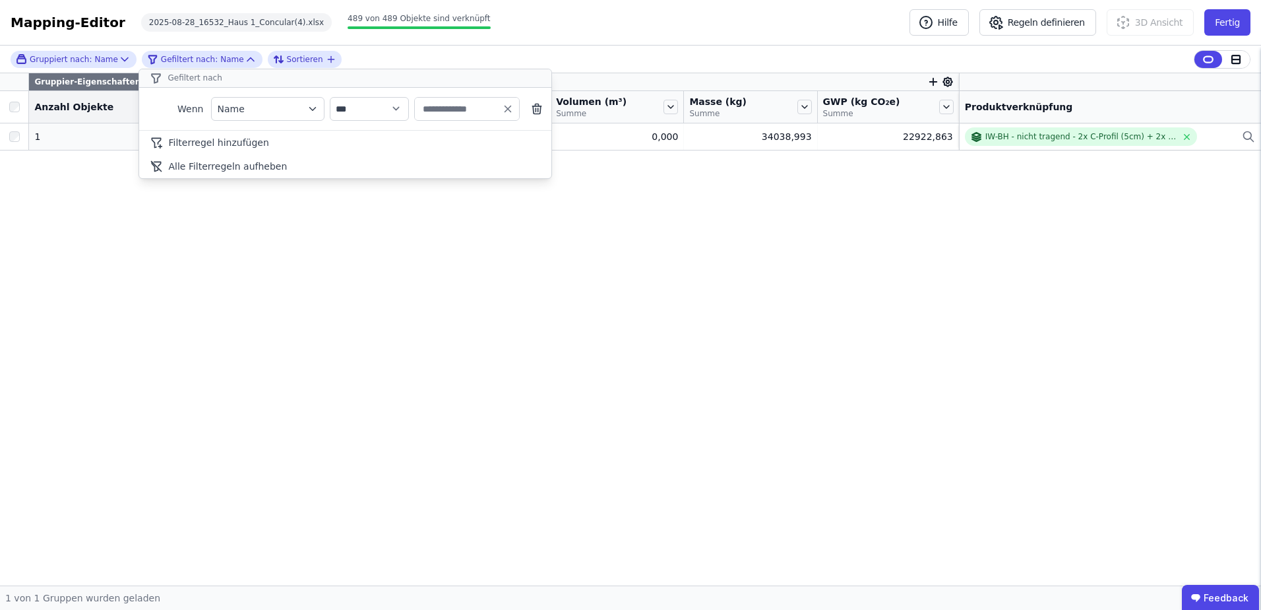
click at [379, 294] on div "**********" at bounding box center [630, 316] width 1261 height 540
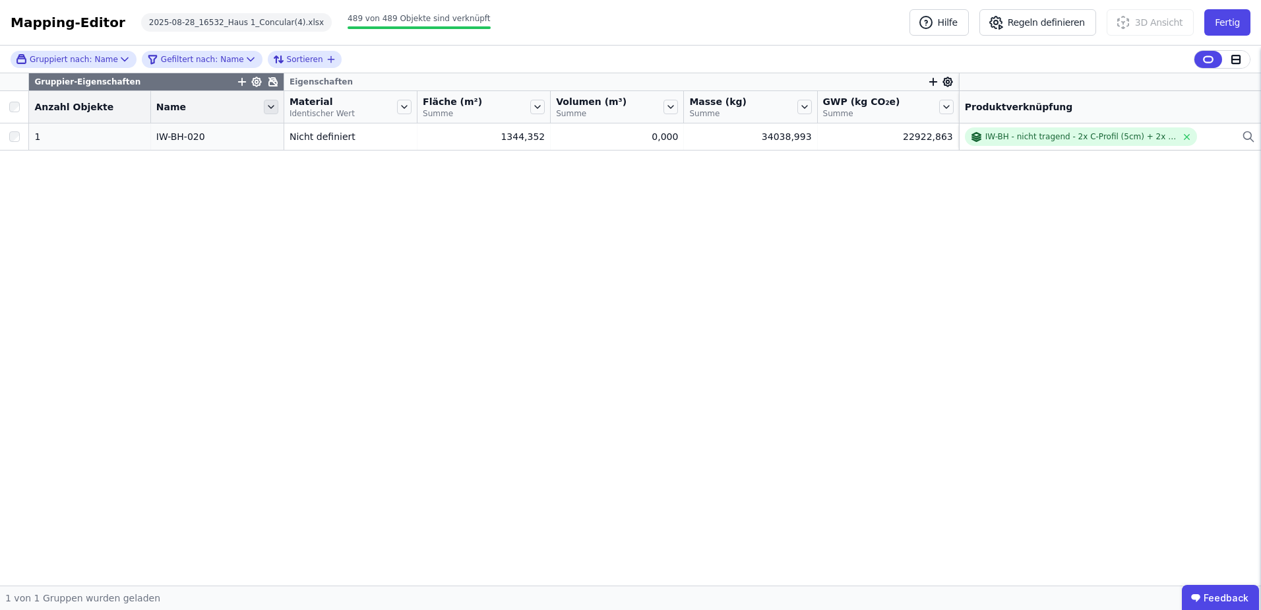
click at [264, 108] on icon at bounding box center [271, 107] width 15 height 15
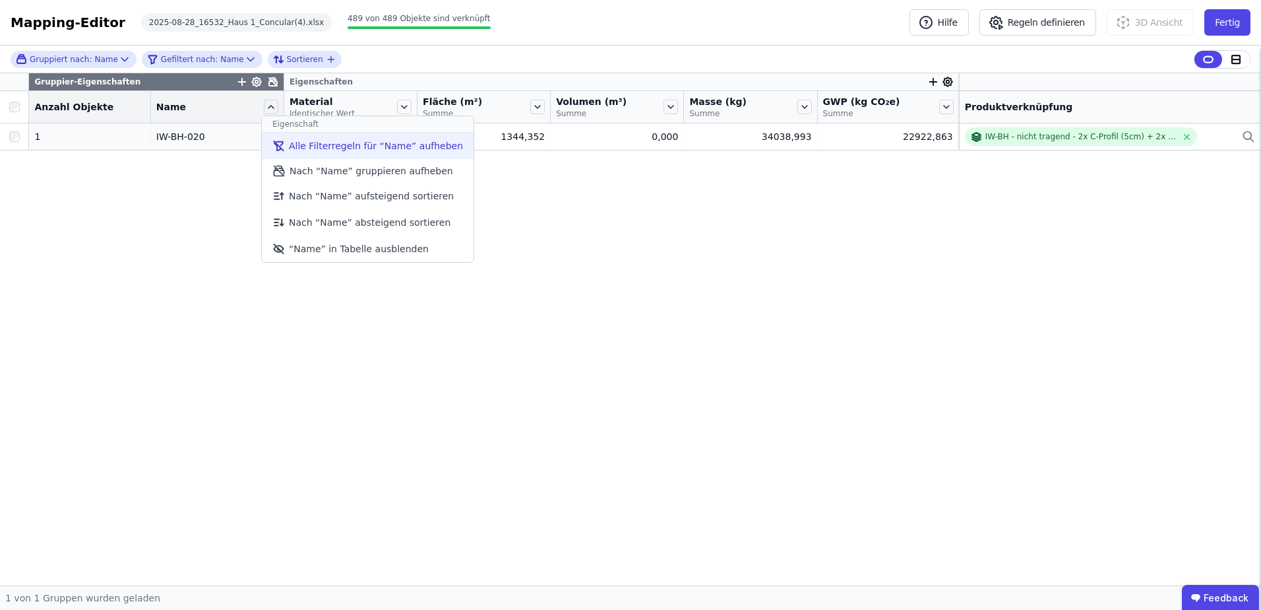
click at [376, 144] on li "Alle Filterregeln für “Name” aufheben" at bounding box center [368, 146] width 212 height 26
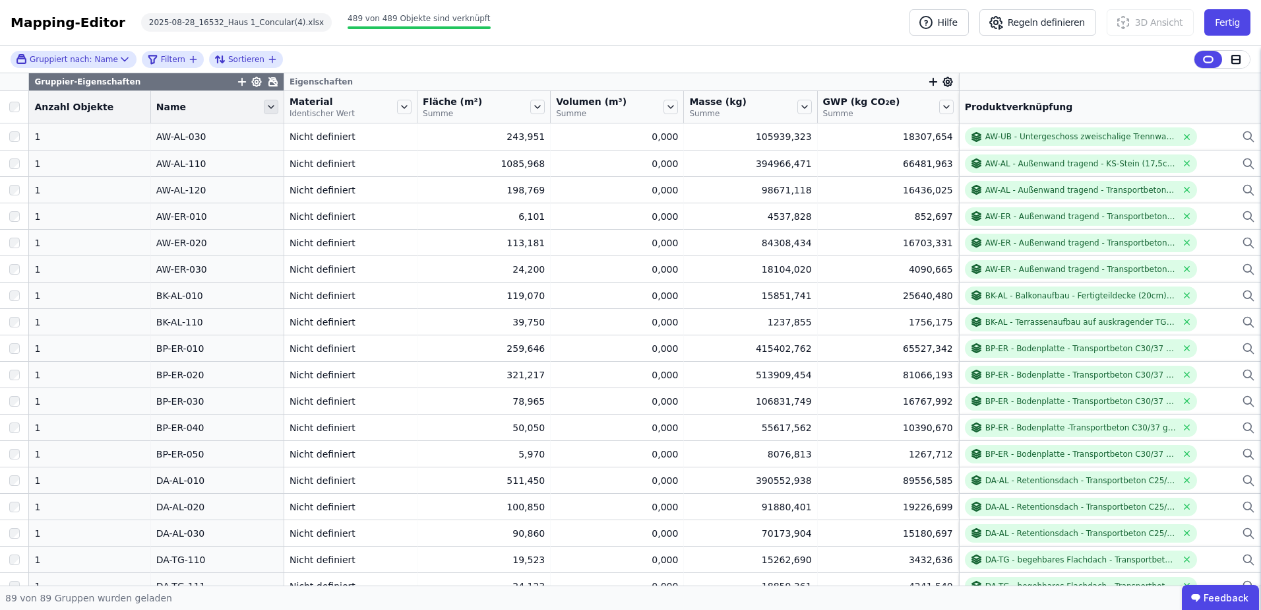
click at [264, 105] on icon at bounding box center [271, 107] width 15 height 15
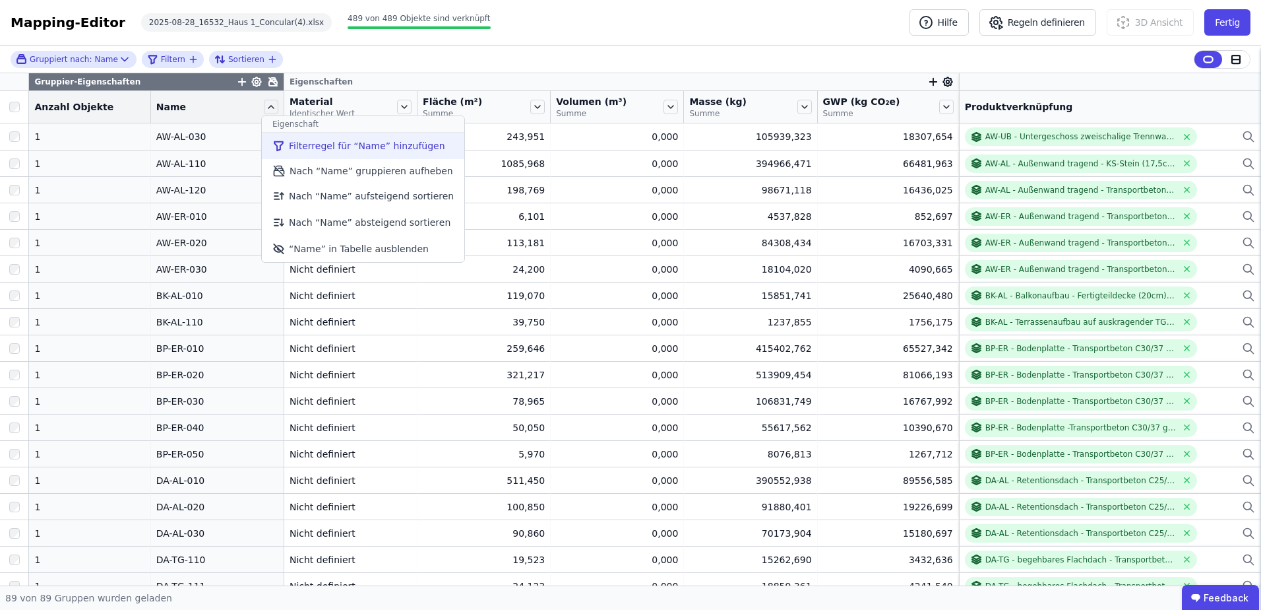
click at [391, 140] on li "Filterregel für “Name” hinzufügen" at bounding box center [363, 146] width 203 height 26
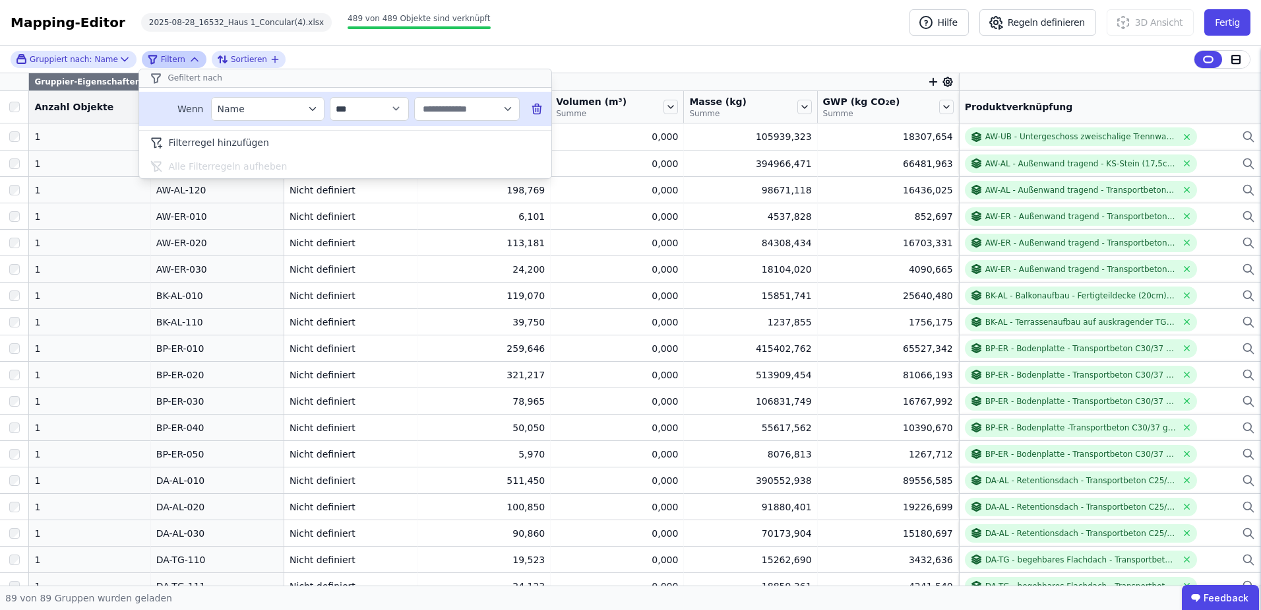
click at [446, 111] on input "text" at bounding box center [461, 109] width 82 height 24
type input "*********"
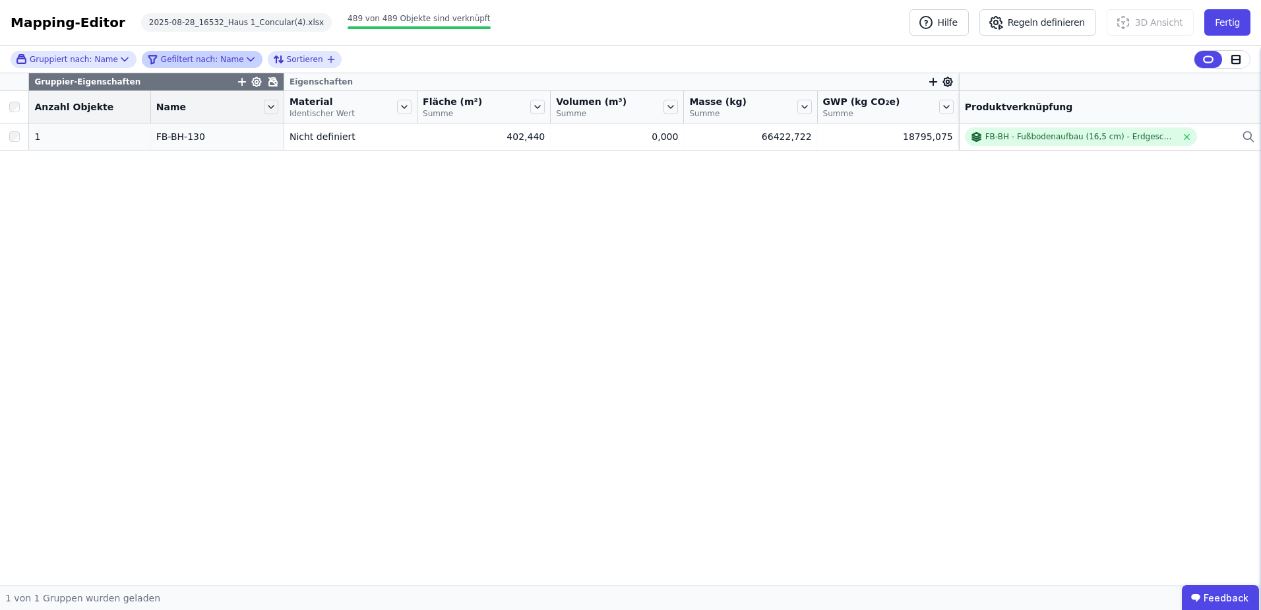
click at [377, 303] on div "Gruppiert nach: Name Gefiltert nach: Name Sortieren Gruppier-Eigenschaften Eige…" at bounding box center [630, 316] width 1261 height 540
click at [264, 107] on icon at bounding box center [271, 107] width 15 height 15
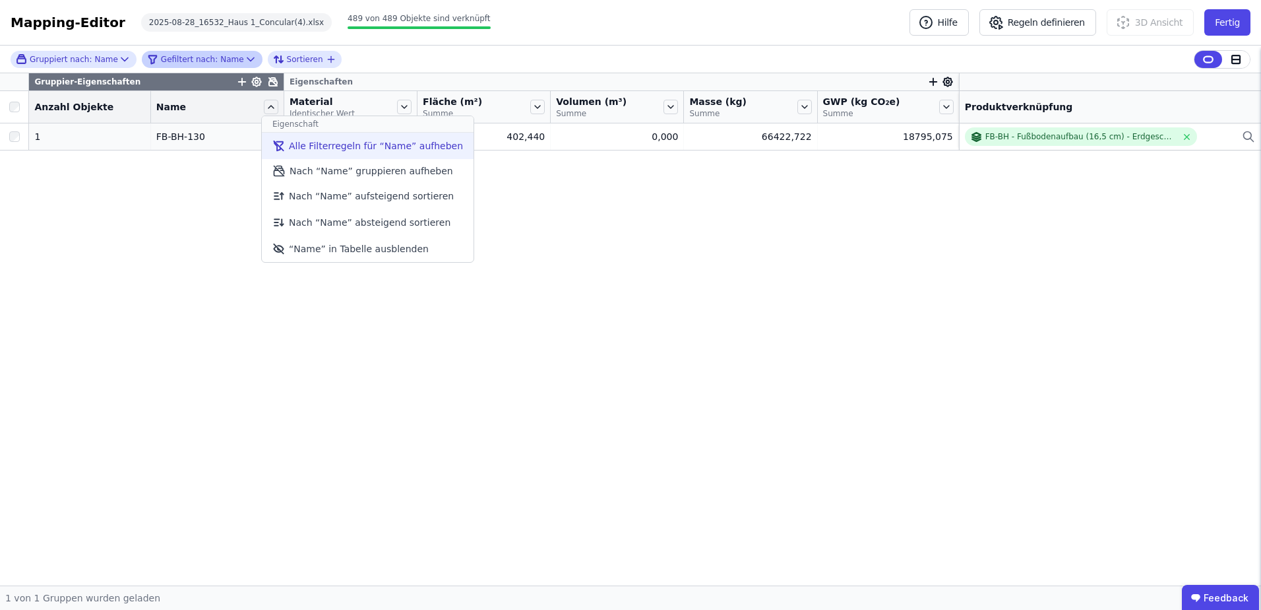
click at [369, 139] on li "Alle Filterregeln für “Name” aufheben" at bounding box center [368, 146] width 212 height 26
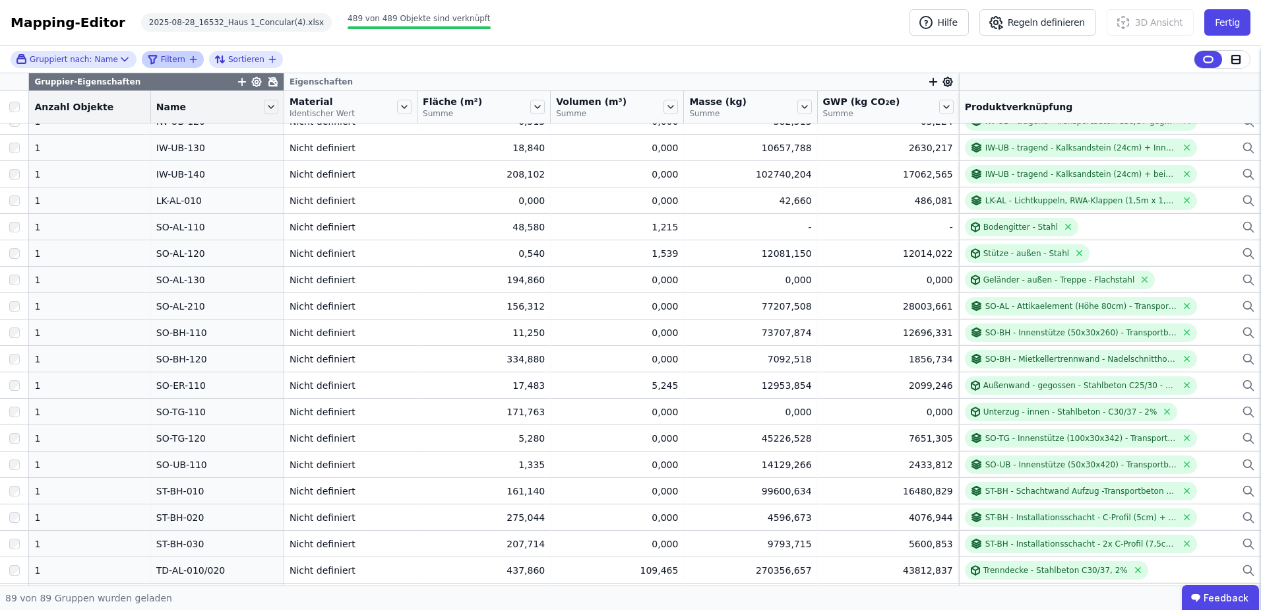
scroll to position [782, 0]
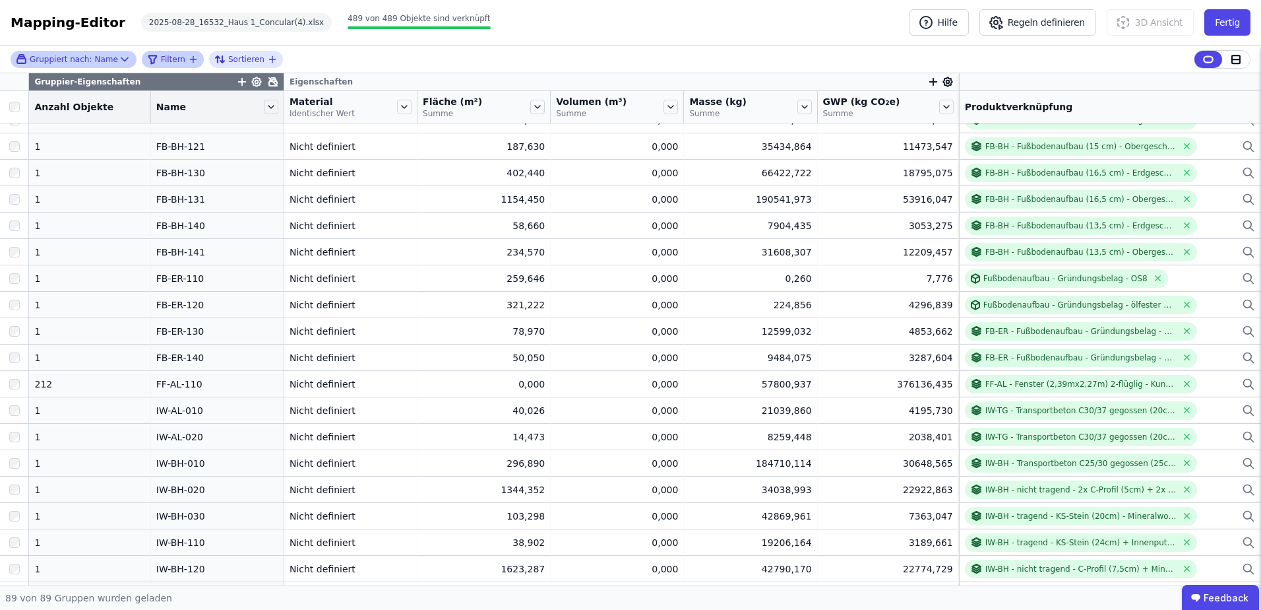
click at [95, 63] on div "Gruppiert nach: Name" at bounding box center [67, 58] width 102 height 11
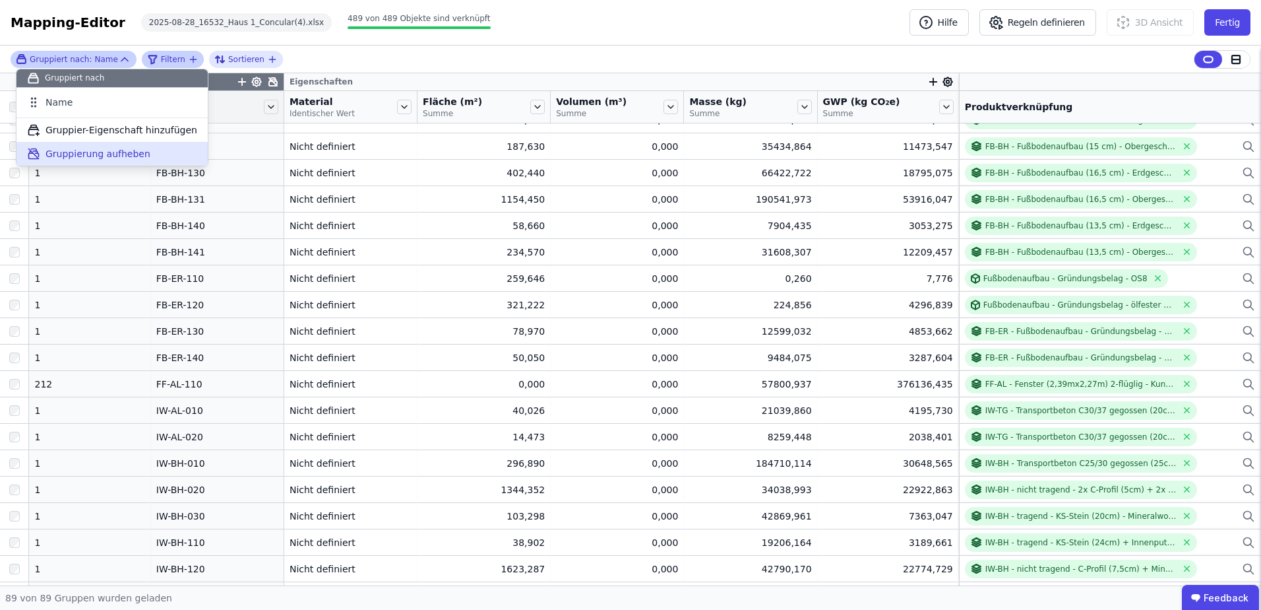
click at [94, 152] on span "Gruppierung aufheben" at bounding box center [98, 153] width 105 height 13
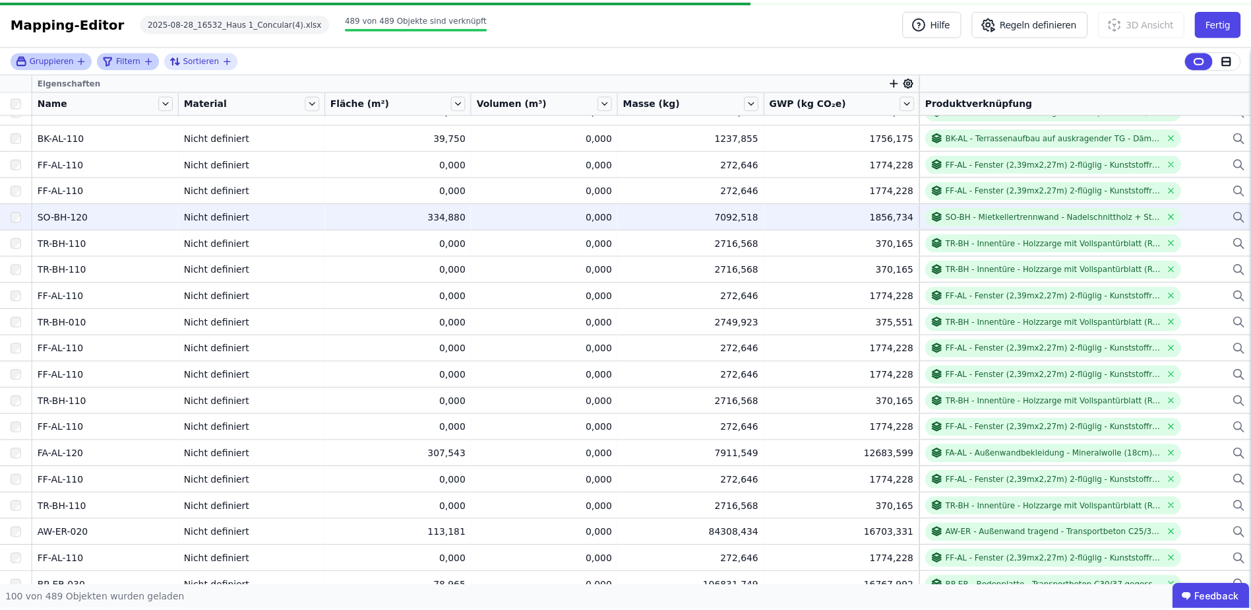
scroll to position [773, 0]
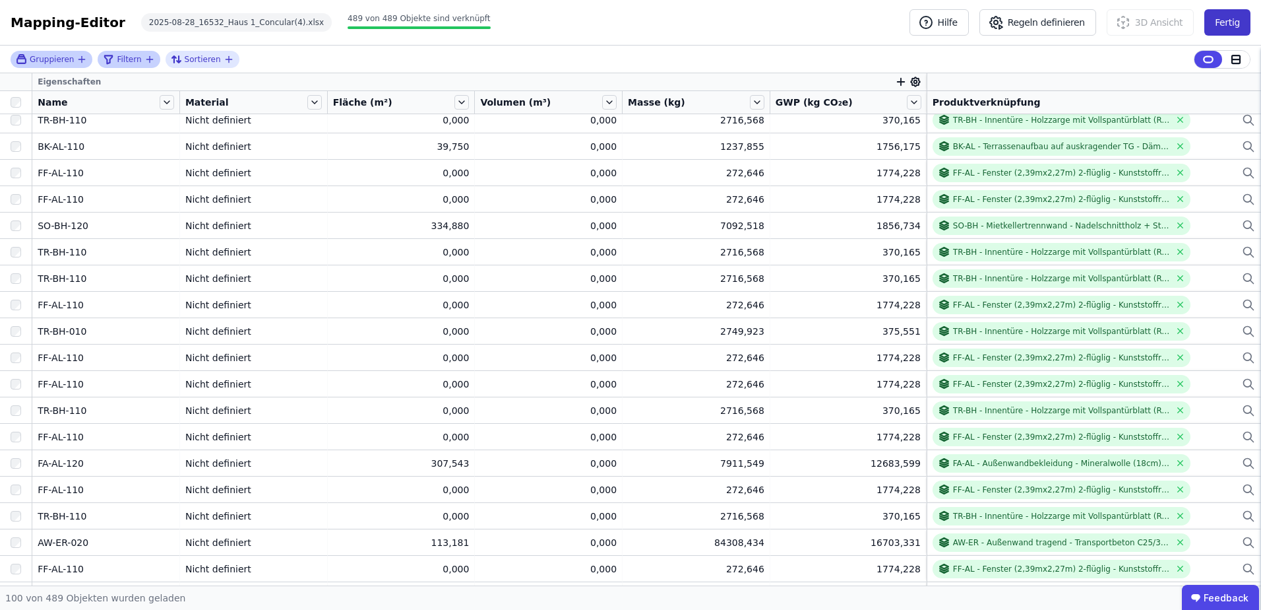
click at [1223, 26] on button "Fertig" at bounding box center [1228, 22] width 46 height 26
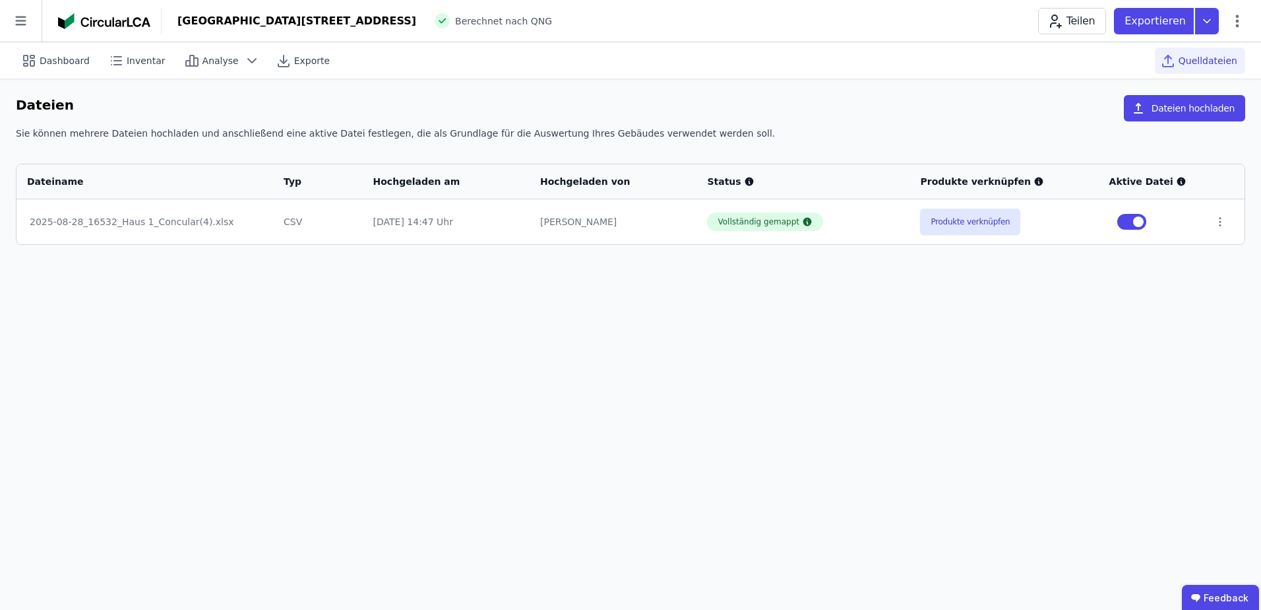
click at [211, 15] on div "[GEOGRAPHIC_DATA][STREET_ADDRESS]" at bounding box center [296, 21] width 239 height 16
click at [122, 20] on img at bounding box center [104, 21] width 92 height 16
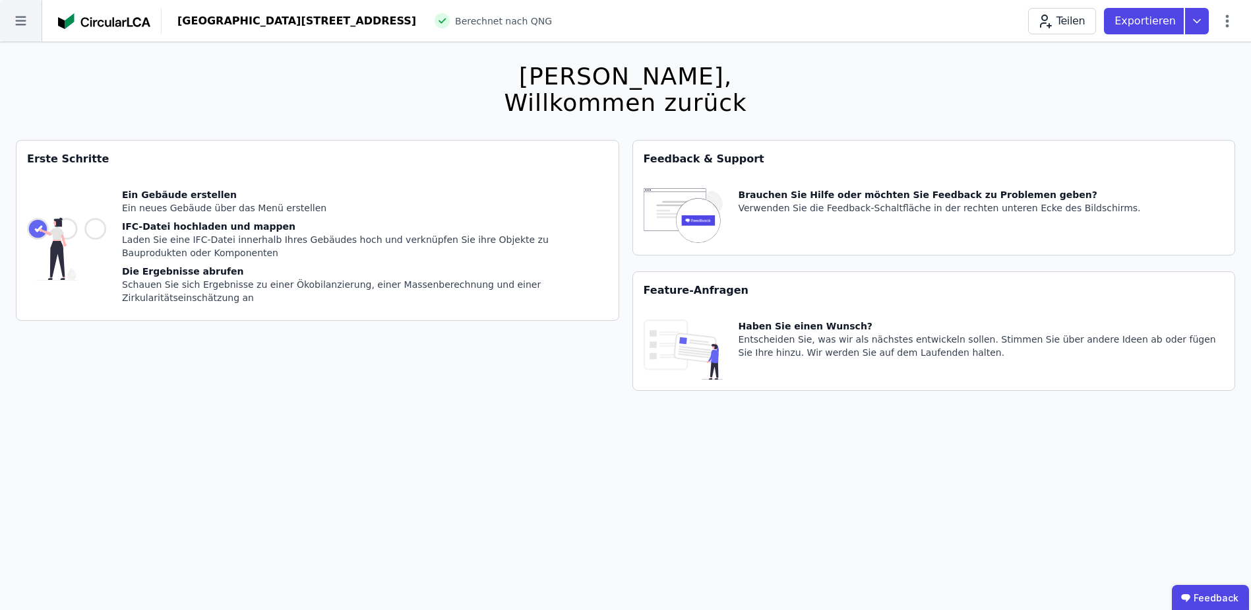
click at [17, 23] on icon at bounding box center [21, 21] width 42 height 42
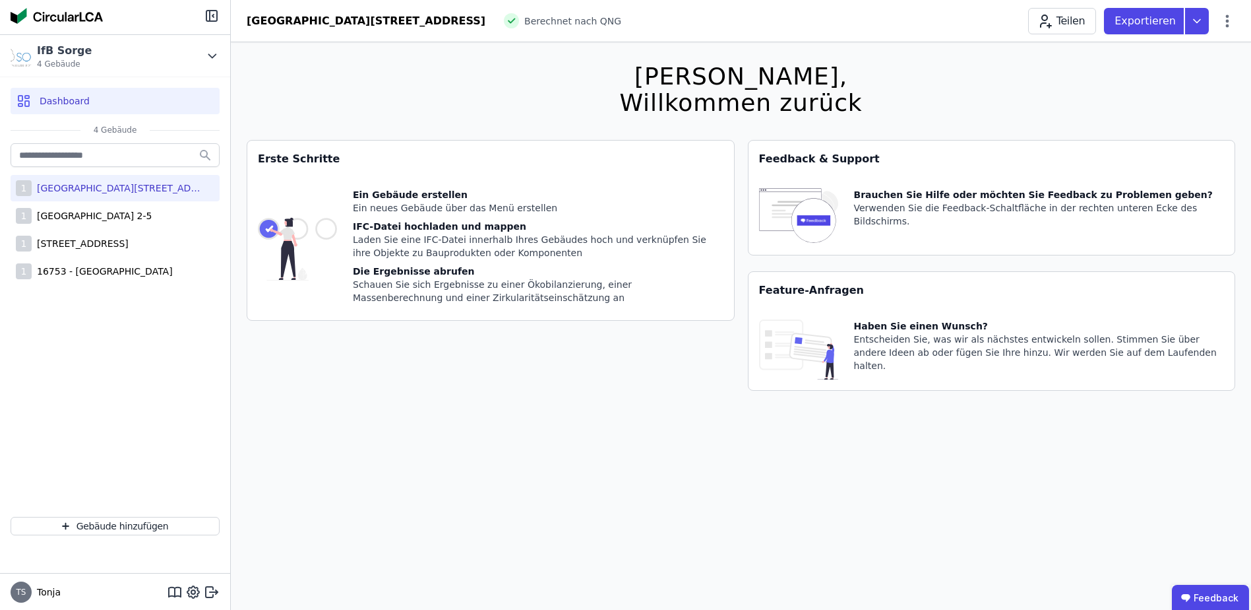
click at [98, 186] on div "[GEOGRAPHIC_DATA][STREET_ADDRESS]" at bounding box center [118, 187] width 172 height 13
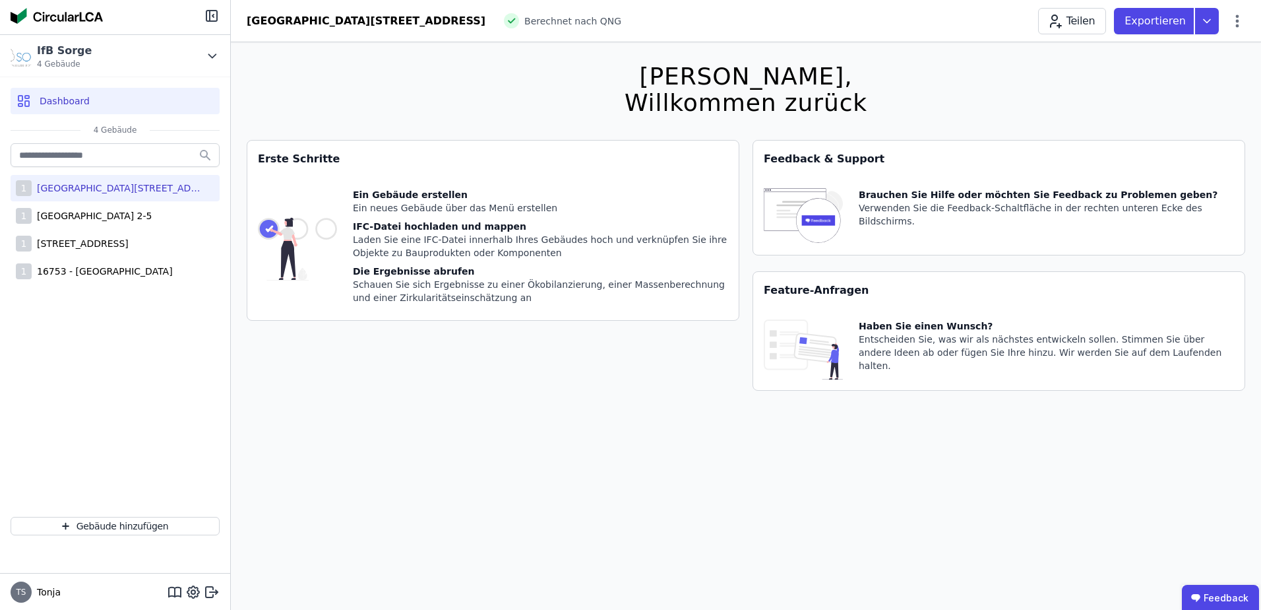
select select "*"
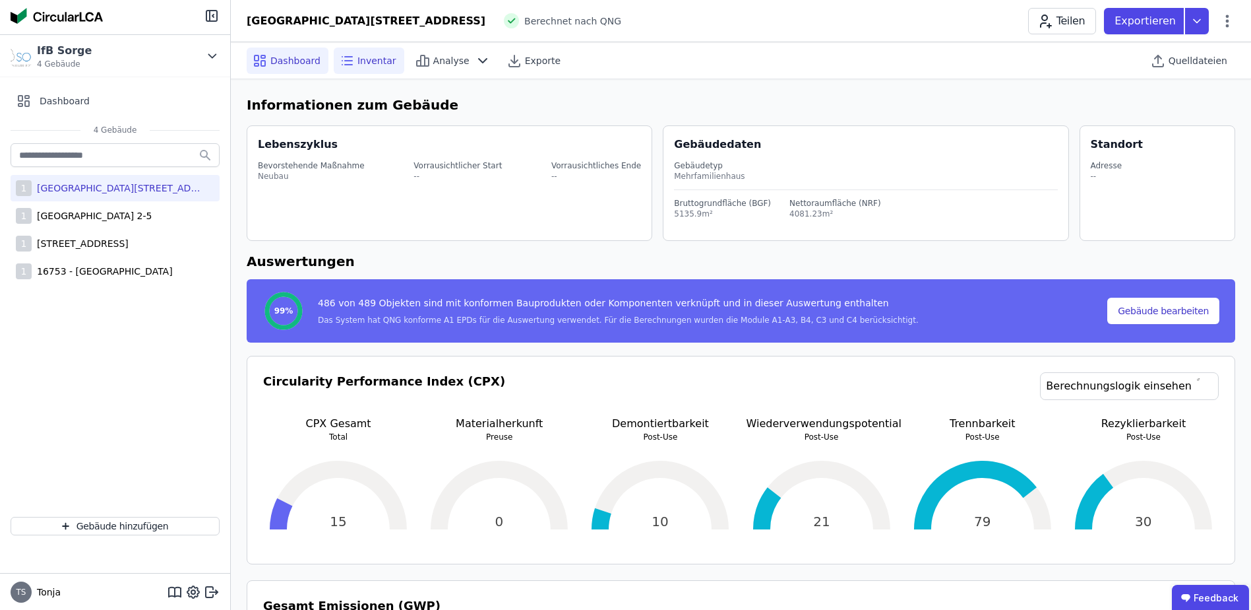
click at [346, 63] on icon at bounding box center [347, 61] width 16 height 16
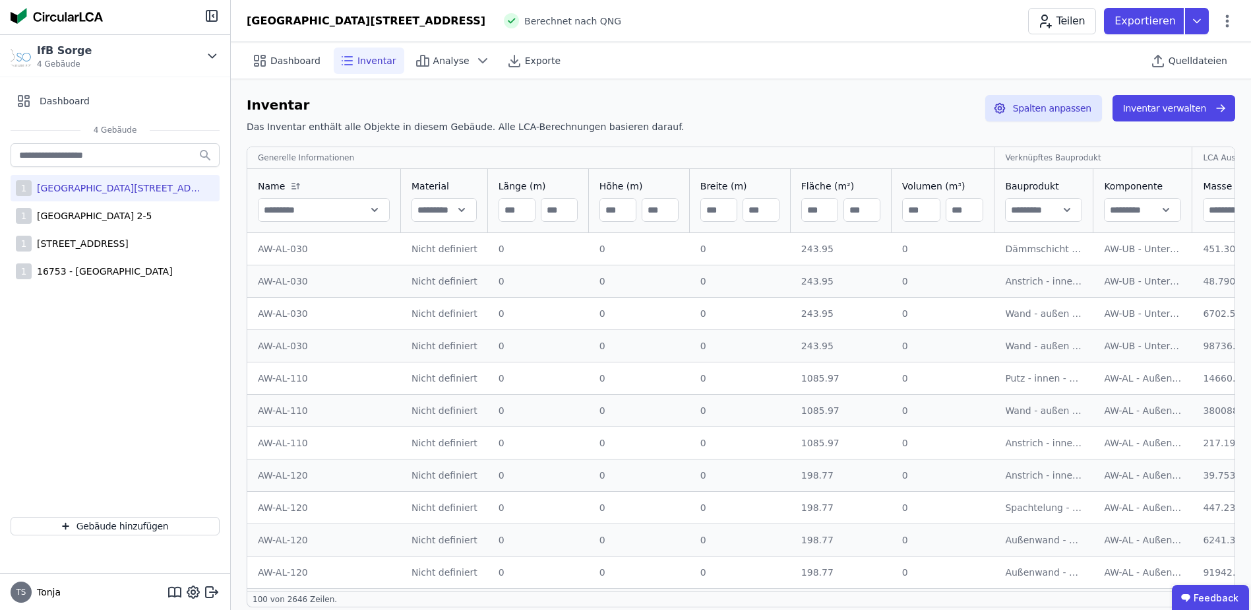
click at [1054, 206] on input "text" at bounding box center [1044, 210] width 76 height 24
click at [901, 135] on div "Inventar Das Inventar enthält alle Objekte in diesem Gebäude. Alle LCA-Berechnu…" at bounding box center [741, 117] width 989 height 44
click at [1228, 20] on icon at bounding box center [1227, 21] width 3 height 13
